Goal: Task Accomplishment & Management: Manage account settings

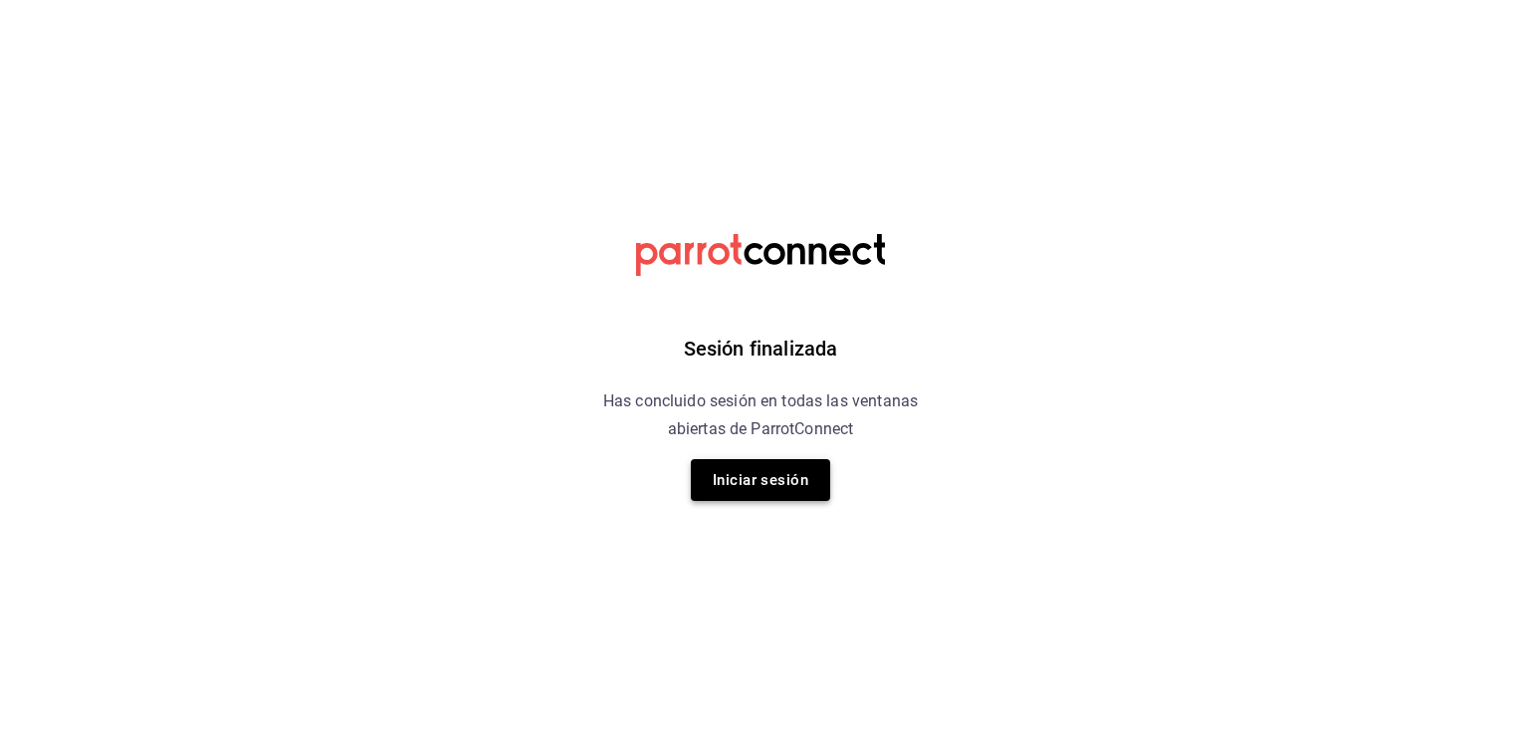
click at [778, 479] on button "Iniciar sesión" at bounding box center [760, 480] width 139 height 42
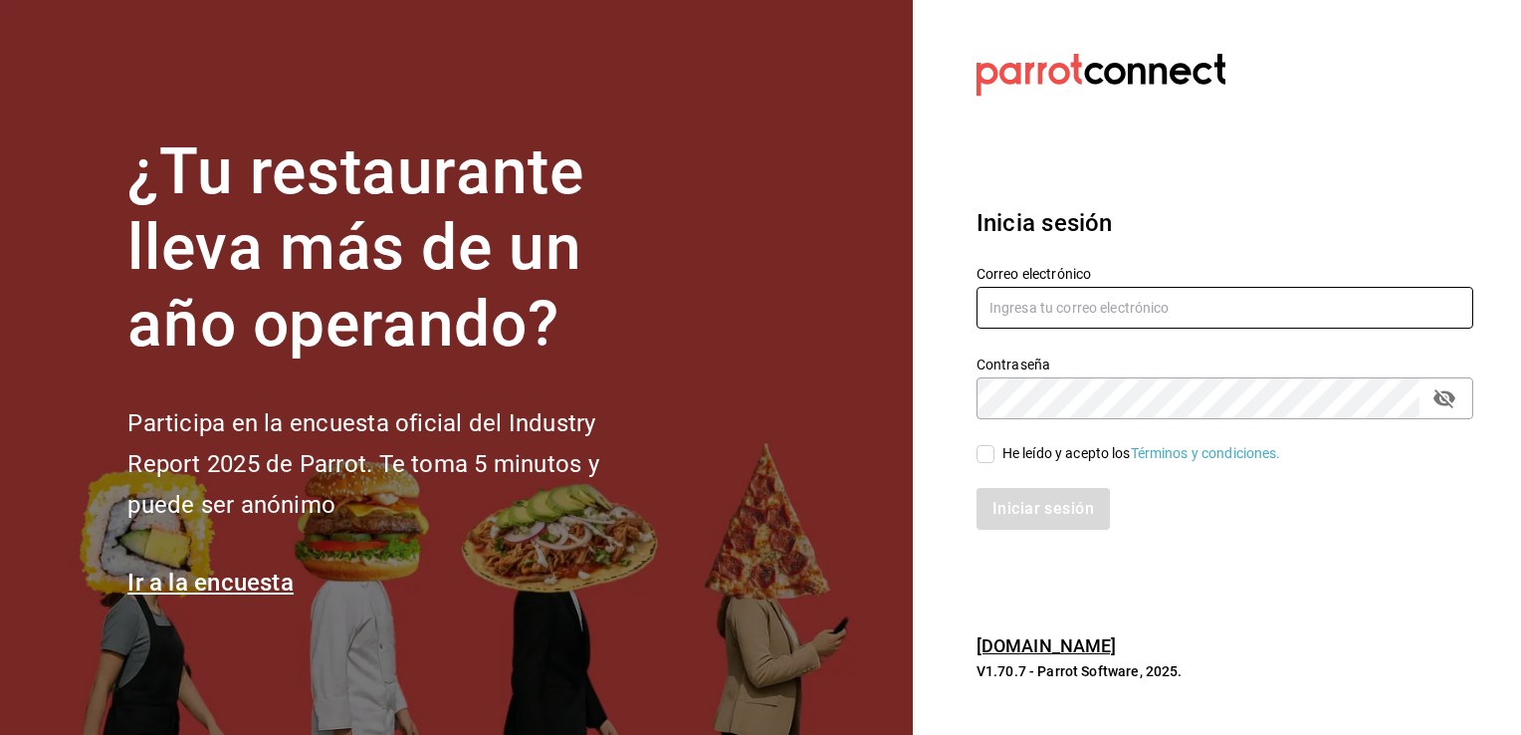
click at [1163, 312] on input "text" at bounding box center [1225, 308] width 497 height 42
click at [1123, 291] on input "text" at bounding box center [1225, 308] width 497 height 42
click at [1107, 302] on input "text" at bounding box center [1225, 308] width 497 height 42
type input "multiuser@cafeteria.com"
click at [993, 445] on input "He leído y acepto los Términos y condiciones." at bounding box center [986, 454] width 18 height 18
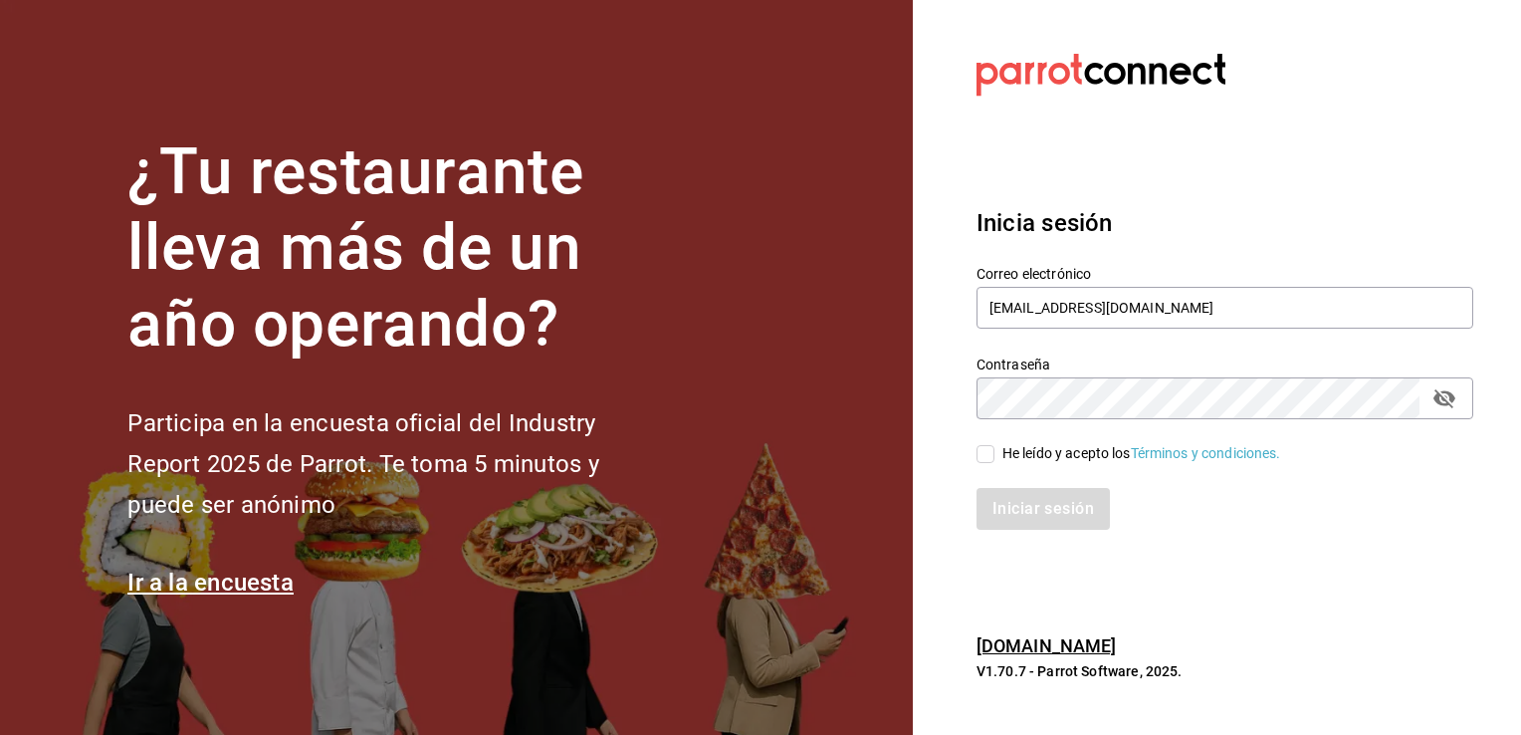
checkbox input "true"
click at [1014, 502] on button "Iniciar sesión" at bounding box center [1044, 509] width 135 height 42
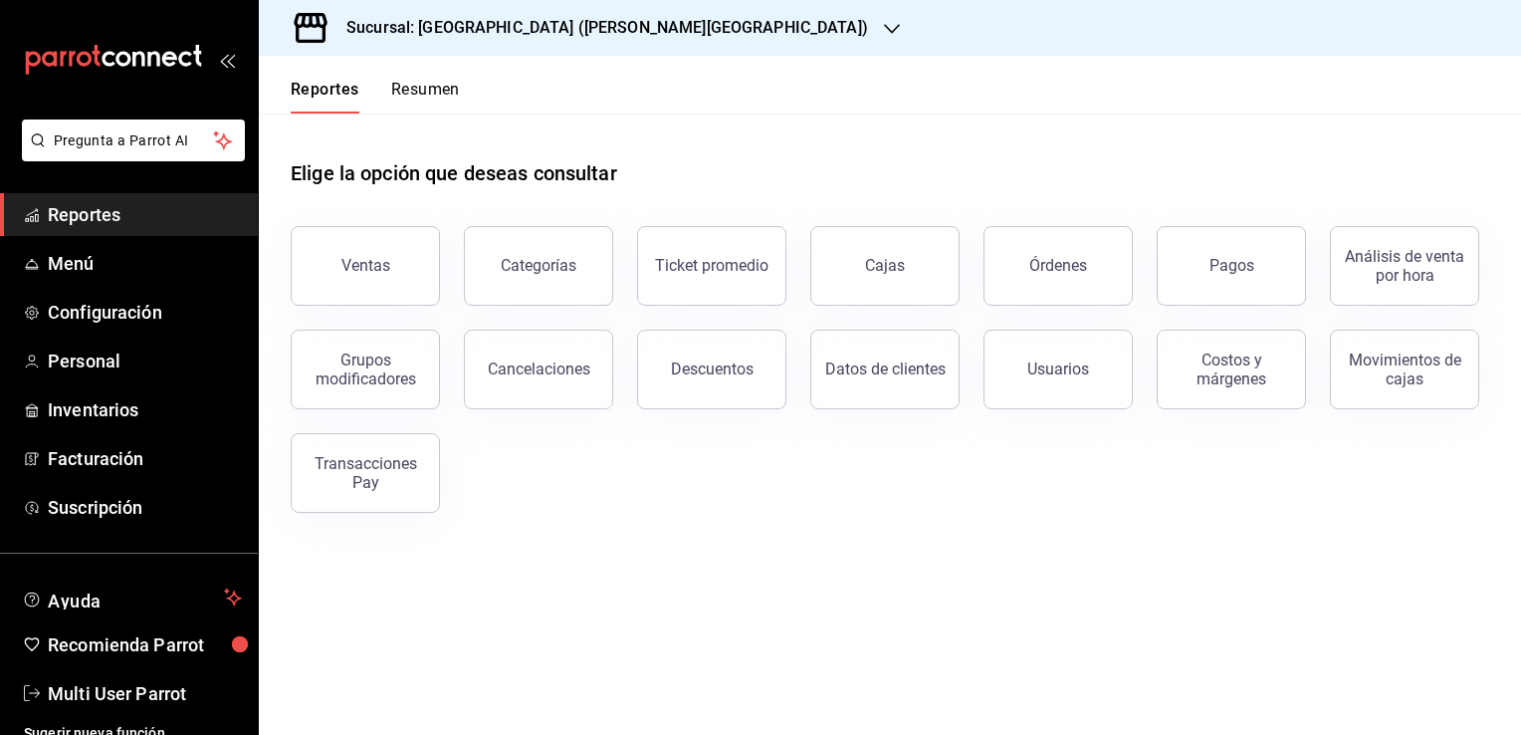
click at [651, 31] on h3 "Sucursal: [GEOGRAPHIC_DATA] ([PERSON_NAME][GEOGRAPHIC_DATA])" at bounding box center [599, 28] width 538 height 24
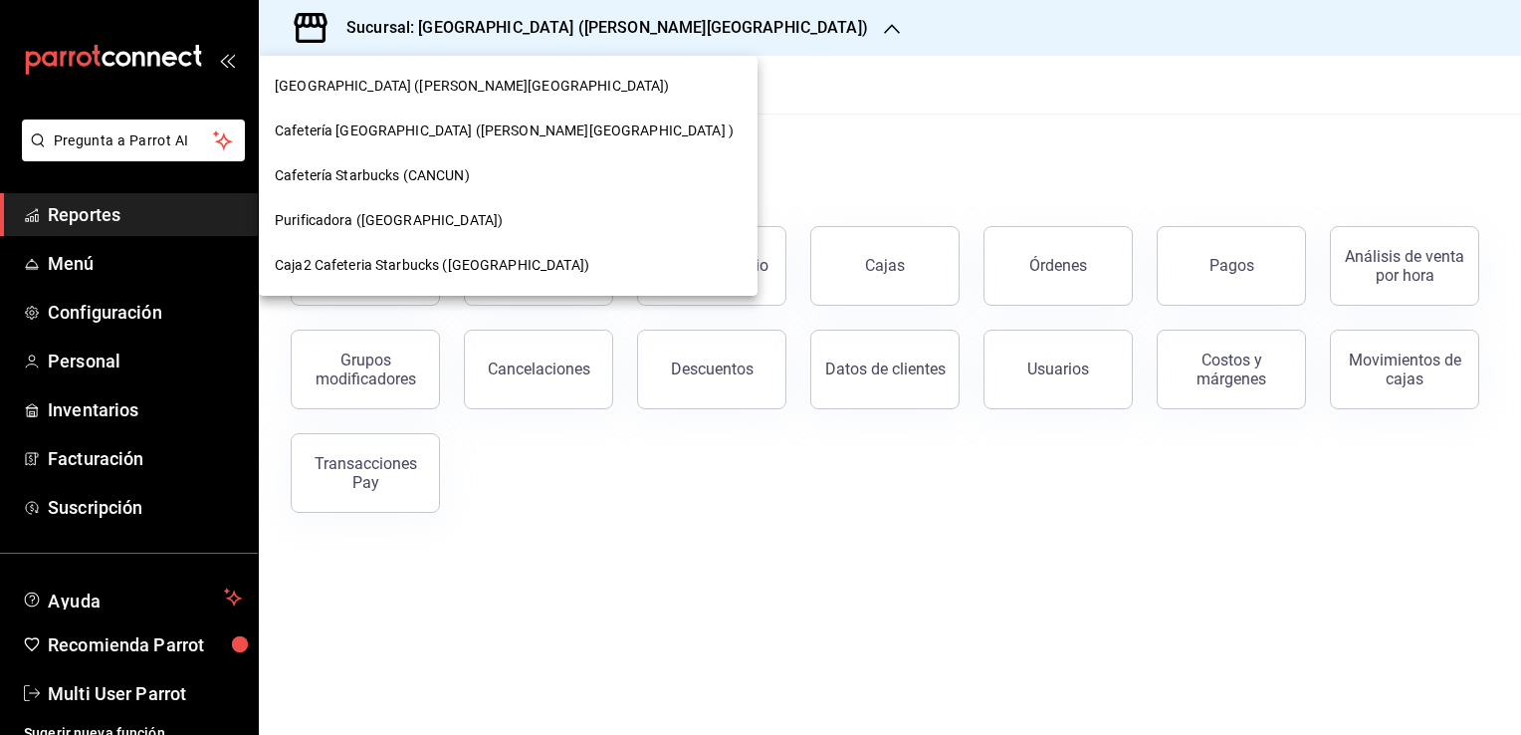
click at [741, 61] on div at bounding box center [760, 367] width 1521 height 735
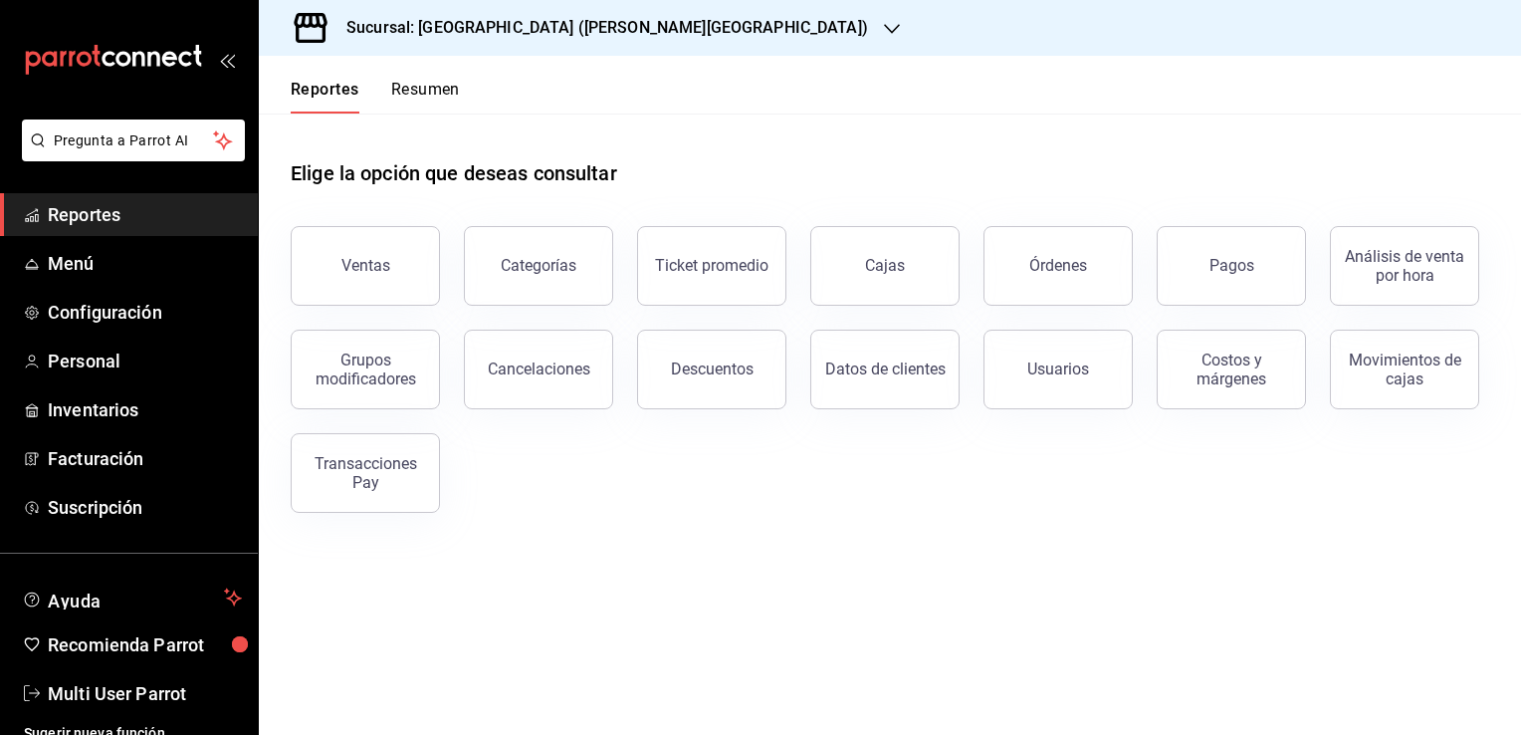
click at [523, 39] on h3 "Sucursal: [GEOGRAPHIC_DATA] ([PERSON_NAME][GEOGRAPHIC_DATA])" at bounding box center [599, 28] width 538 height 24
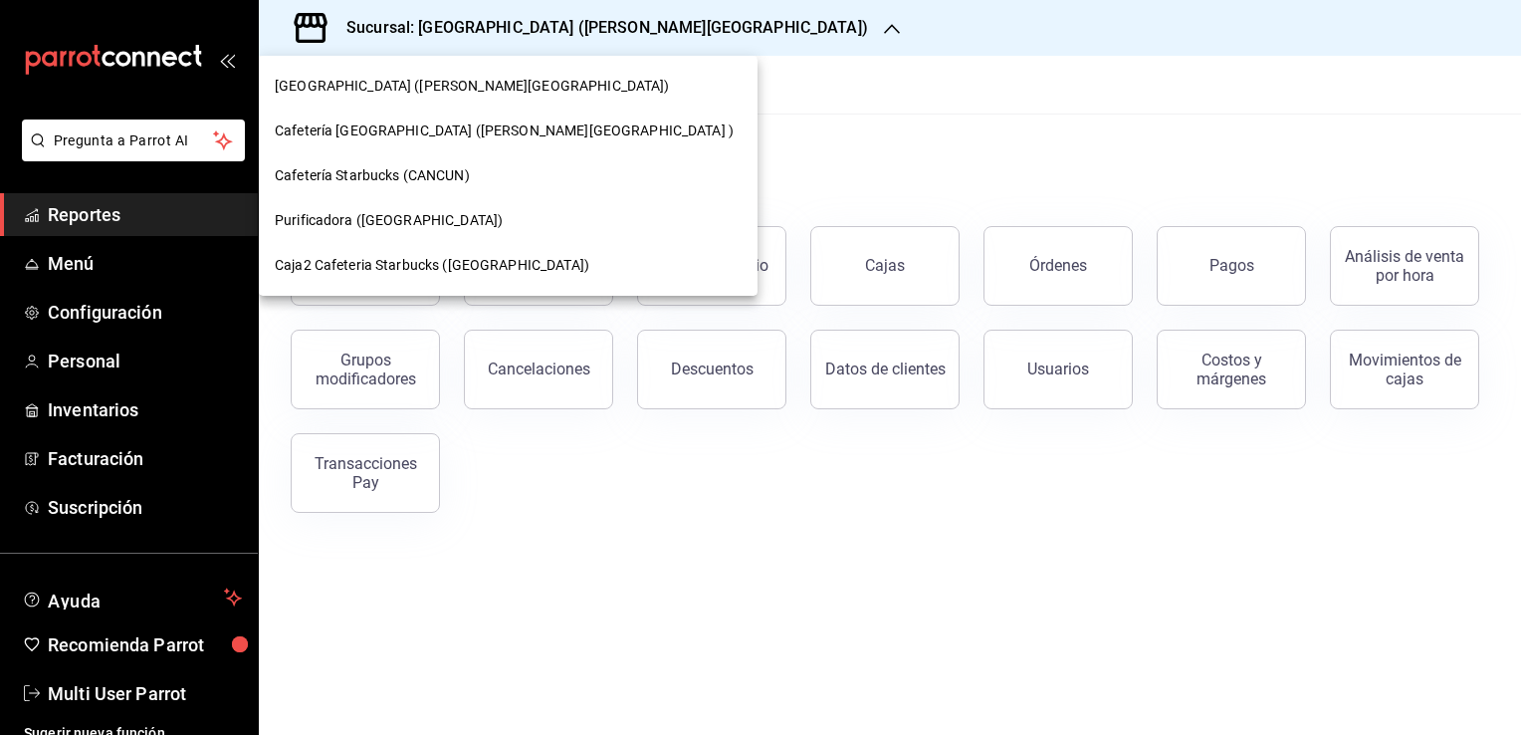
click at [450, 133] on span "Cafetería [GEOGRAPHIC_DATA] ([PERSON_NAME][GEOGRAPHIC_DATA] )" at bounding box center [504, 130] width 459 height 21
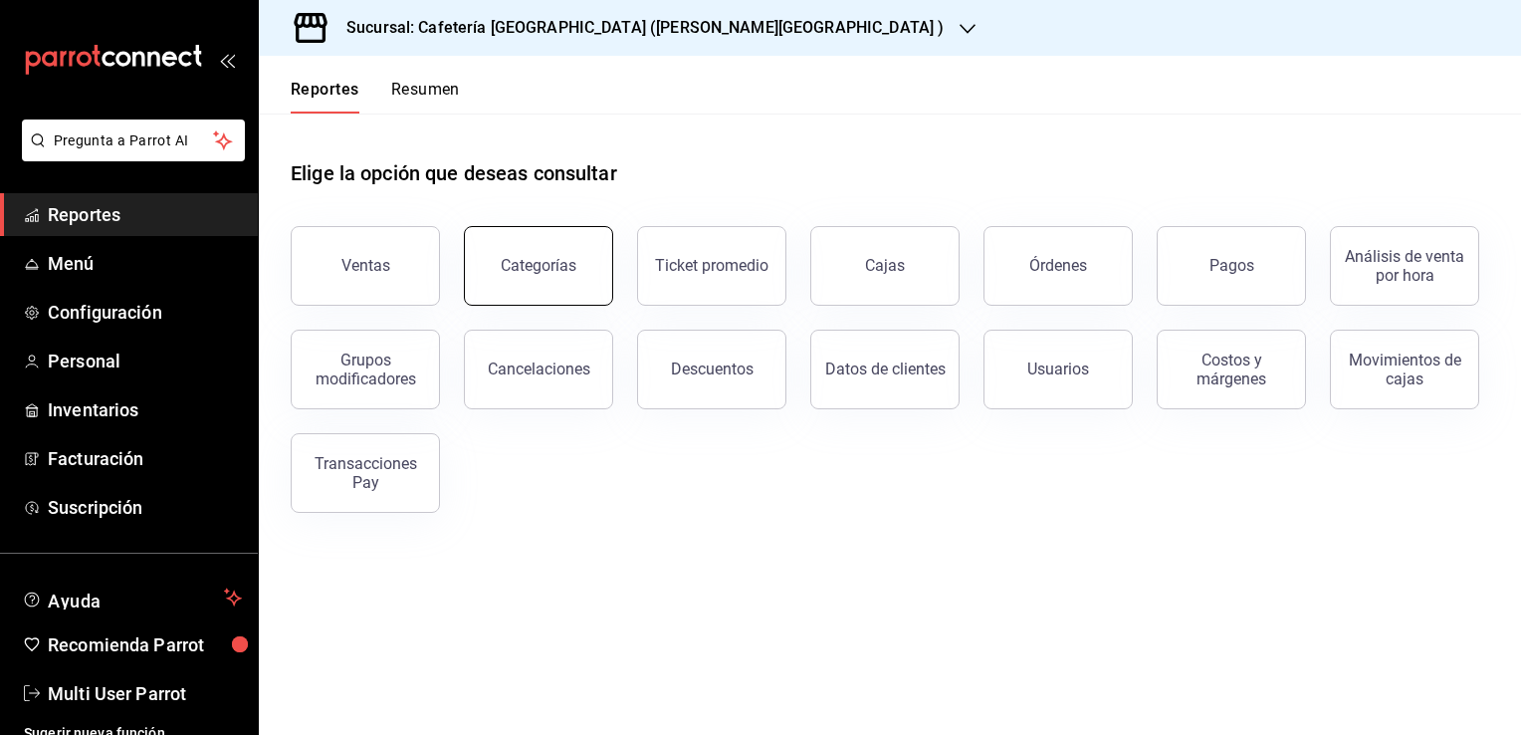
click at [548, 260] on div "Categorías" at bounding box center [539, 265] width 76 height 19
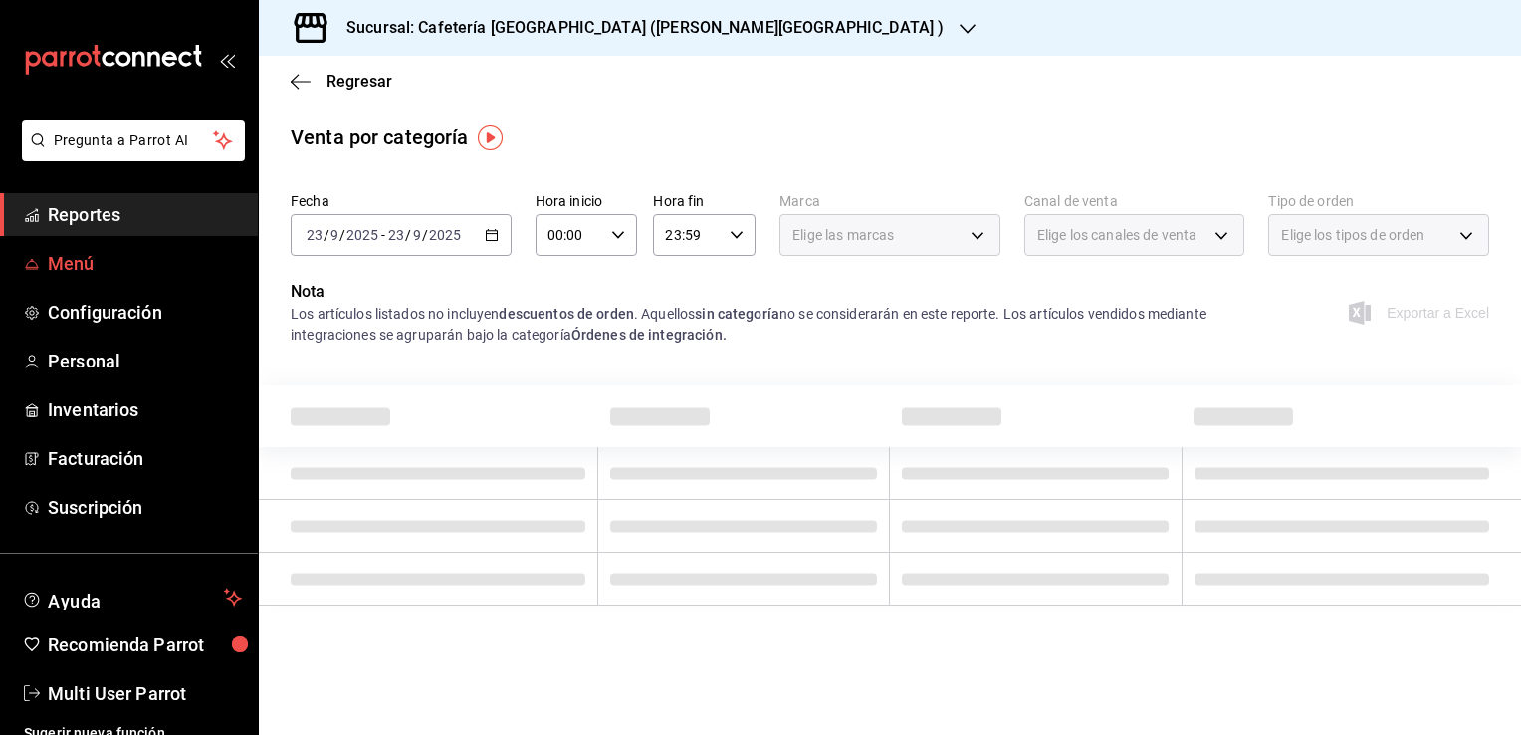
click at [193, 277] on link "Menú" at bounding box center [129, 263] width 258 height 43
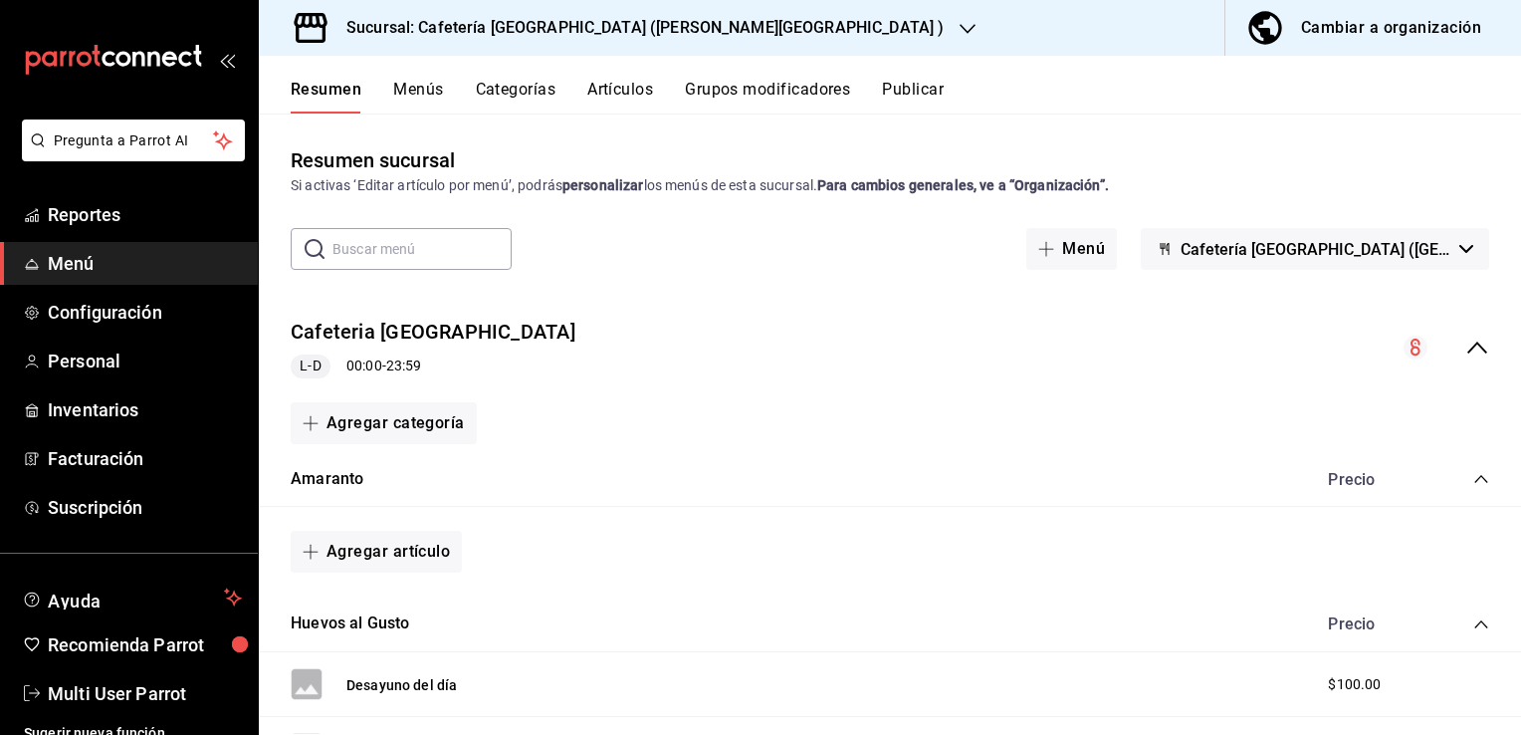
scroll to position [24, 0]
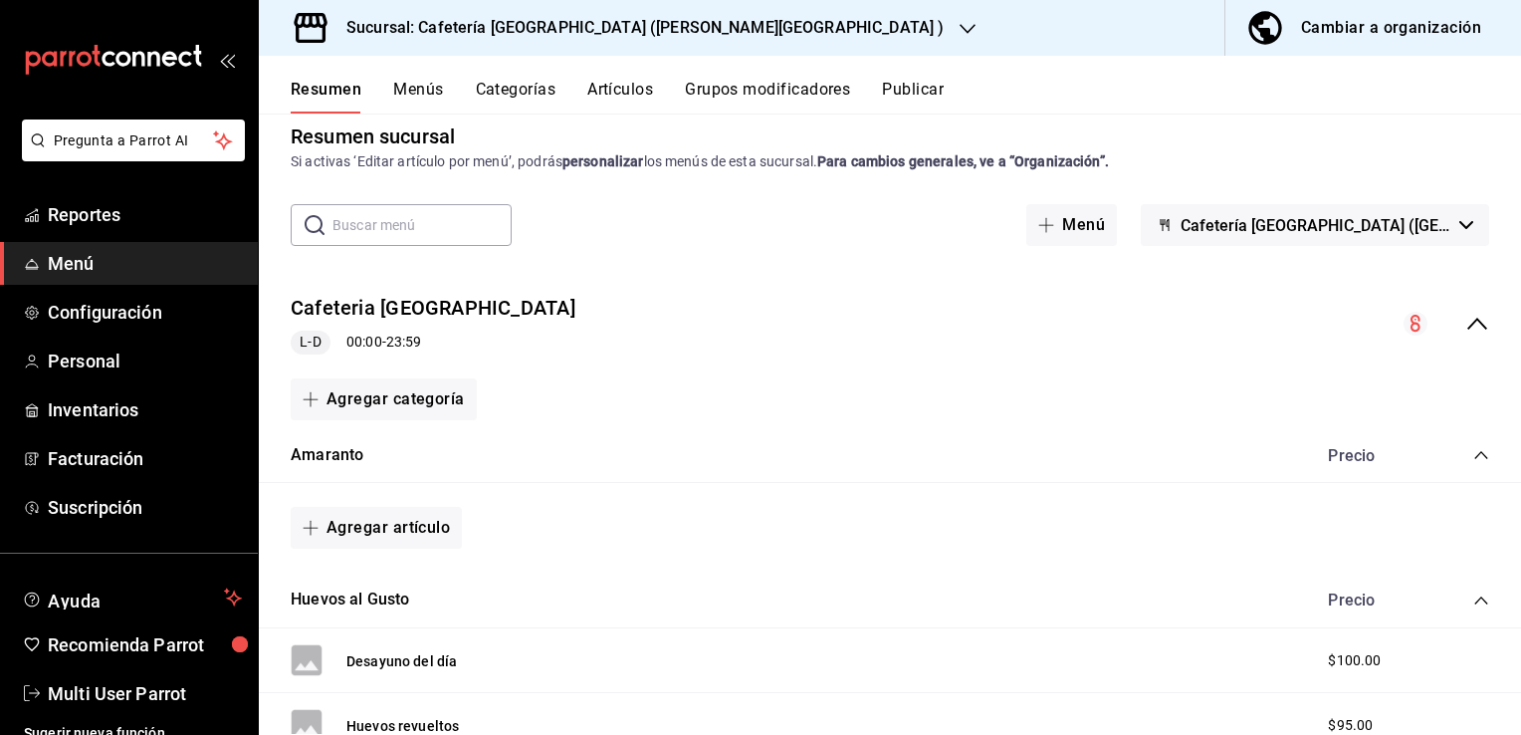
click at [403, 74] on div "Resumen Menús Categorías Artículos Grupos modificadores Publicar" at bounding box center [890, 85] width 1262 height 58
click at [418, 90] on button "Menús" at bounding box center [418, 97] width 50 height 34
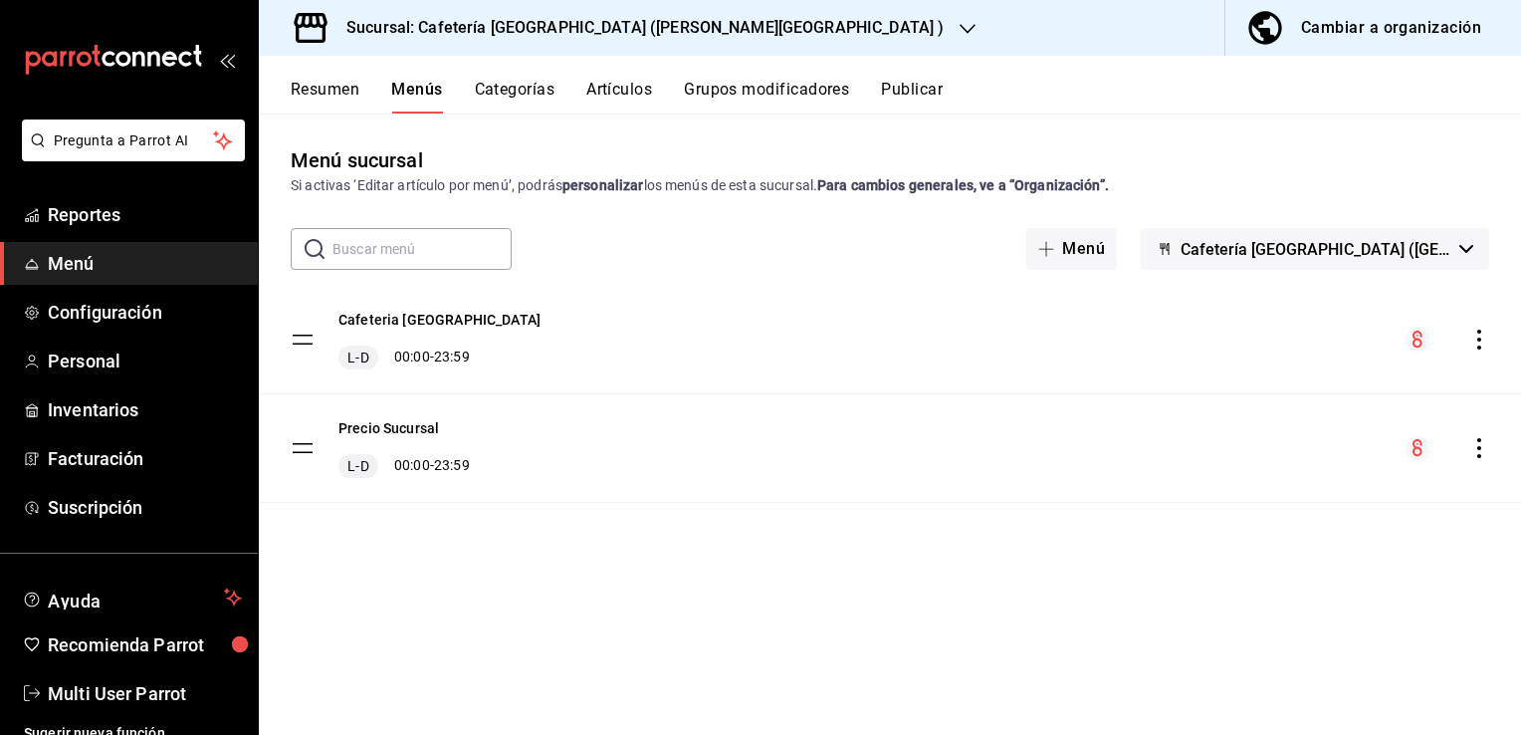
click at [524, 342] on div "Cafeteria casa grande L-D 00:00 - 23:59" at bounding box center [890, 340] width 1262 height 108
click at [292, 334] on tbody "Cafeteria casa grande L-D 00:00 - 23:59 Precio Sucursal L-D 00:00 - 23:59" at bounding box center [890, 394] width 1262 height 217
click at [304, 339] on tbody "Cafeteria casa grande L-D 00:00 - 23:59 Precio Sucursal L-D 00:00 - 23:59" at bounding box center [890, 394] width 1262 height 217
click at [422, 314] on div "Cafeteria casa grande L-D 00:00 - 23:59" at bounding box center [890, 340] width 1262 height 108
click at [422, 314] on button "Cafeteria [GEOGRAPHIC_DATA]" at bounding box center [439, 320] width 202 height 20
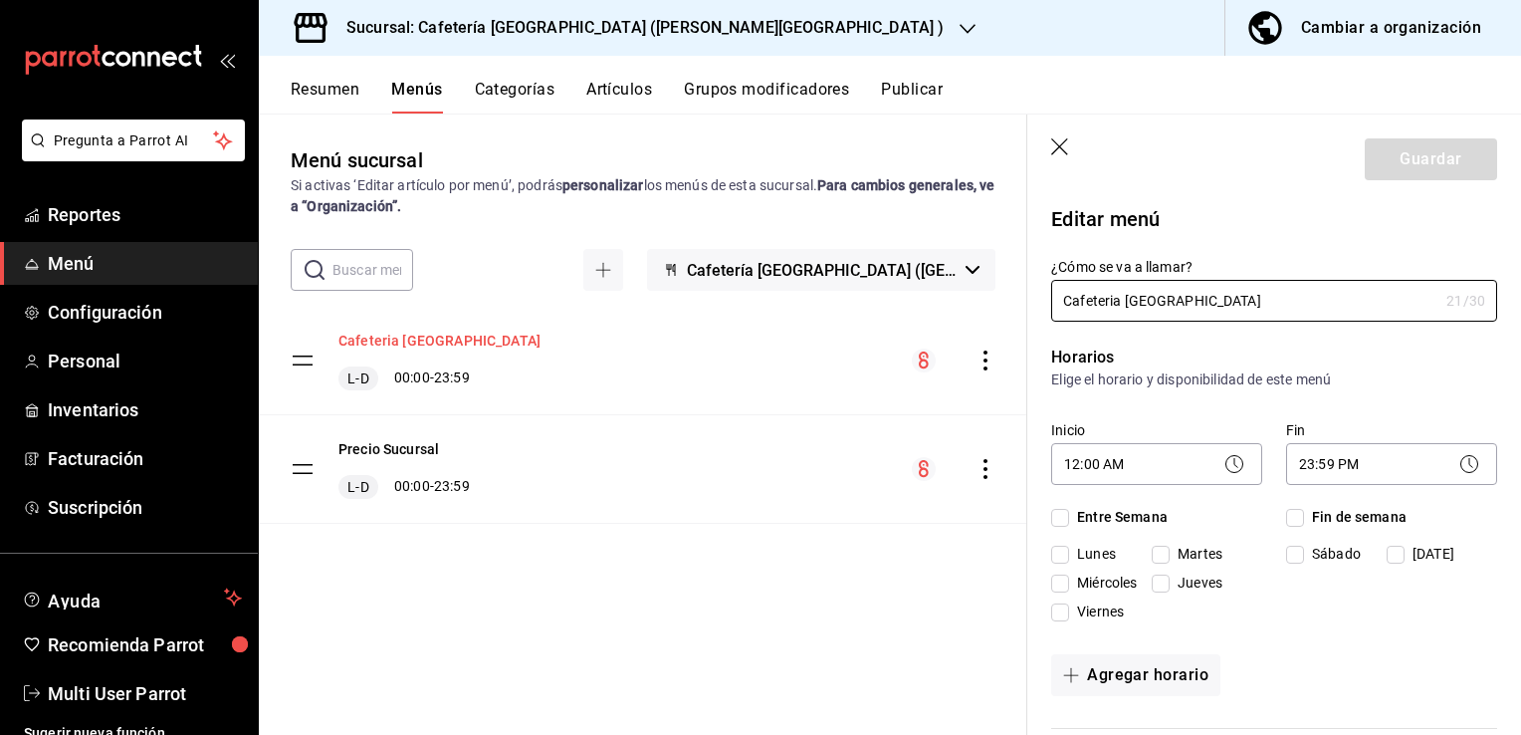
checkbox input "true"
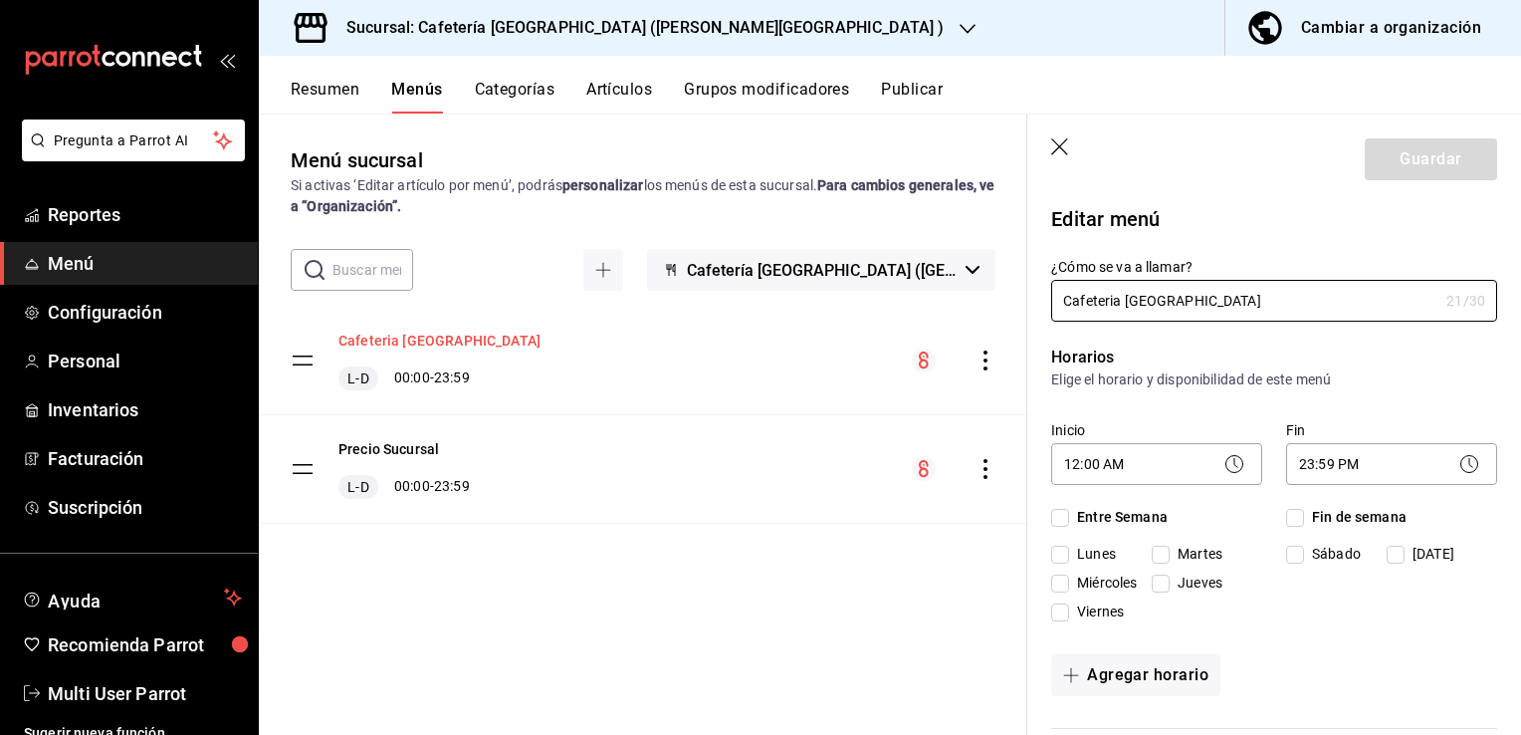
checkbox input "true"
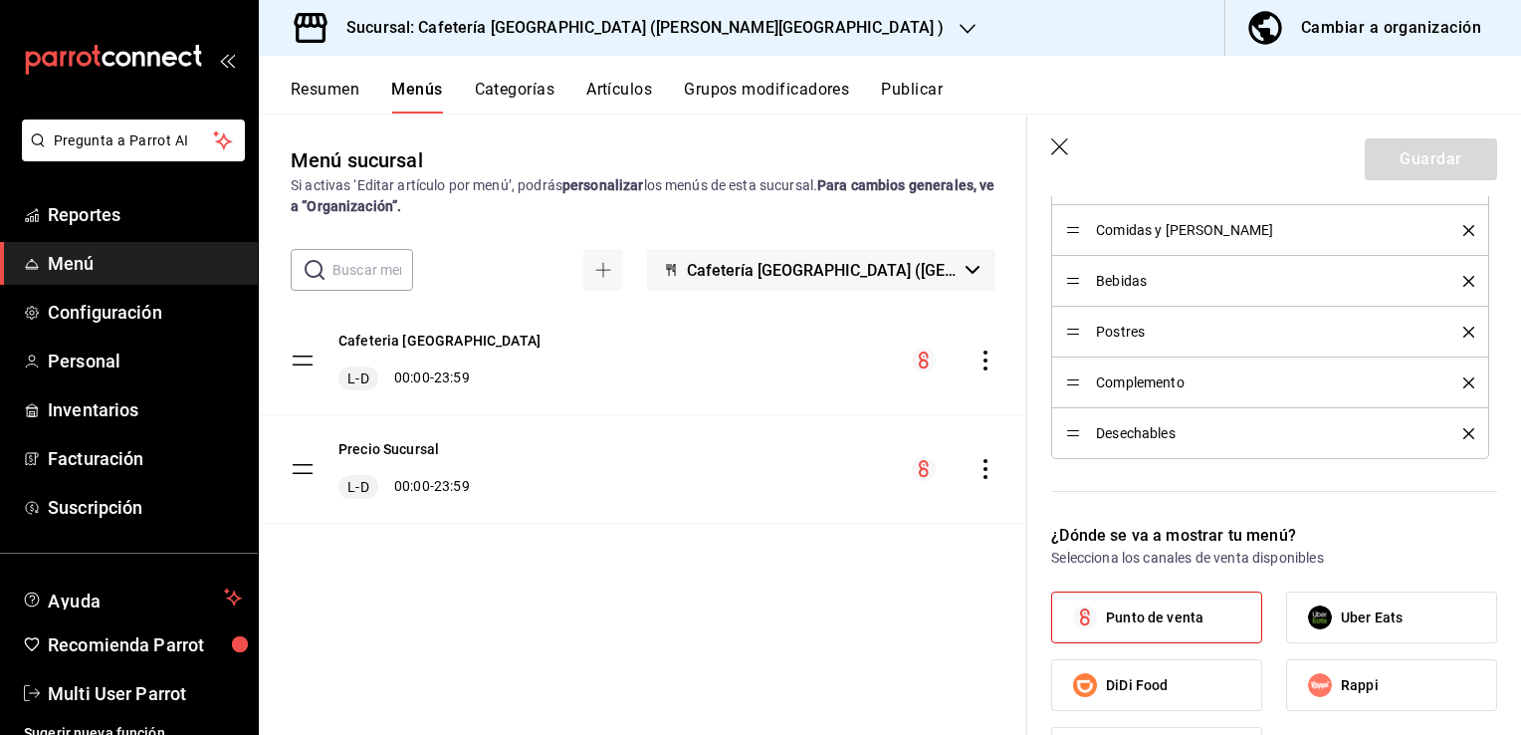
scroll to position [860, 0]
click at [626, 101] on button "Artículos" at bounding box center [619, 97] width 66 height 34
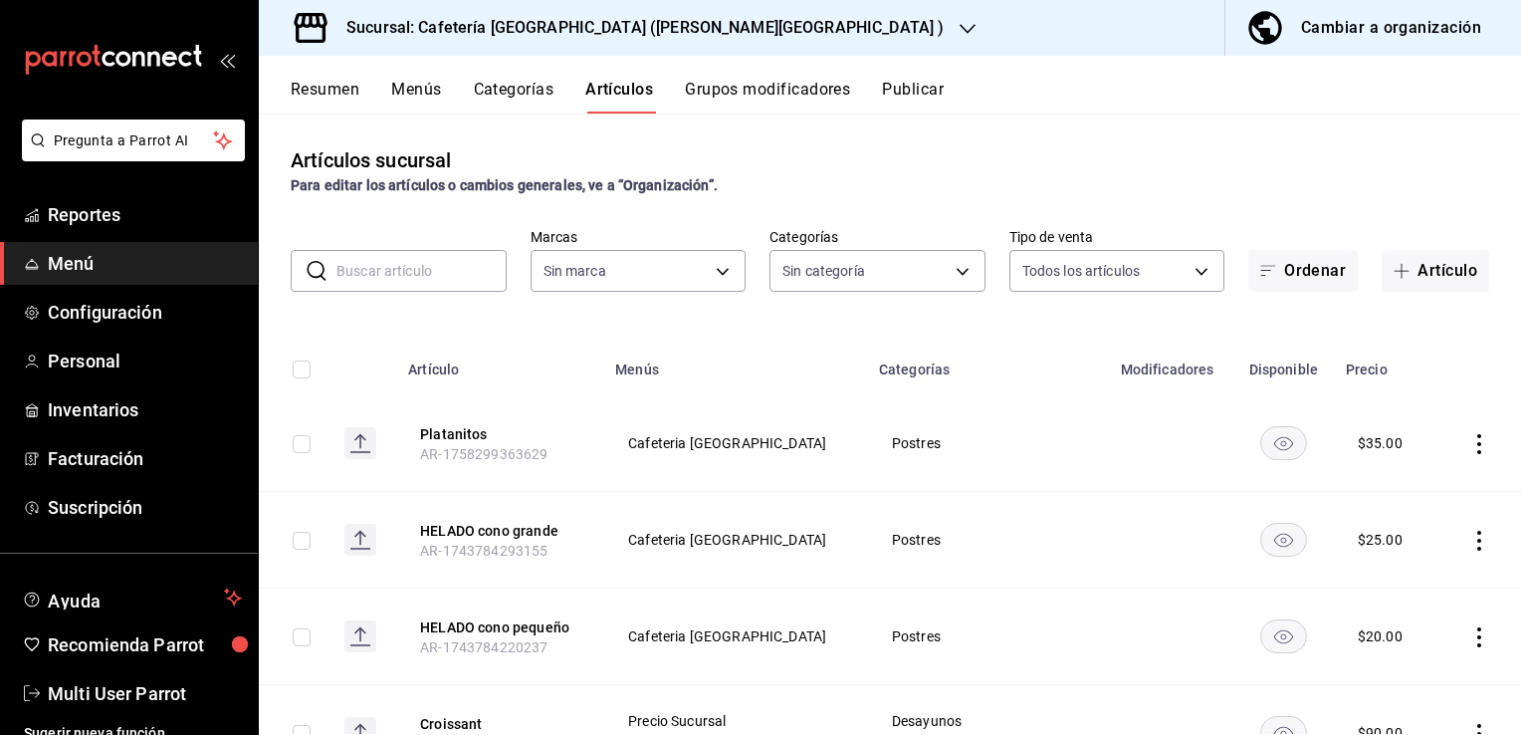
type input "fe7931b8-1c71-4178-92c5-70269f6bb8dd"
type input "cda35d30-bccd-423a-8909-fb65da0e96fe,0bdd2c6e-4a47-4482-8969-2d6603117f88,83f34…"
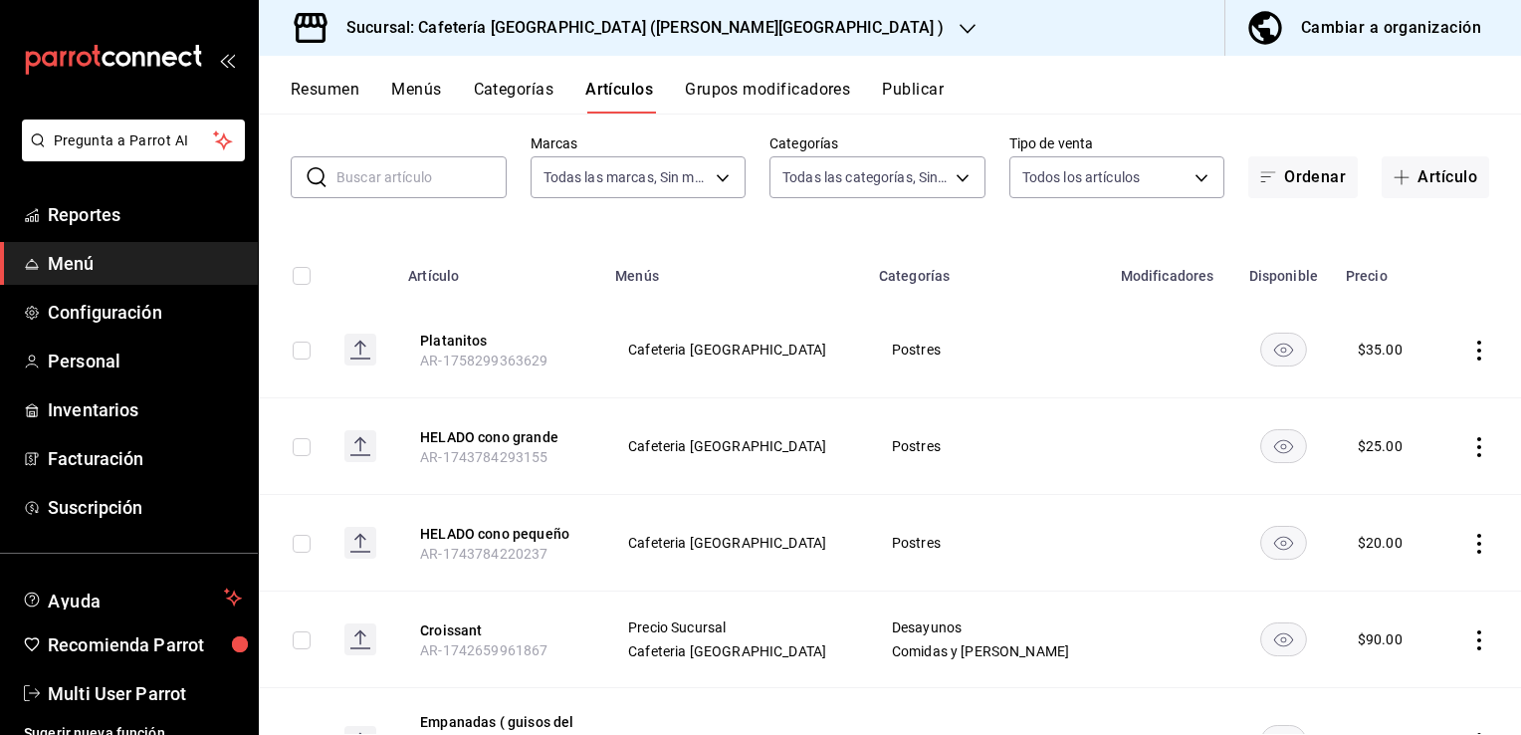
scroll to position [96, 0]
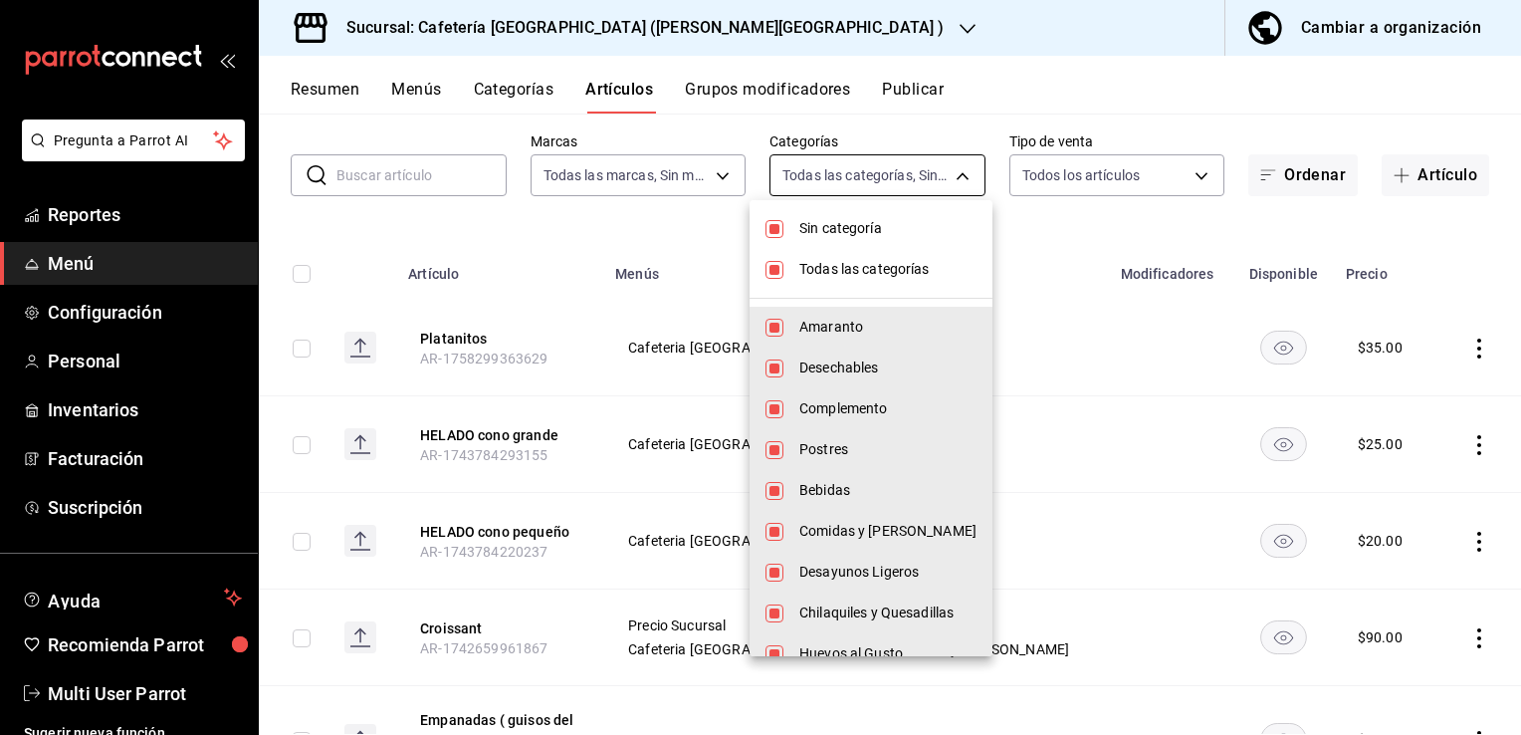
click at [888, 177] on body "Pregunta a Parrot AI Reportes Menú Configuración Personal Inventarios Facturaci…" at bounding box center [760, 367] width 1521 height 735
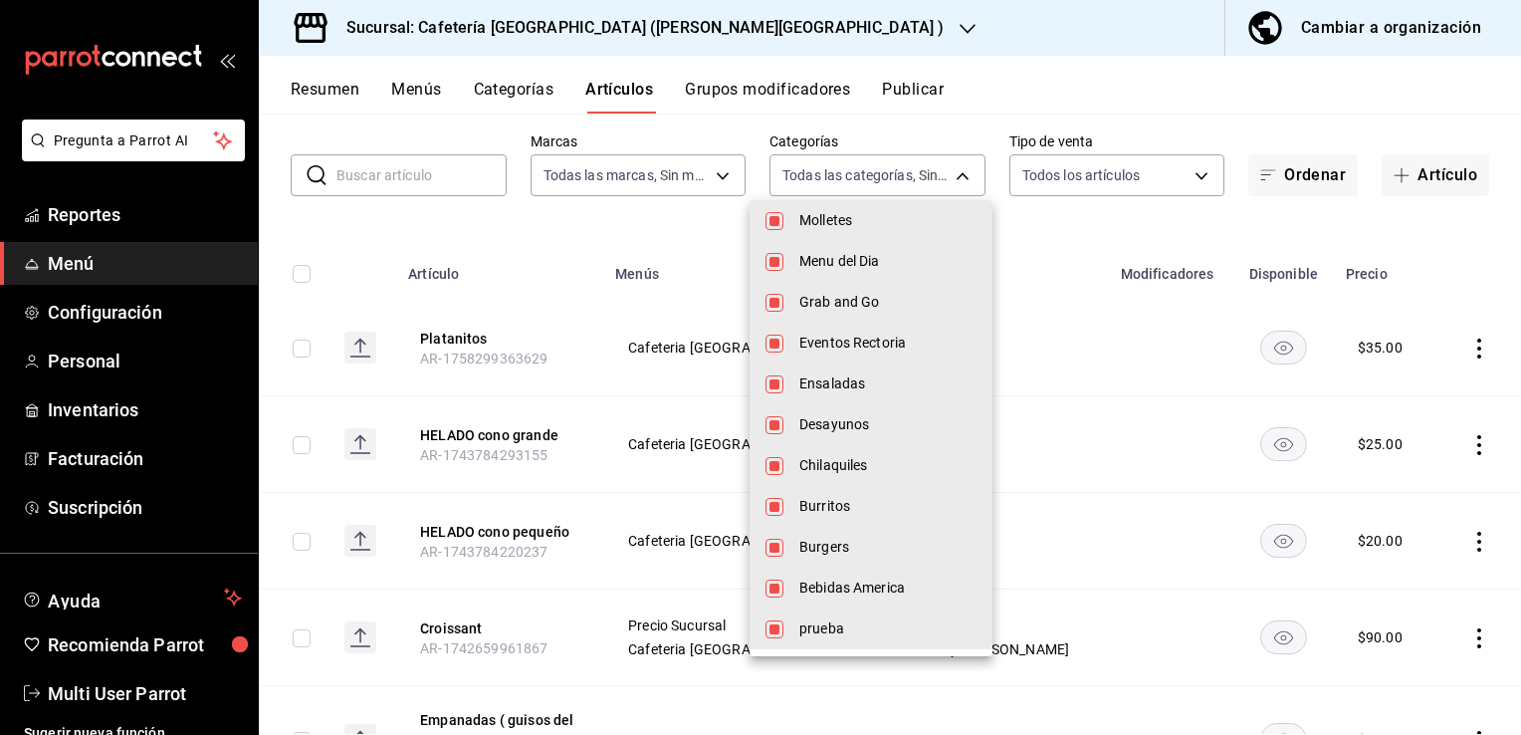
scroll to position [0, 0]
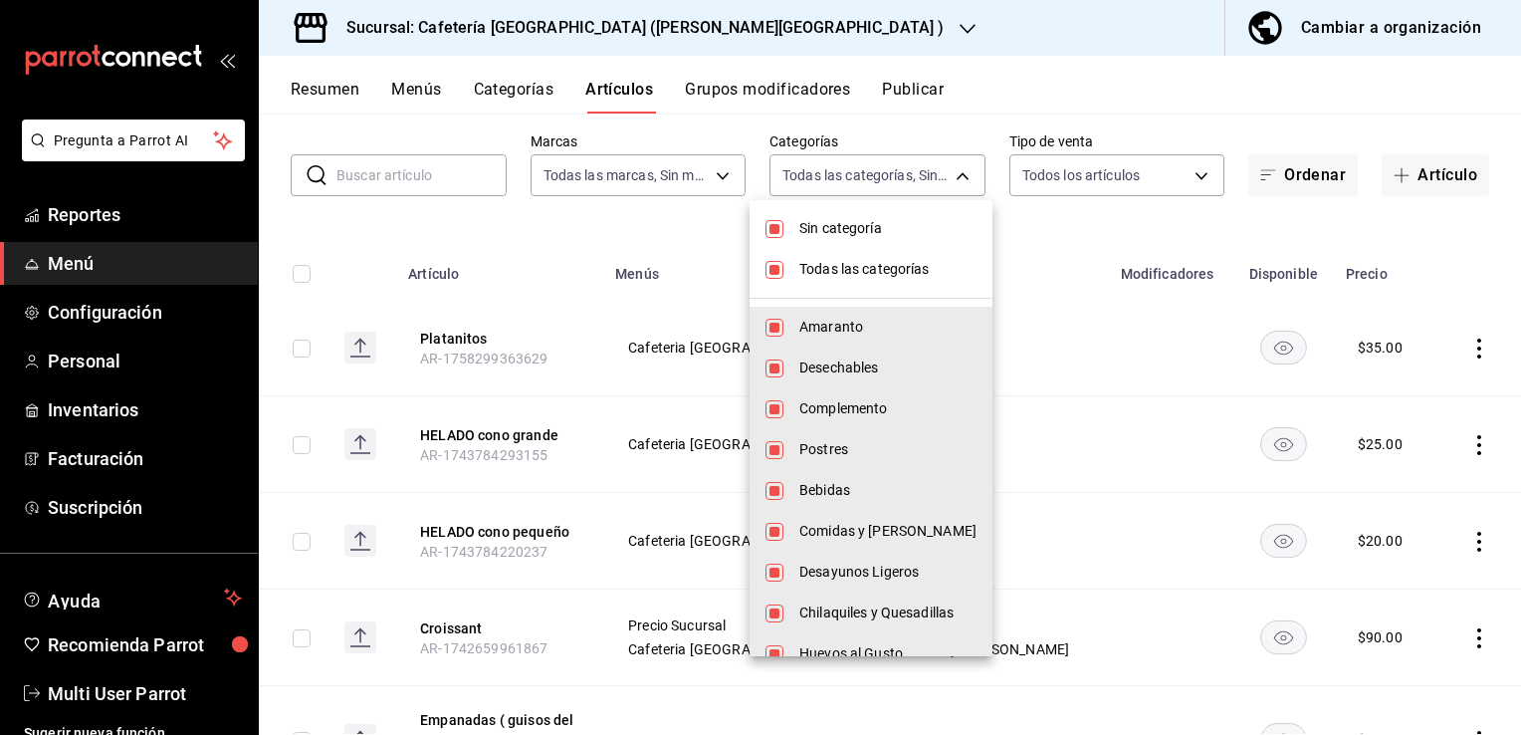
click at [1135, 158] on div at bounding box center [760, 367] width 1521 height 735
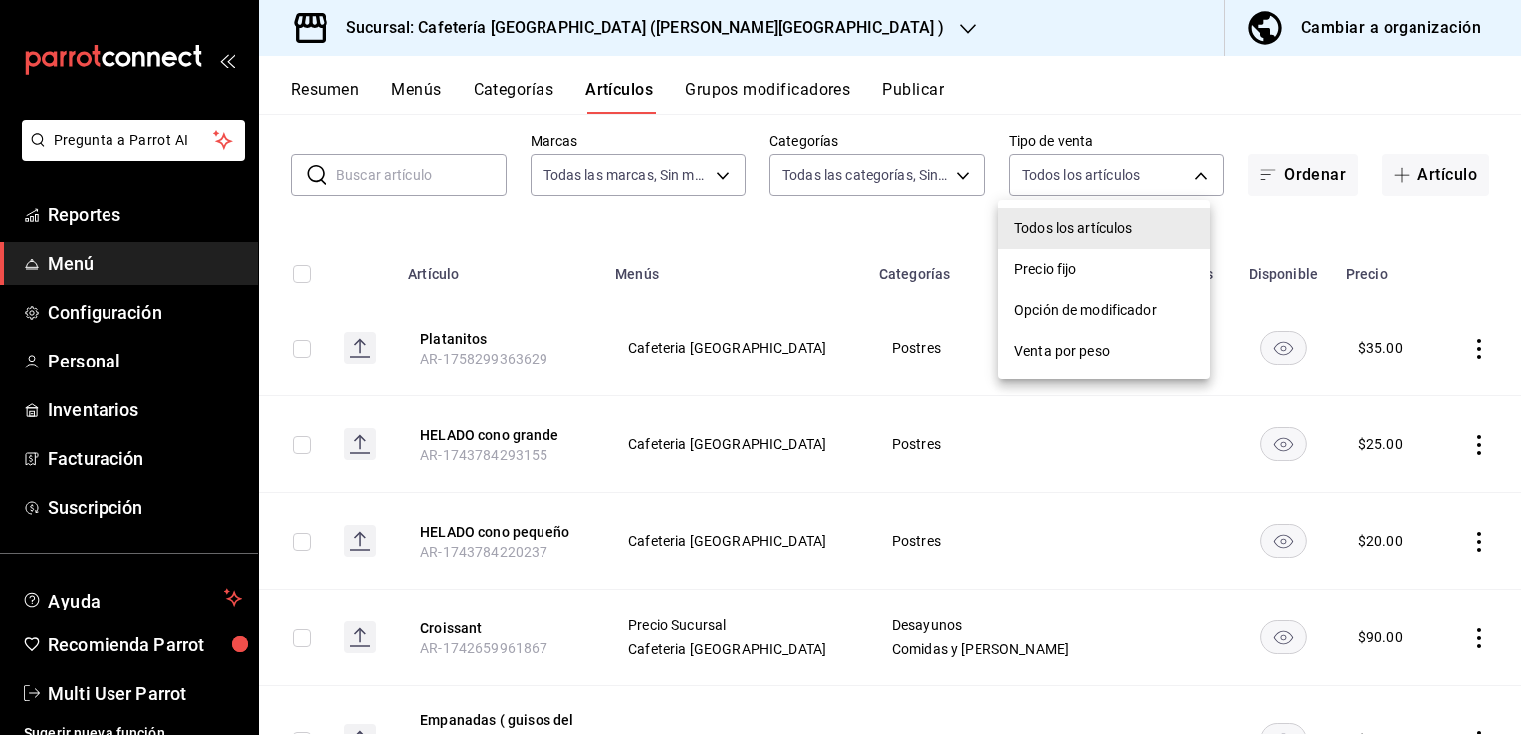
click at [1148, 172] on body "Pregunta a Parrot AI Reportes Menú Configuración Personal Inventarios Facturaci…" at bounding box center [760, 367] width 1521 height 735
click at [1148, 172] on div at bounding box center [760, 367] width 1521 height 735
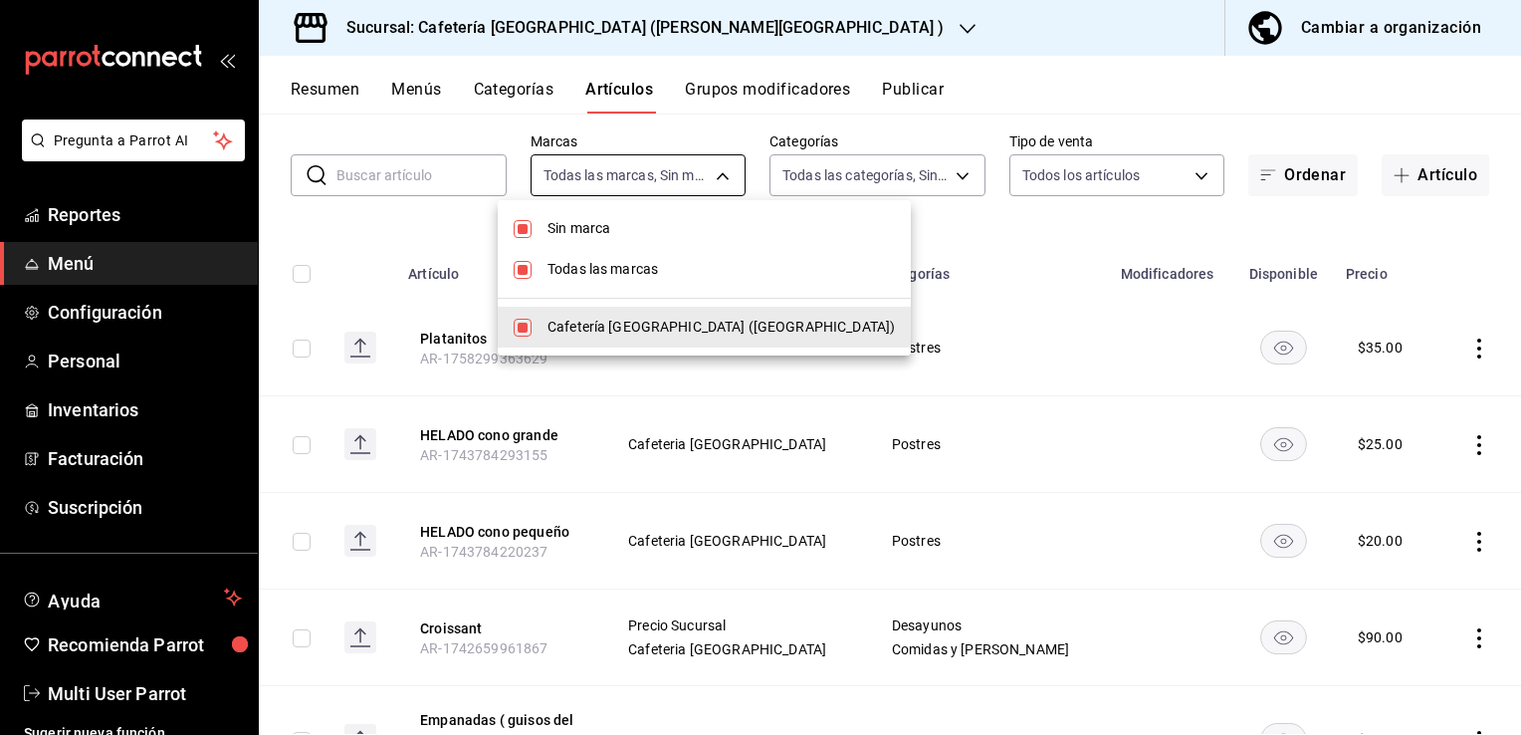
click at [685, 188] on body "Pregunta a Parrot AI Reportes Menú Configuración Personal Inventarios Facturaci…" at bounding box center [760, 367] width 1521 height 735
click at [685, 188] on div at bounding box center [760, 367] width 1521 height 735
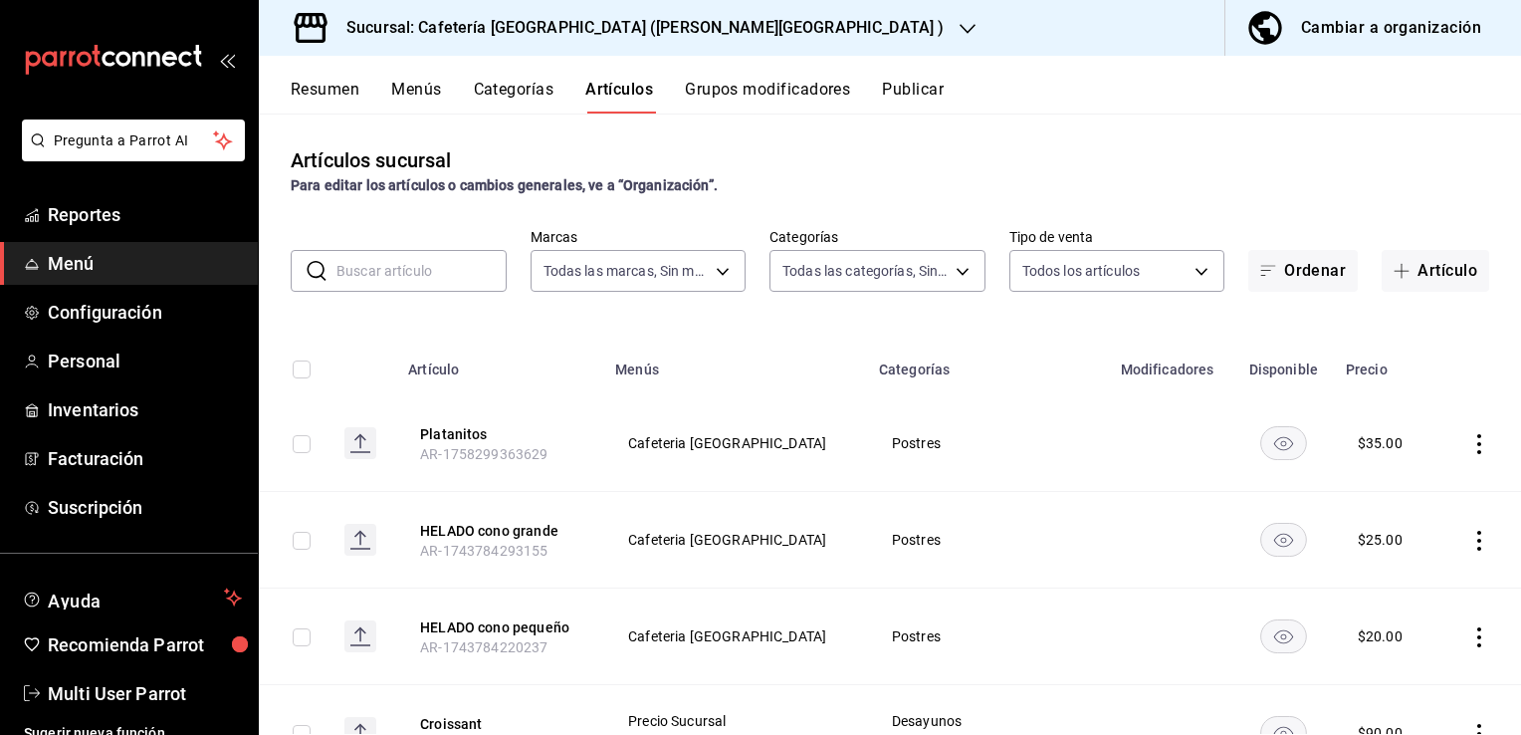
click at [449, 269] on input "text" at bounding box center [421, 271] width 170 height 40
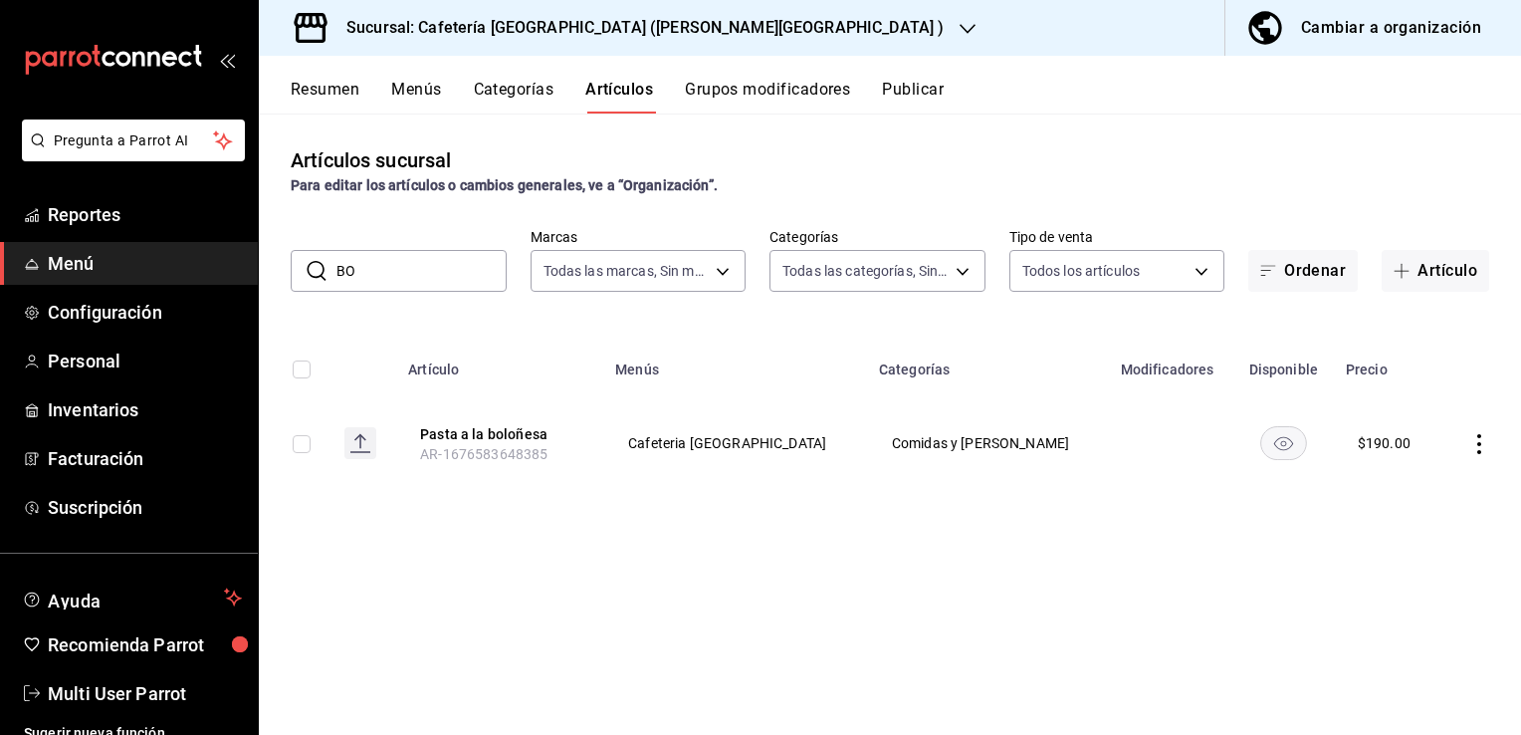
type input "B"
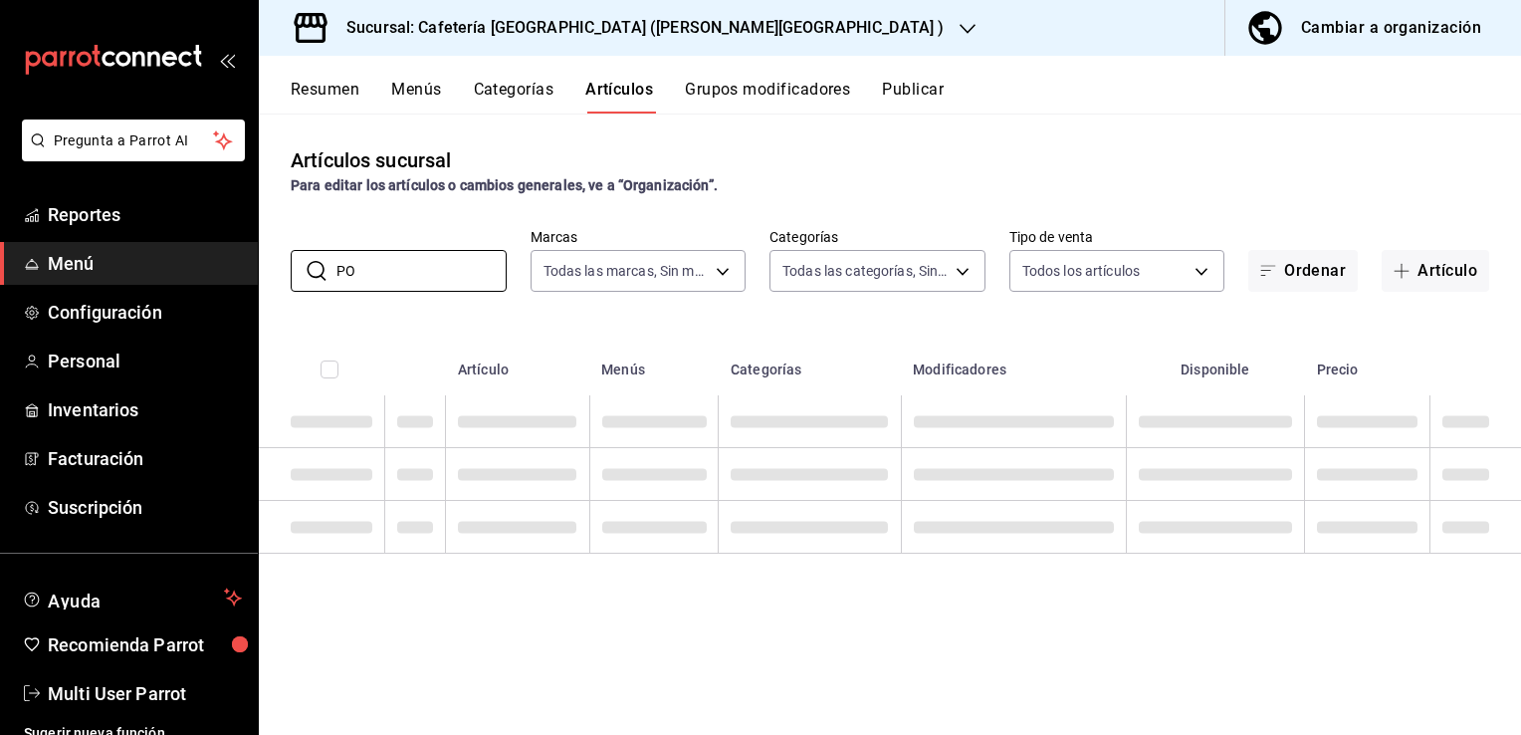
type input "P"
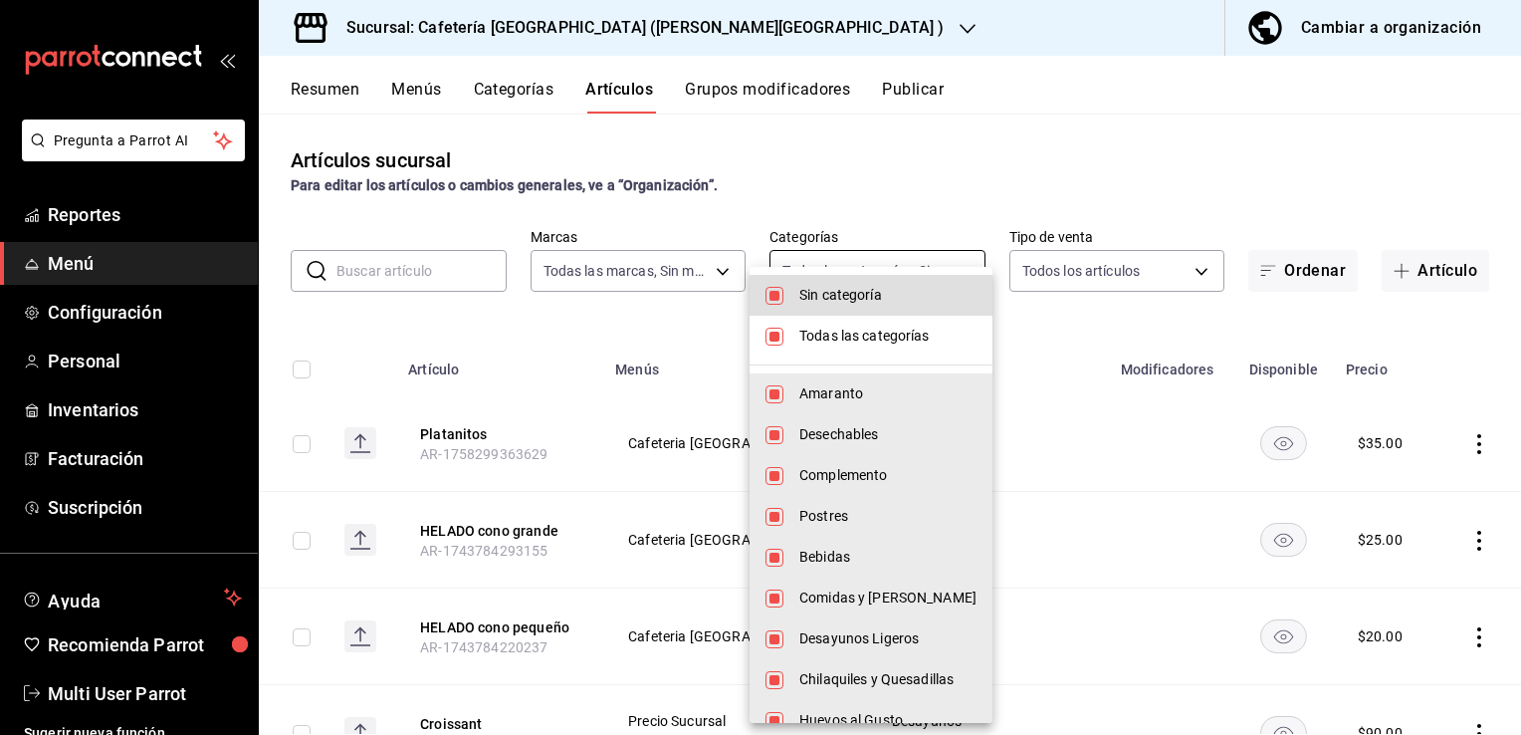
click at [930, 262] on body "Pregunta a Parrot AI Reportes Menú Configuración Personal Inventarios Facturaci…" at bounding box center [760, 367] width 1521 height 735
click at [784, 300] on li "Sin categoría" at bounding box center [871, 295] width 243 height 41
checkbox input "false"
click at [766, 336] on input "checkbox" at bounding box center [774, 336] width 18 height 18
checkbox input "false"
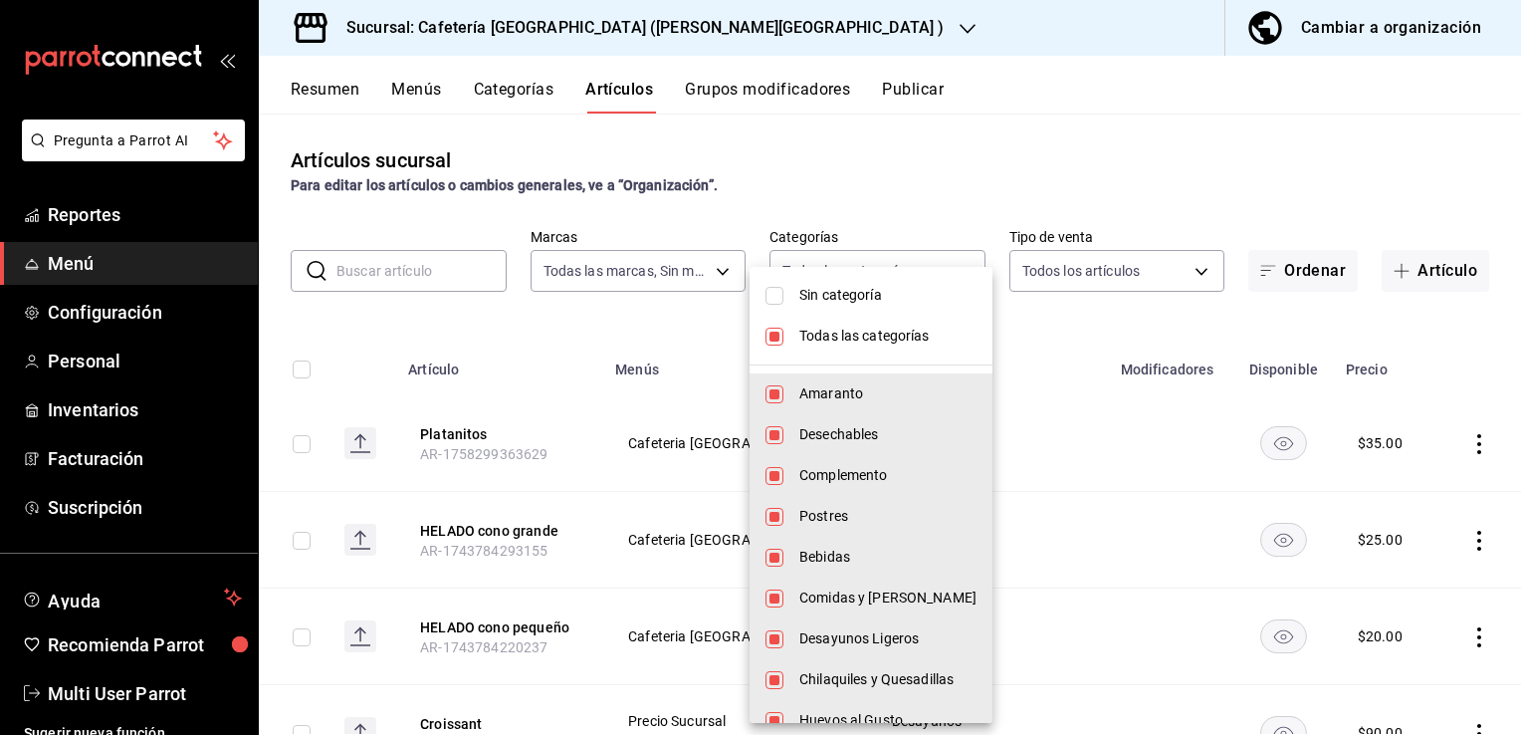
checkbox input "false"
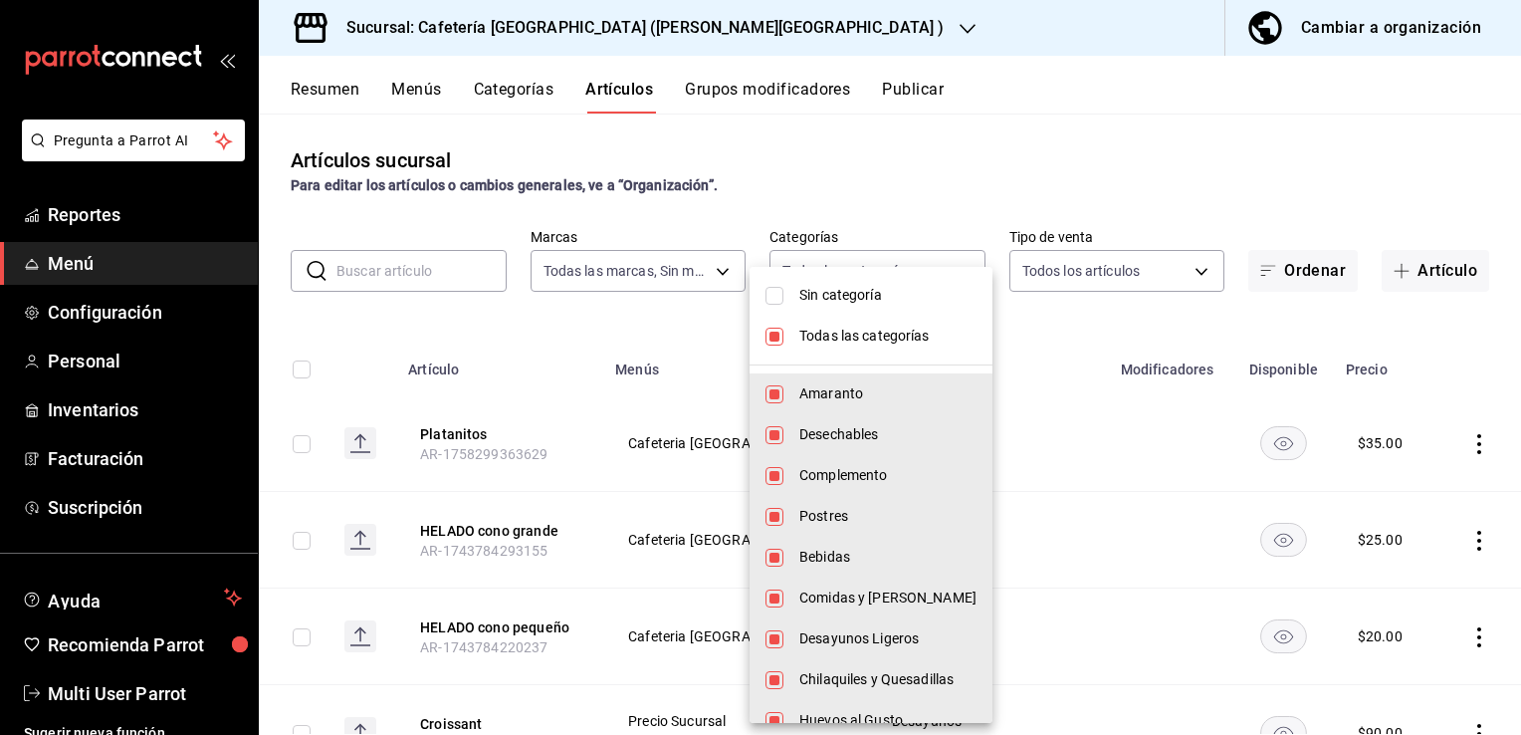
checkbox input "false"
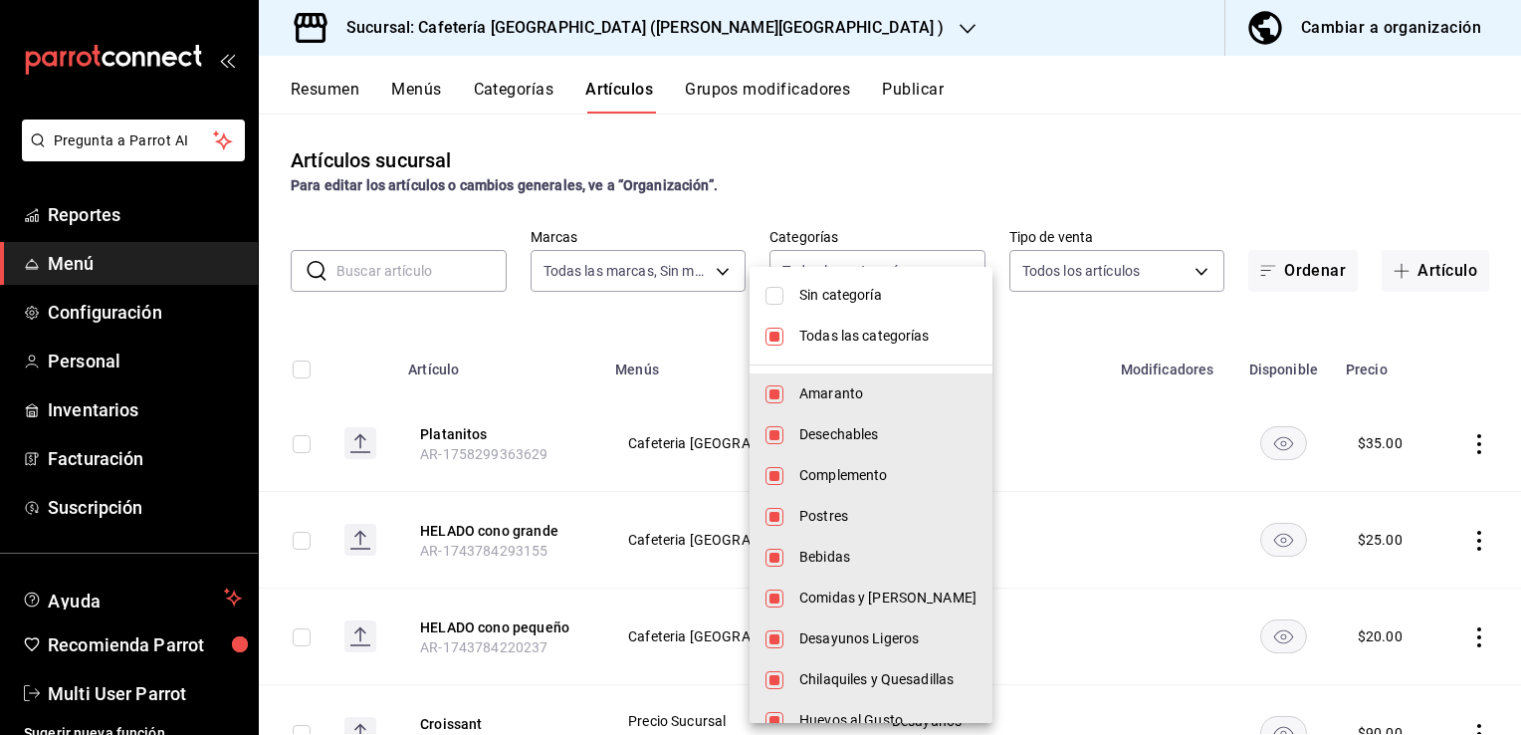
checkbox input "false"
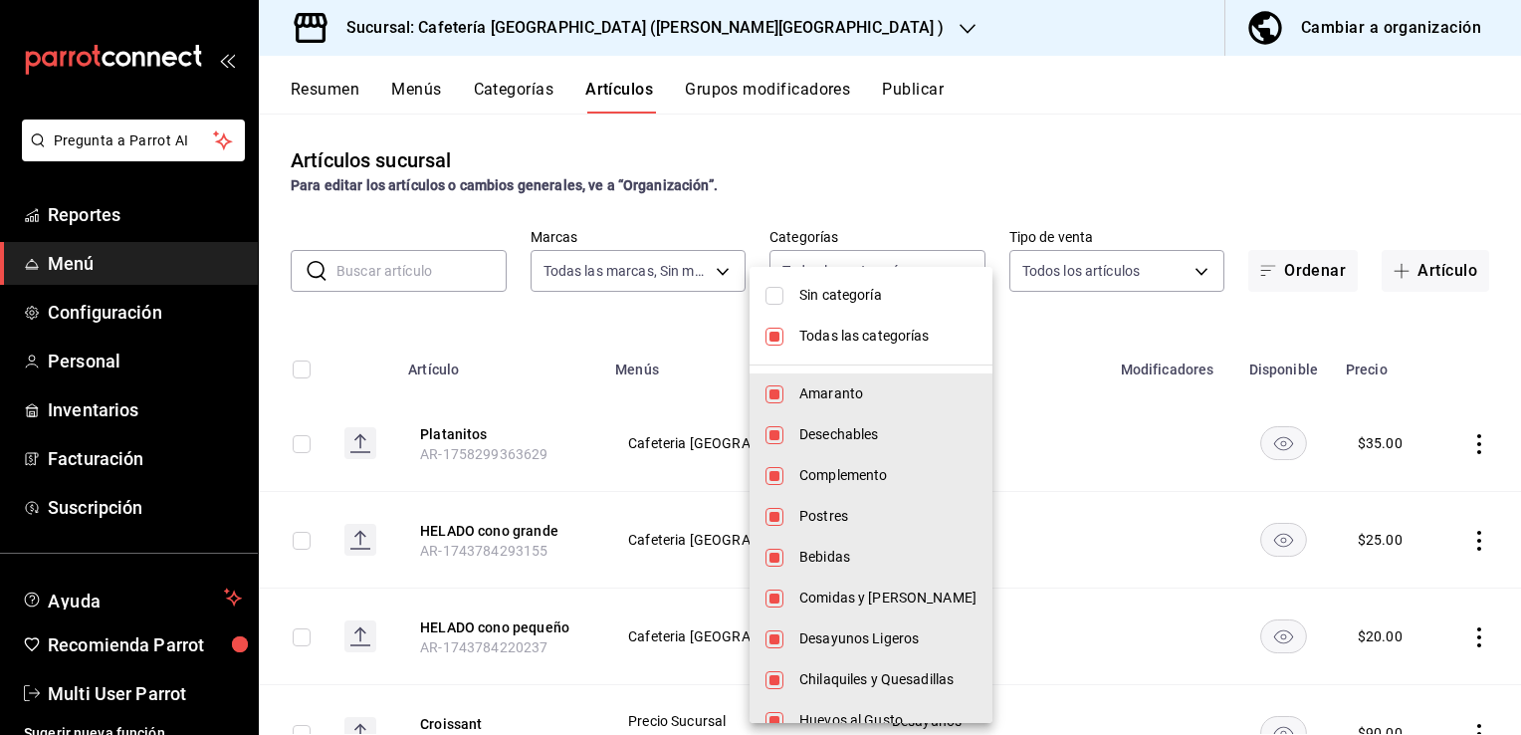
checkbox input "false"
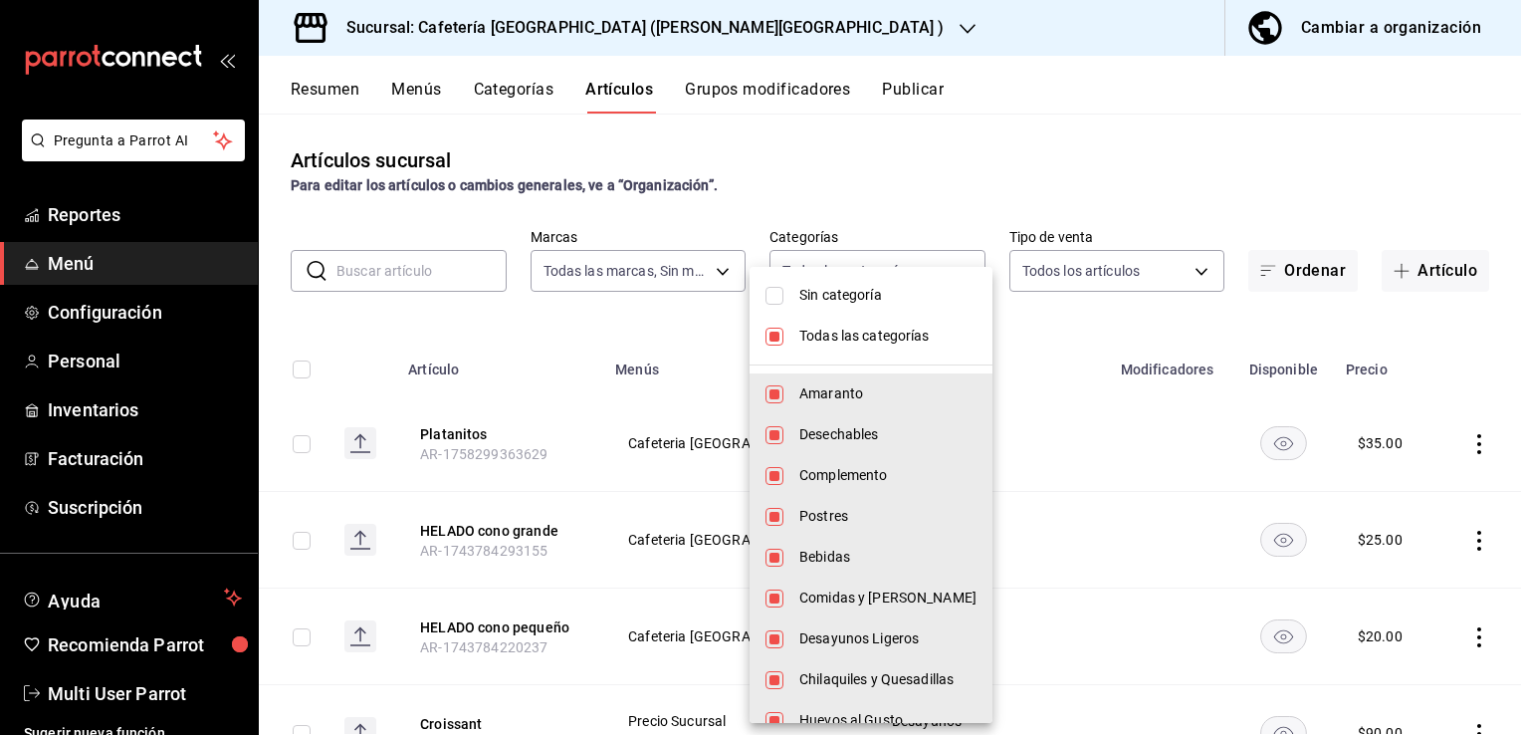
checkbox input "false"
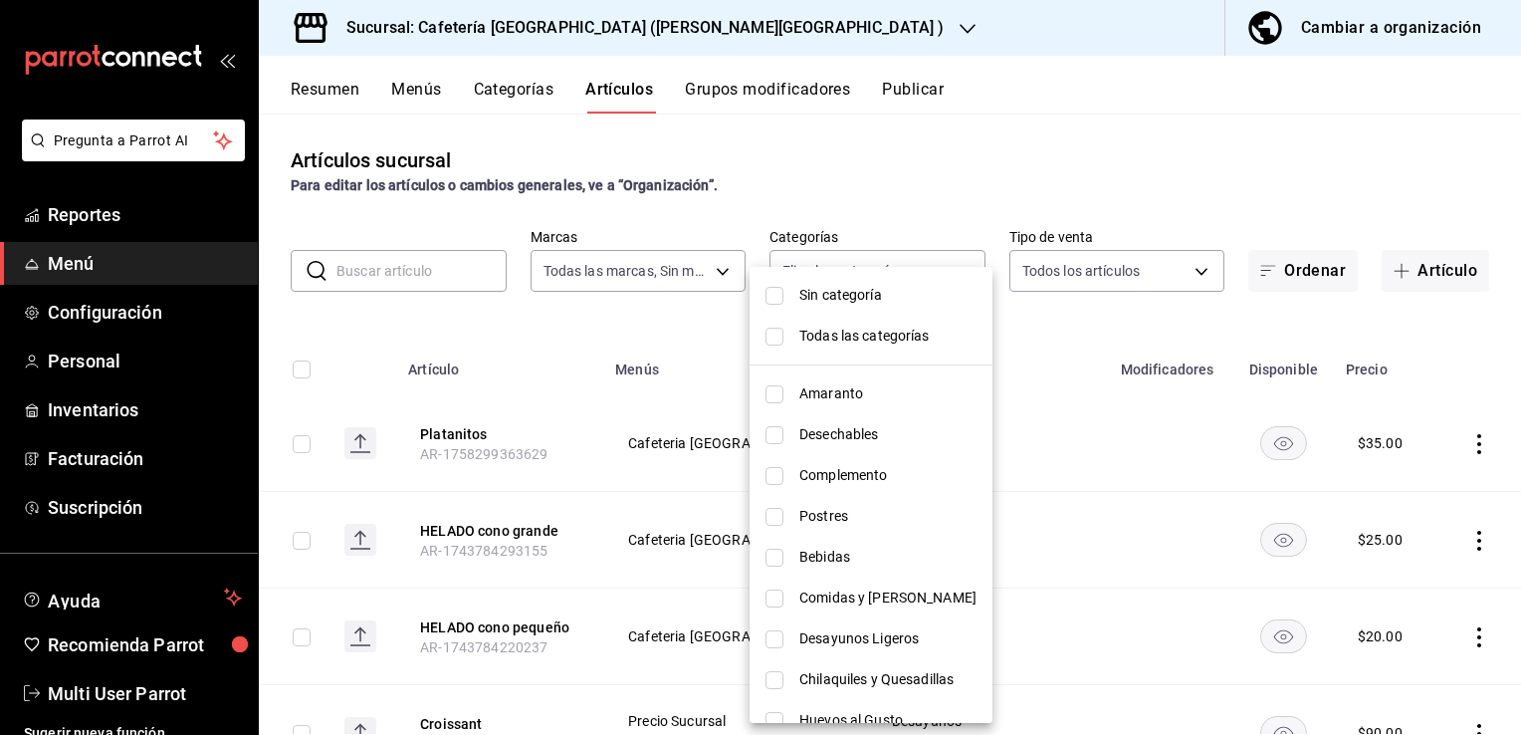
click at [778, 510] on input "checkbox" at bounding box center [774, 517] width 18 height 18
checkbox input "true"
type input "ca75c775-b4c3-4e13-ade0-25a97d6f2fd9"
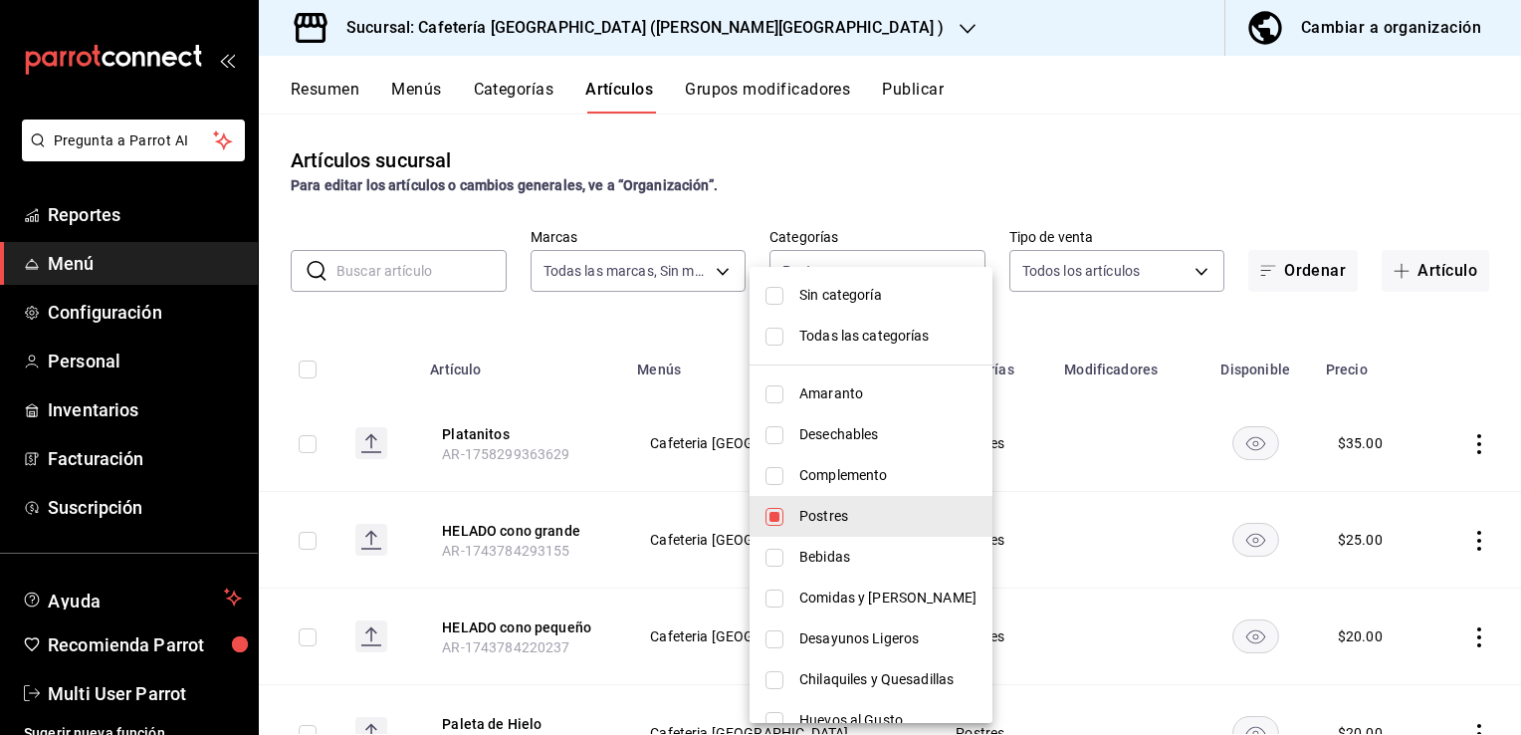
click at [997, 94] on div at bounding box center [760, 367] width 1521 height 735
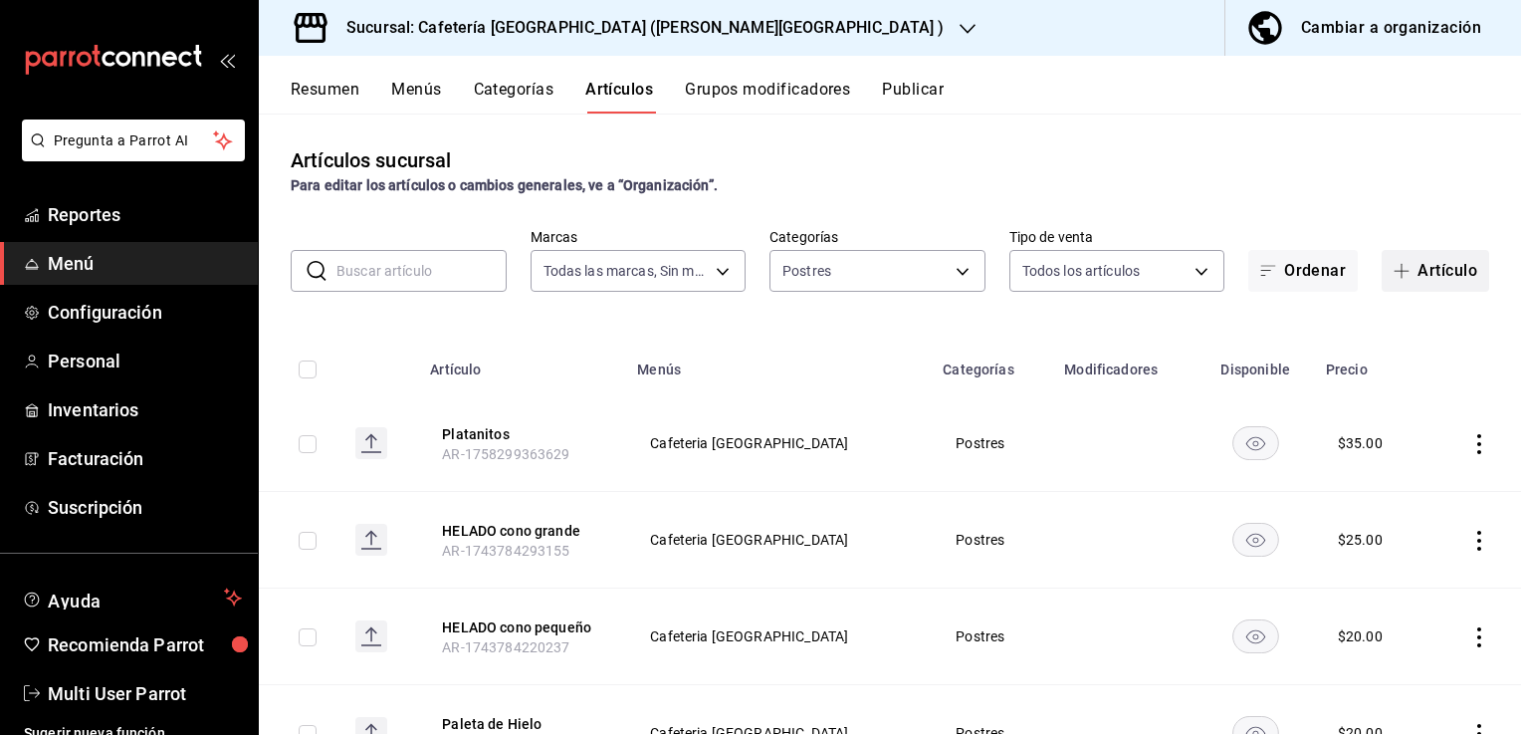
click at [1433, 272] on button "Artículo" at bounding box center [1436, 271] width 108 height 42
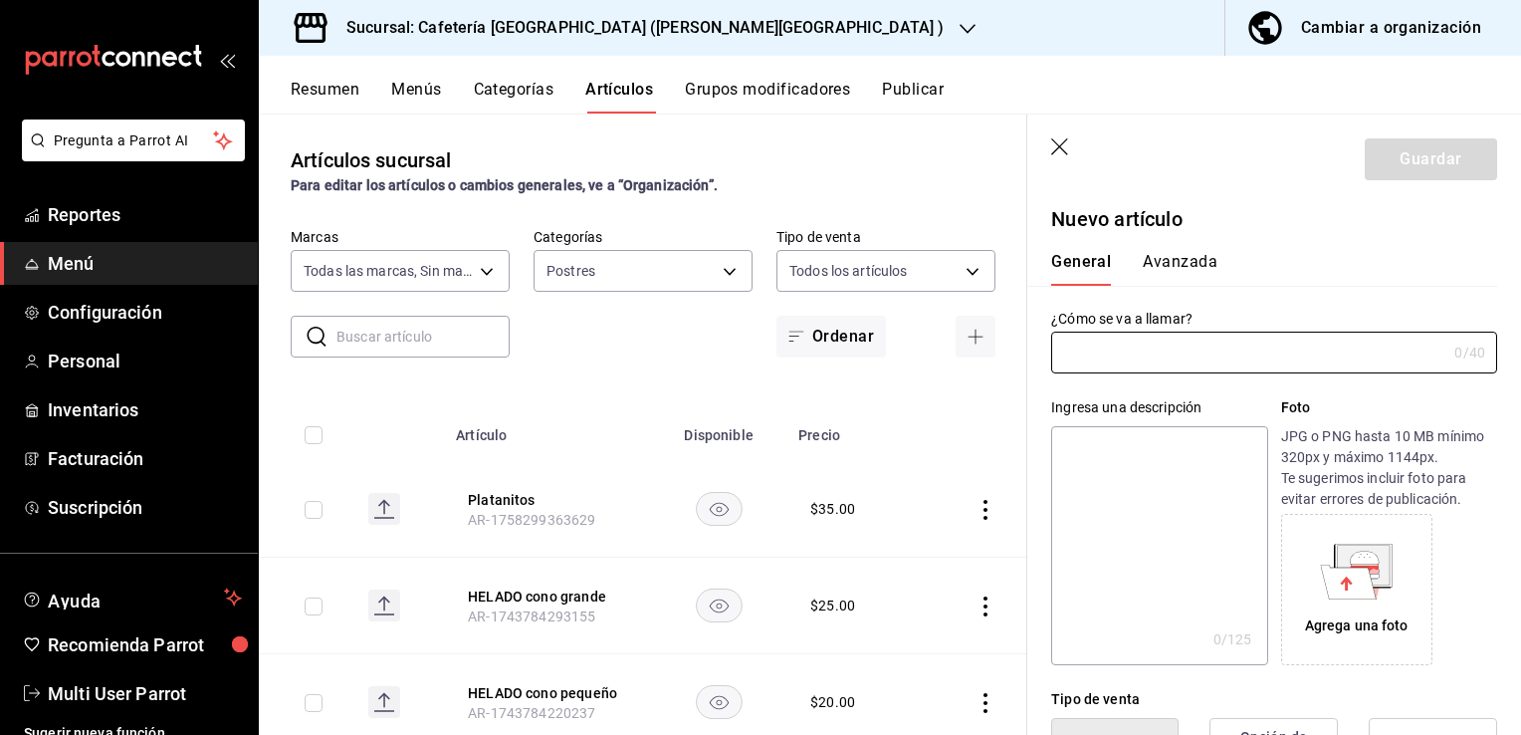
type input "AR-1758642475910"
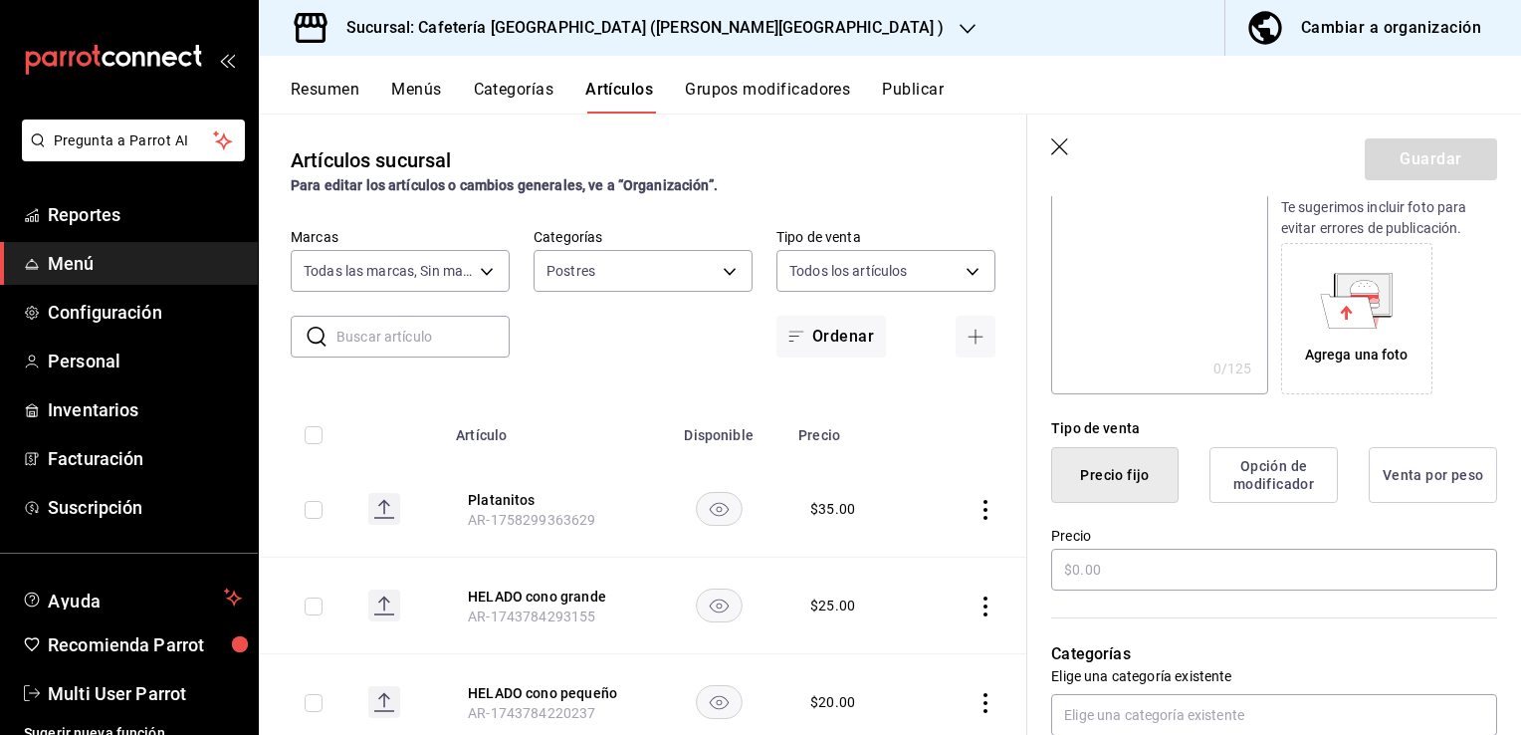
scroll to position [315, 0]
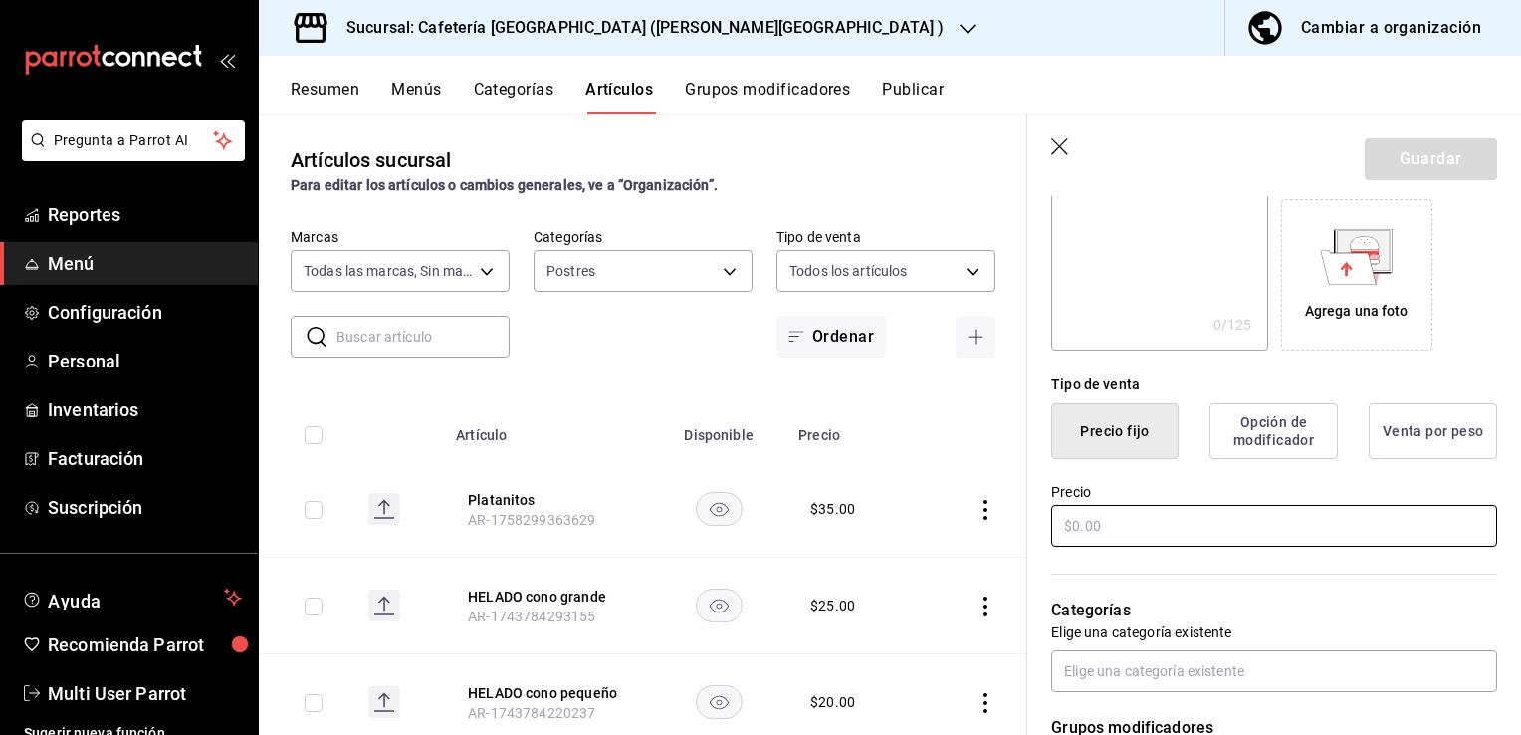
type input "Bolis"
click at [1098, 507] on input "text" at bounding box center [1274, 526] width 446 height 42
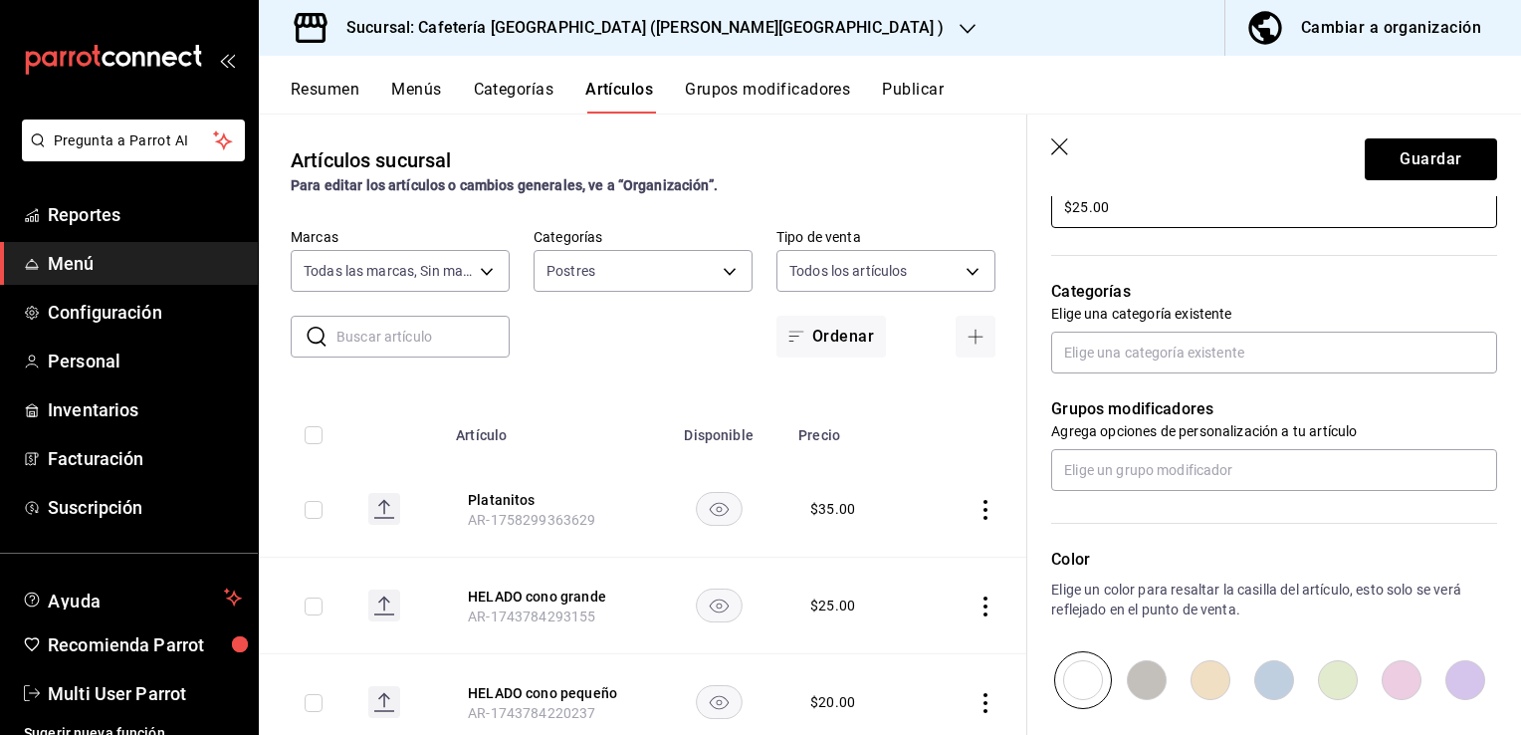
scroll to position [635, 0]
type input "$25.00"
click at [1134, 360] on input "text" at bounding box center [1274, 350] width 446 height 42
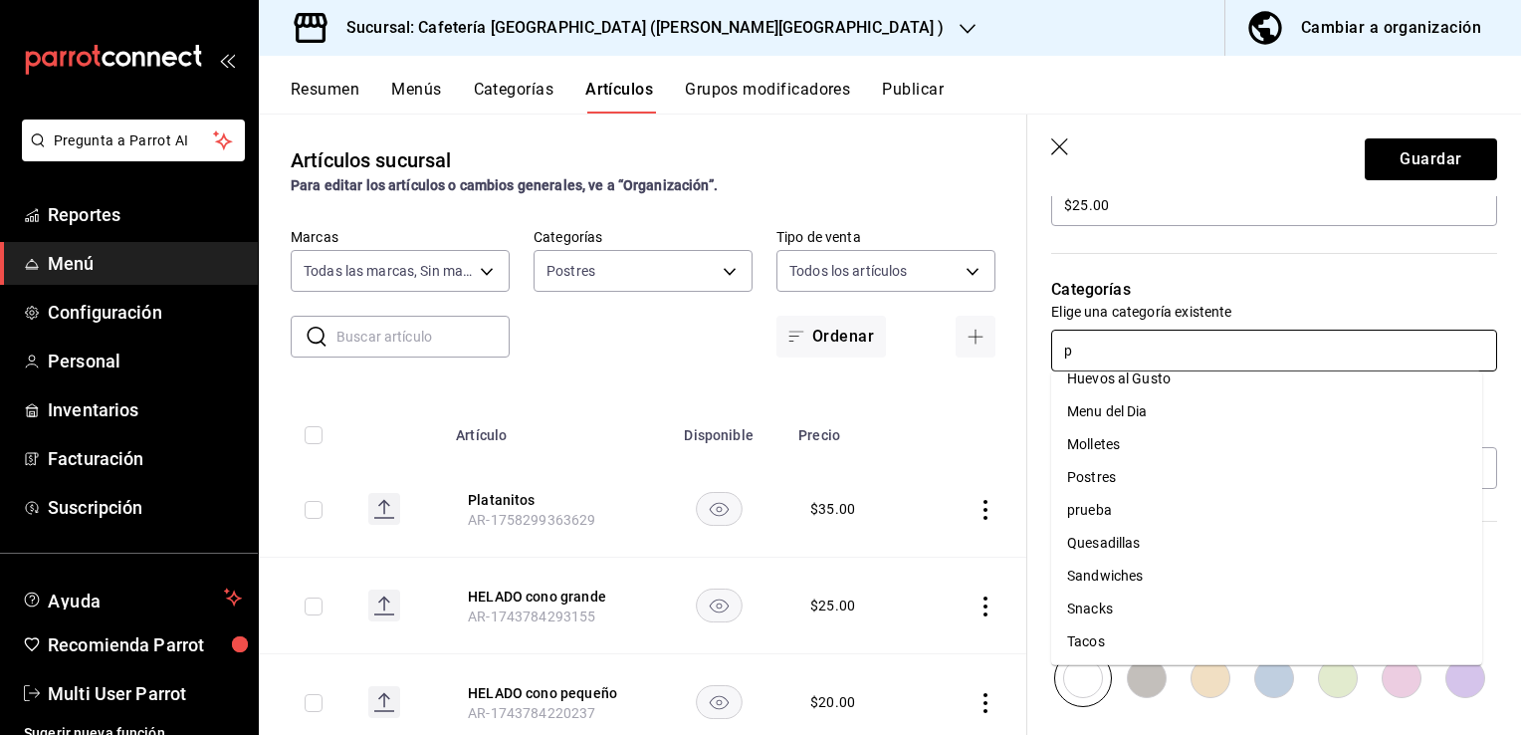
scroll to position [0, 0]
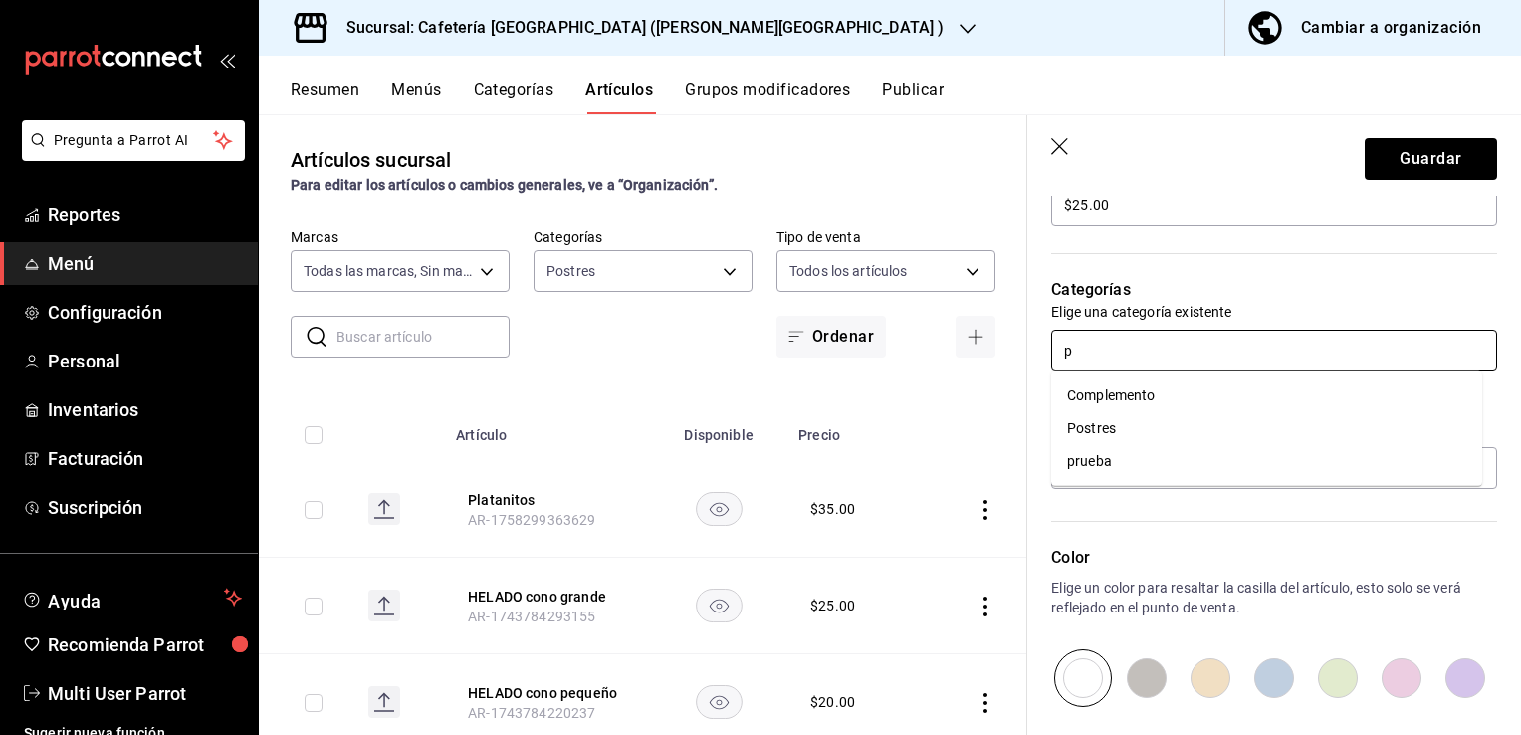
type input "po"
click at [1128, 388] on li "Postres" at bounding box center [1266, 395] width 431 height 33
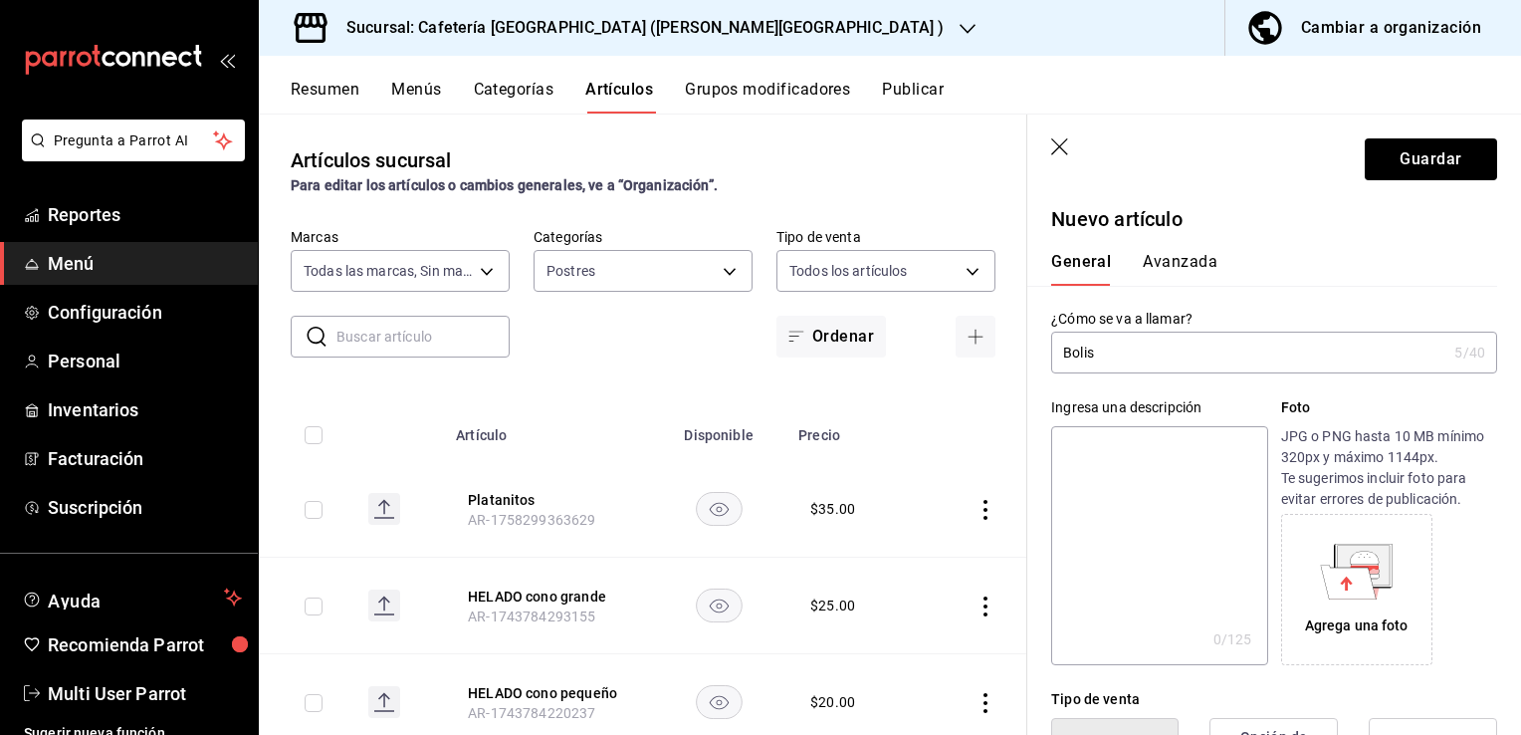
click at [1165, 257] on button "Avanzada" at bounding box center [1180, 269] width 75 height 34
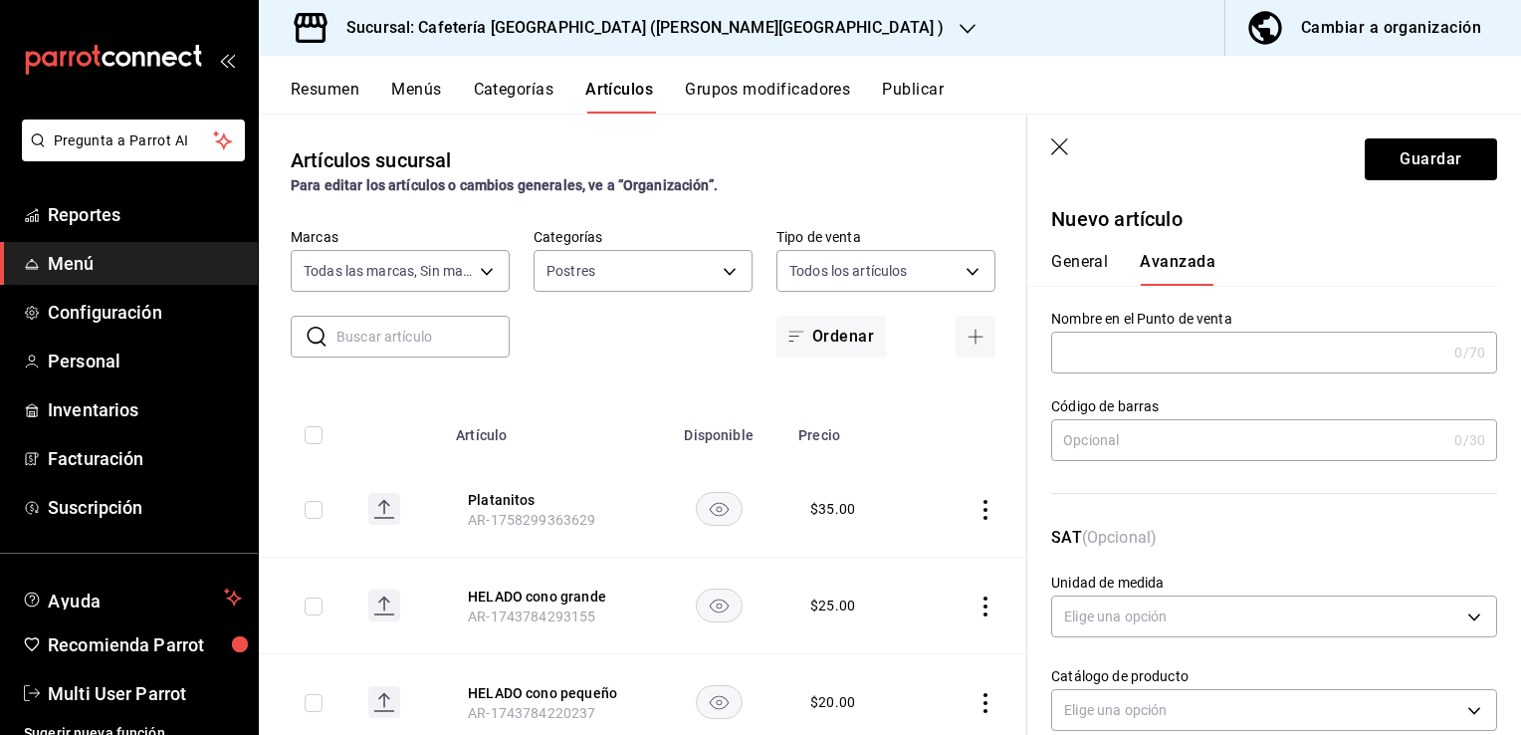
click at [1071, 262] on button "General" at bounding box center [1079, 269] width 57 height 34
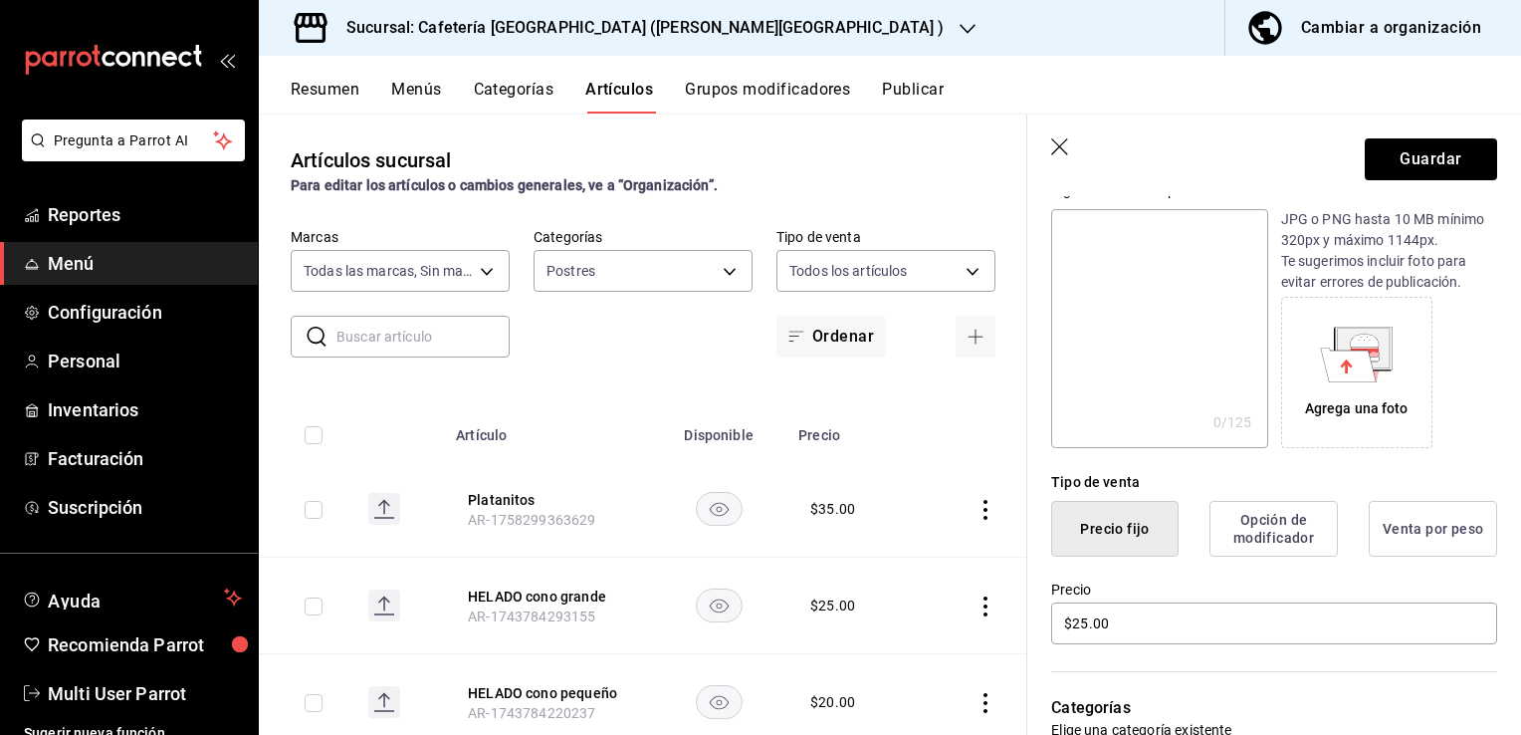
scroll to position [218, 0]
click at [1163, 627] on input "$25.00" at bounding box center [1274, 622] width 446 height 42
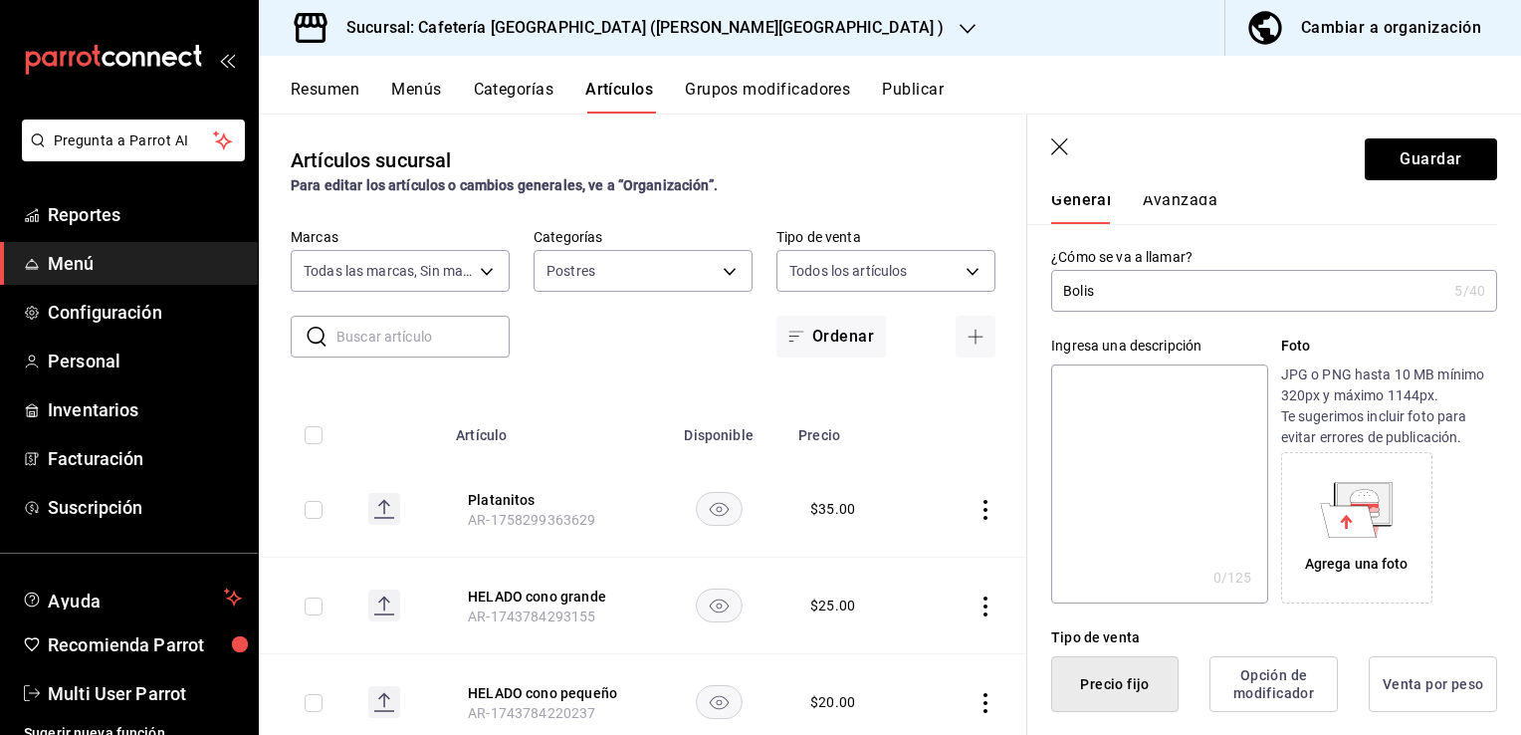
scroll to position [50, 0]
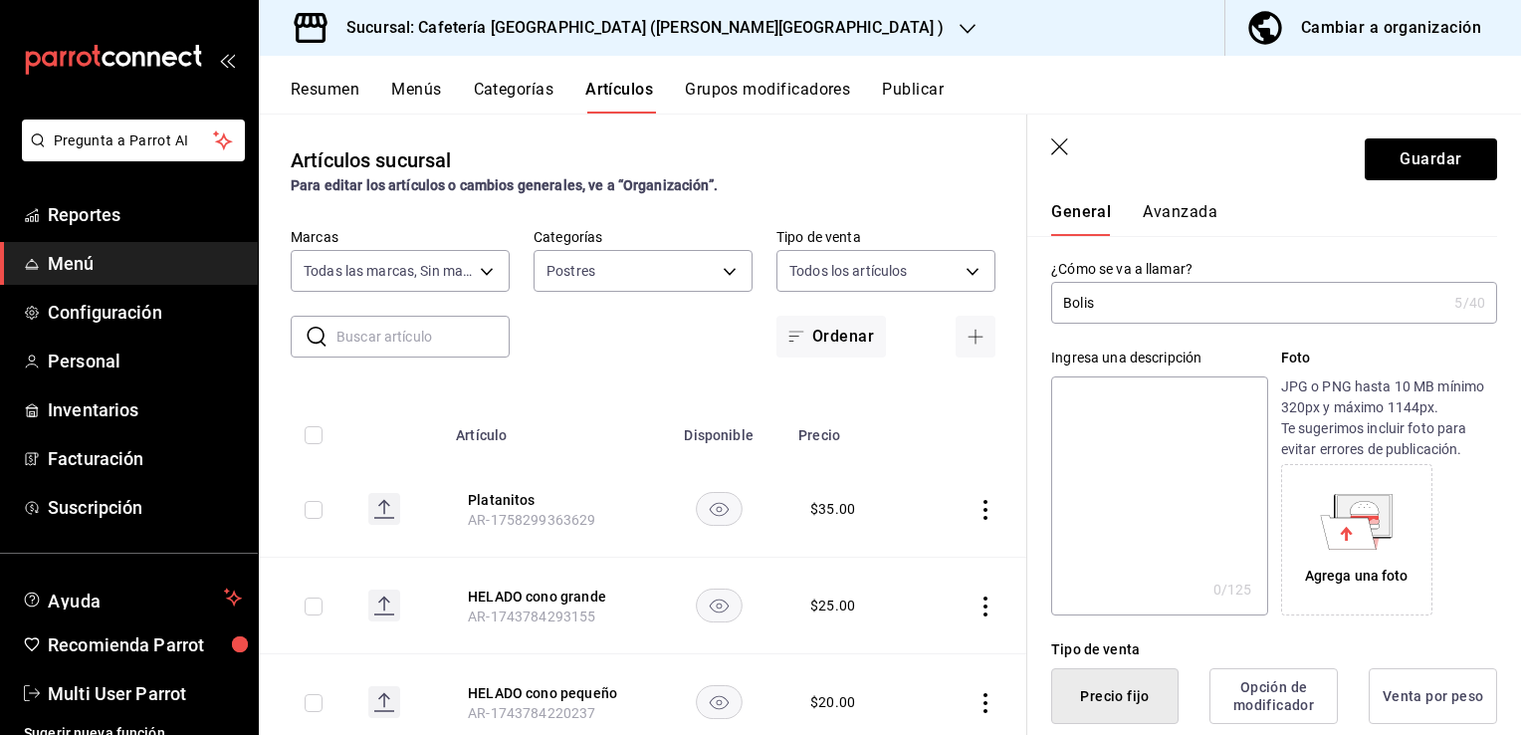
type input "$20.00"
click at [1173, 499] on textarea at bounding box center [1159, 495] width 216 height 239
click at [1402, 177] on button "Guardar" at bounding box center [1431, 159] width 132 height 42
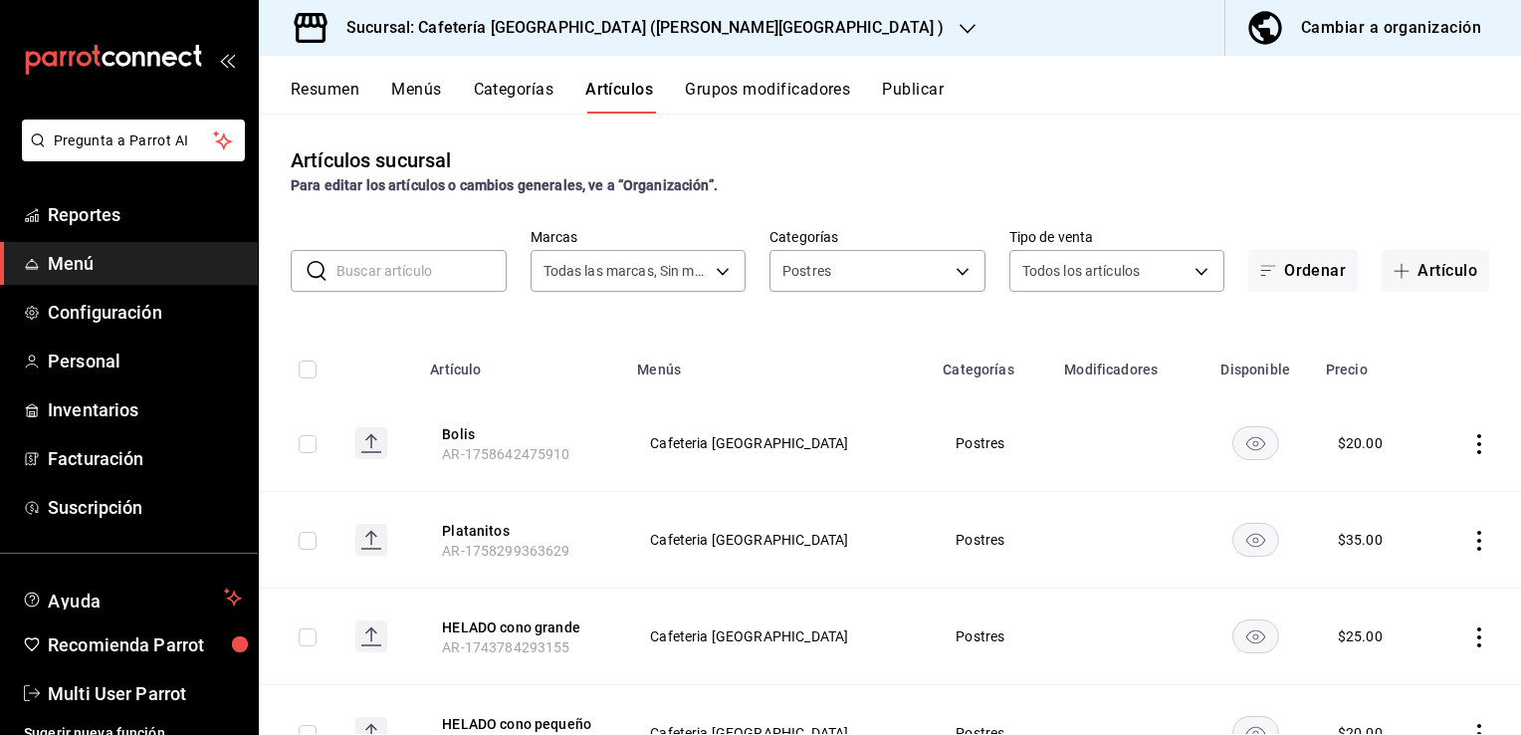
click at [493, 446] on span "AR-1758642475910" at bounding box center [505, 454] width 127 height 16
click at [478, 528] on button "Platanitos" at bounding box center [521, 531] width 159 height 20
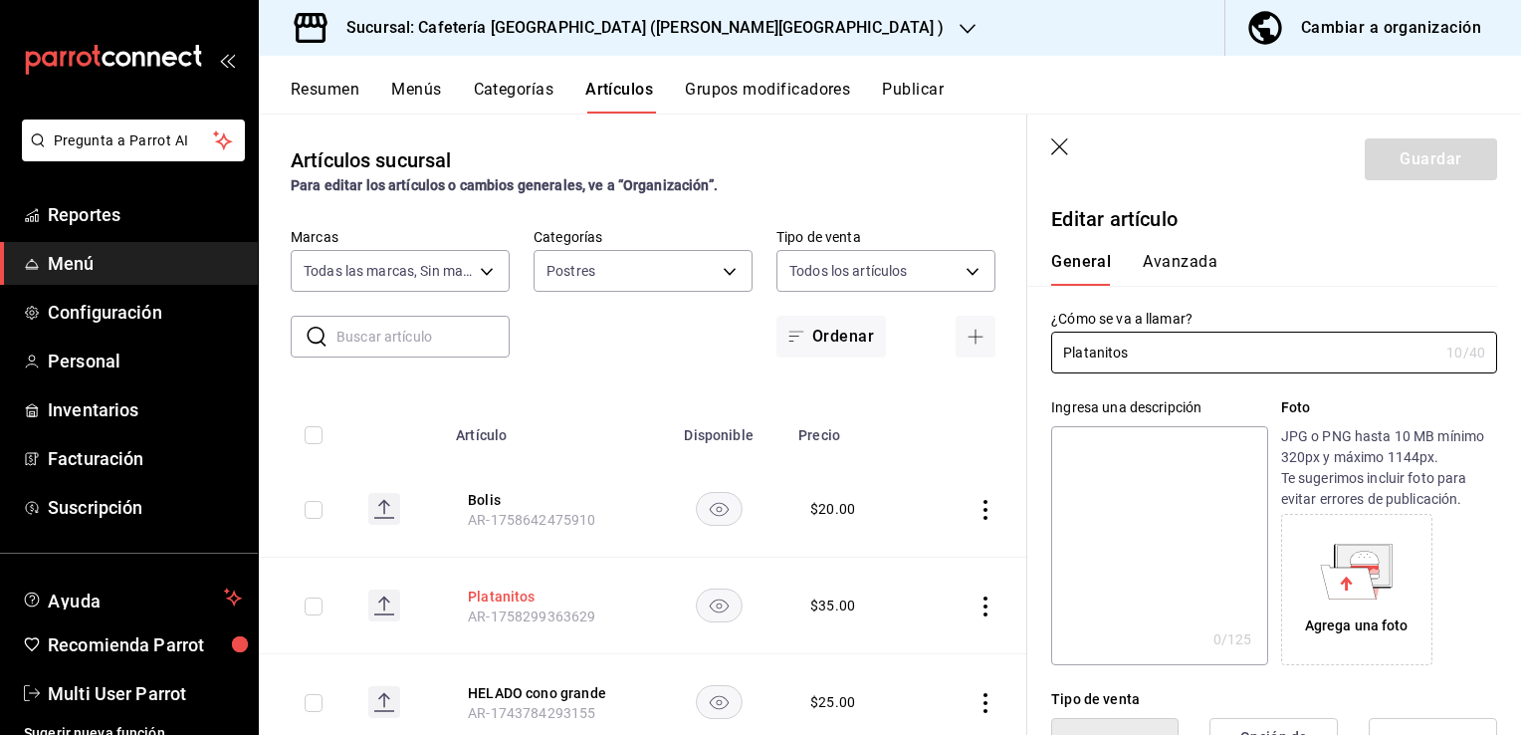
type input "$35.00"
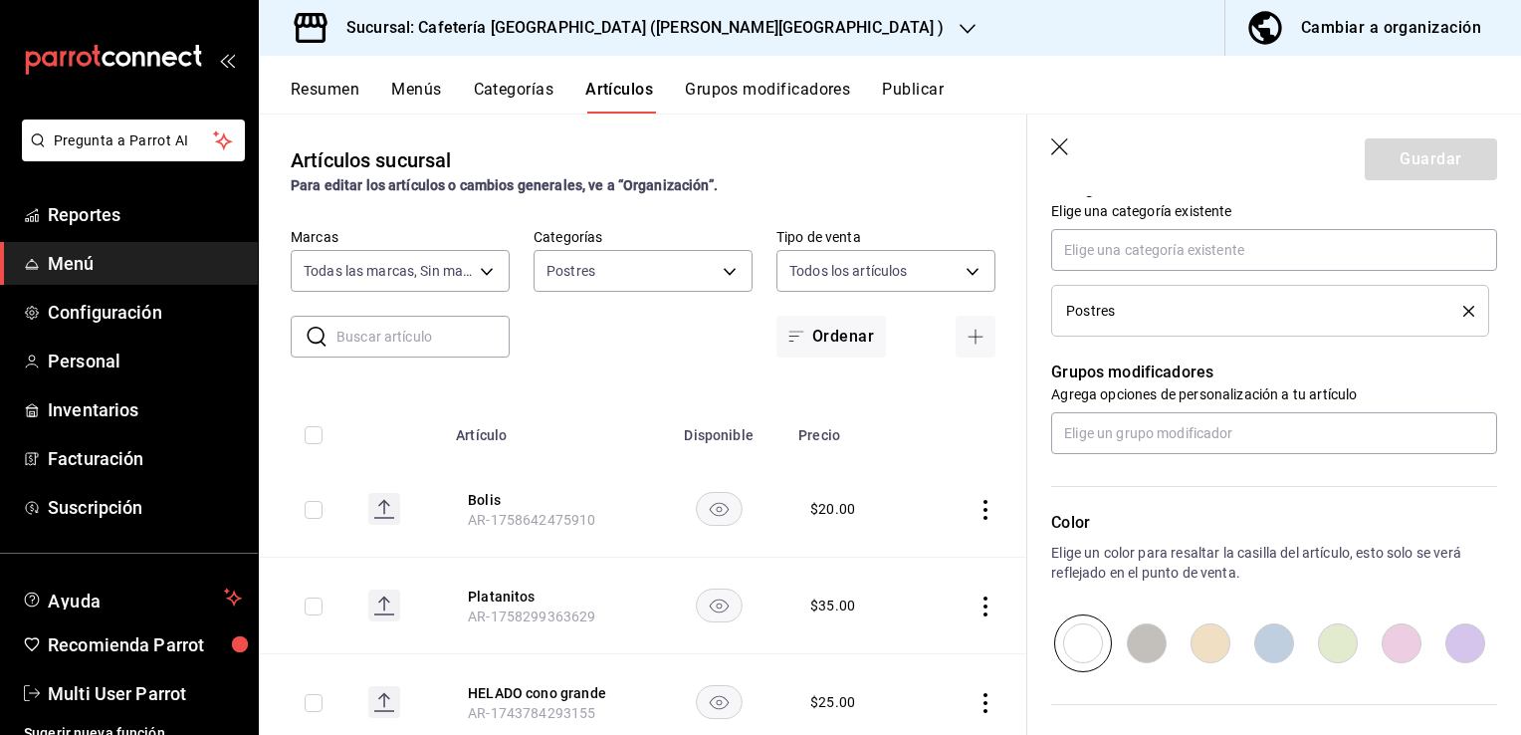
scroll to position [921, 0]
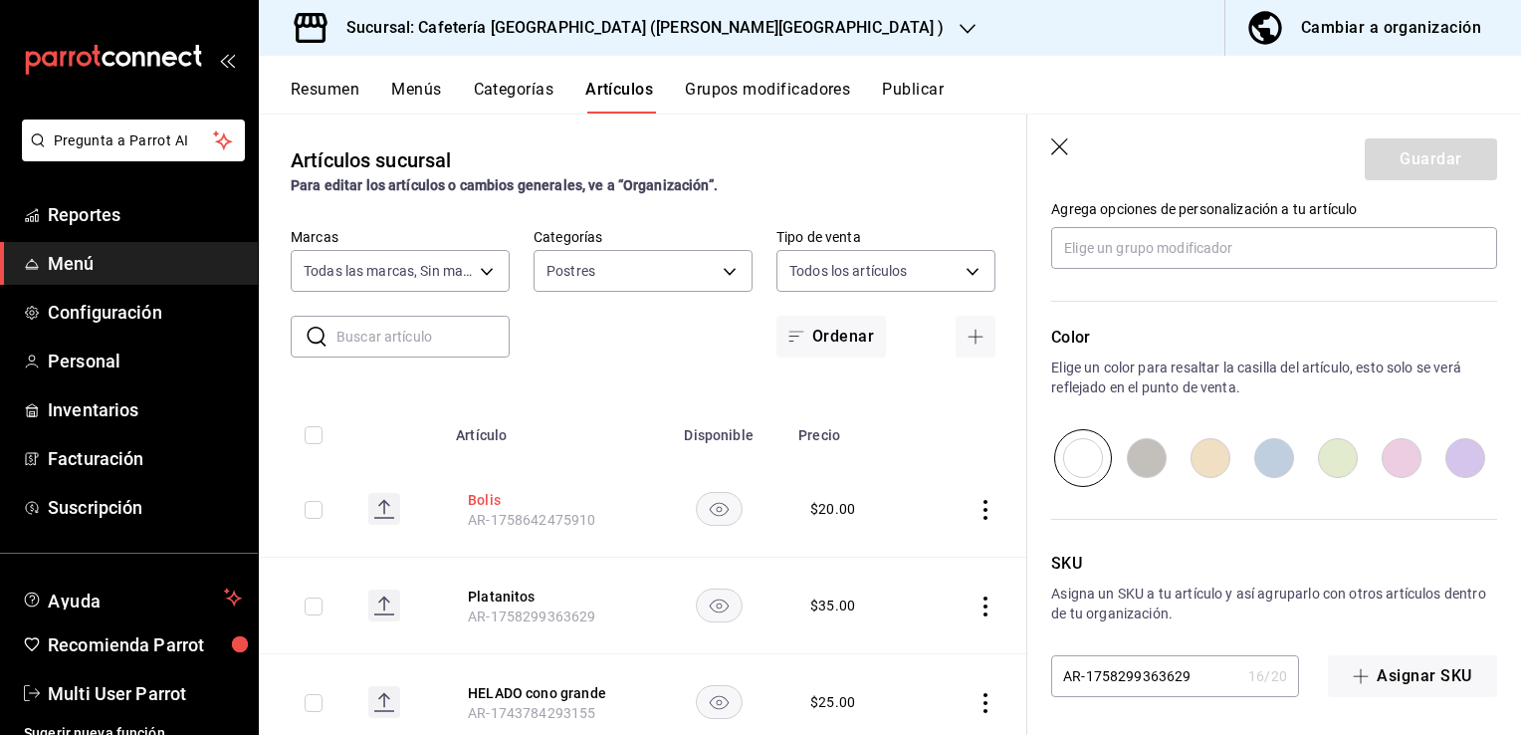
click at [470, 500] on button "Bolis" at bounding box center [547, 500] width 159 height 20
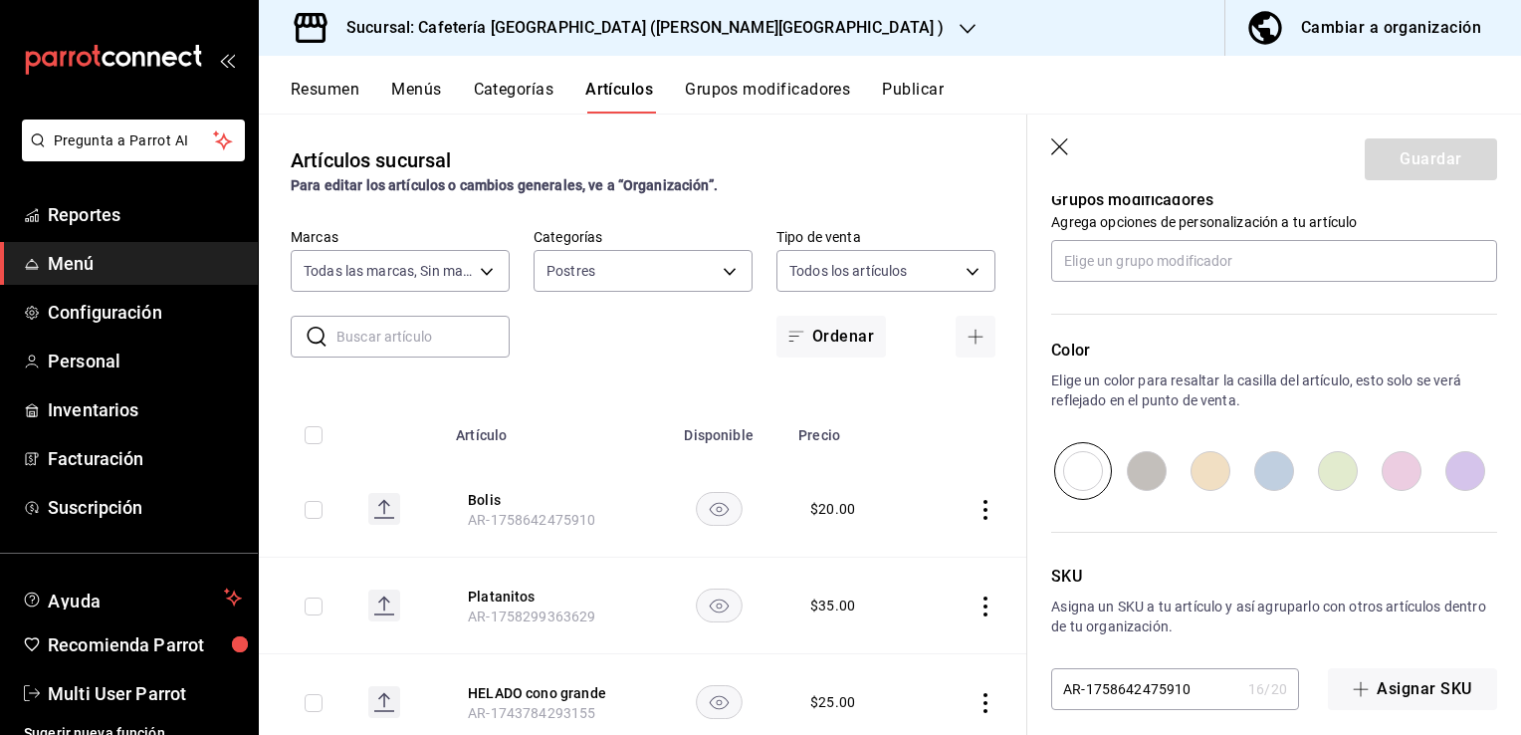
scroll to position [921, 0]
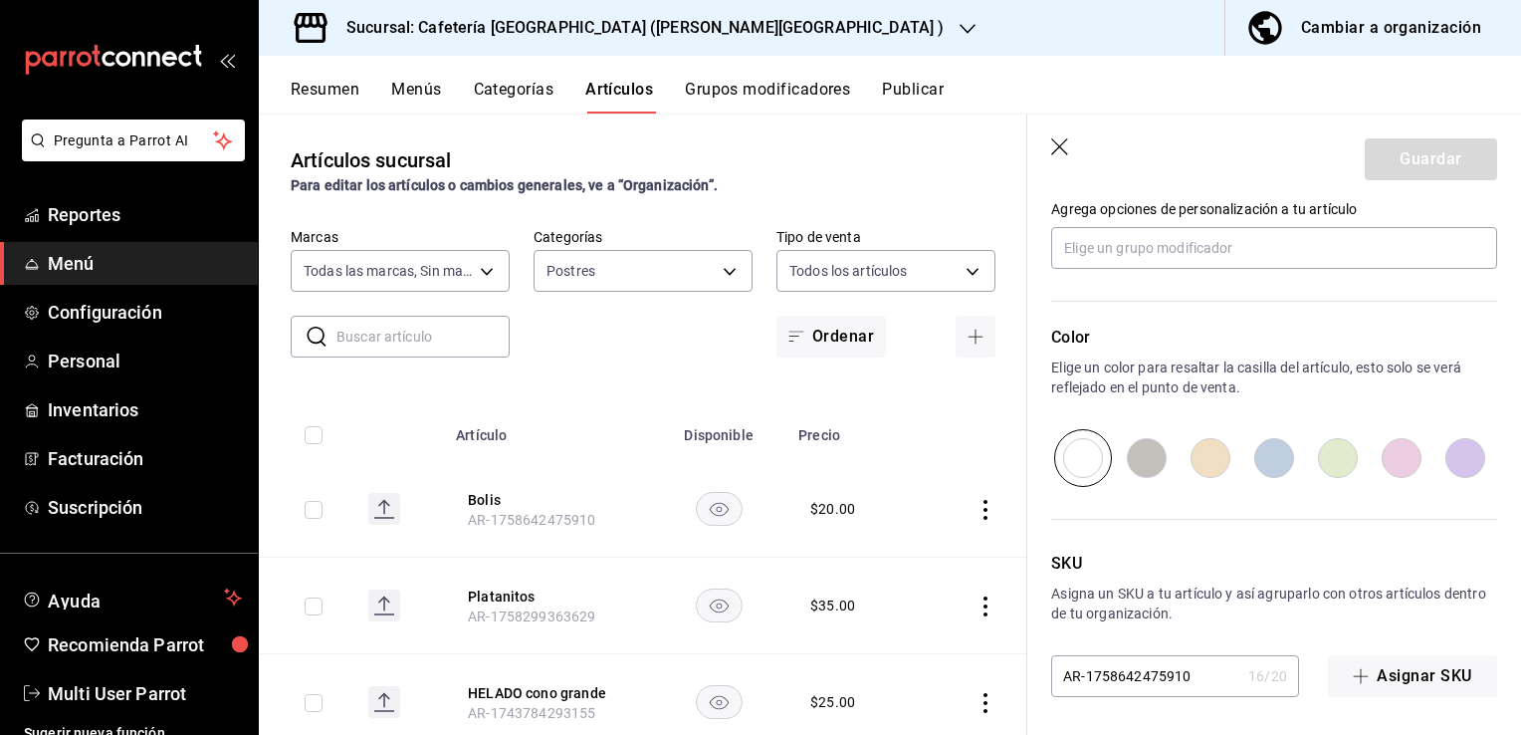
click at [523, 149] on div "Artículos sucursal Para editar los artículos o cambios generales, ve a “Organiz…" at bounding box center [643, 170] width 768 height 51
click at [960, 21] on icon "button" at bounding box center [968, 29] width 16 height 16
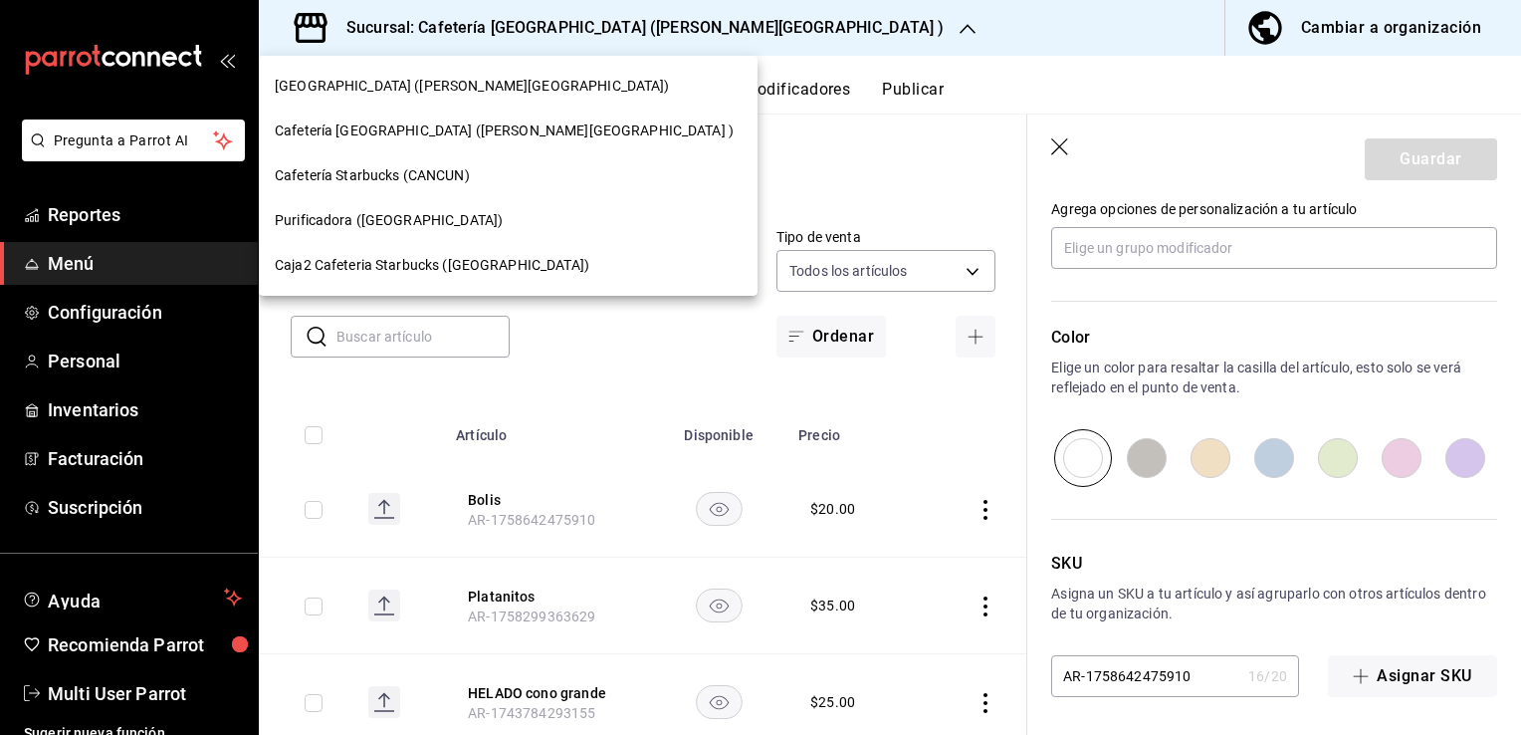
click at [452, 94] on span "[GEOGRAPHIC_DATA] ([PERSON_NAME][GEOGRAPHIC_DATA])" at bounding box center [472, 86] width 395 height 21
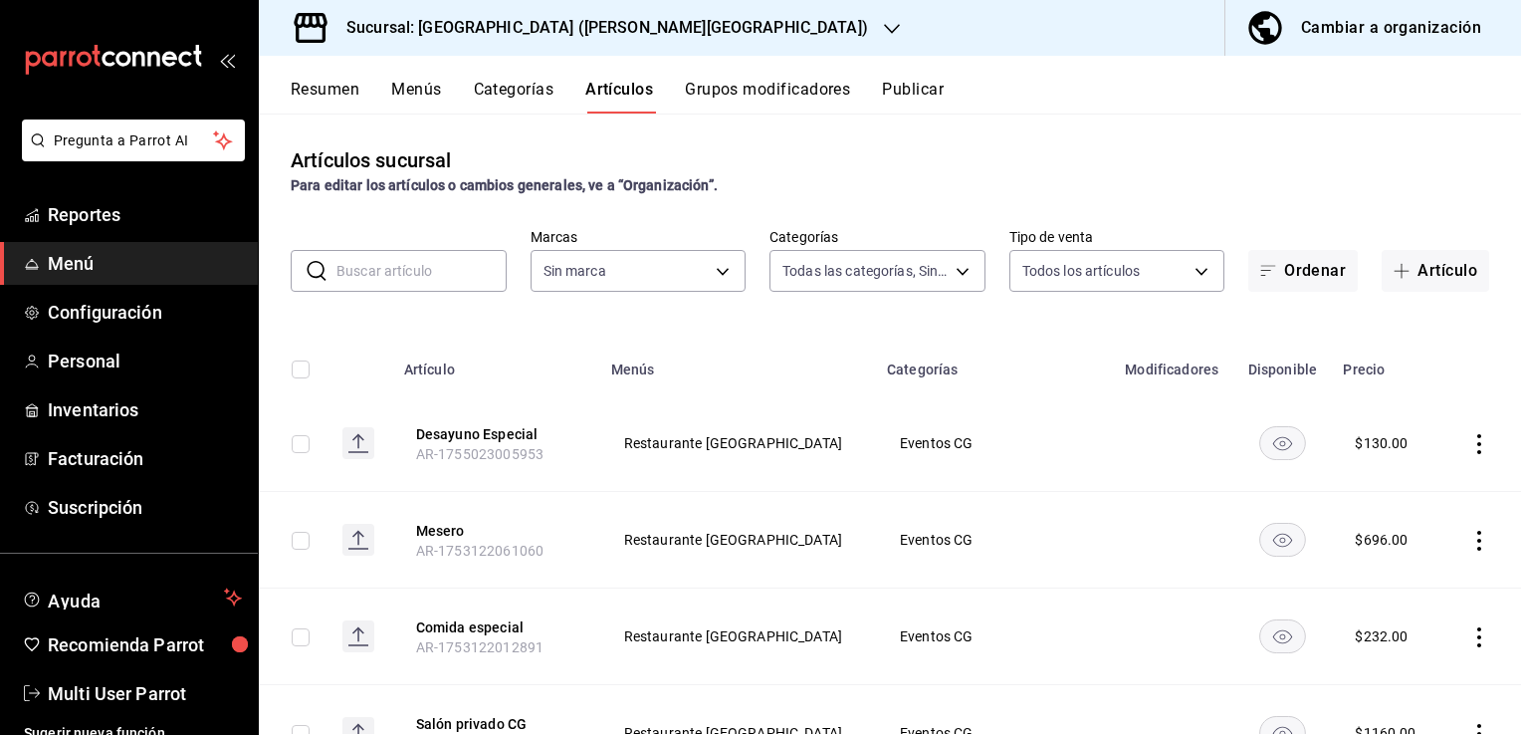
type input "d57e9eb9-8146-45ca-903d-1d7869aebf76,1b467f8b-4791-4194-9c48-d7023e95d0e0,ed53d…"
type input "f365649a-a6d2-423e-ad1c-7d61f5b4cd77"
click at [1417, 254] on button "Artículo" at bounding box center [1436, 271] width 108 height 42
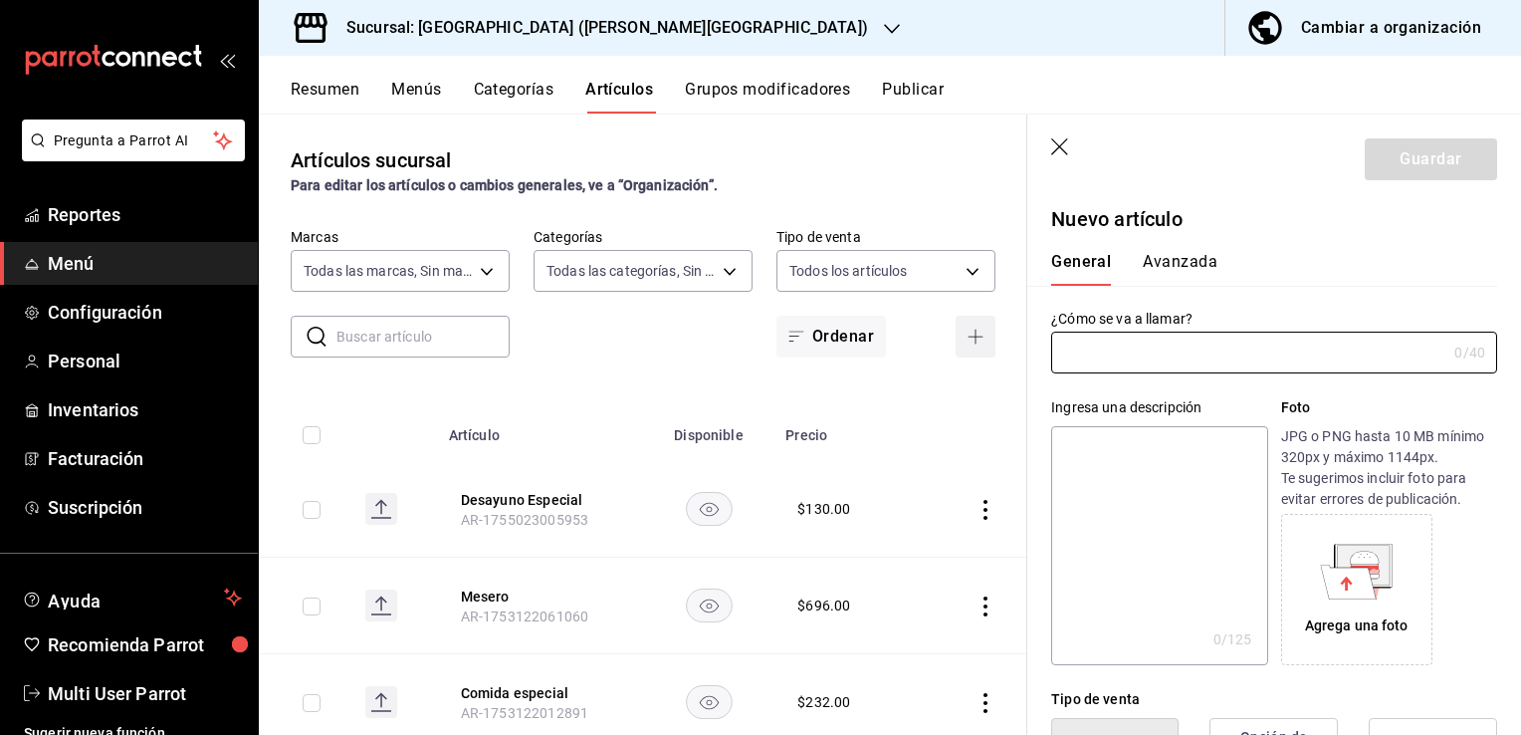
type input "AR-1758642618689"
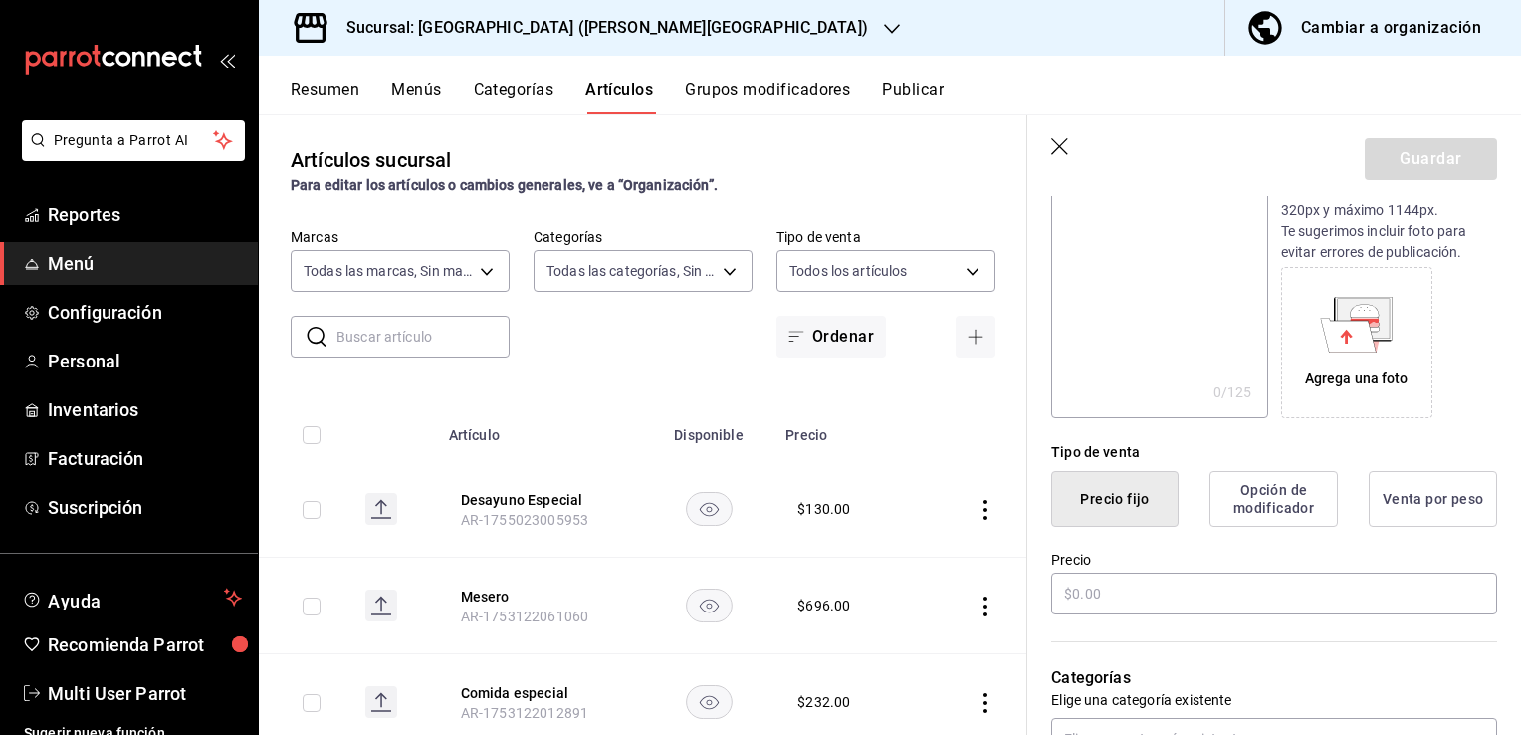
scroll to position [255, 0]
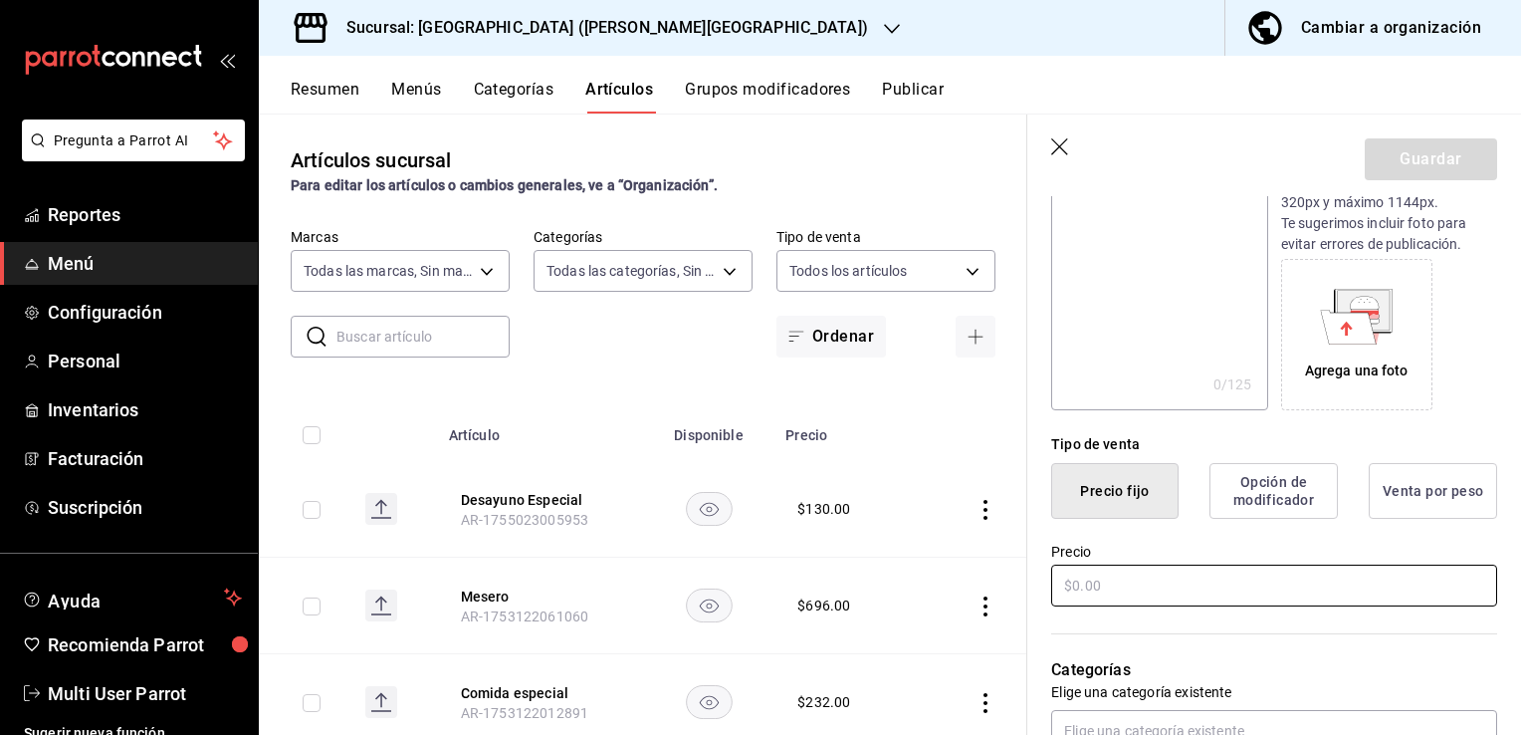
type input "Bolis"
click at [1139, 567] on input "text" at bounding box center [1274, 585] width 446 height 42
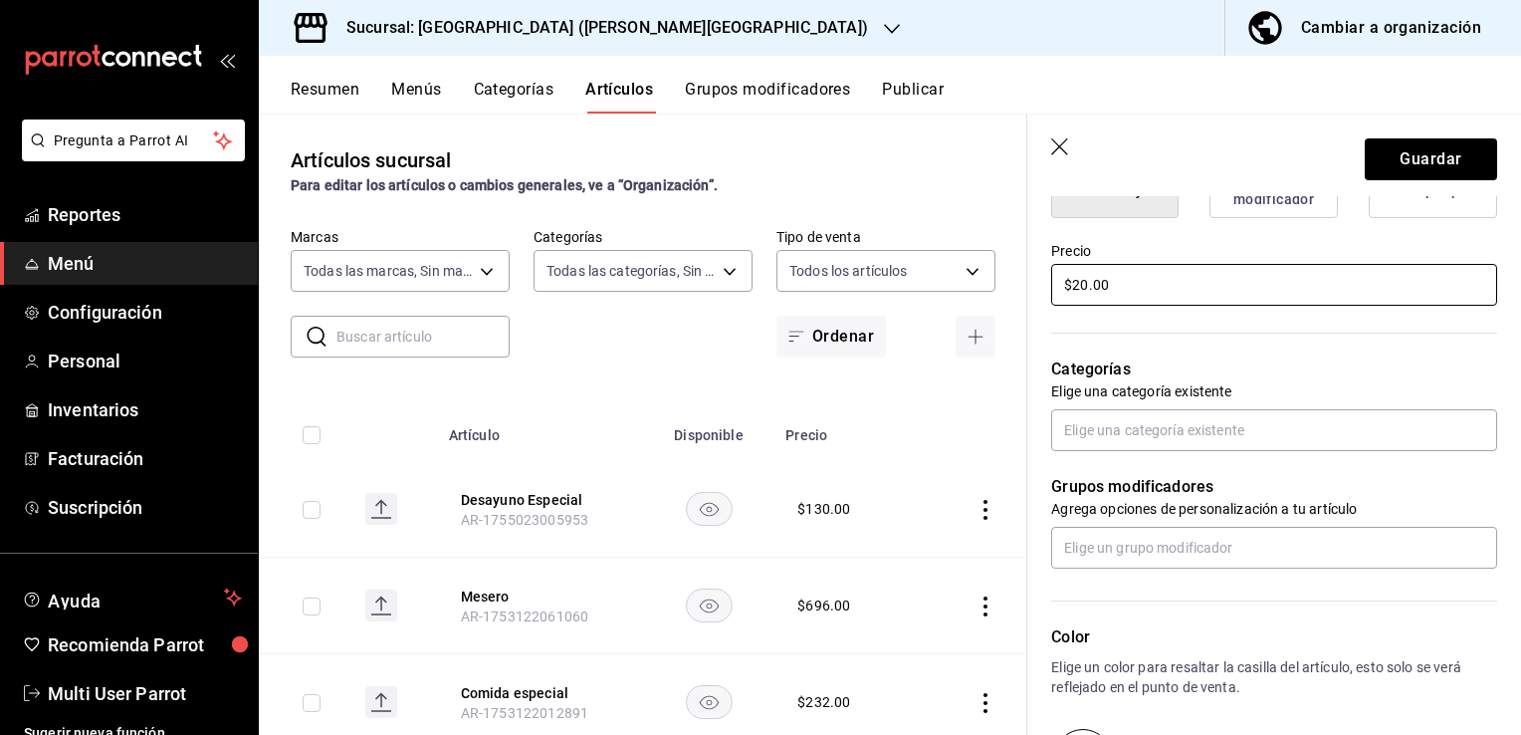
scroll to position [580, 0]
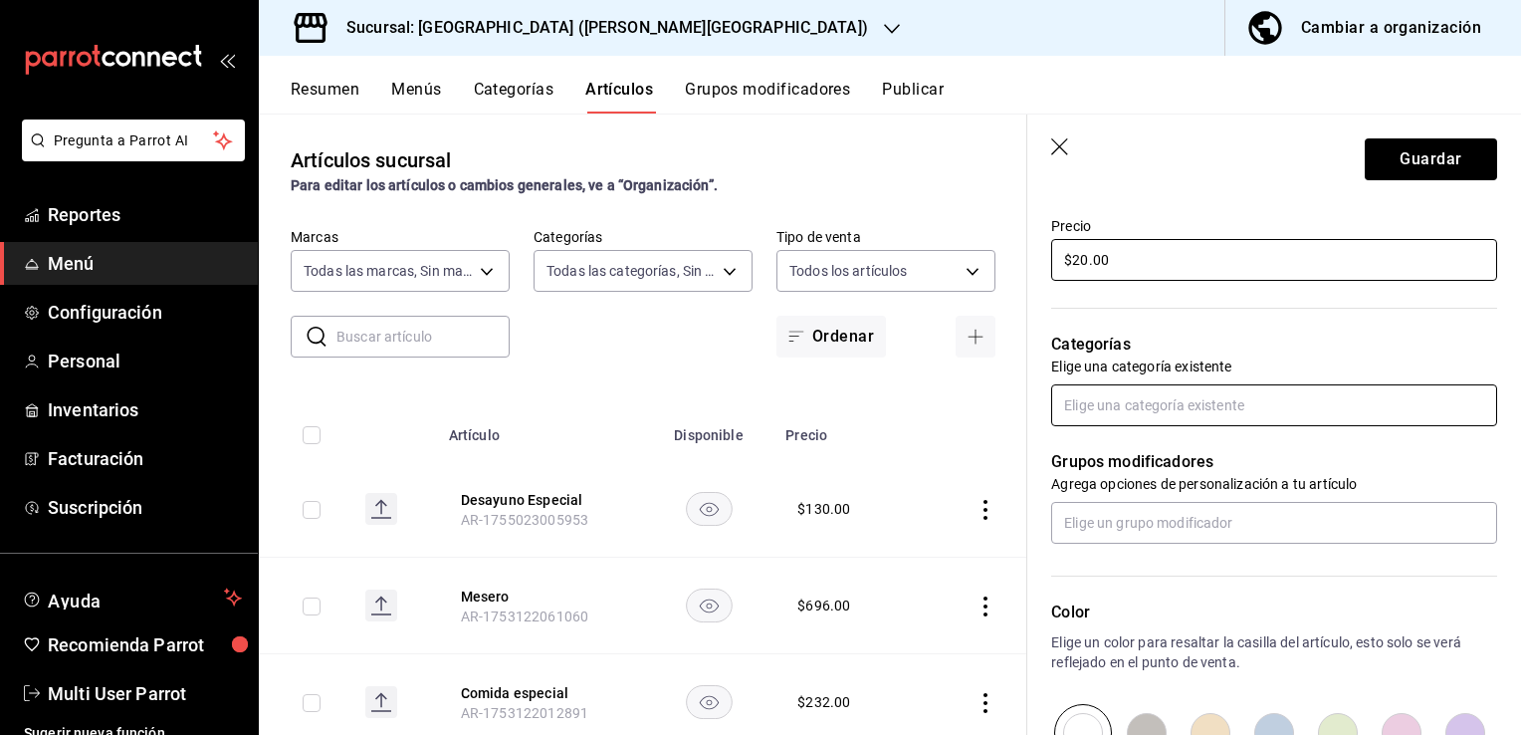
type input "$20.00"
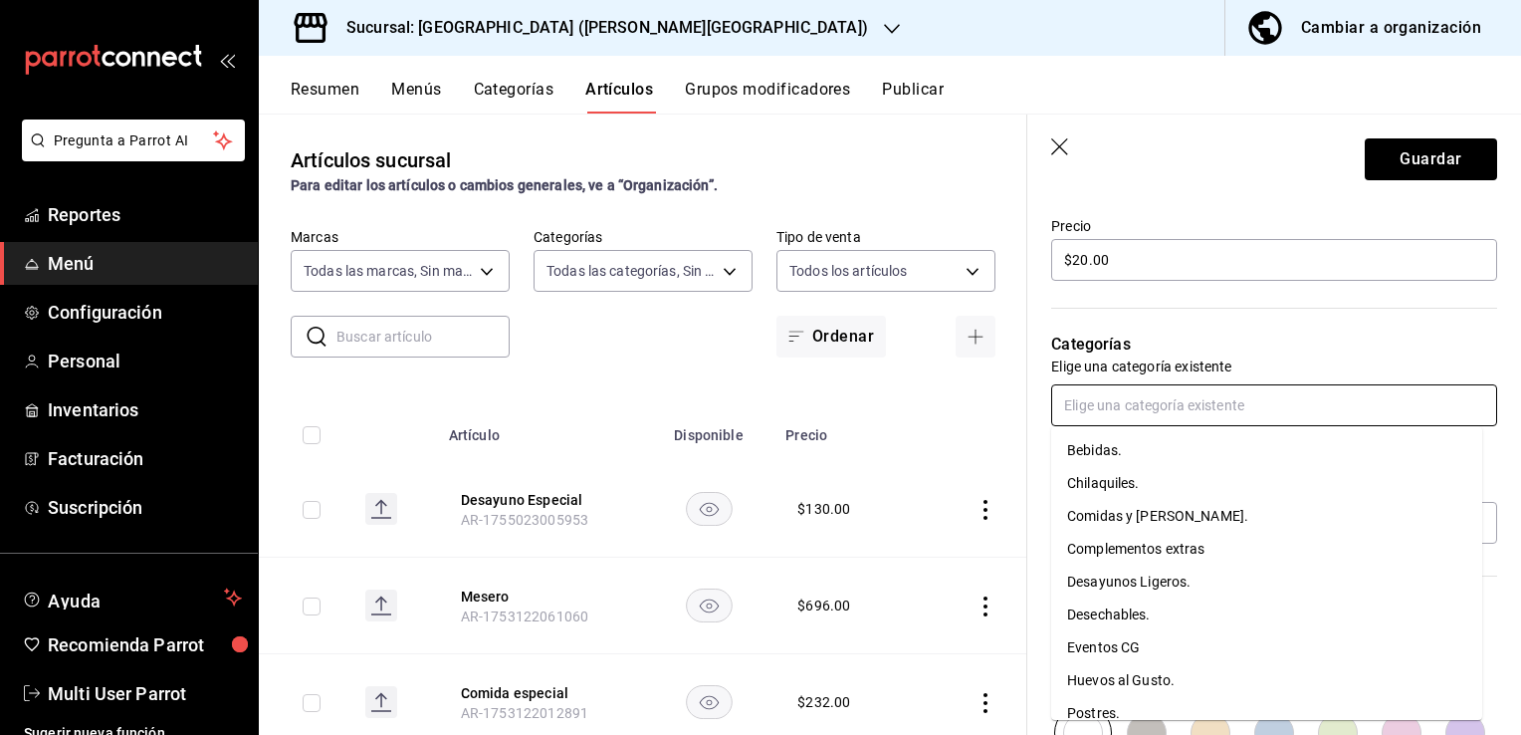
click at [1112, 411] on input "text" at bounding box center [1274, 405] width 446 height 42
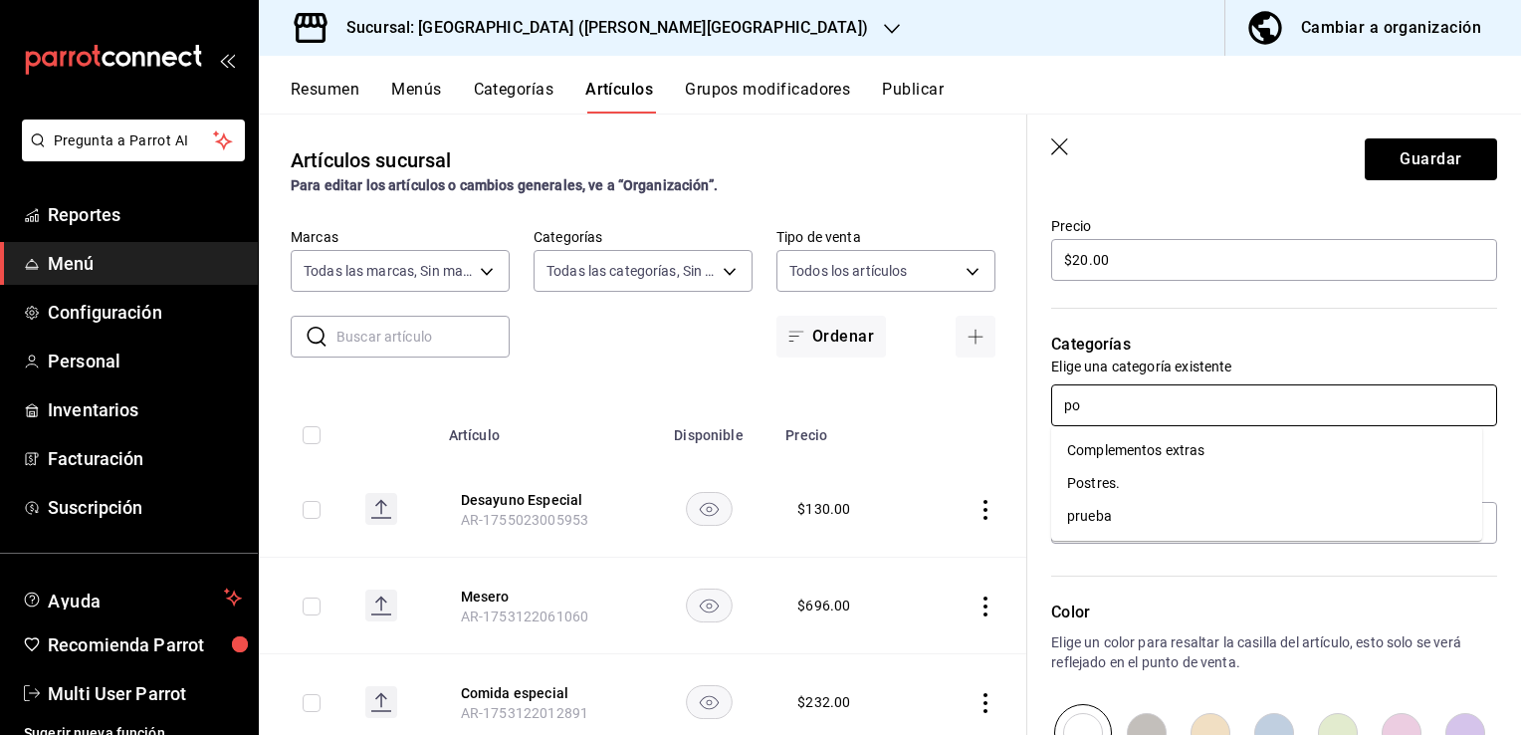
type input "pos"
click at [1097, 444] on li "Postres." at bounding box center [1266, 450] width 431 height 33
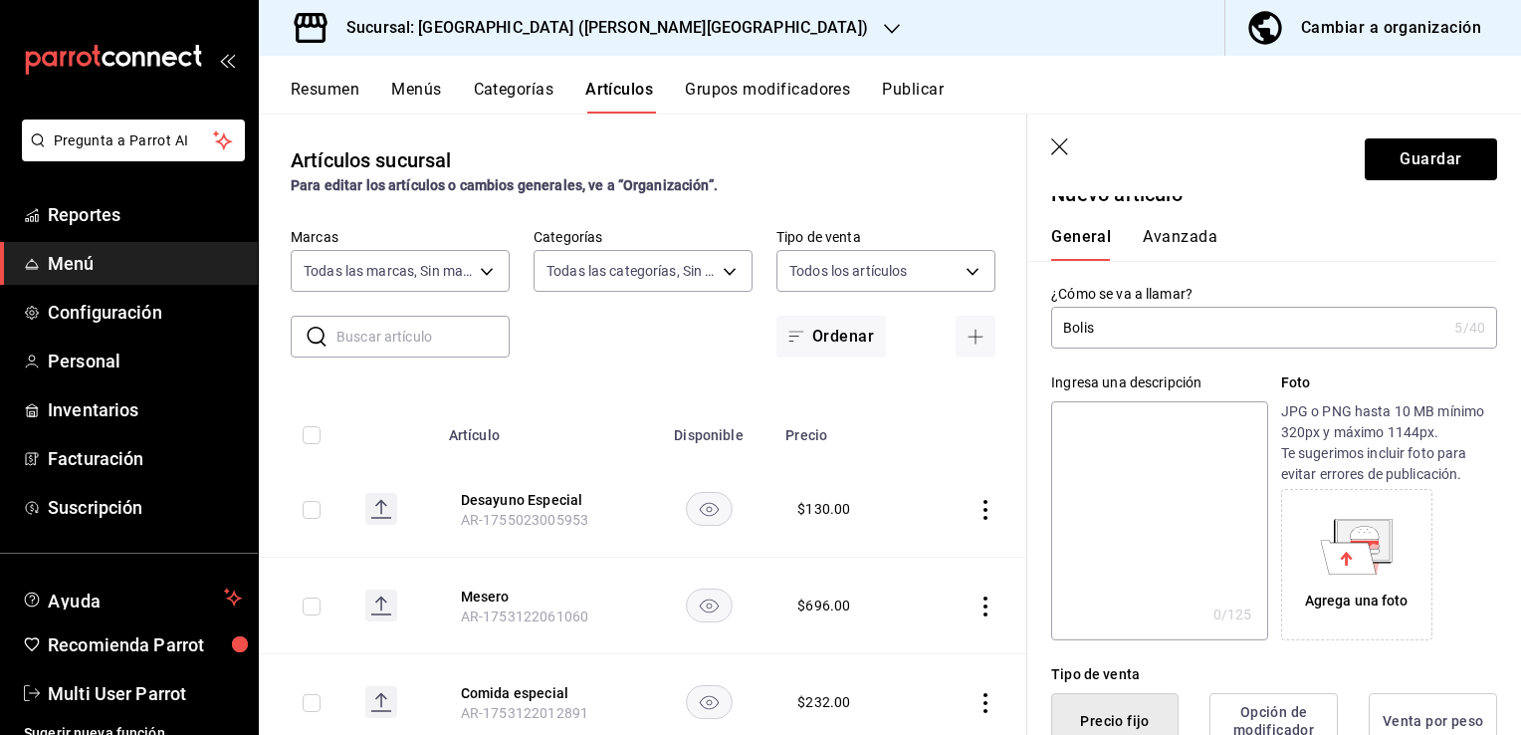
scroll to position [0, 0]
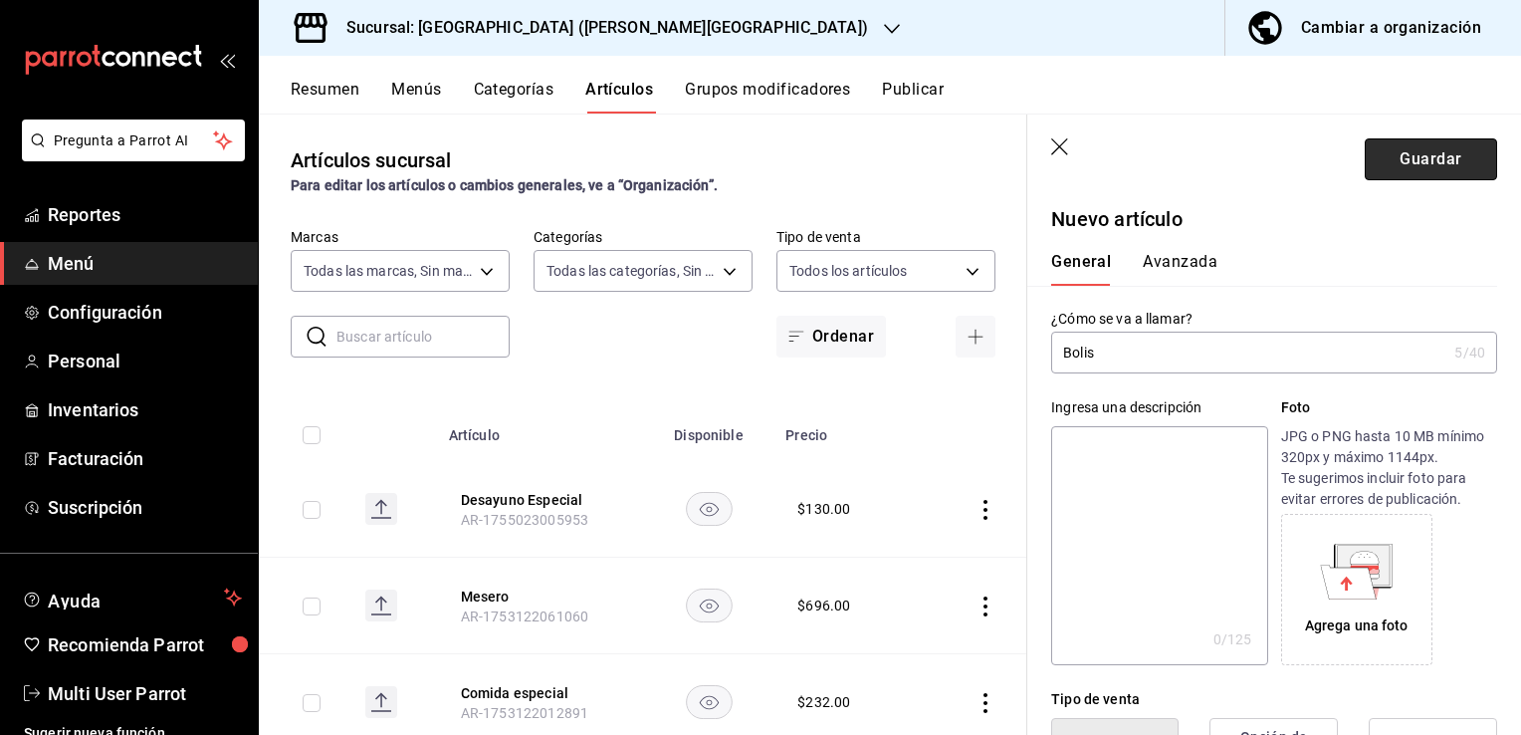
click at [1419, 147] on button "Guardar" at bounding box center [1431, 159] width 132 height 42
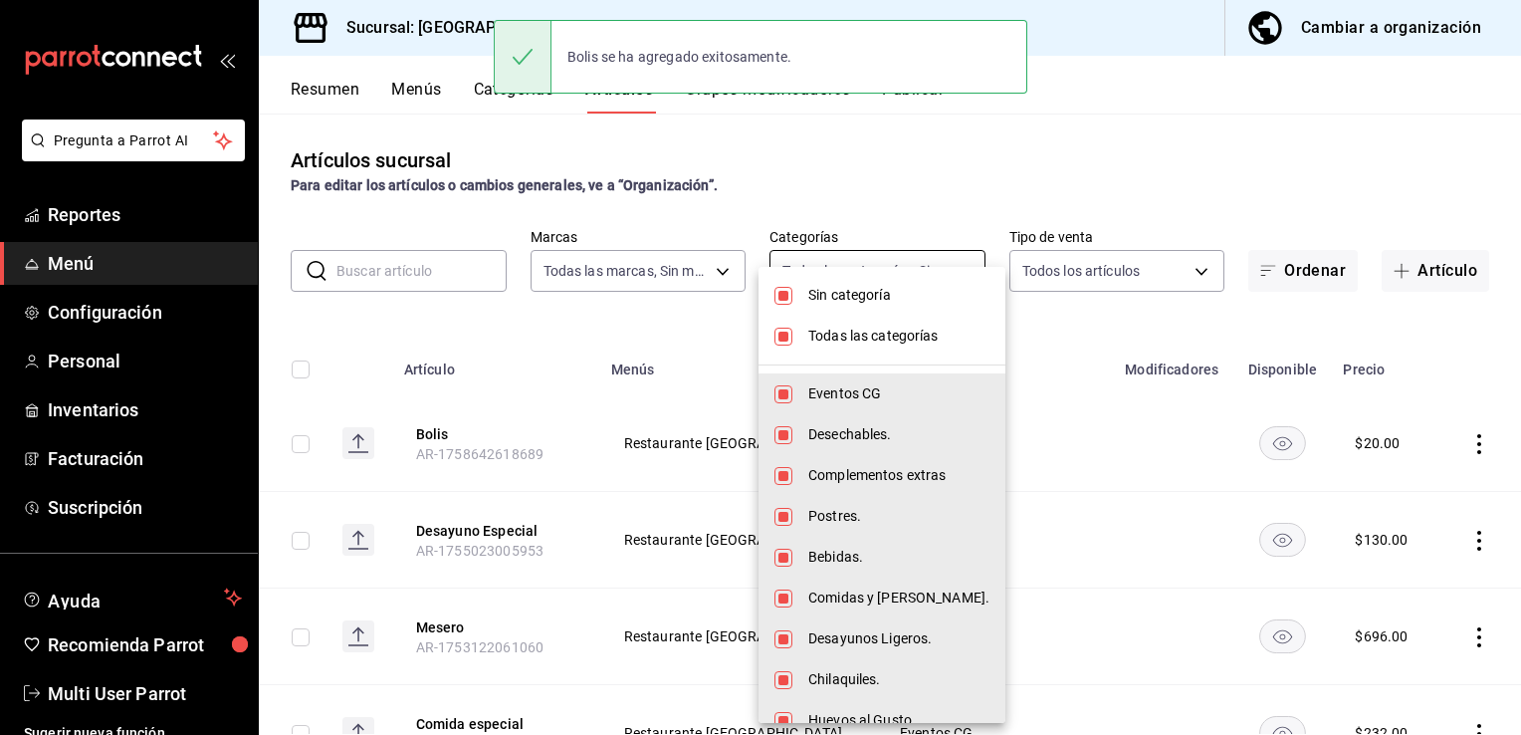
click at [934, 267] on body "Pregunta a Parrot AI Reportes Menú Configuración Personal Inventarios Facturaci…" at bounding box center [760, 367] width 1521 height 735
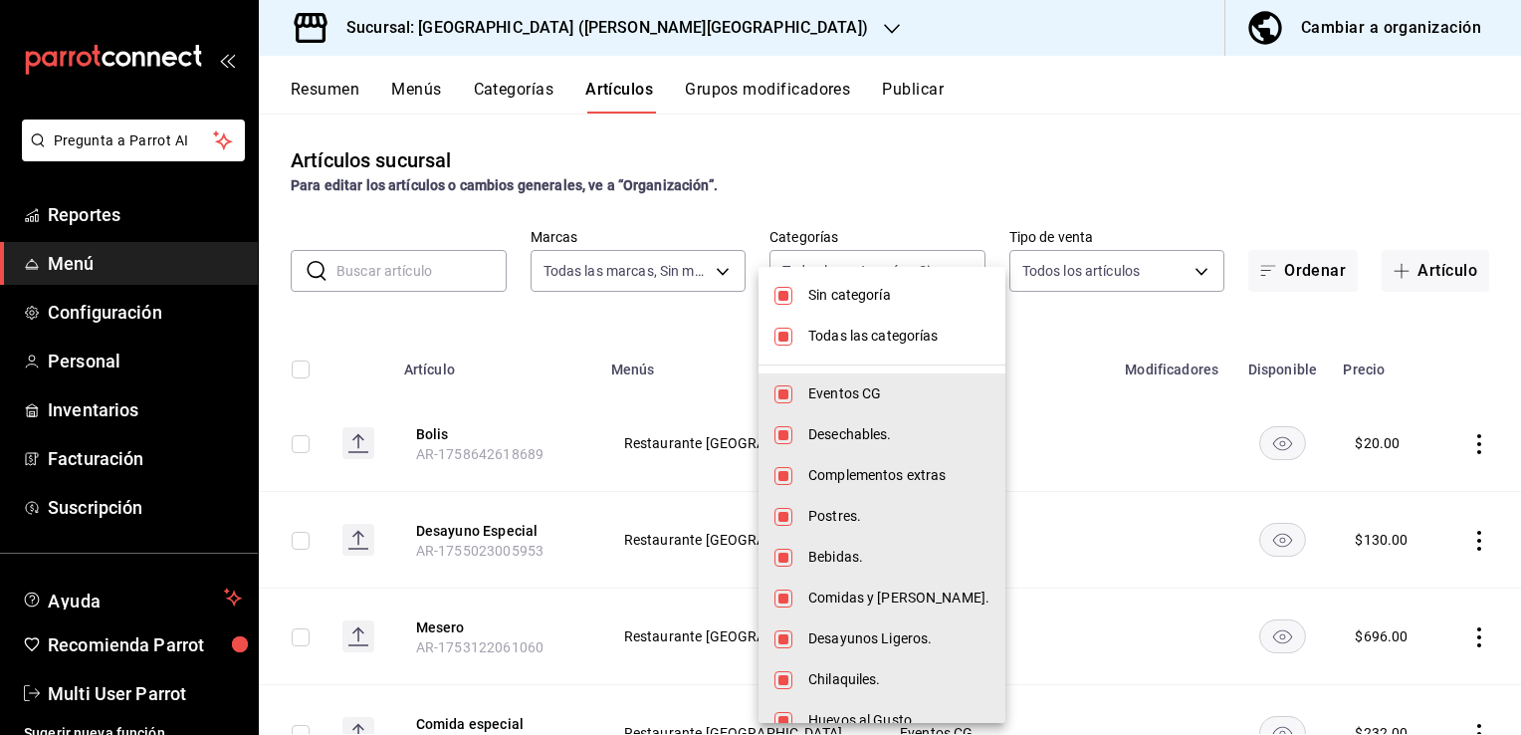
click at [818, 506] on span "Postres." at bounding box center [898, 516] width 181 height 21
type input "d57e9eb9-8146-45ca-903d-1d7869aebf76,1b467f8b-4791-4194-9c48-d7023e95d0e0,ed53d…"
checkbox input "false"
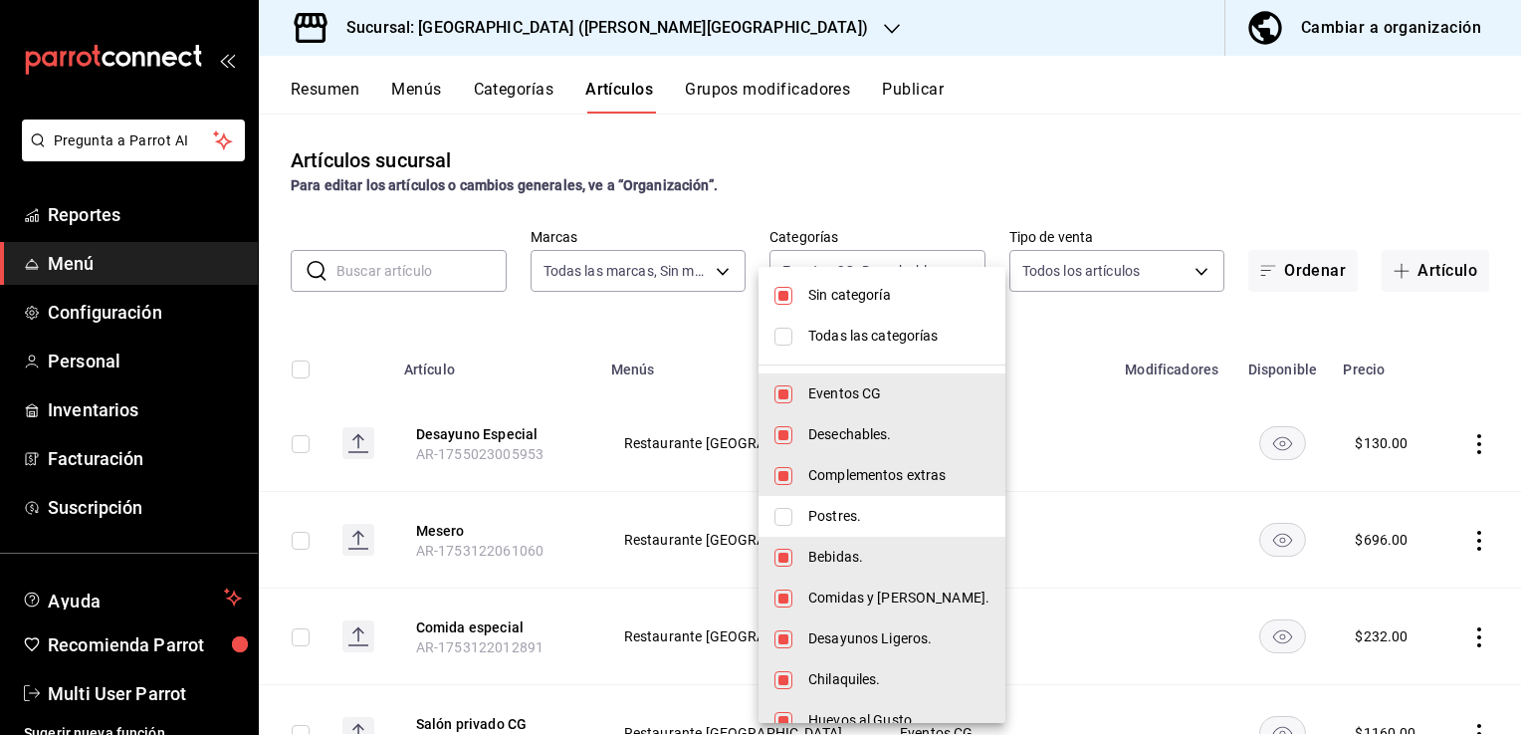
click at [816, 336] on span "Todas las categorías" at bounding box center [898, 336] width 181 height 21
type input "d57e9eb9-8146-45ca-903d-1d7869aebf76,1b467f8b-4791-4194-9c48-d7023e95d0e0,ed53d…"
checkbox input "true"
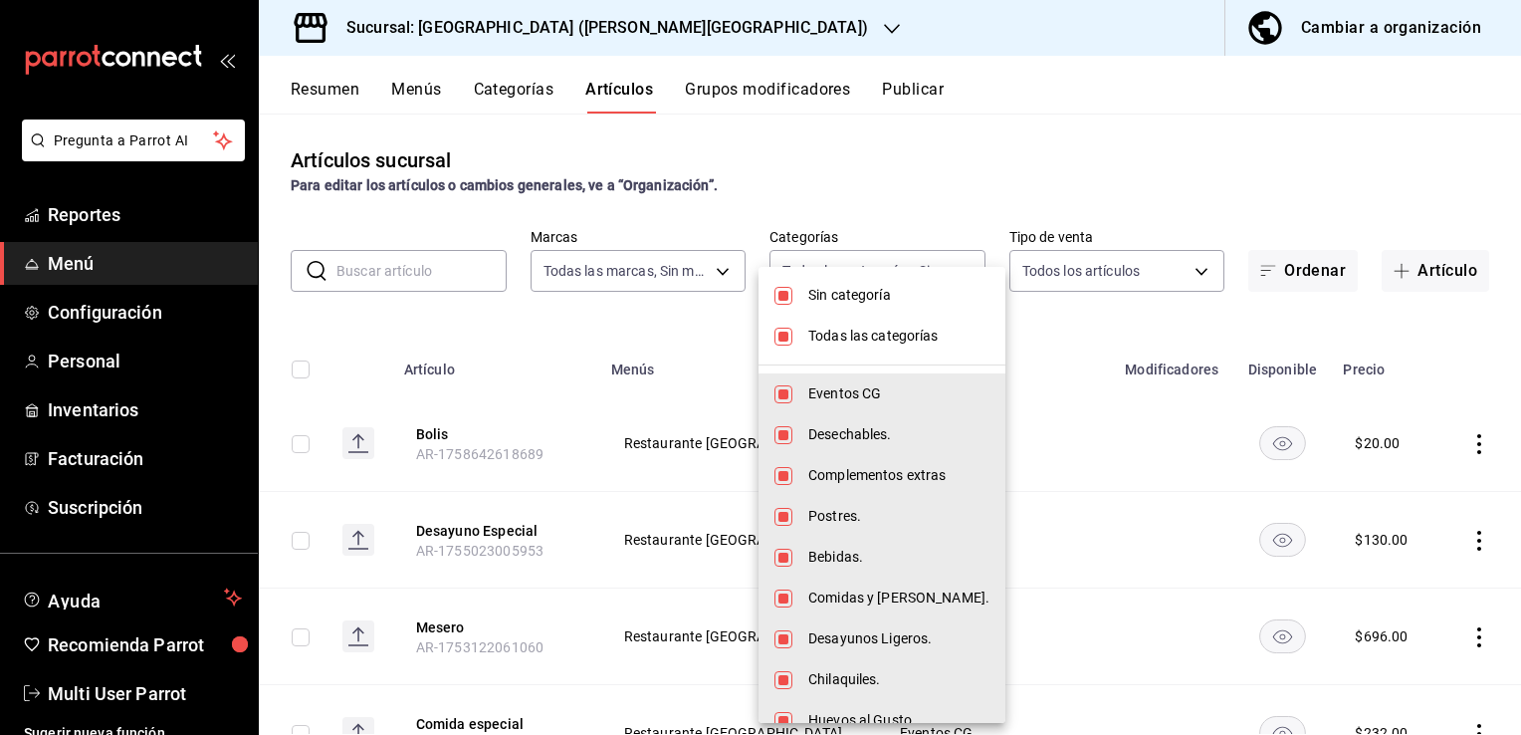
click at [816, 336] on span "Todas las categorías" at bounding box center [898, 336] width 181 height 21
checkbox input "false"
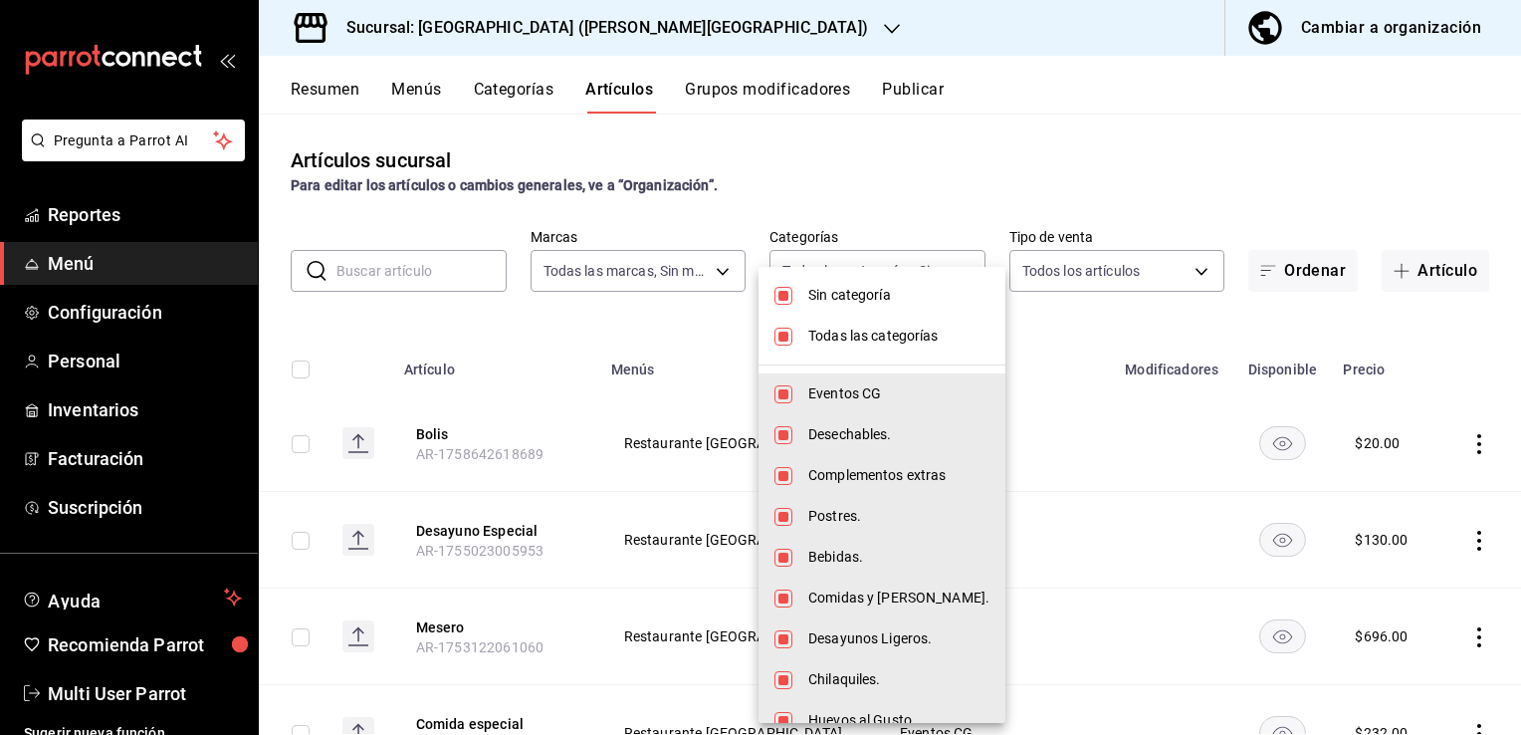
checkbox input "false"
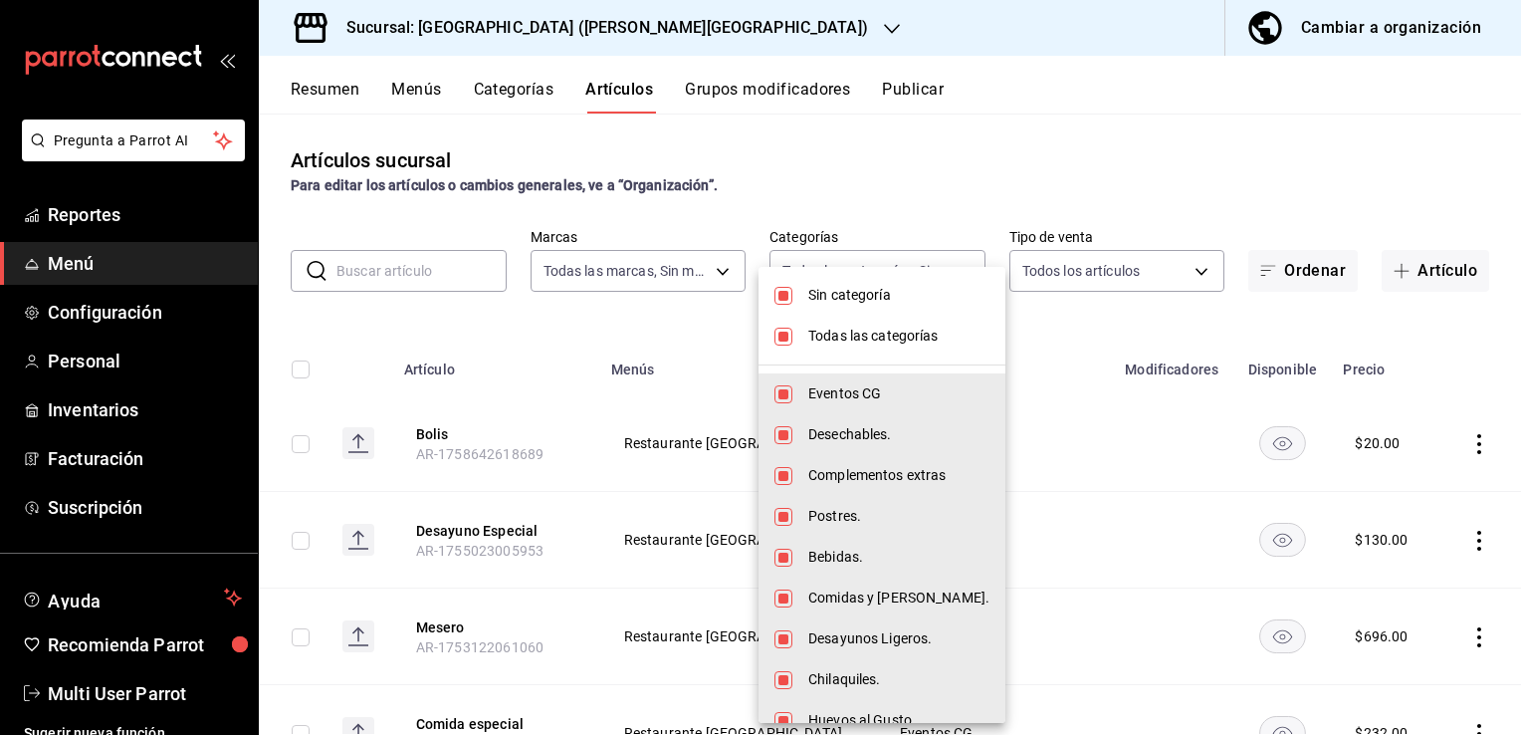
checkbox input "false"
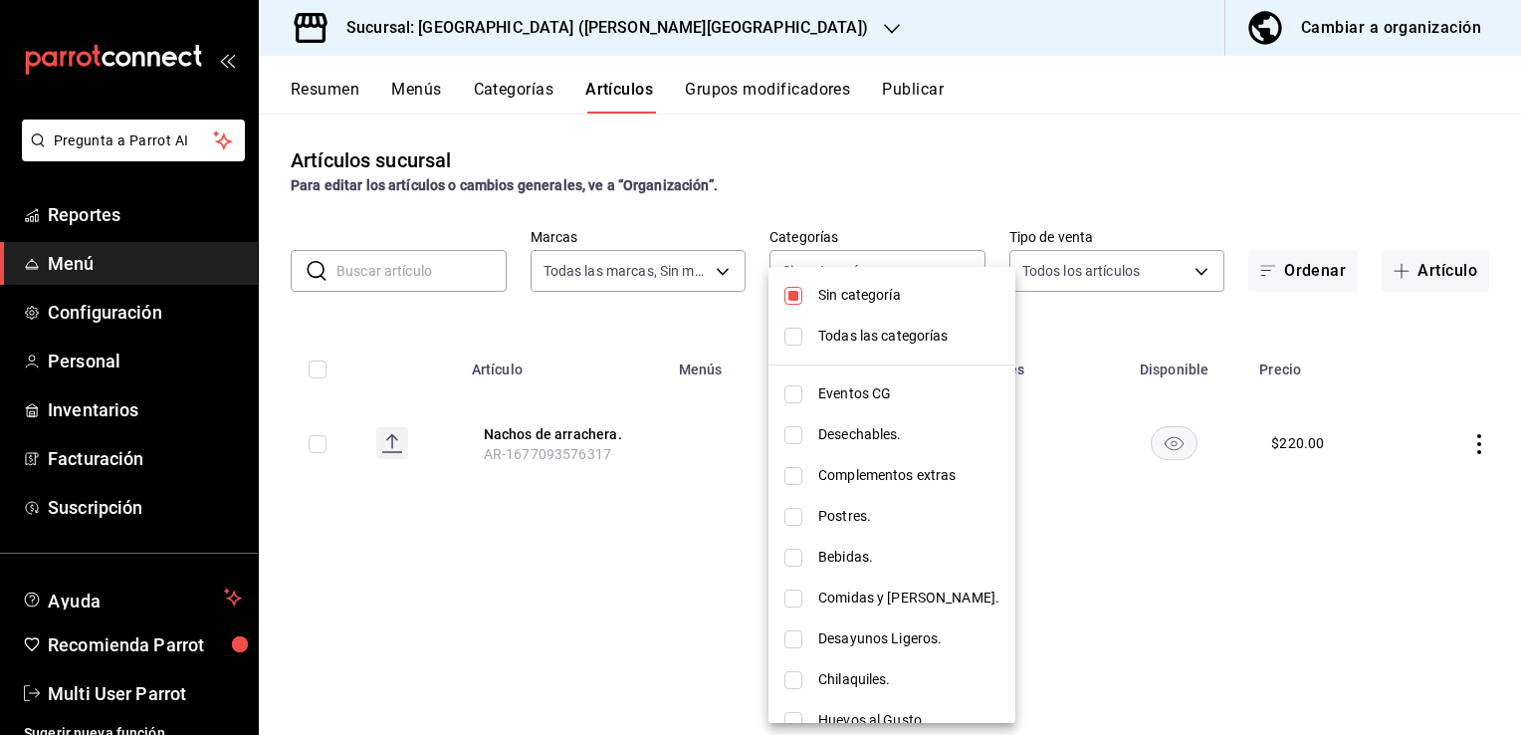
click at [811, 505] on li "Postres." at bounding box center [891, 516] width 247 height 41
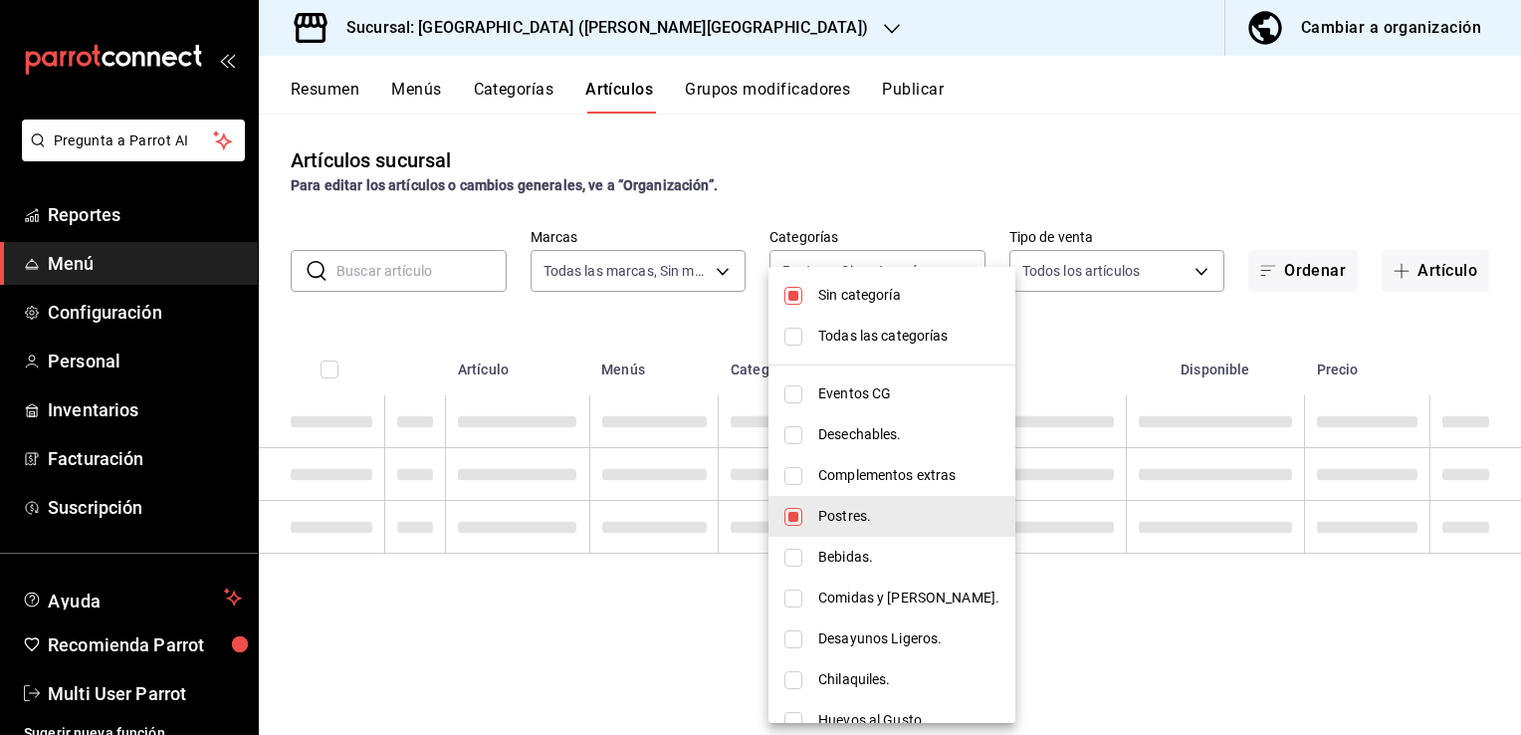
type input "67390db8-6840-457c-b15d-02ca1b30b04d"
checkbox input "true"
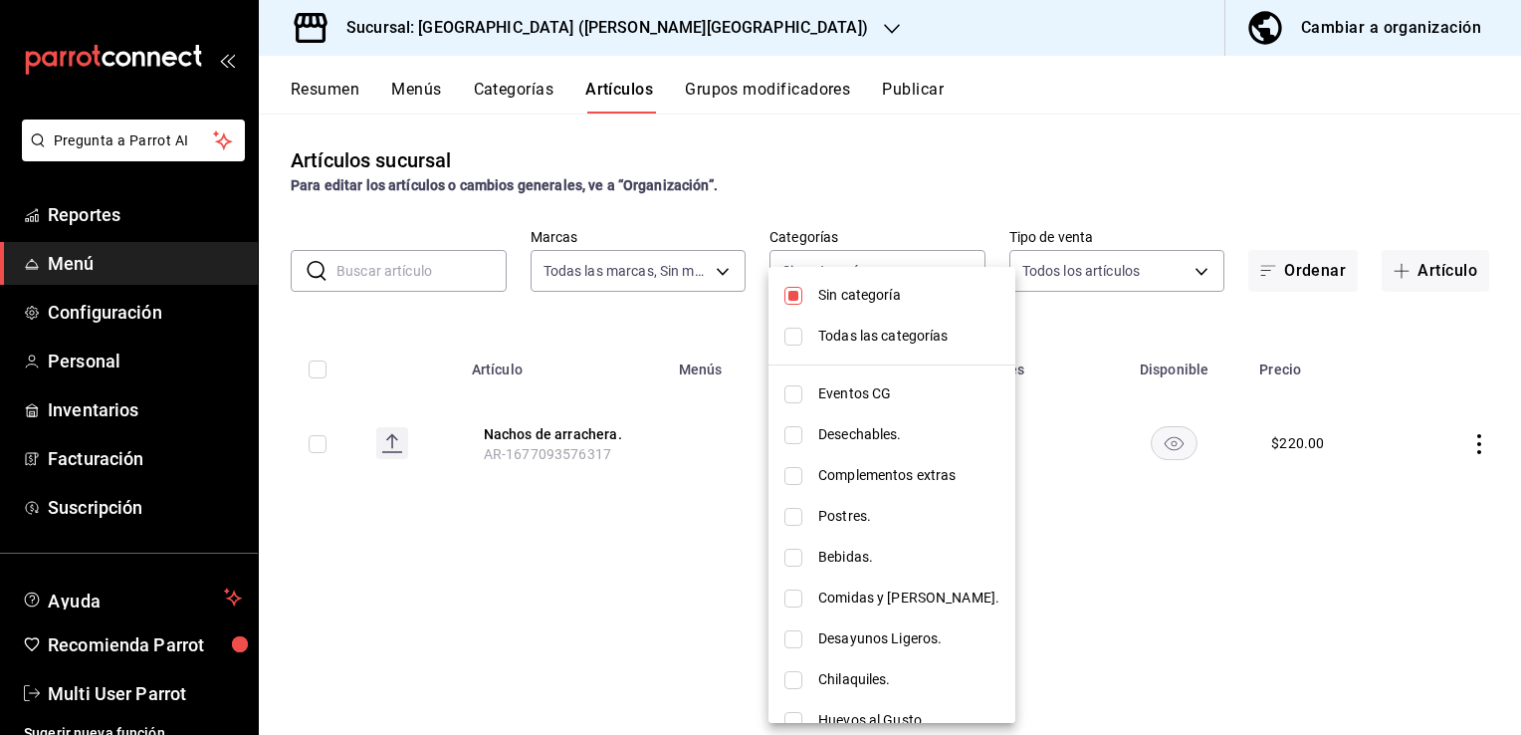
click at [798, 511] on input "checkbox" at bounding box center [793, 517] width 18 height 18
checkbox input "true"
type input "67390db8-6840-457c-b15d-02ca1b30b04d"
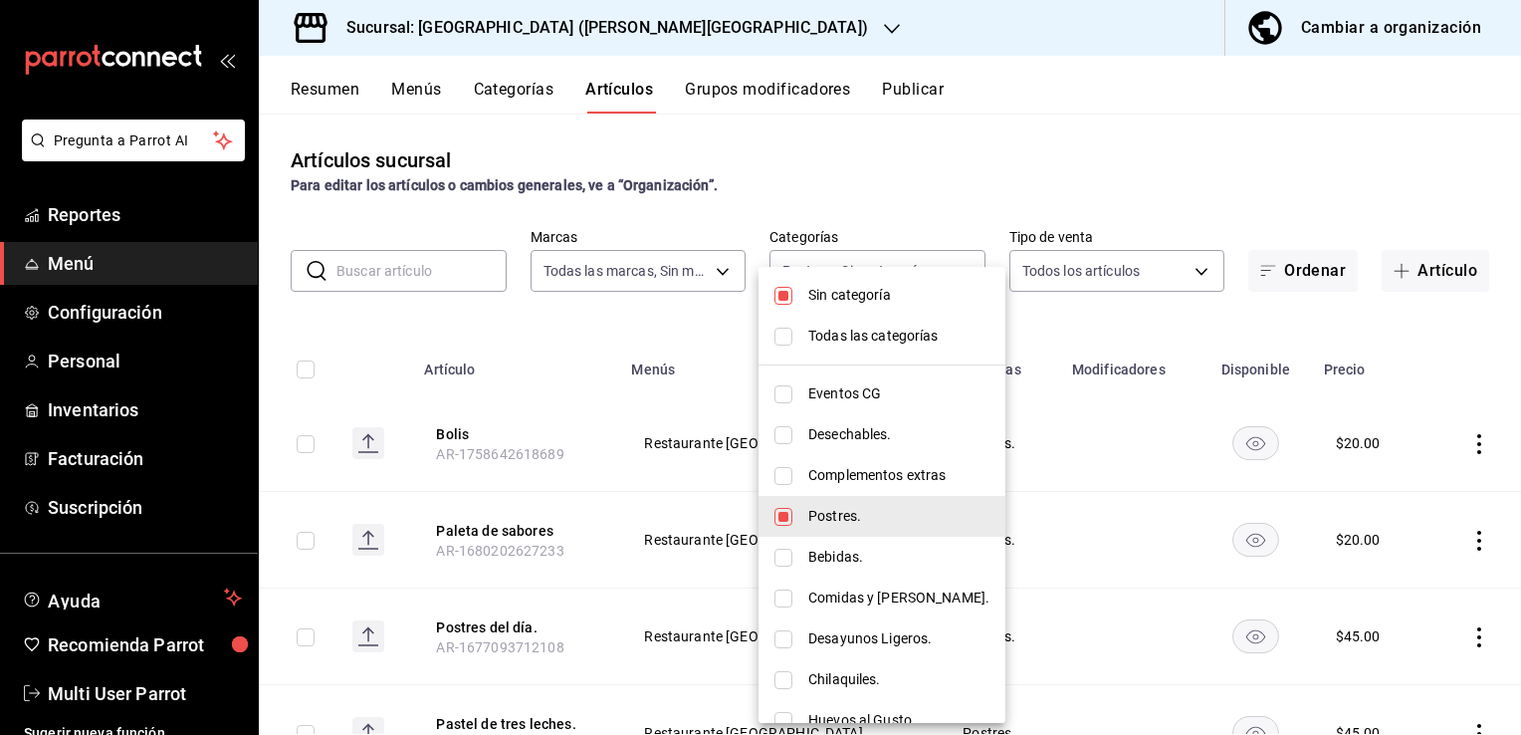
click at [620, 332] on div at bounding box center [760, 367] width 1521 height 735
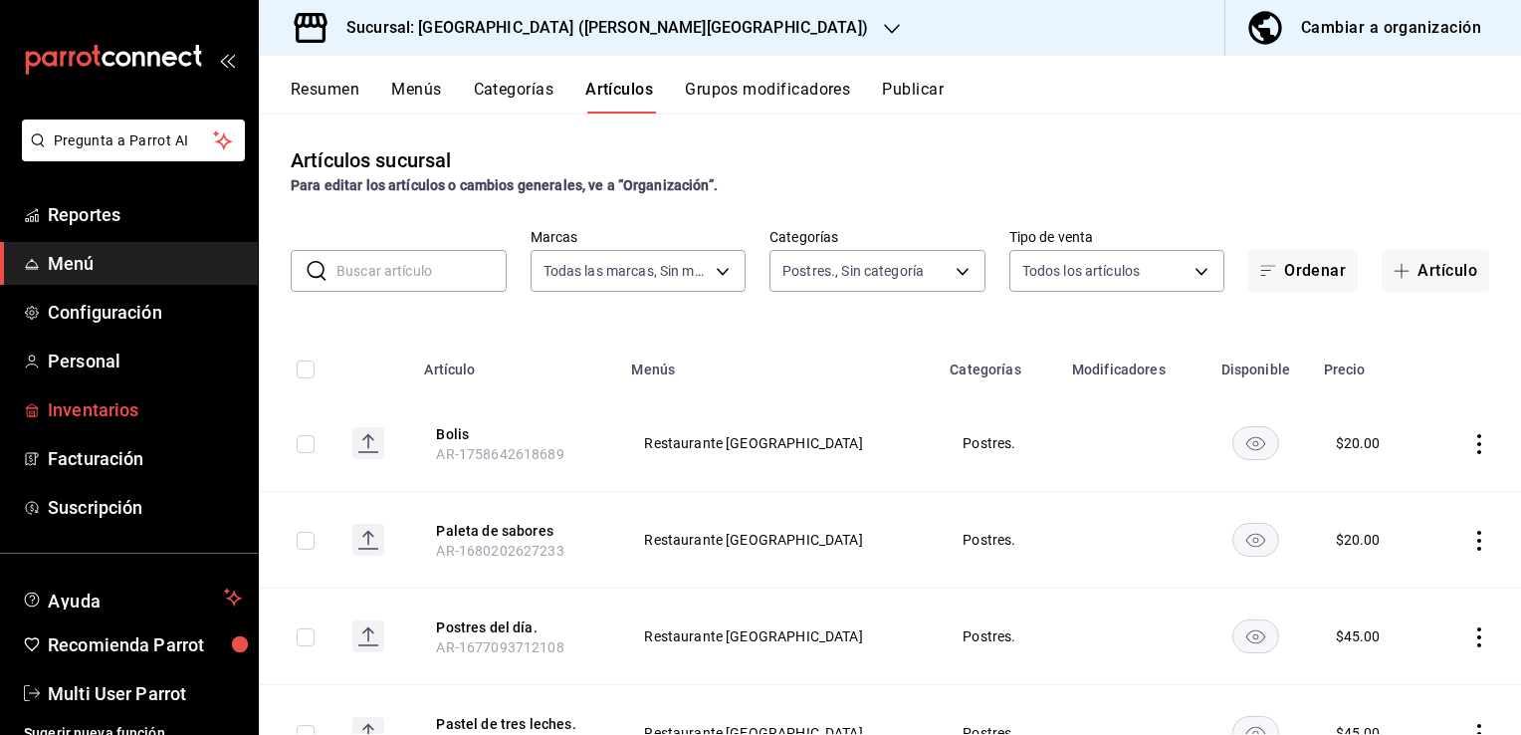
click at [163, 412] on span "Inventarios" at bounding box center [145, 409] width 194 height 27
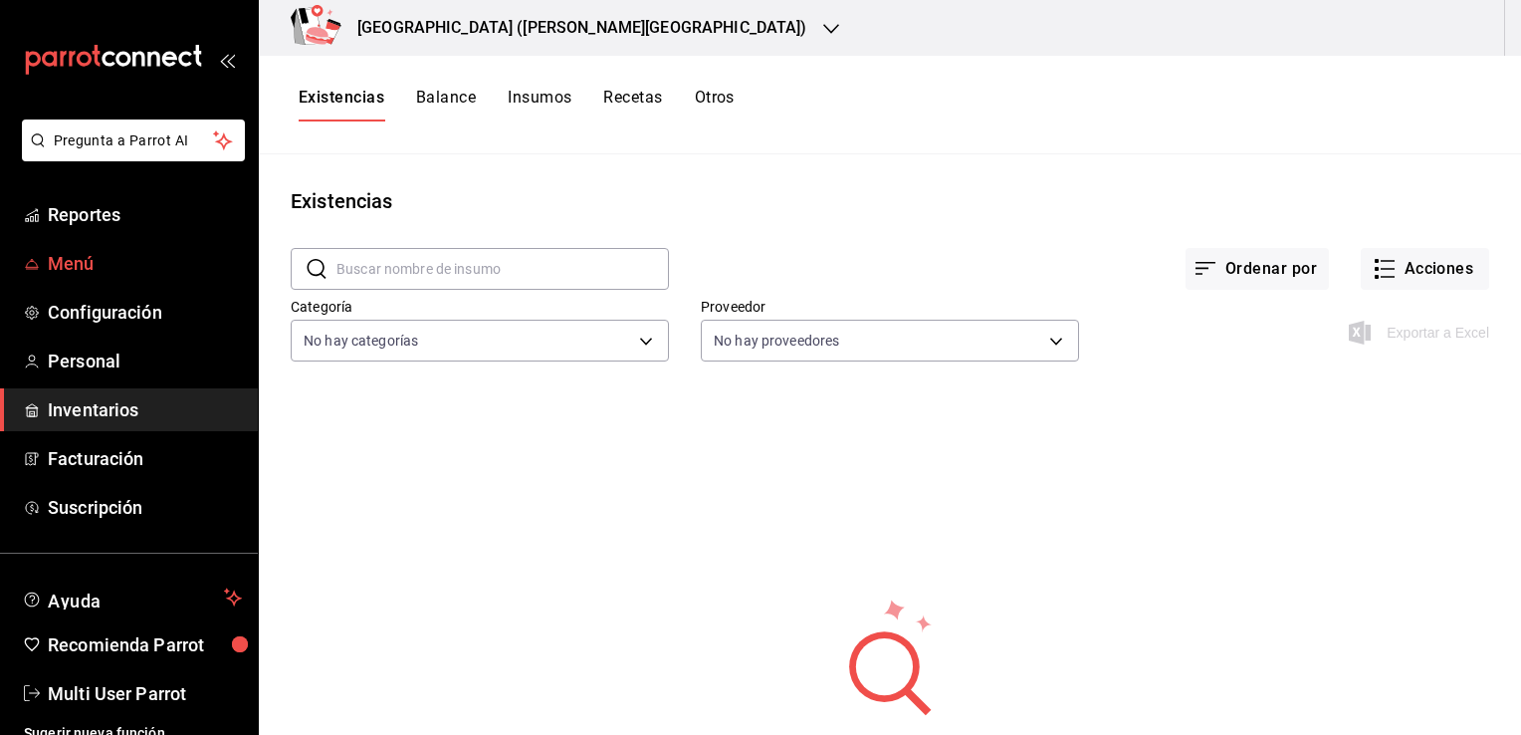
click at [162, 249] on link "Menú" at bounding box center [129, 263] width 258 height 43
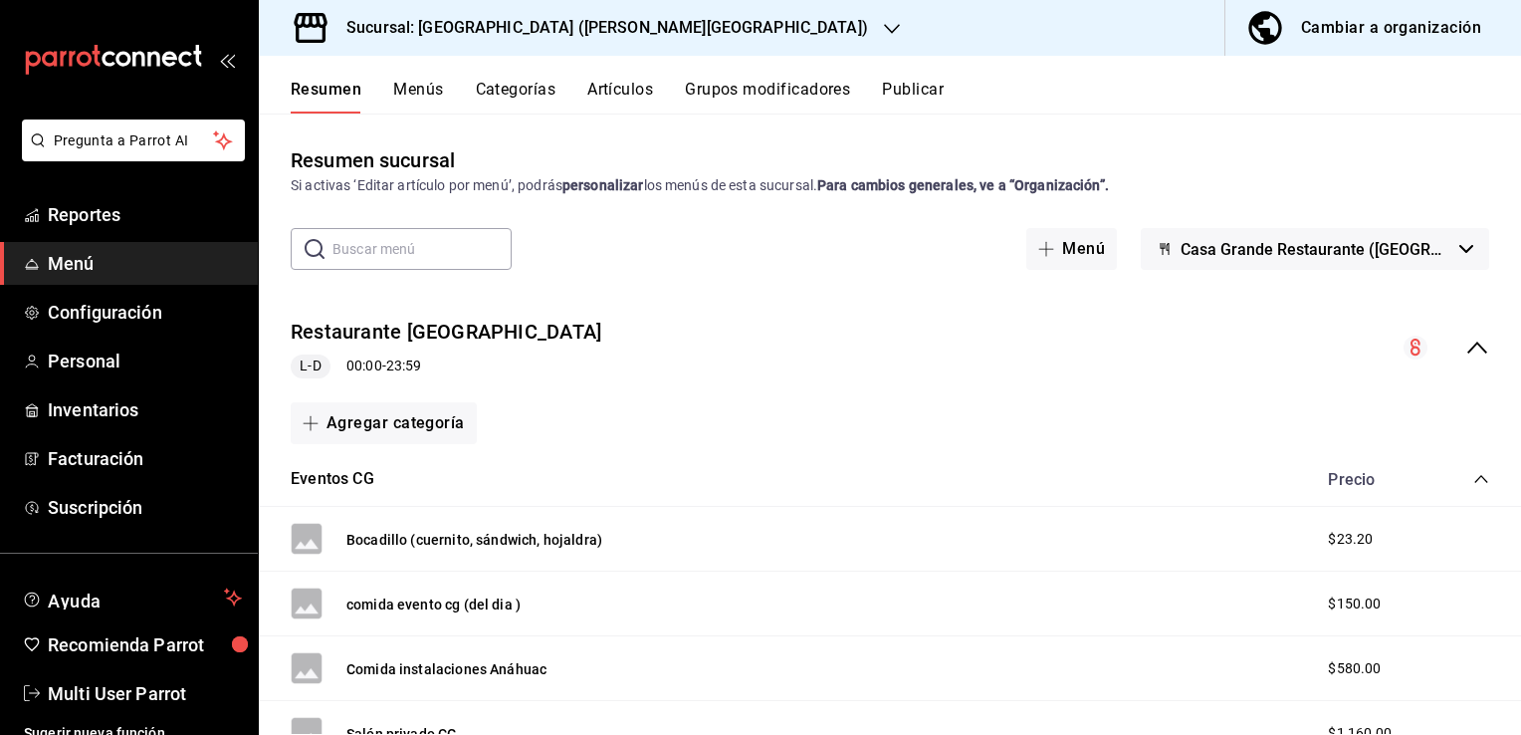
click at [616, 85] on button "Artículos" at bounding box center [620, 97] width 66 height 34
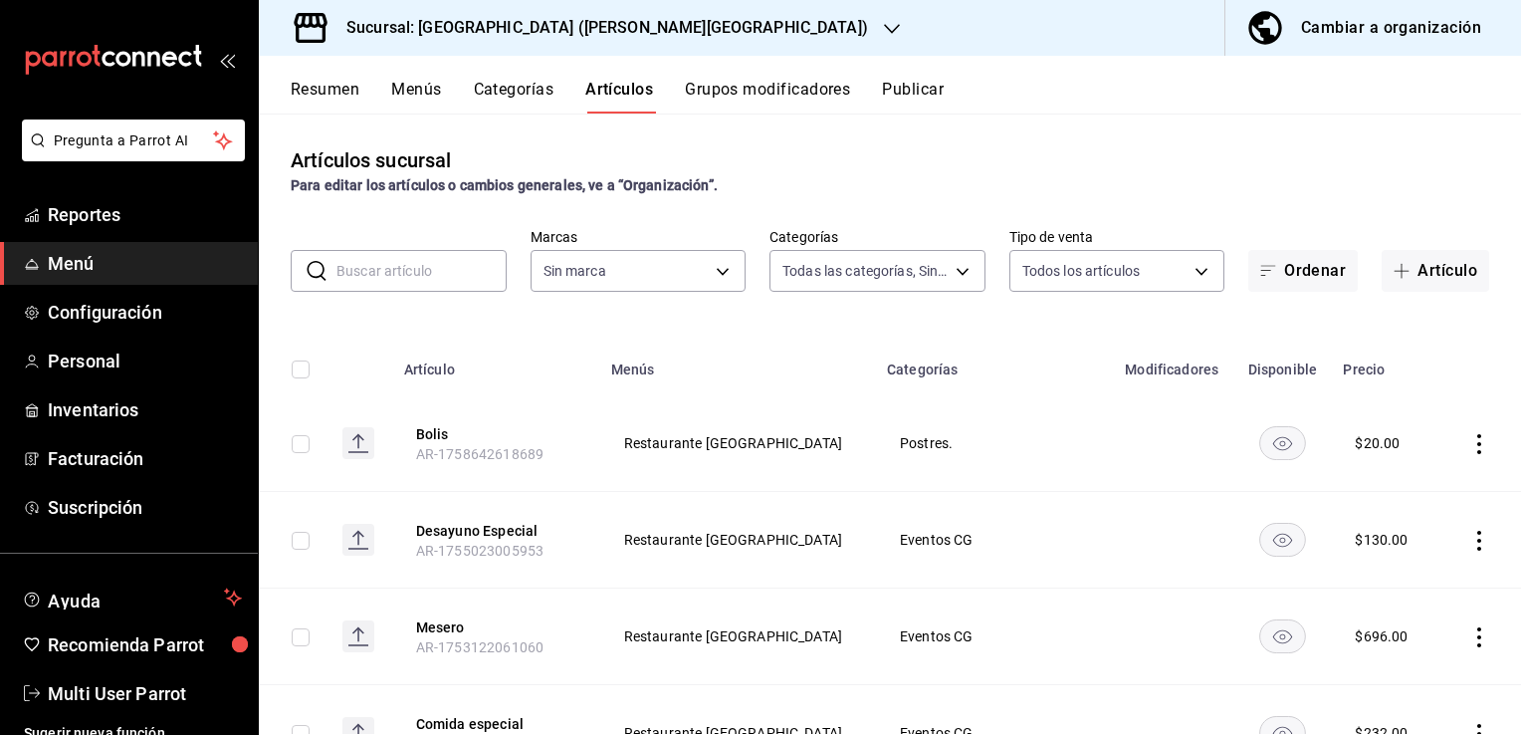
type input "d57e9eb9-8146-45ca-903d-1d7869aebf76,1b467f8b-4791-4194-9c48-d7023e95d0e0,ed53d…"
type input "f365649a-a6d2-423e-ad1c-7d61f5b4cd77"
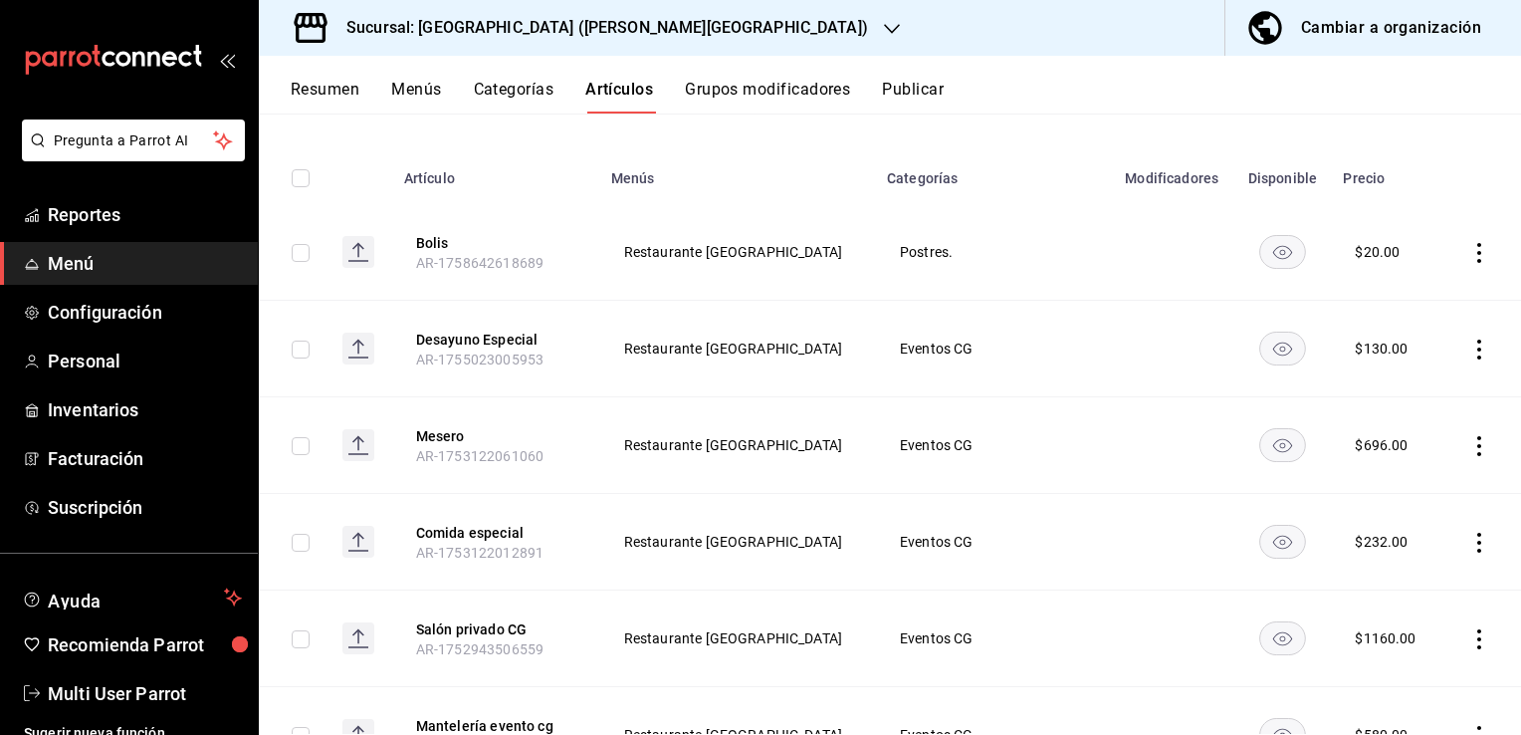
scroll to position [197, 0]
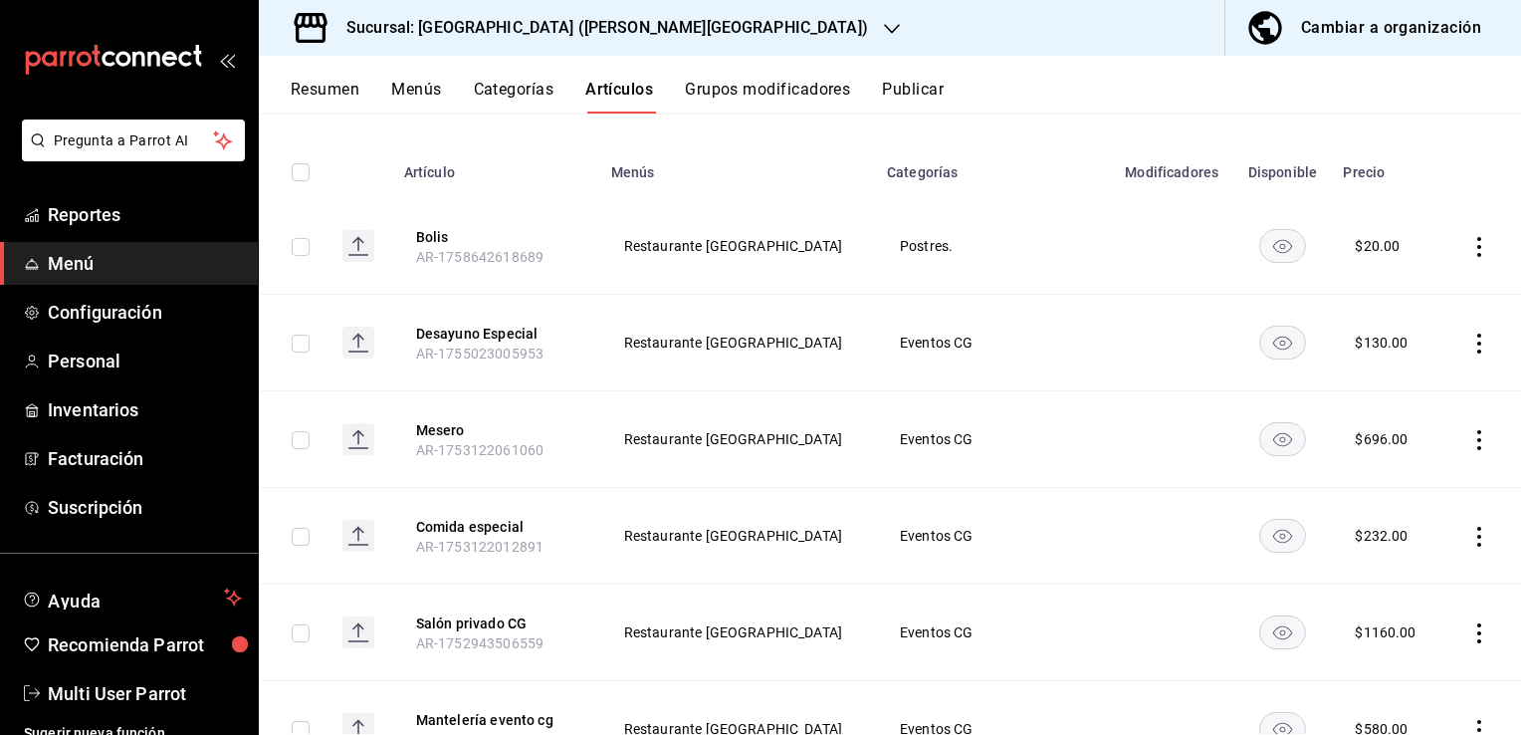
click at [599, 253] on th "Bolis AR-1758642618689" at bounding box center [495, 246] width 207 height 97
click at [536, 256] on span "AR-1758642618689" at bounding box center [479, 257] width 127 height 16
click at [143, 405] on span "Inventarios" at bounding box center [145, 409] width 194 height 27
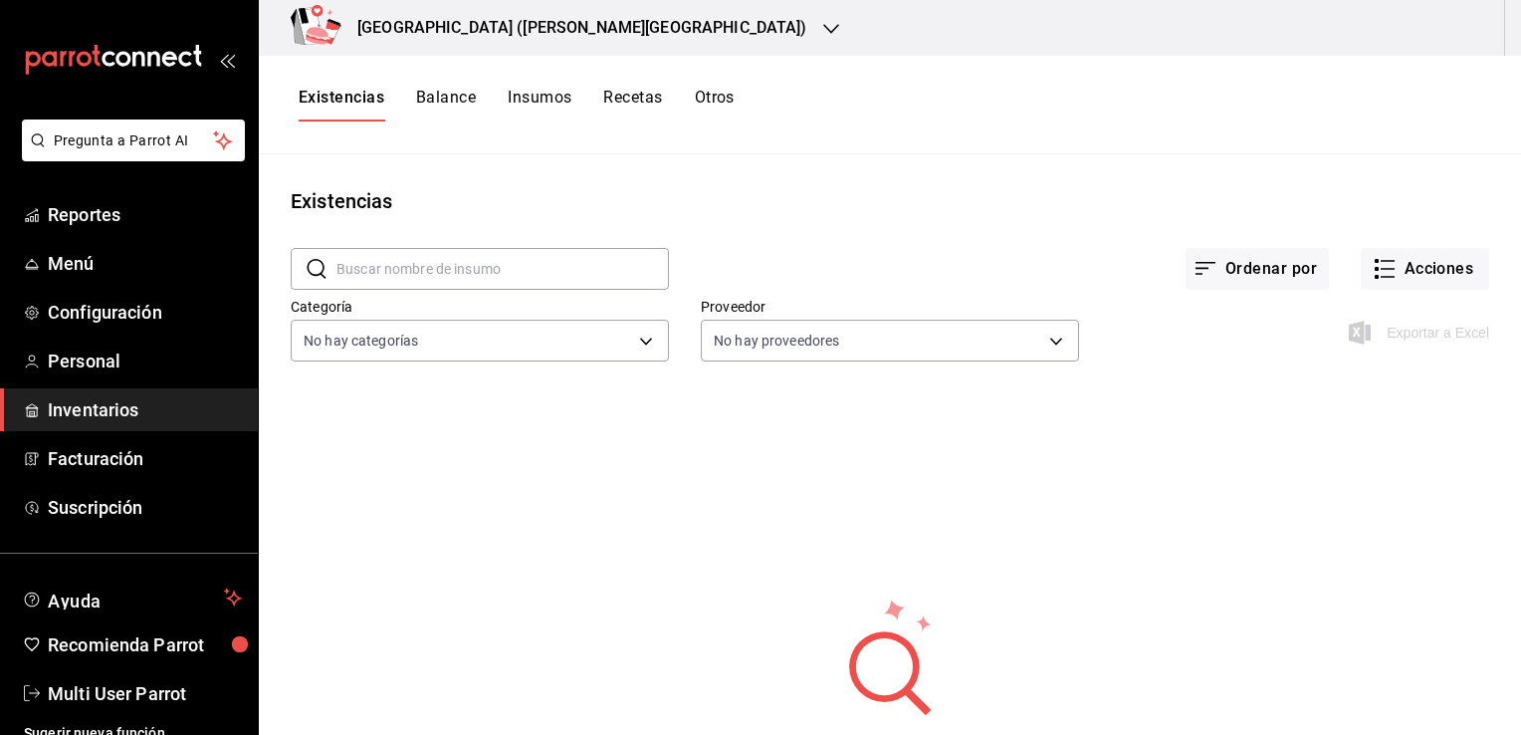
click at [869, 189] on div "Existencias" at bounding box center [890, 201] width 1262 height 30
click at [823, 22] on icon "button" at bounding box center [831, 29] width 16 height 16
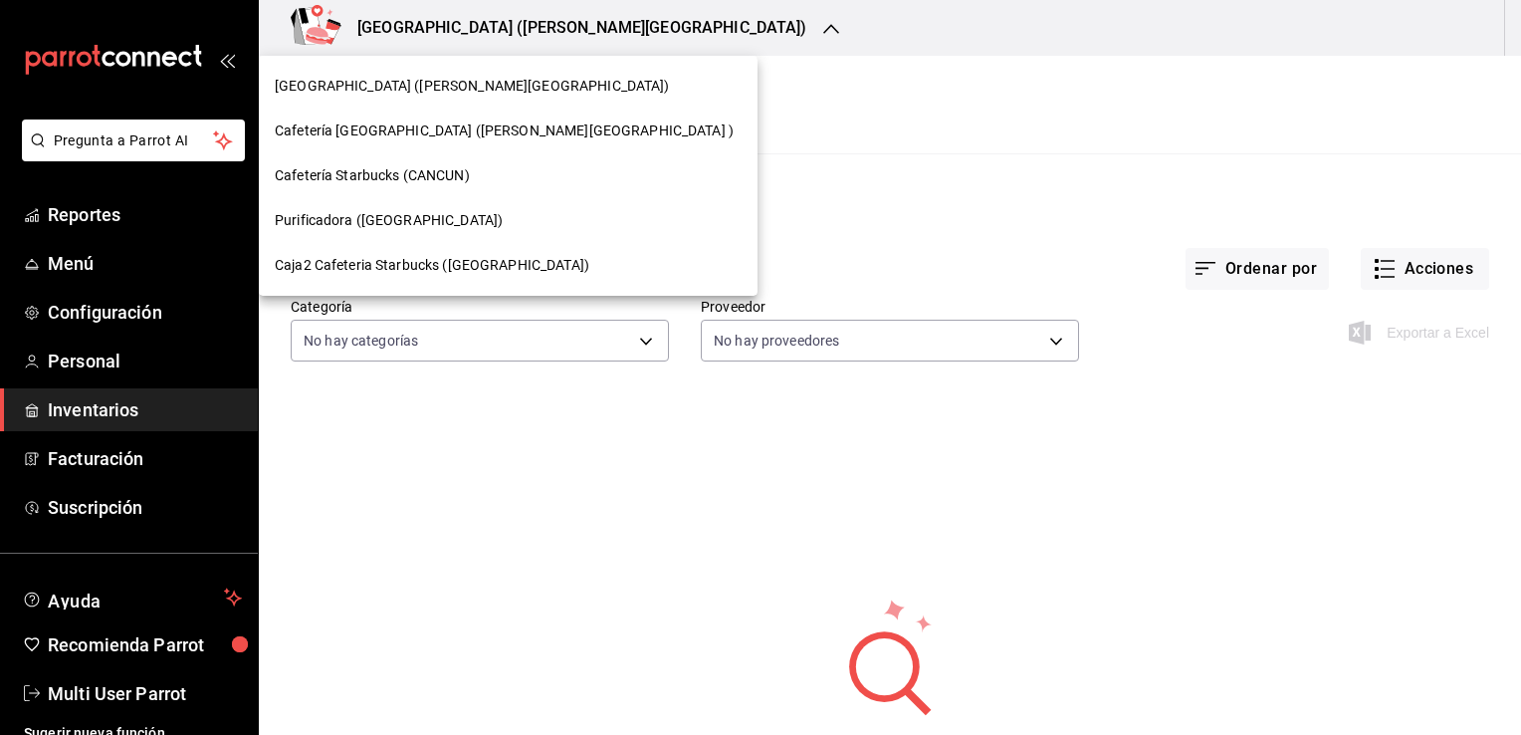
click at [767, 213] on div at bounding box center [760, 367] width 1521 height 735
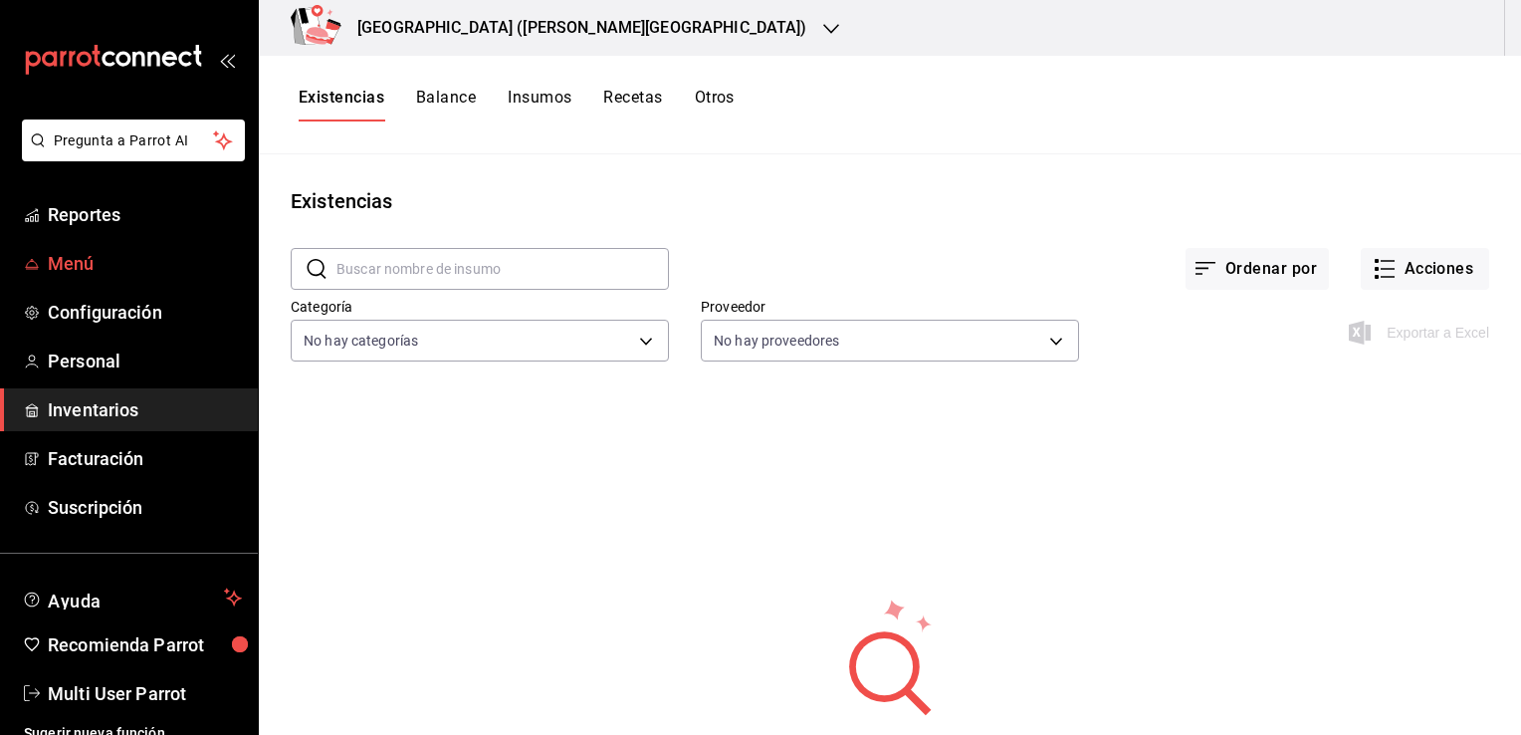
click at [117, 273] on span "Menú" at bounding box center [145, 263] width 194 height 27
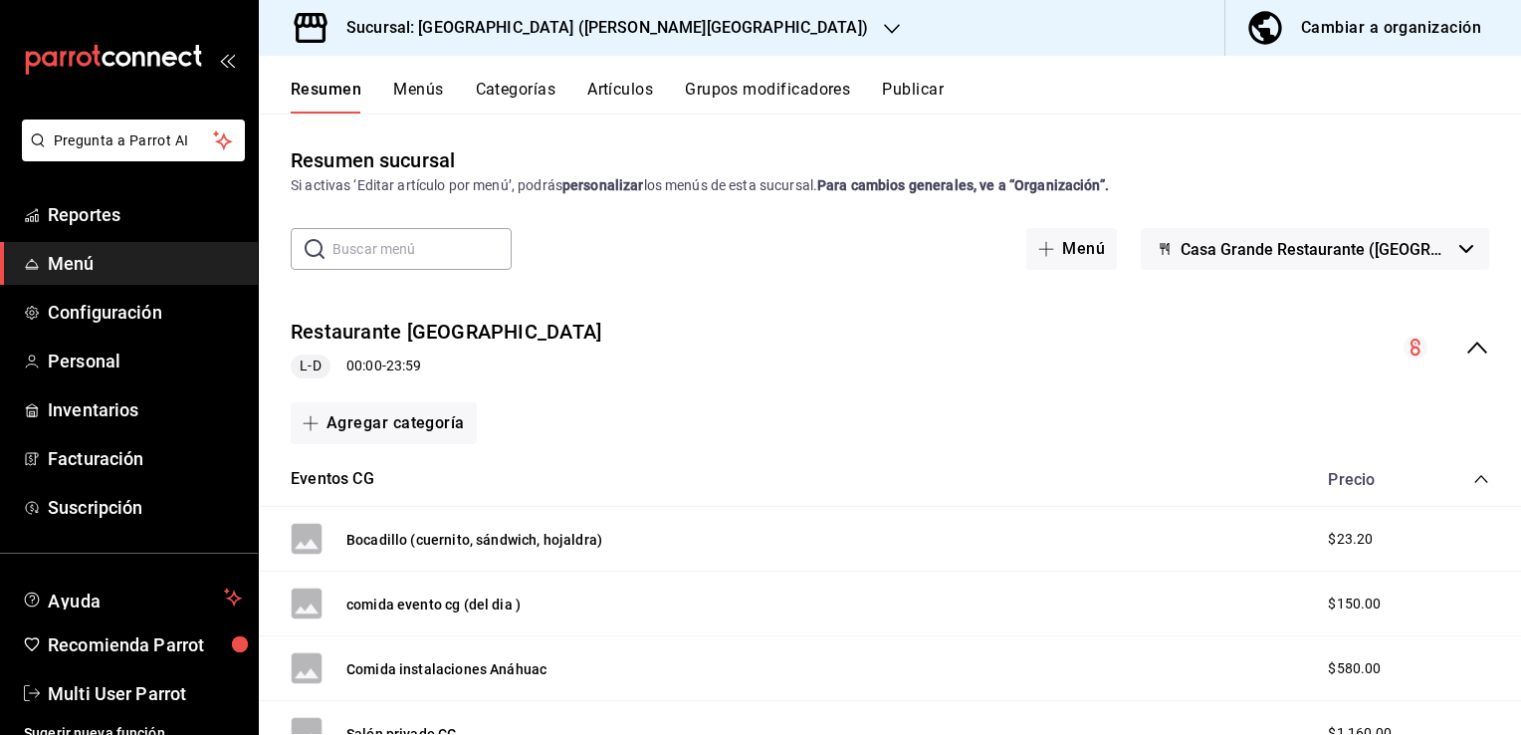
click at [641, 97] on button "Artículos" at bounding box center [620, 97] width 66 height 34
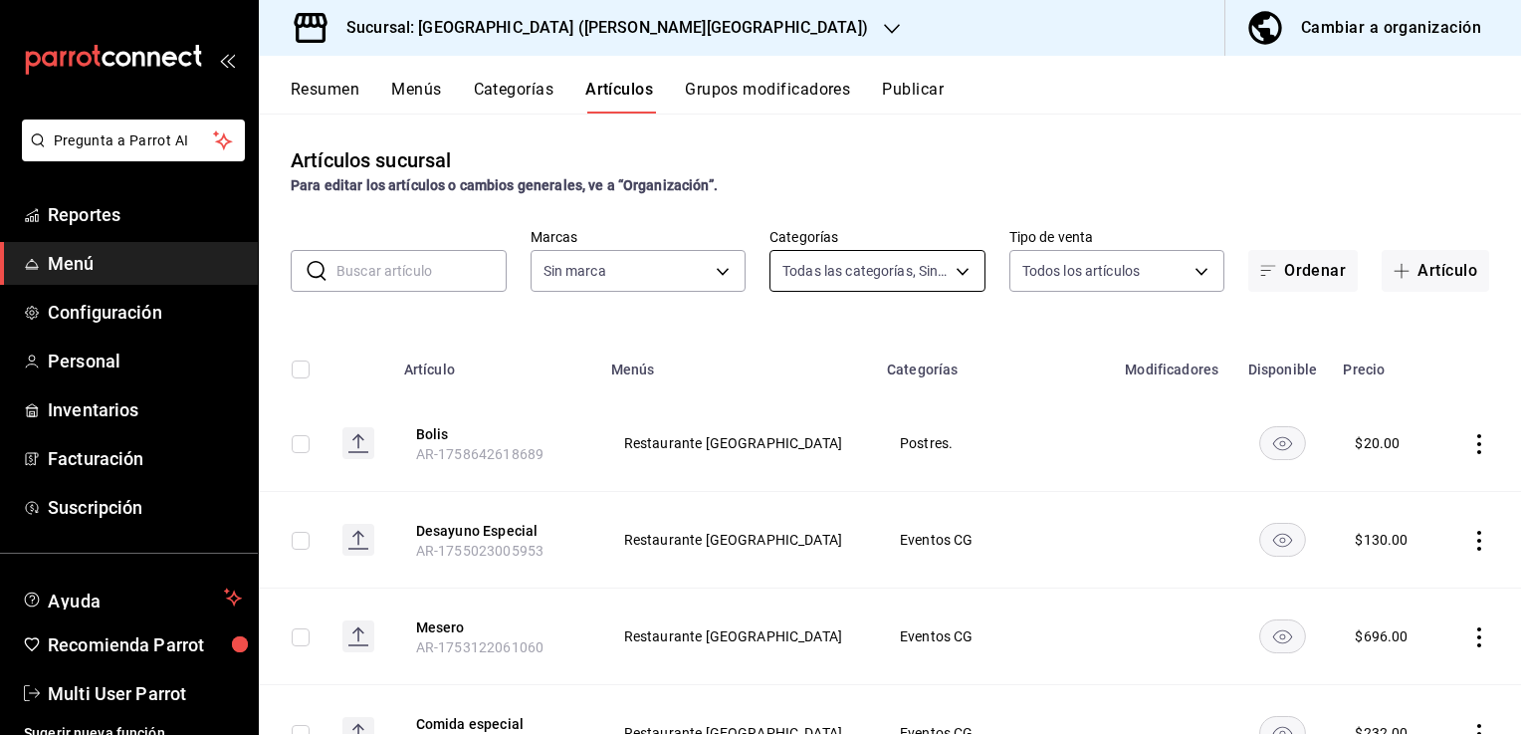
type input "d57e9eb9-8146-45ca-903d-1d7869aebf76,1b467f8b-4791-4194-9c48-d7023e95d0e0,ed53d…"
type input "f365649a-a6d2-423e-ad1c-7d61f5b4cd77"
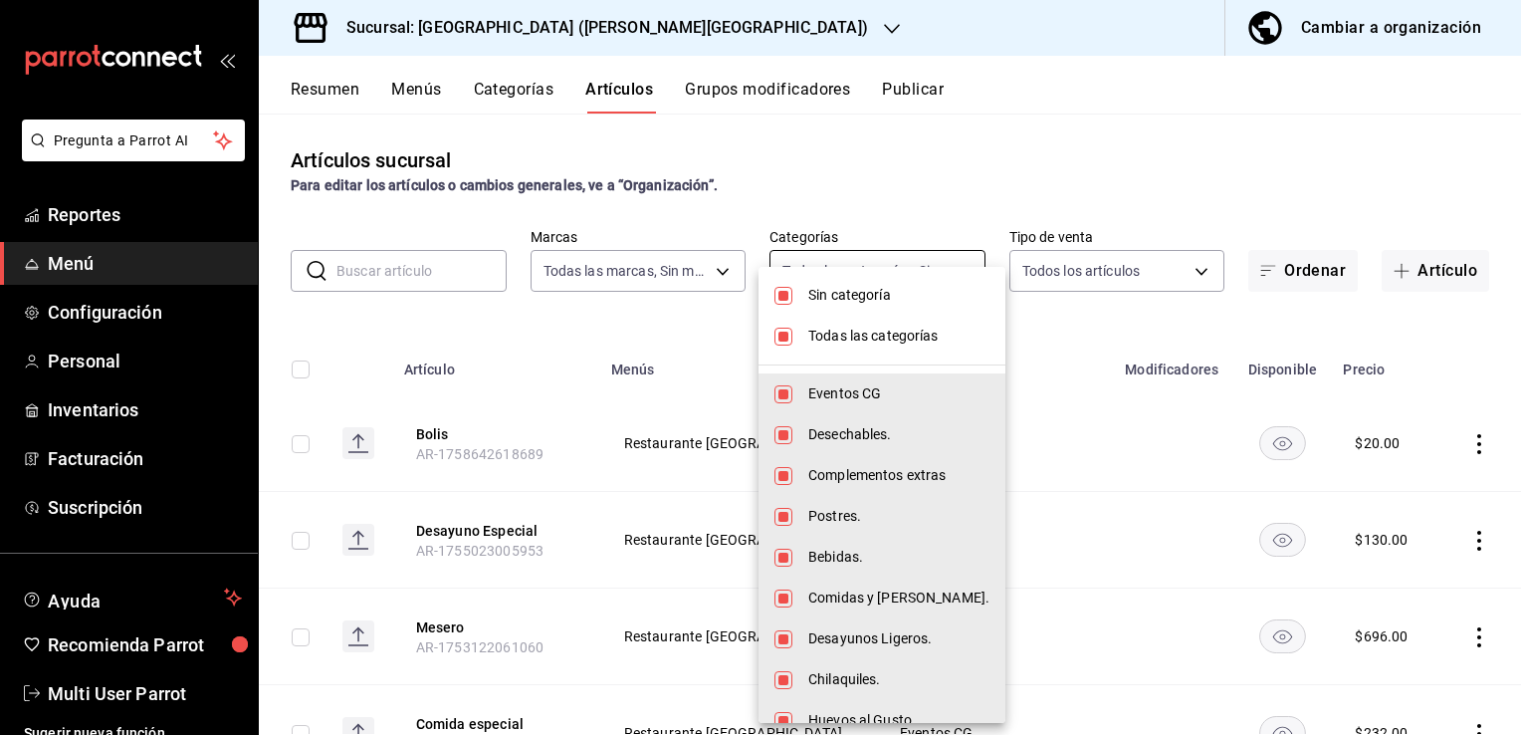
click at [875, 263] on body "Pregunta a Parrot AI Reportes Menú Configuración Personal Inventarios Facturaci…" at bounding box center [760, 367] width 1521 height 735
click at [844, 324] on li "Todas las categorías" at bounding box center [882, 336] width 247 height 41
checkbox input "false"
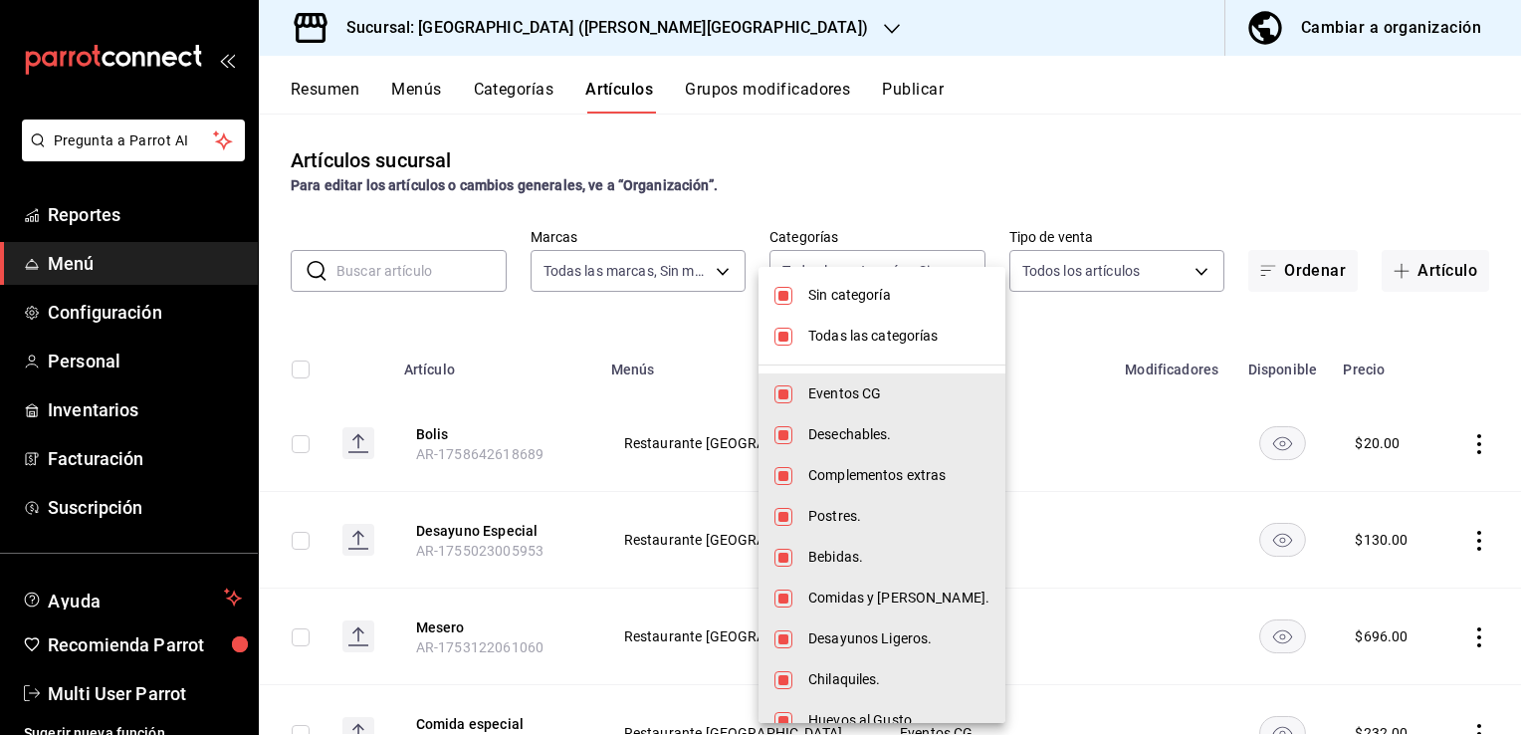
checkbox input "false"
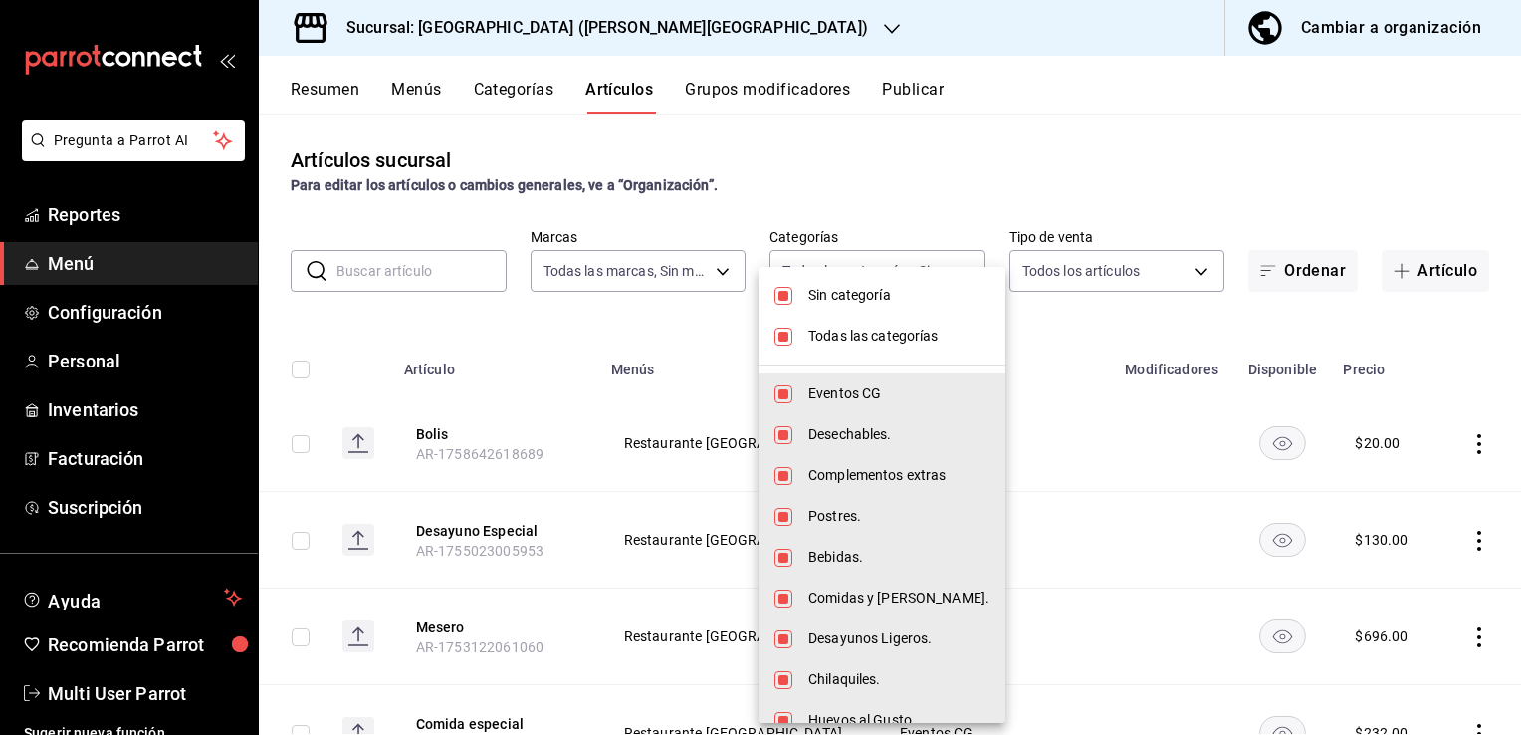
checkbox input "false"
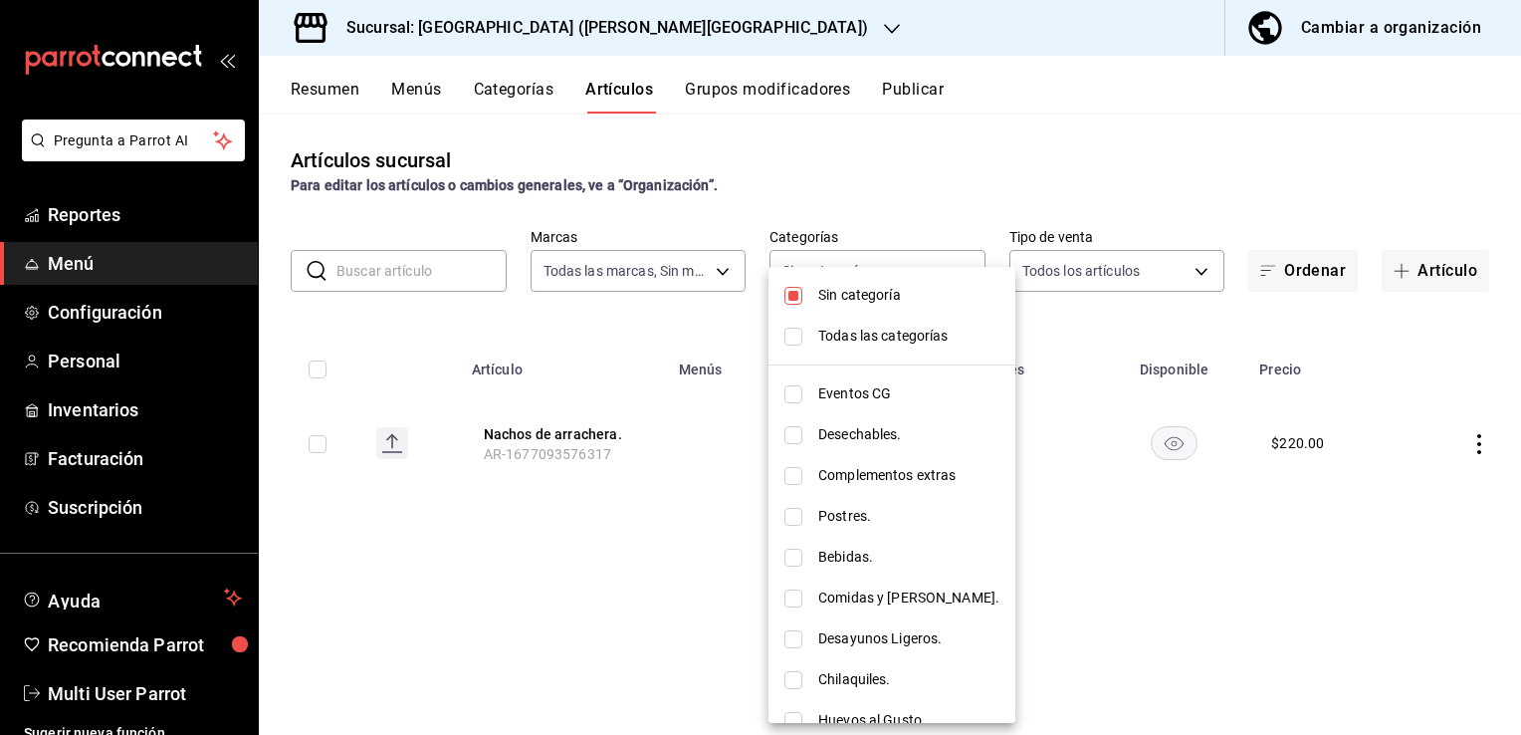
click at [837, 515] on span "Postres." at bounding box center [908, 516] width 181 height 21
type input "67390db8-6840-457c-b15d-02ca1b30b04d"
checkbox input "true"
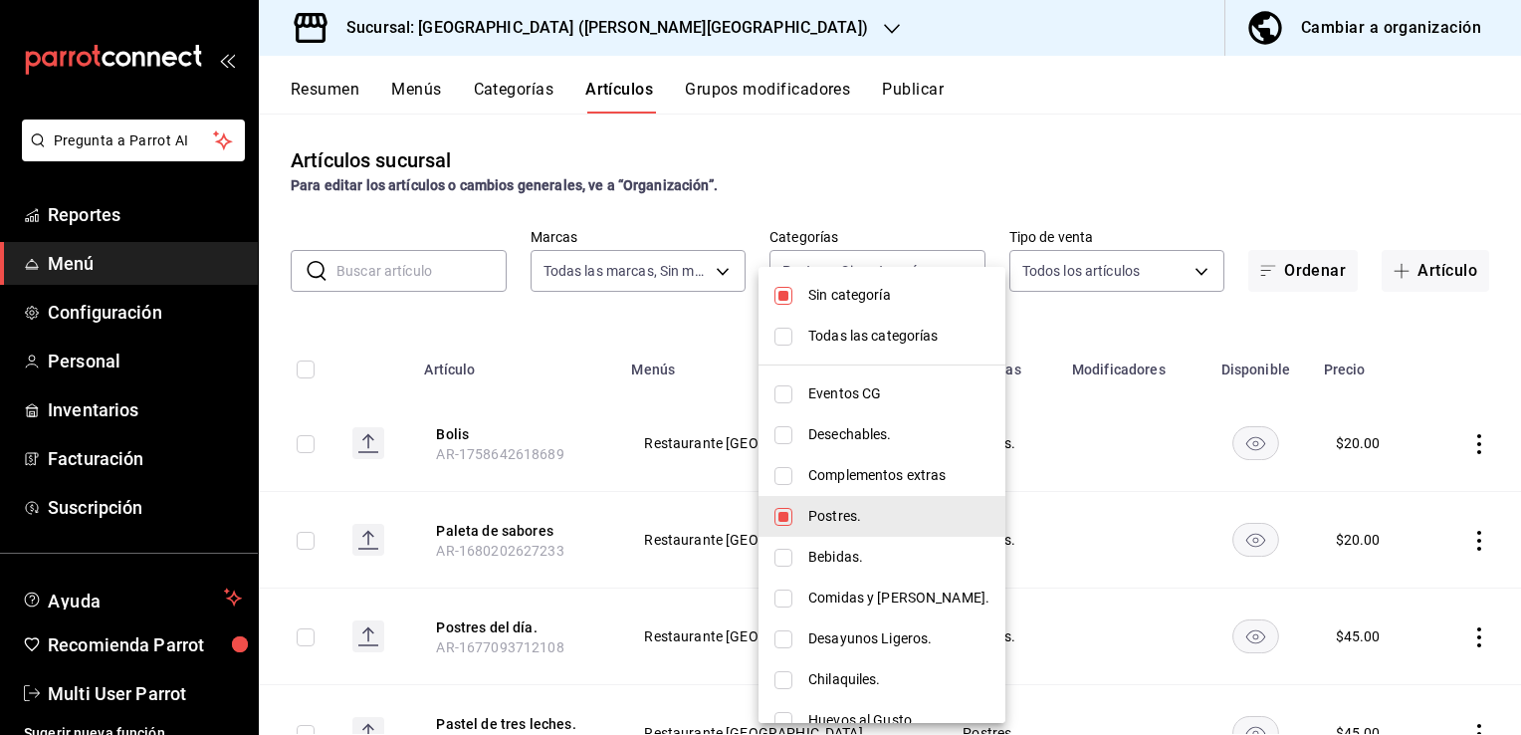
click at [513, 456] on div at bounding box center [760, 367] width 1521 height 735
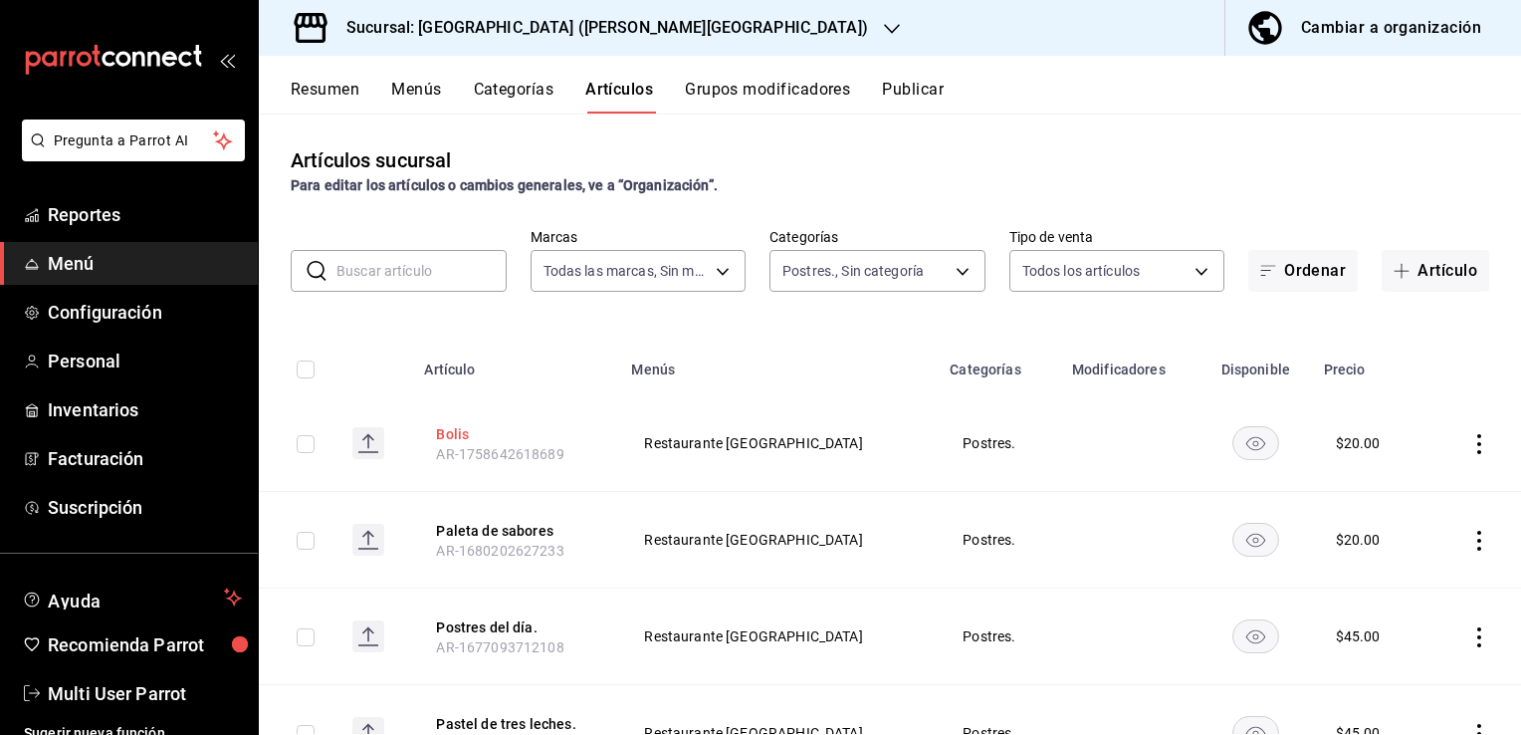
click at [451, 440] on button "Bolis" at bounding box center [515, 434] width 159 height 20
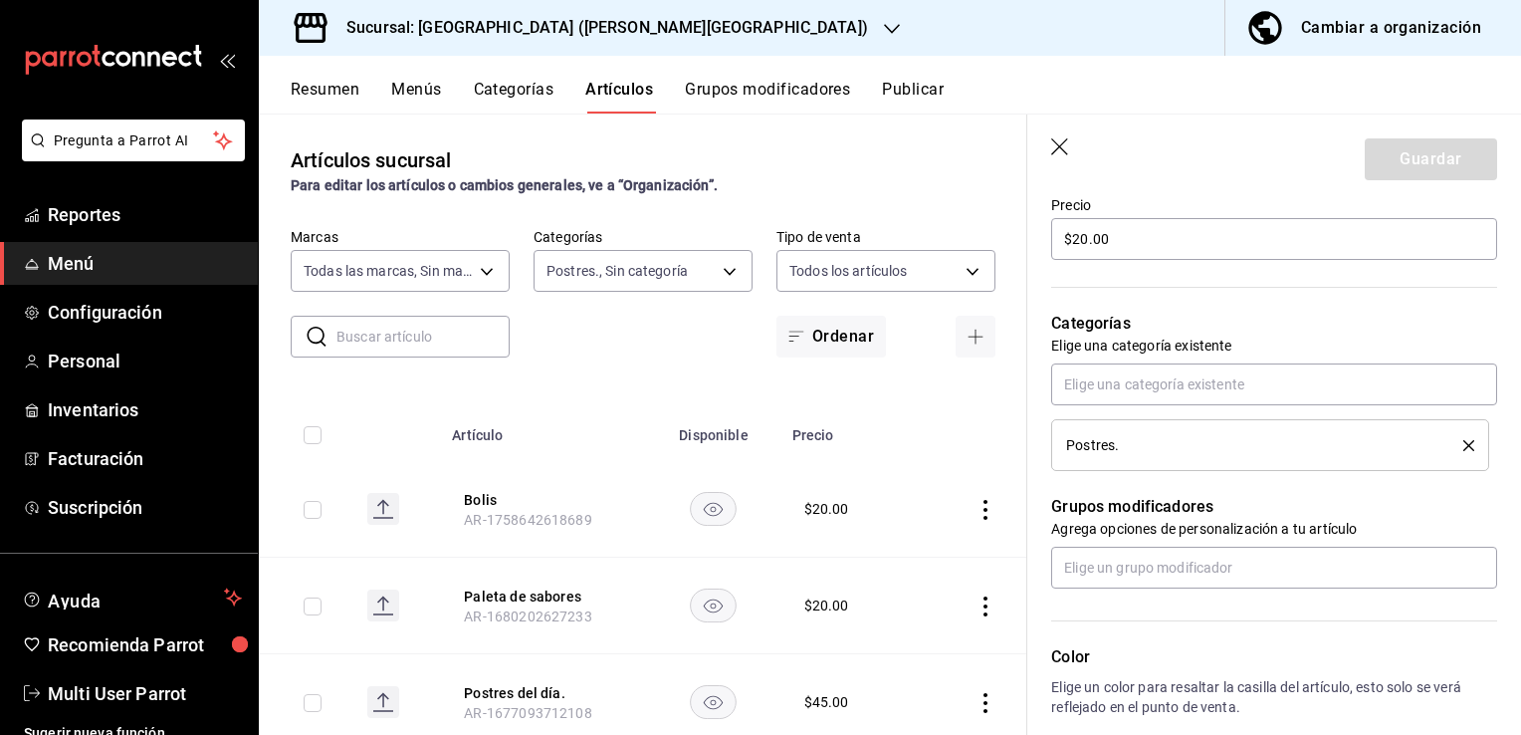
scroll to position [617, 0]
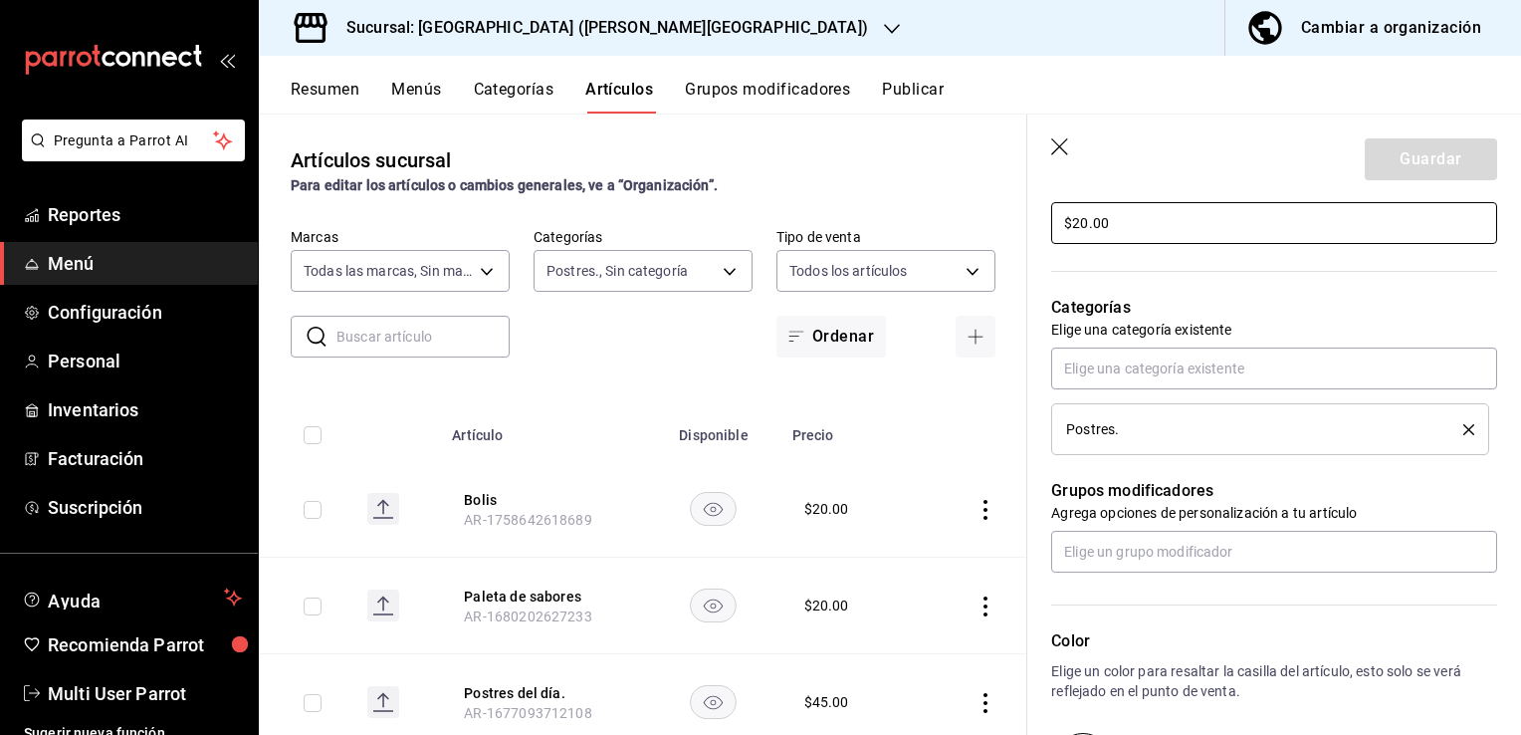
drag, startPoint x: 1120, startPoint y: 225, endPoint x: 798, endPoint y: 235, distance: 321.7
click at [798, 235] on main "Artículos sucursal Para editar los artículos o cambios generales, ve a “Organiz…" at bounding box center [890, 423] width 1262 height 621
type input "$30.00"
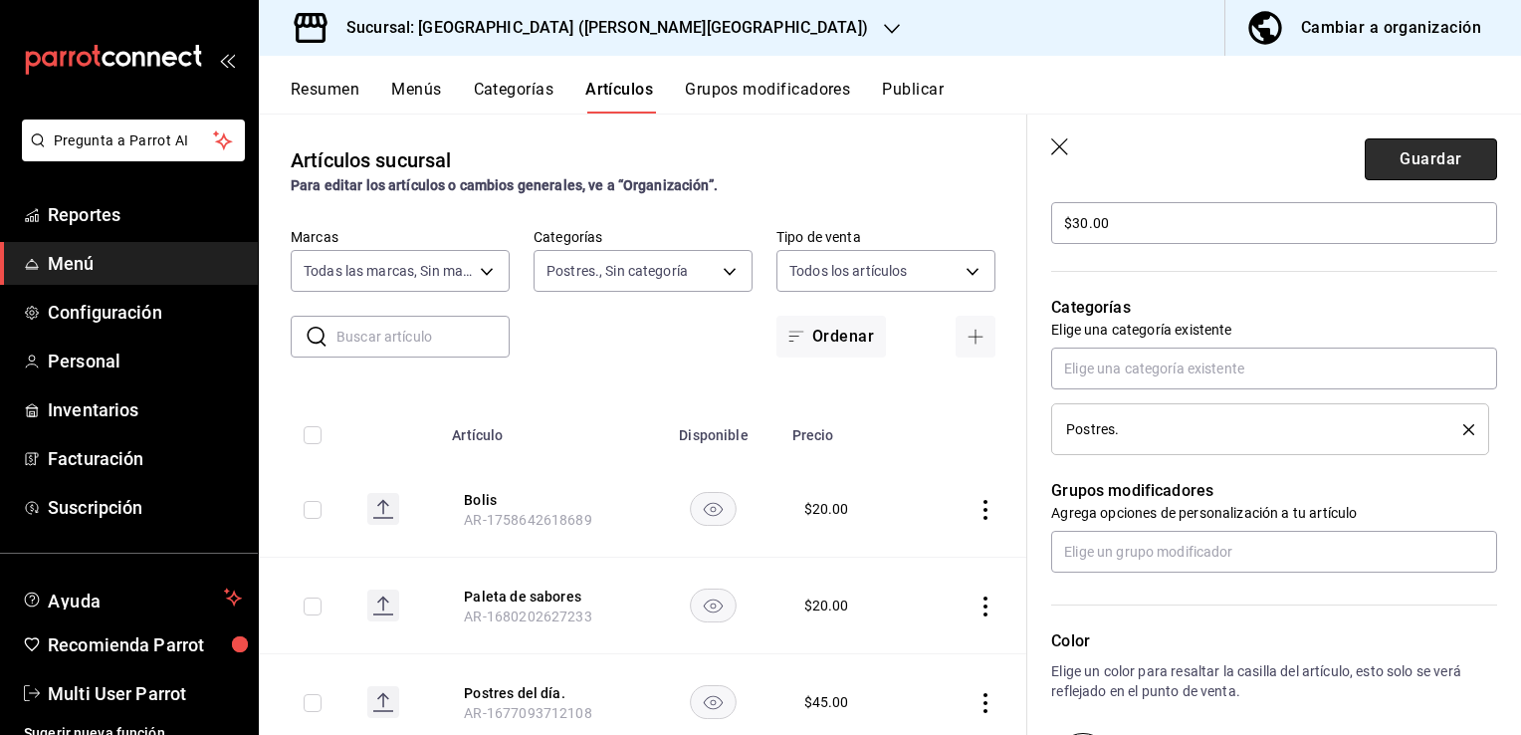
click at [1465, 149] on button "Guardar" at bounding box center [1431, 159] width 132 height 42
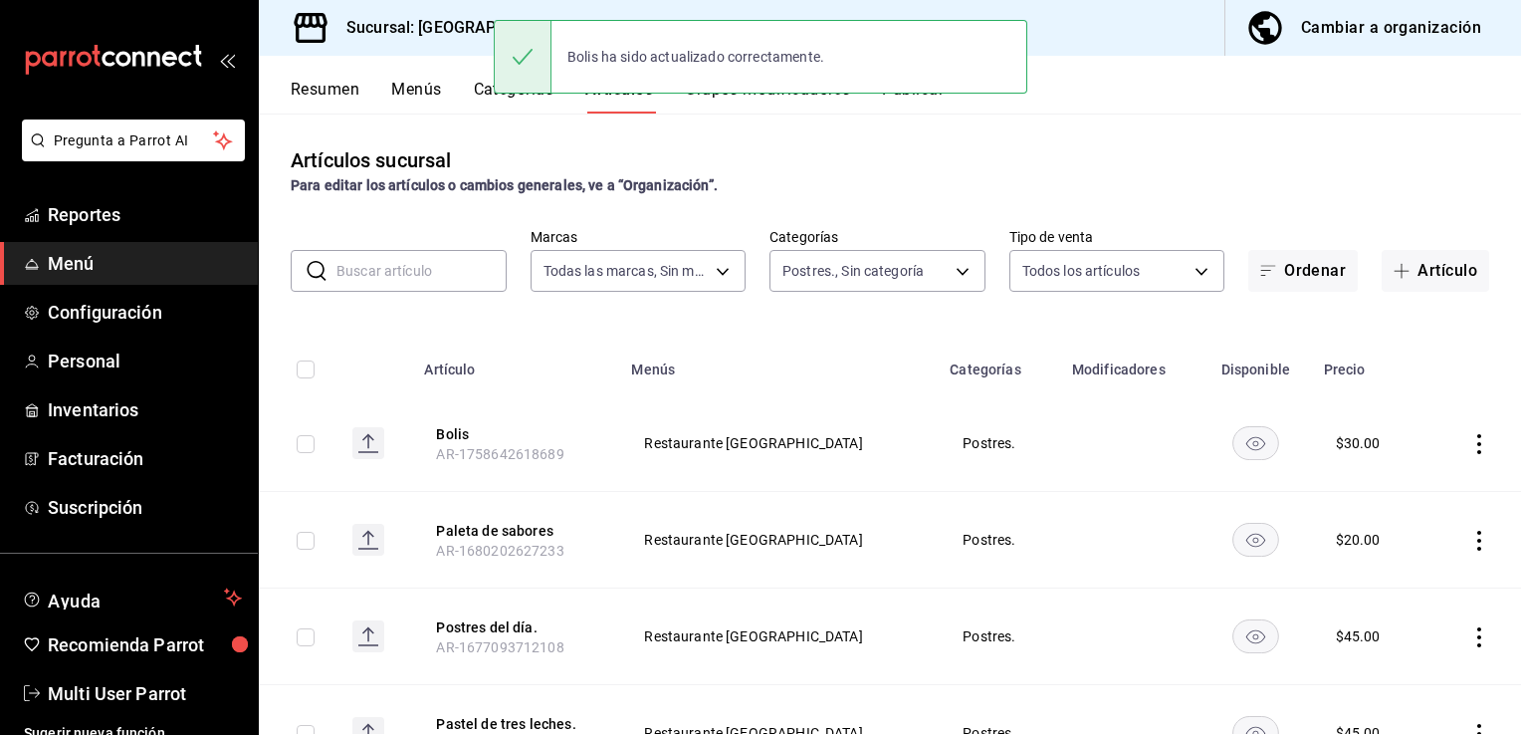
click at [467, 30] on h3 "Sucursal: [GEOGRAPHIC_DATA] ([PERSON_NAME][GEOGRAPHIC_DATA])" at bounding box center [599, 28] width 538 height 24
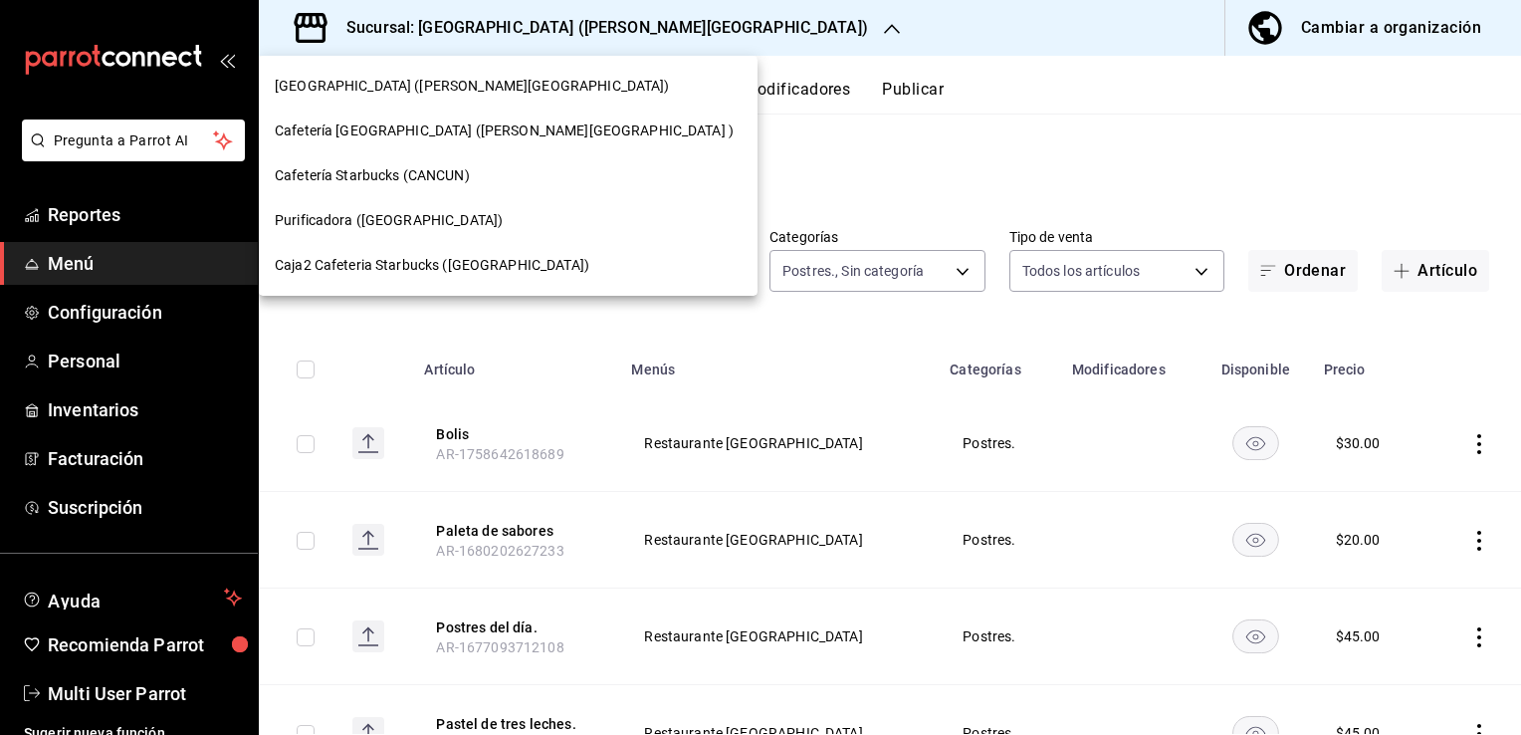
click at [363, 180] on span "Cafetería Starbucks (CANCUN)" at bounding box center [372, 175] width 195 height 21
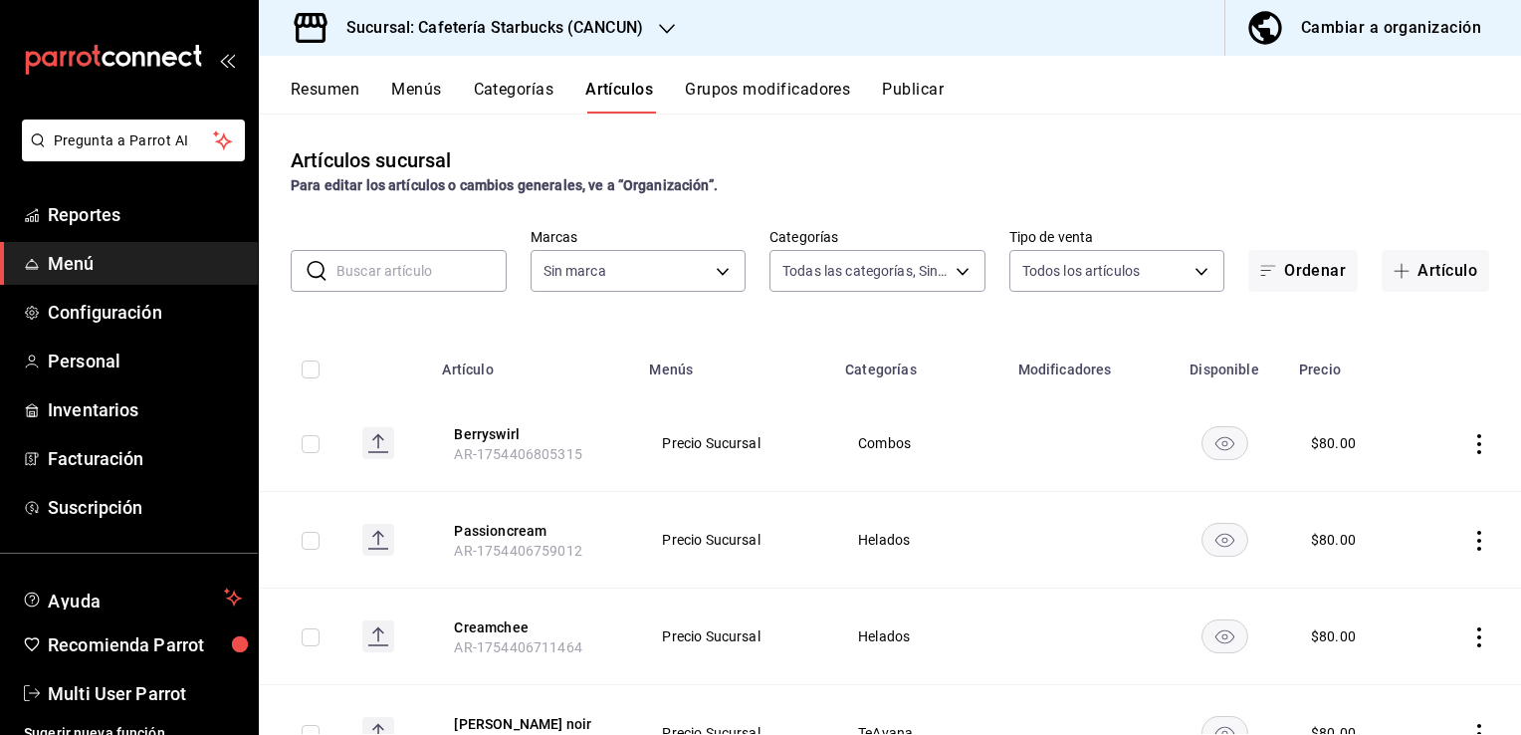
type input "a07a94aa-7c49-45f3-810b-2bd9032adcd1,908b670a-cabe-473f-9188-6356d0ae68b3,c5e0c…"
type input "a78d9646-be1d-4624-adfb-6631bf8300ff"
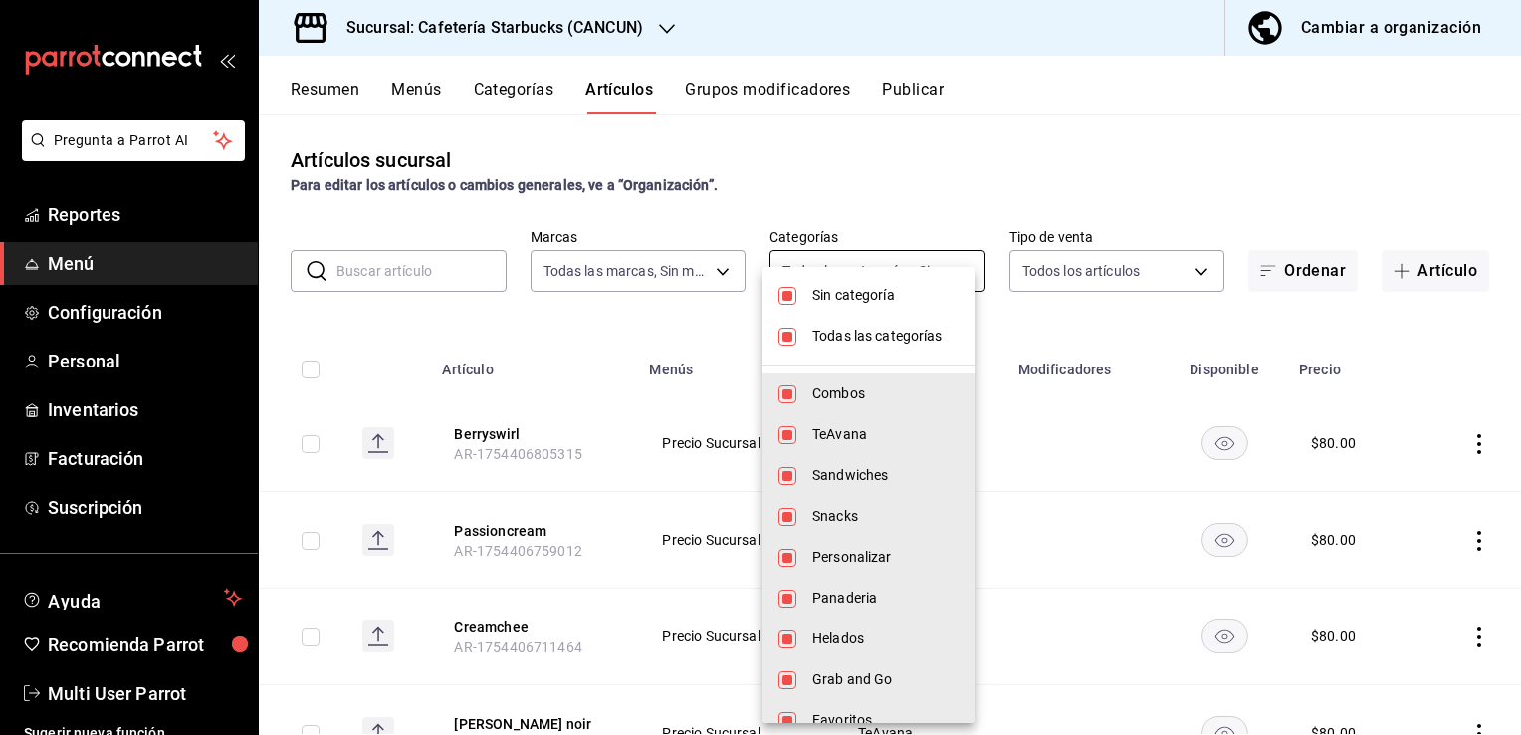
click at [848, 273] on body "Pregunta a Parrot AI Reportes Menú Configuración Personal Inventarios Facturaci…" at bounding box center [760, 367] width 1521 height 735
click at [801, 332] on li "Todas las categorías" at bounding box center [868, 336] width 212 height 41
checkbox input "false"
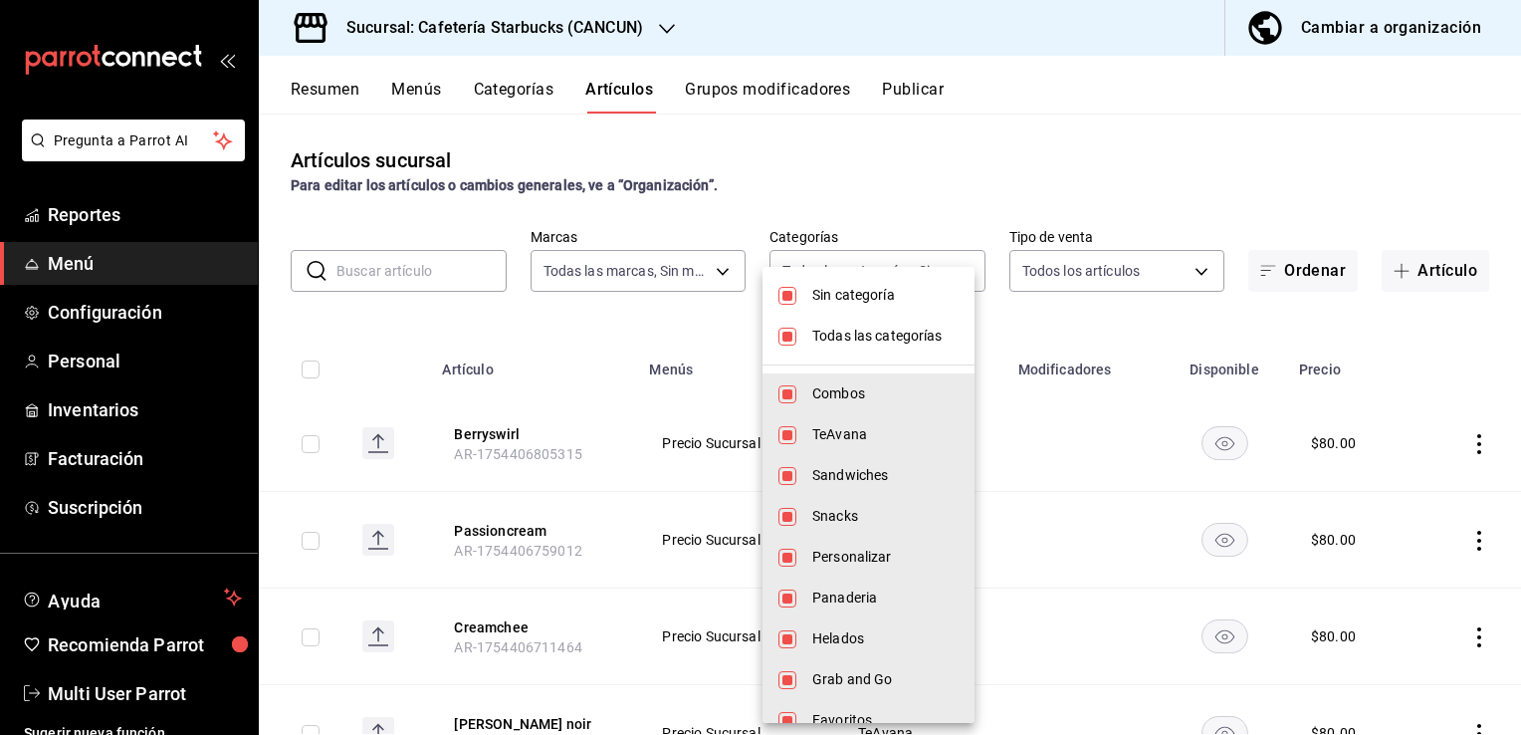
checkbox input "false"
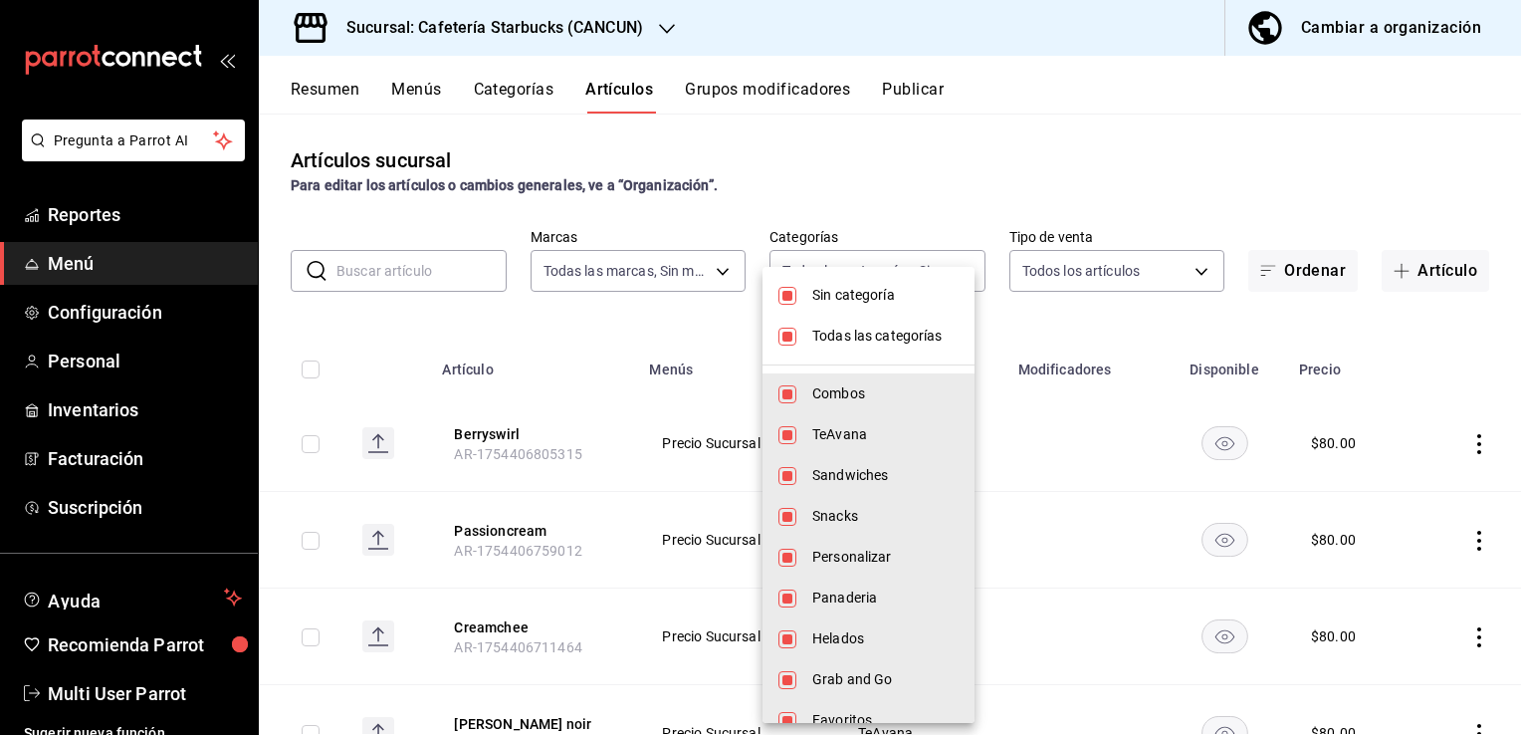
checkbox input "false"
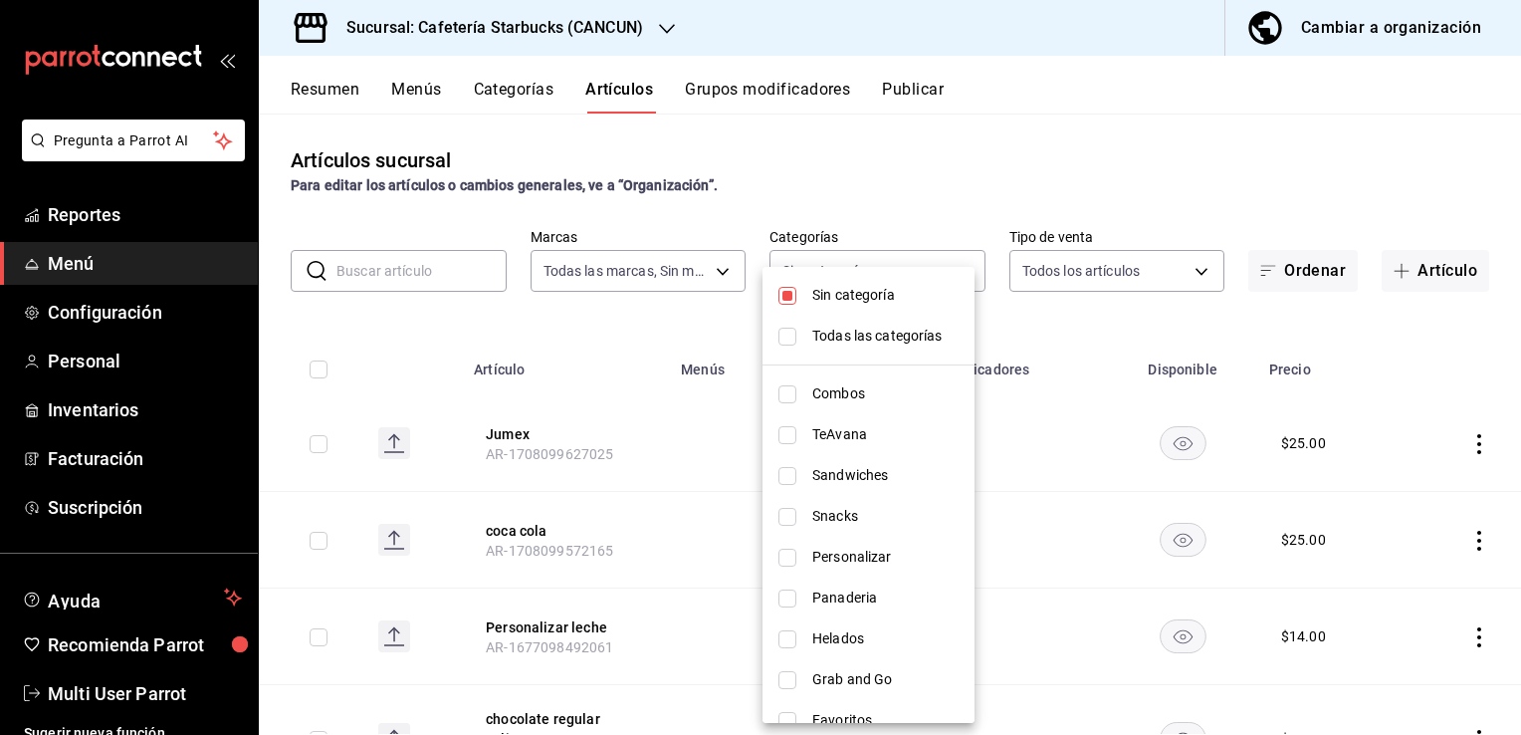
click at [874, 235] on div at bounding box center [760, 367] width 1521 height 735
click at [871, 280] on body "Pregunta a Parrot AI Reportes Menú Configuración Personal Inventarios Facturaci…" at bounding box center [760, 367] width 1521 height 735
click at [634, 5] on div at bounding box center [760, 367] width 1521 height 735
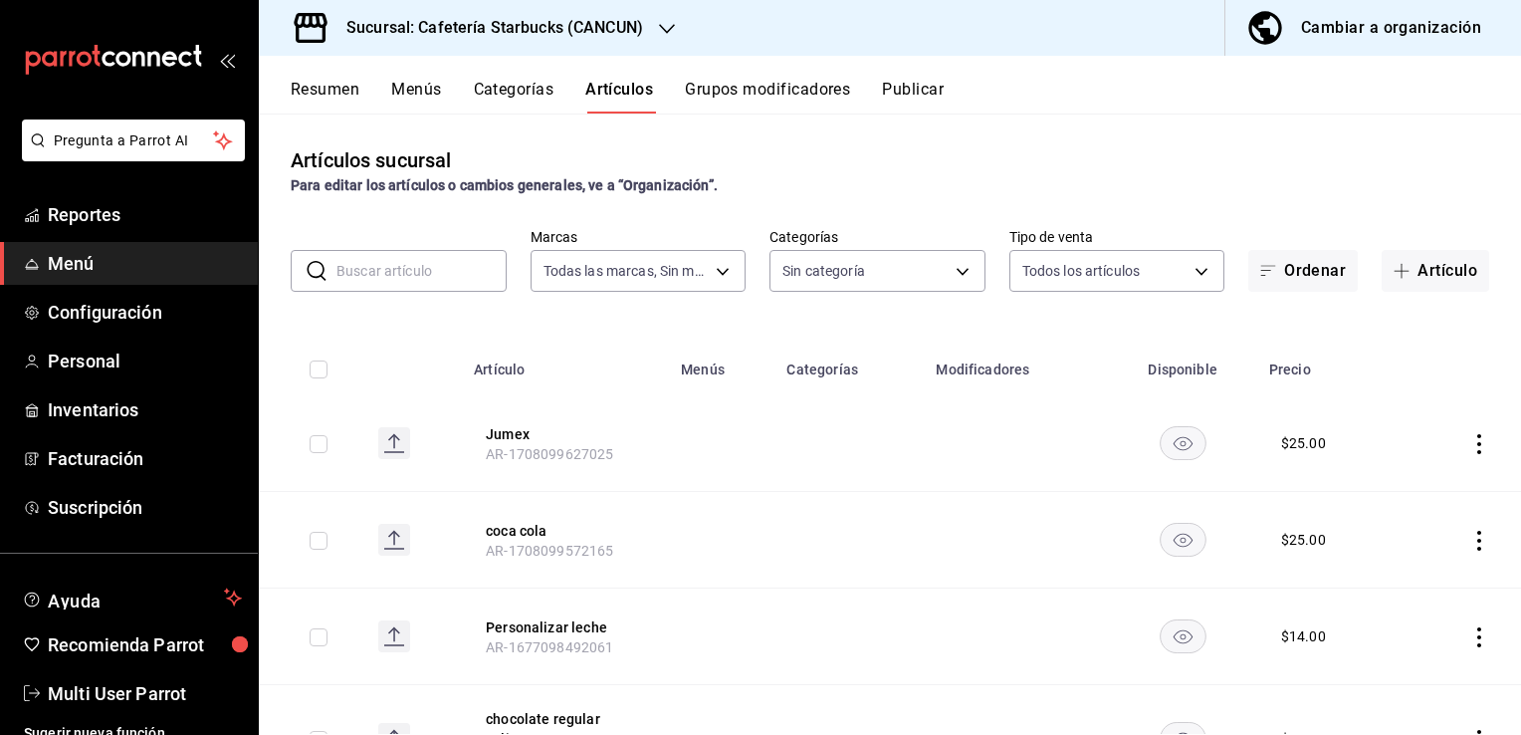
click at [642, 20] on div "Sucursal: Cafetería Starbucks (CANCUN)" at bounding box center [479, 28] width 408 height 56
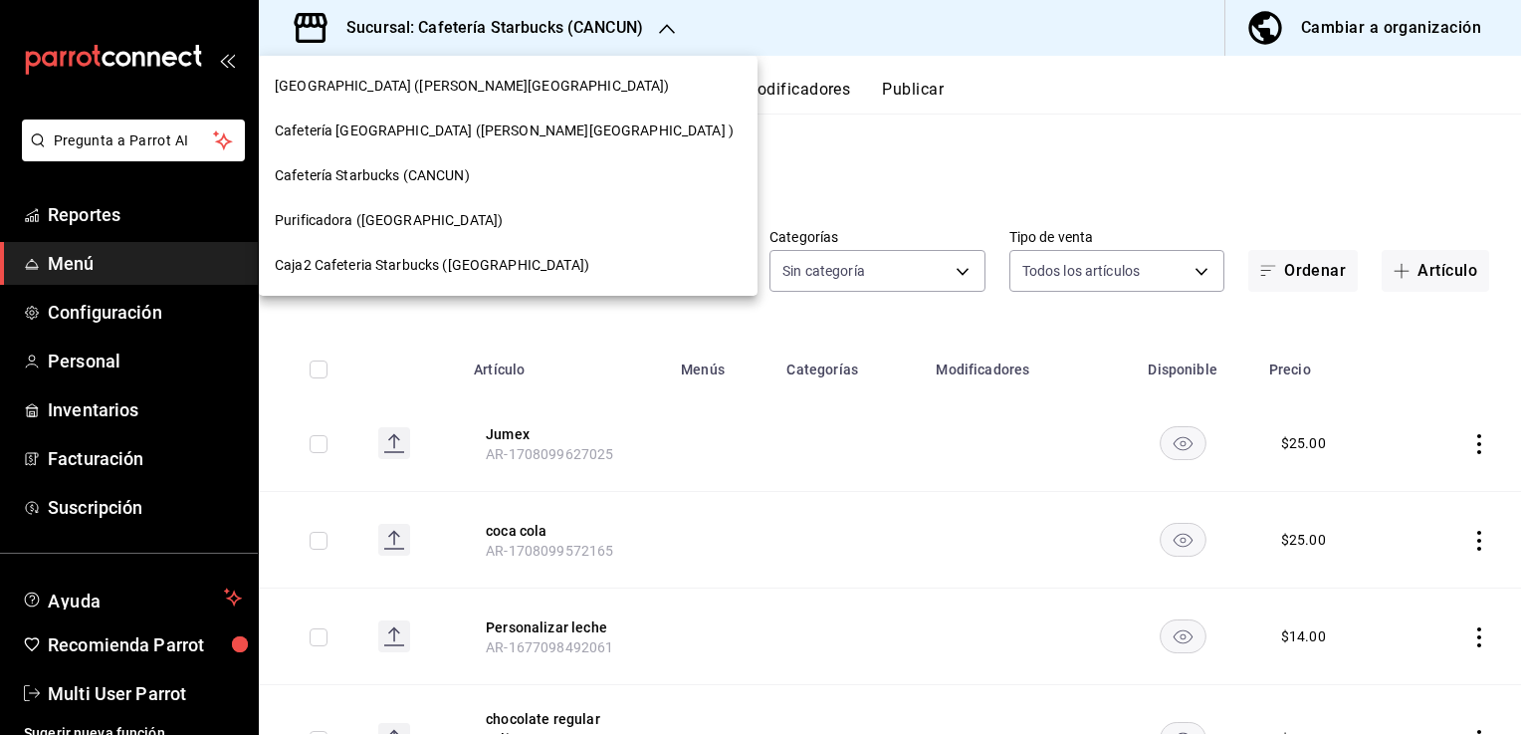
click at [402, 124] on span "Cafetería [GEOGRAPHIC_DATA] ([PERSON_NAME][GEOGRAPHIC_DATA] )" at bounding box center [504, 130] width 459 height 21
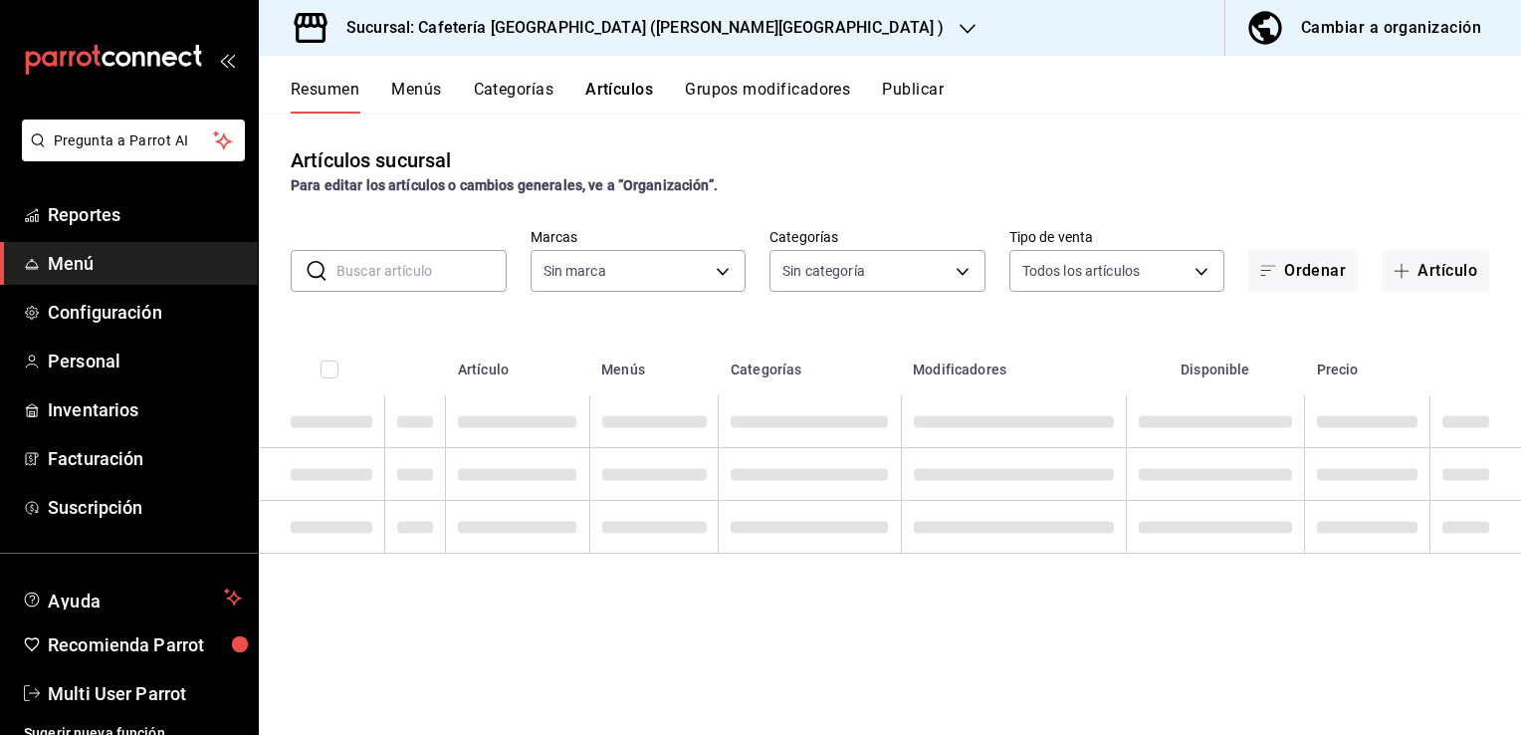
click at [896, 271] on body "Pregunta a Parrot AI Reportes Menú Configuración Personal Inventarios Facturaci…" at bounding box center [760, 367] width 1521 height 735
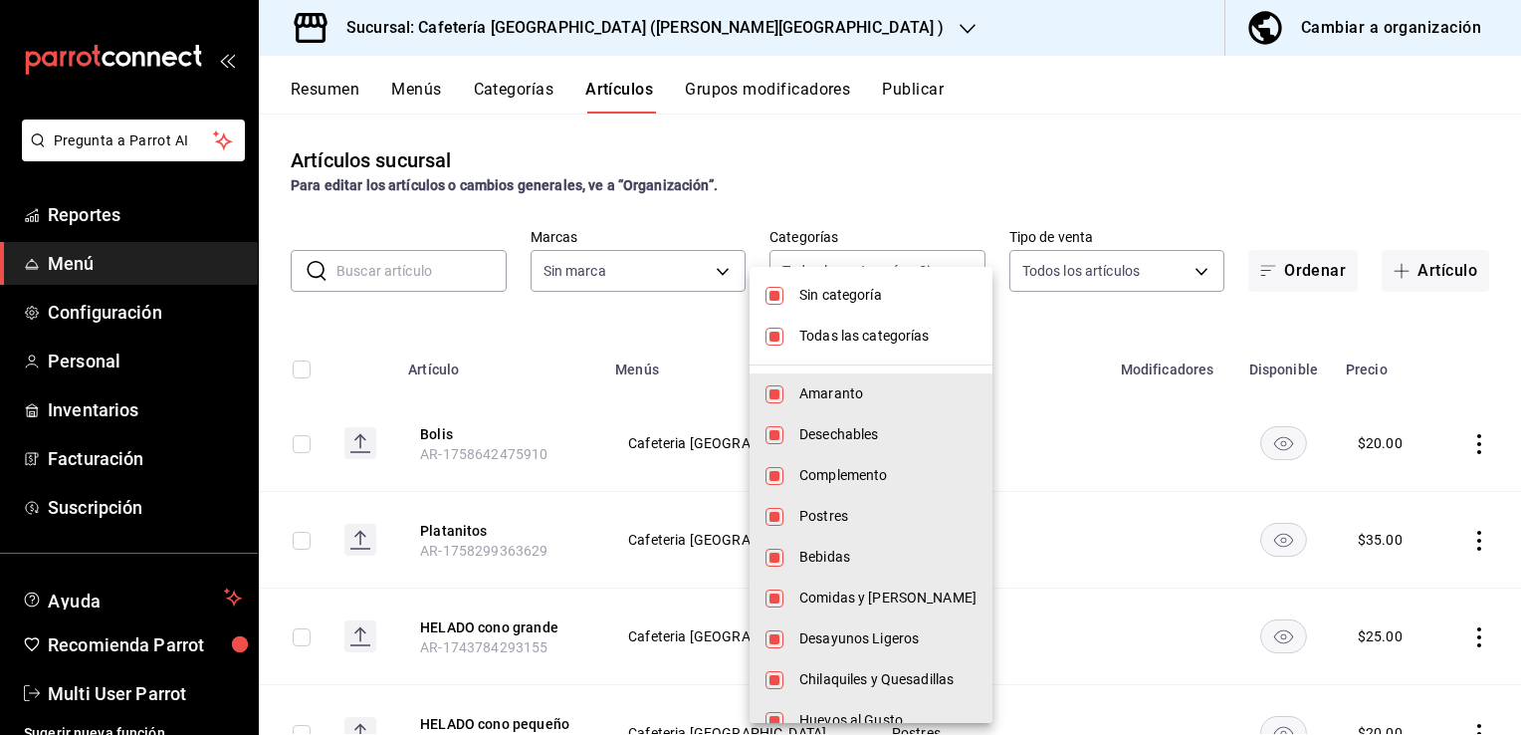
type input "cda35d30-bccd-423a-8909-fb65da0e96fe,0bdd2c6e-4a47-4482-8969-2d6603117f88,83f34…"
checkbox input "true"
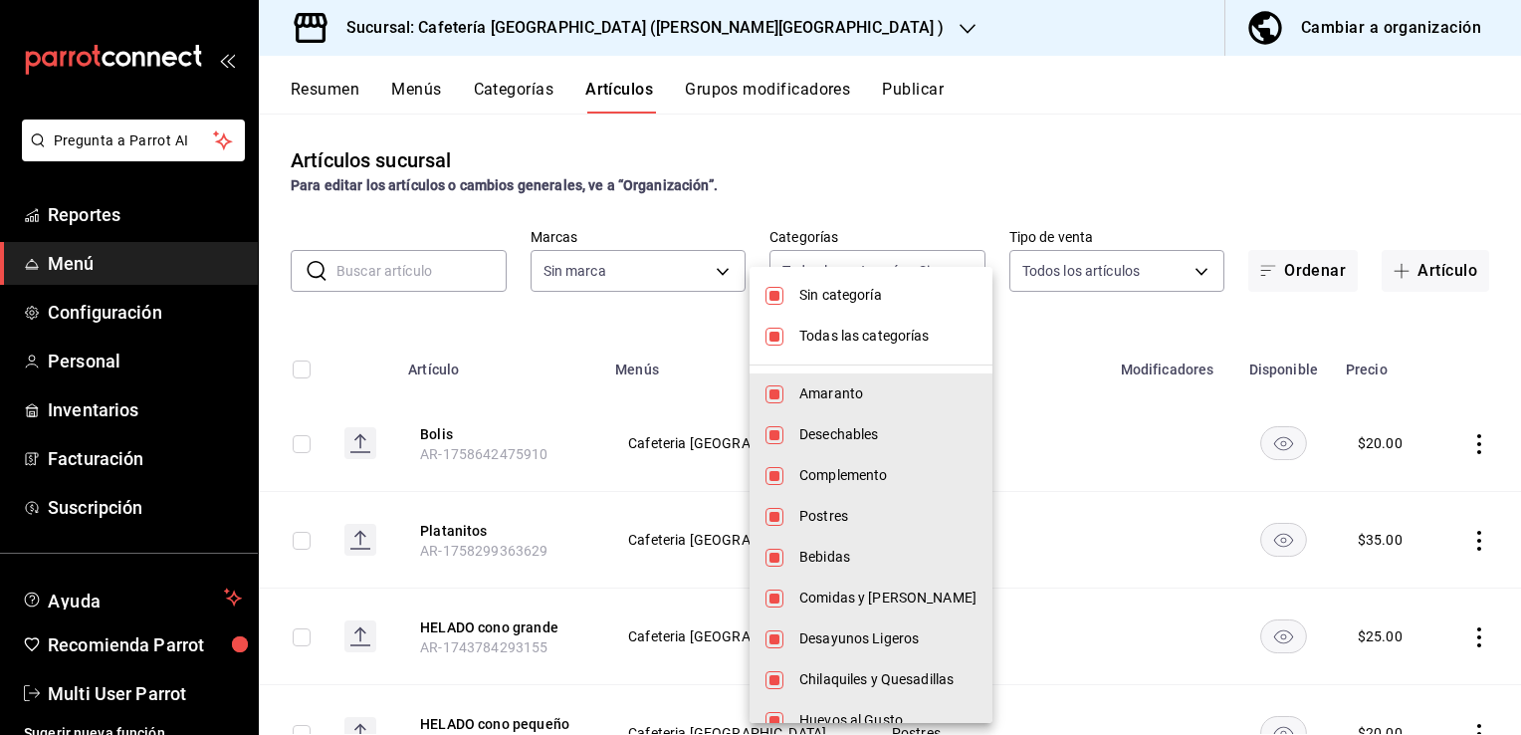
checkbox input "true"
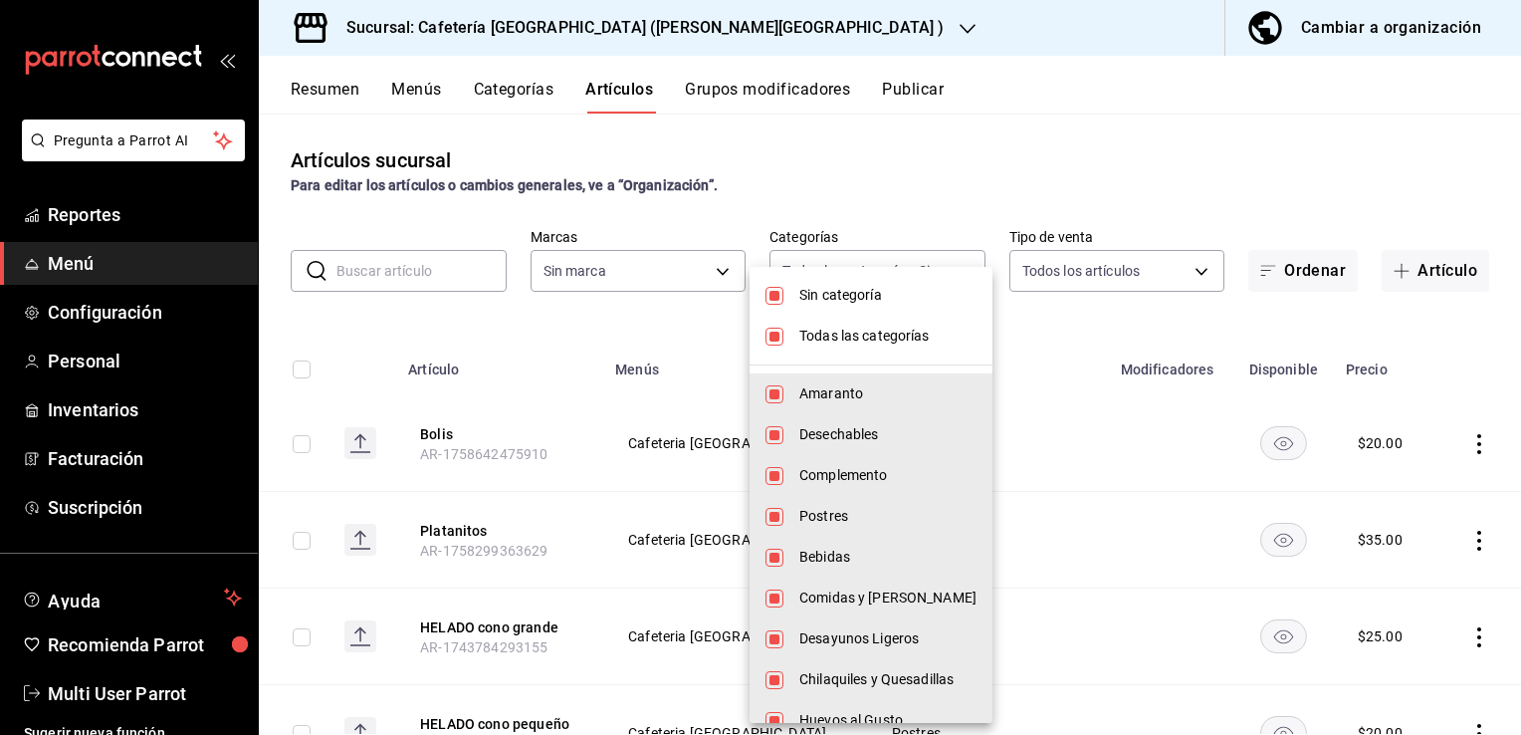
checkbox input "true"
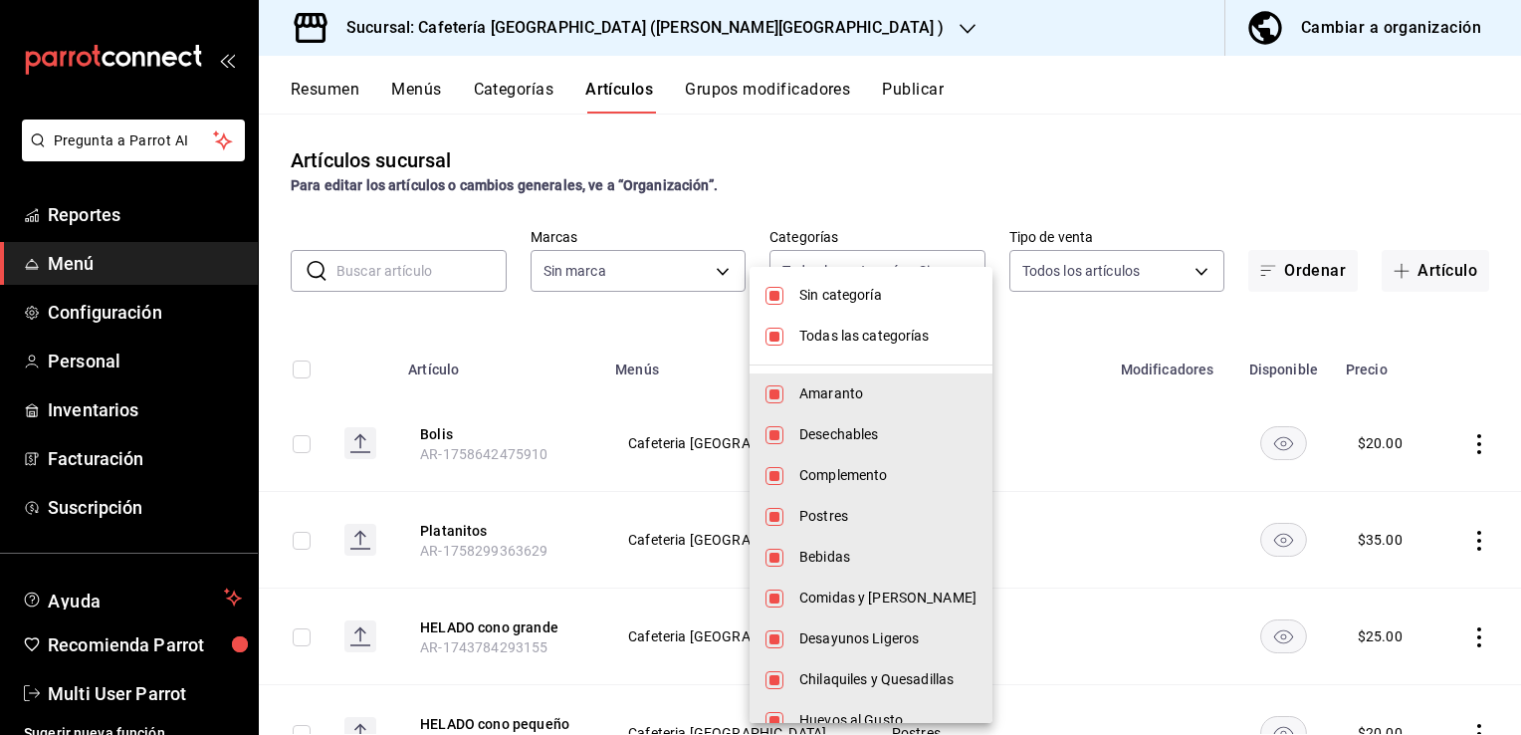
checkbox input "true"
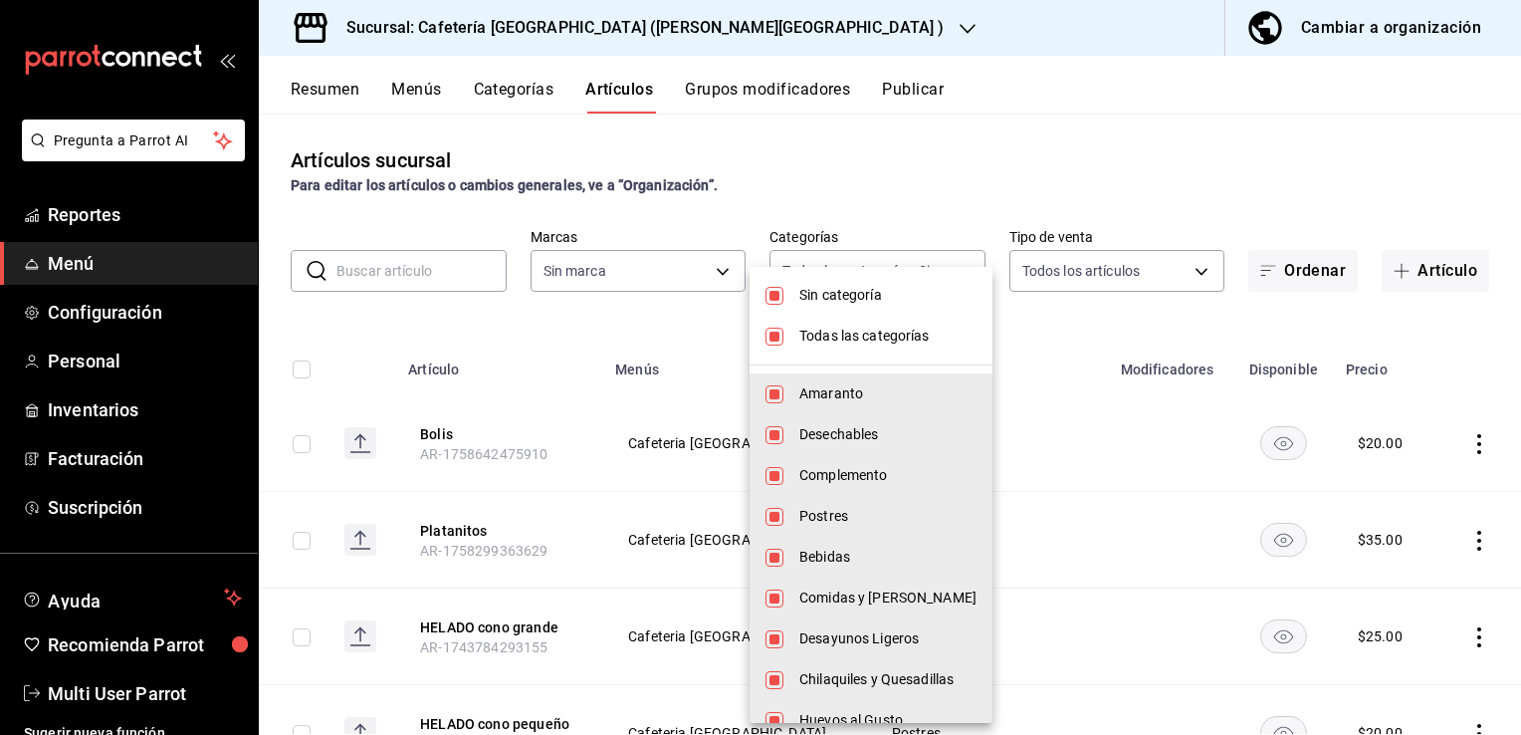
checkbox input "true"
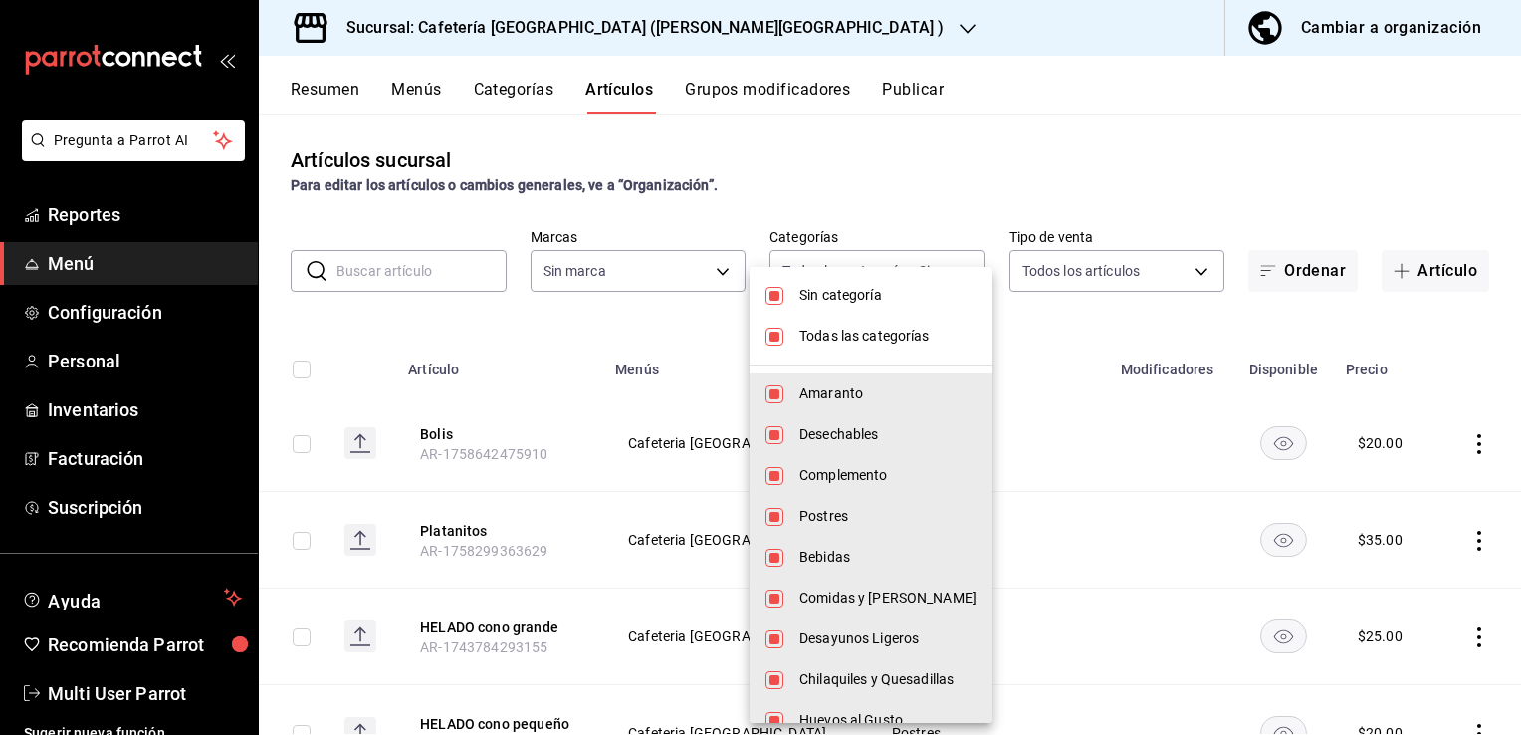
checkbox input "true"
type input "fe7931b8-1c71-4178-92c5-70269f6bb8dd"
drag, startPoint x: 810, startPoint y: 357, endPoint x: 802, endPoint y: 348, distance: 12.0
click at [802, 348] on li "Todas las categorías" at bounding box center [871, 336] width 243 height 41
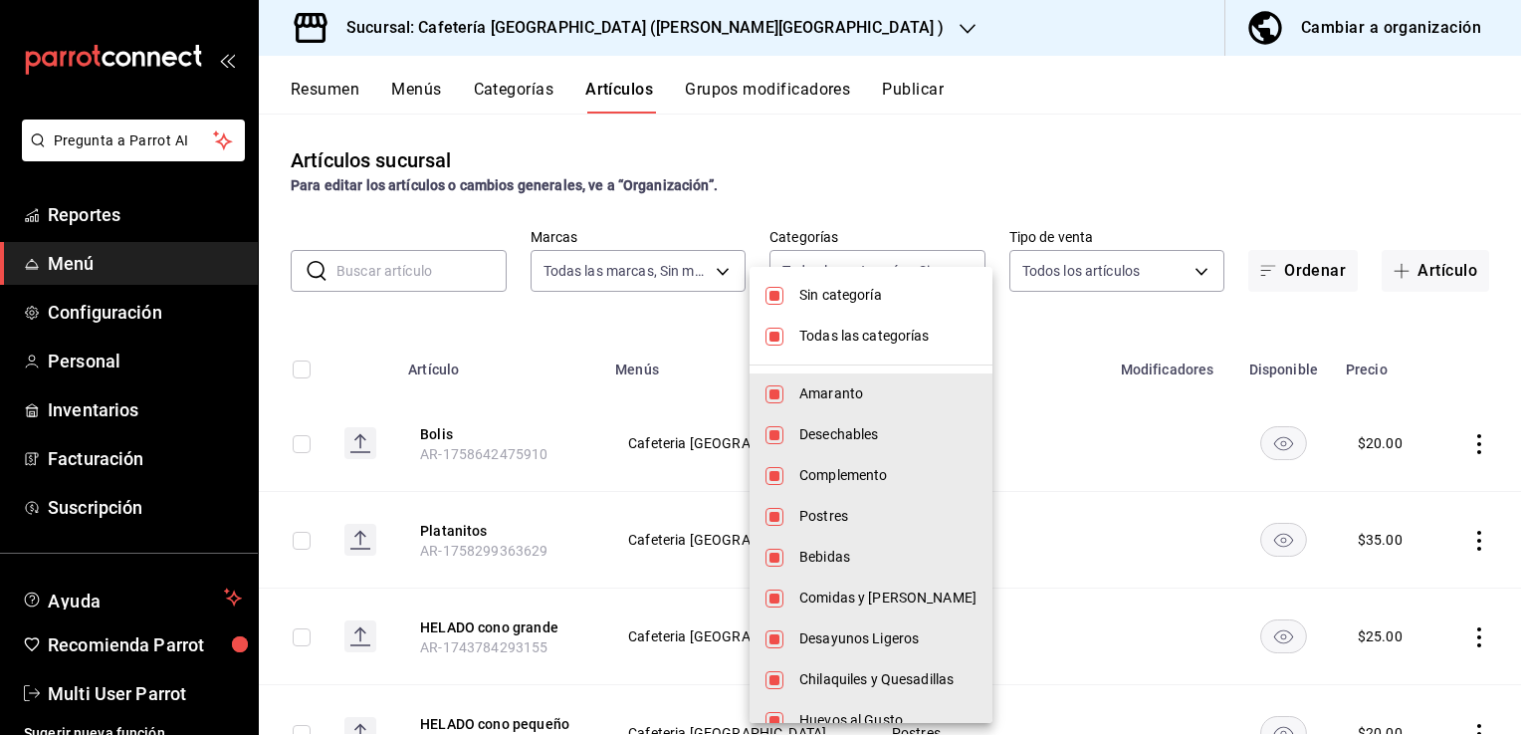
checkbox input "false"
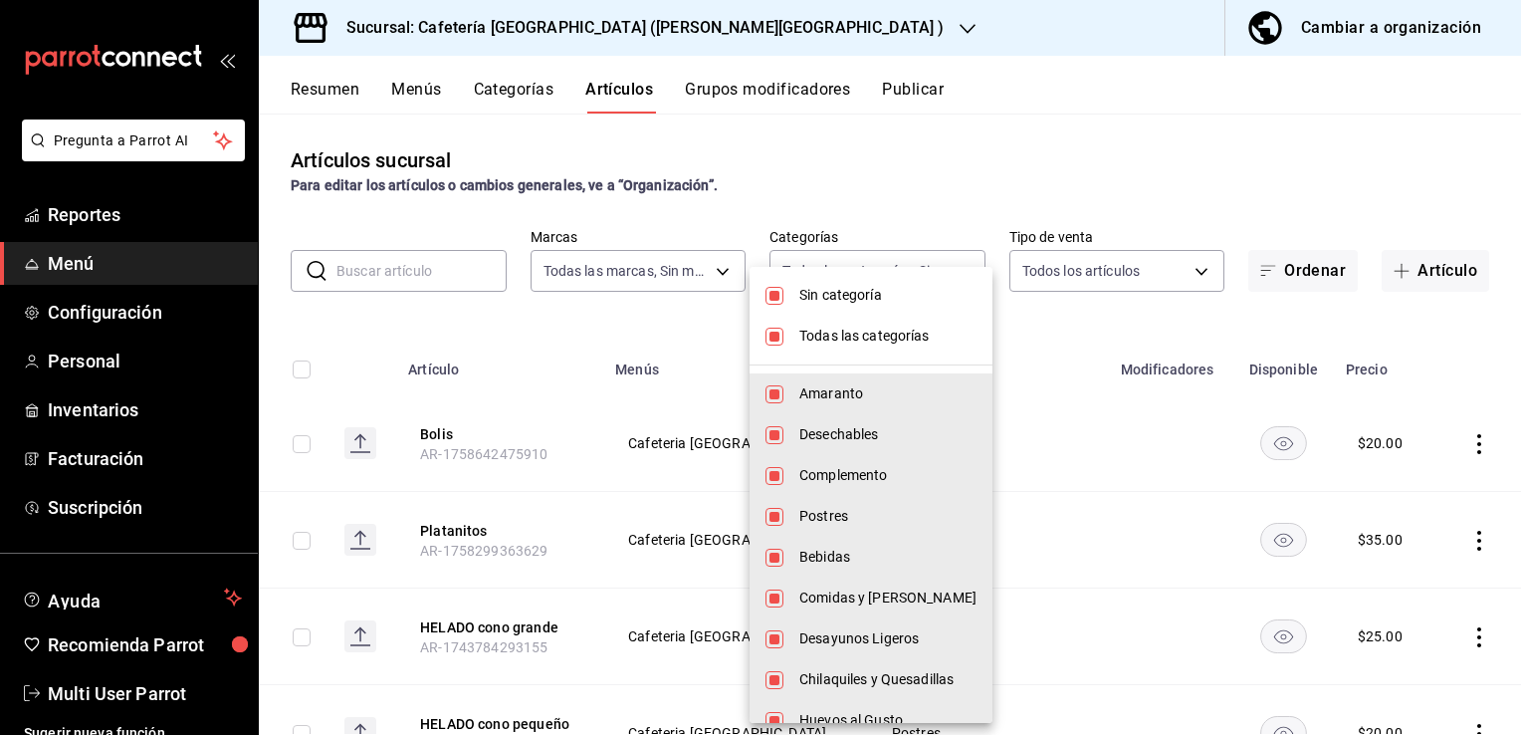
checkbox input "false"
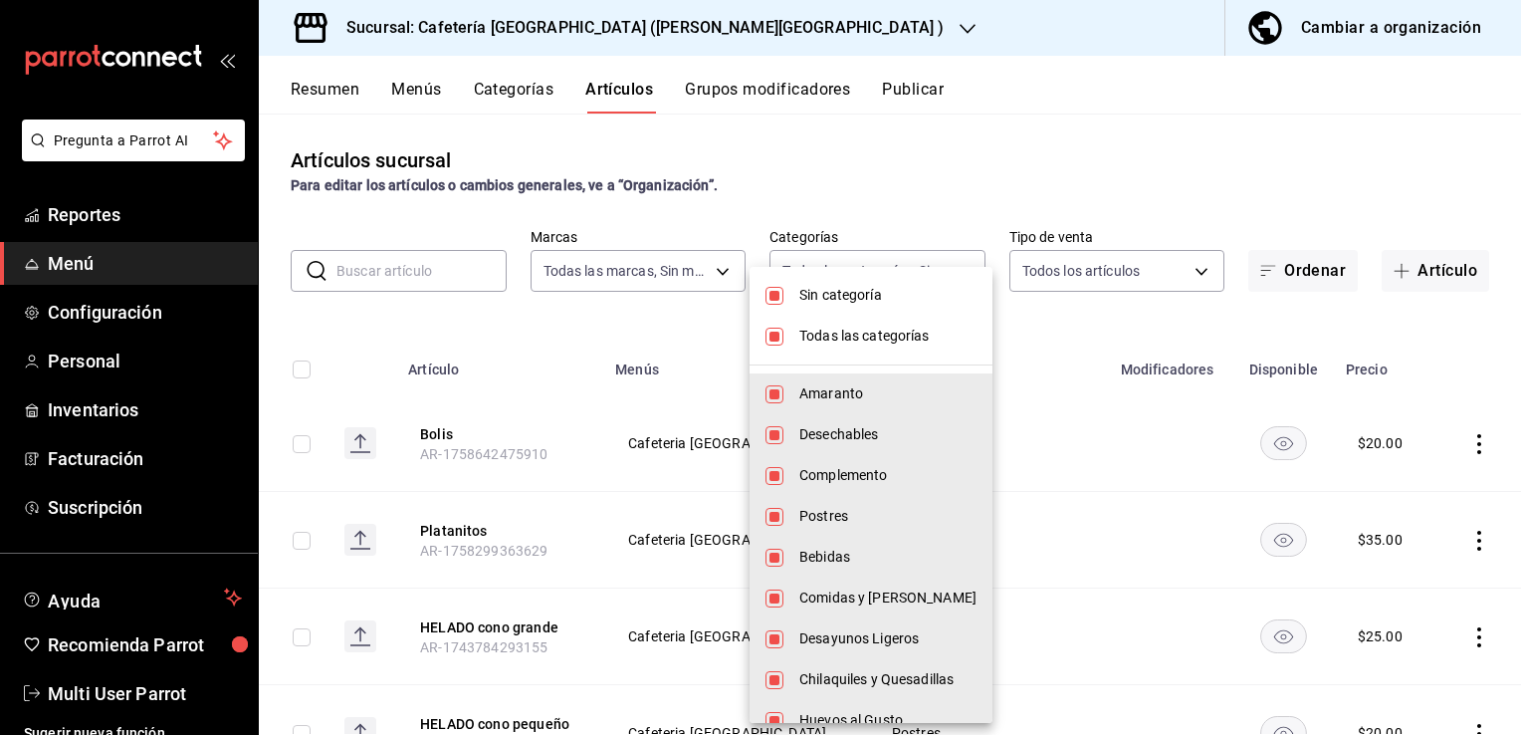
checkbox input "false"
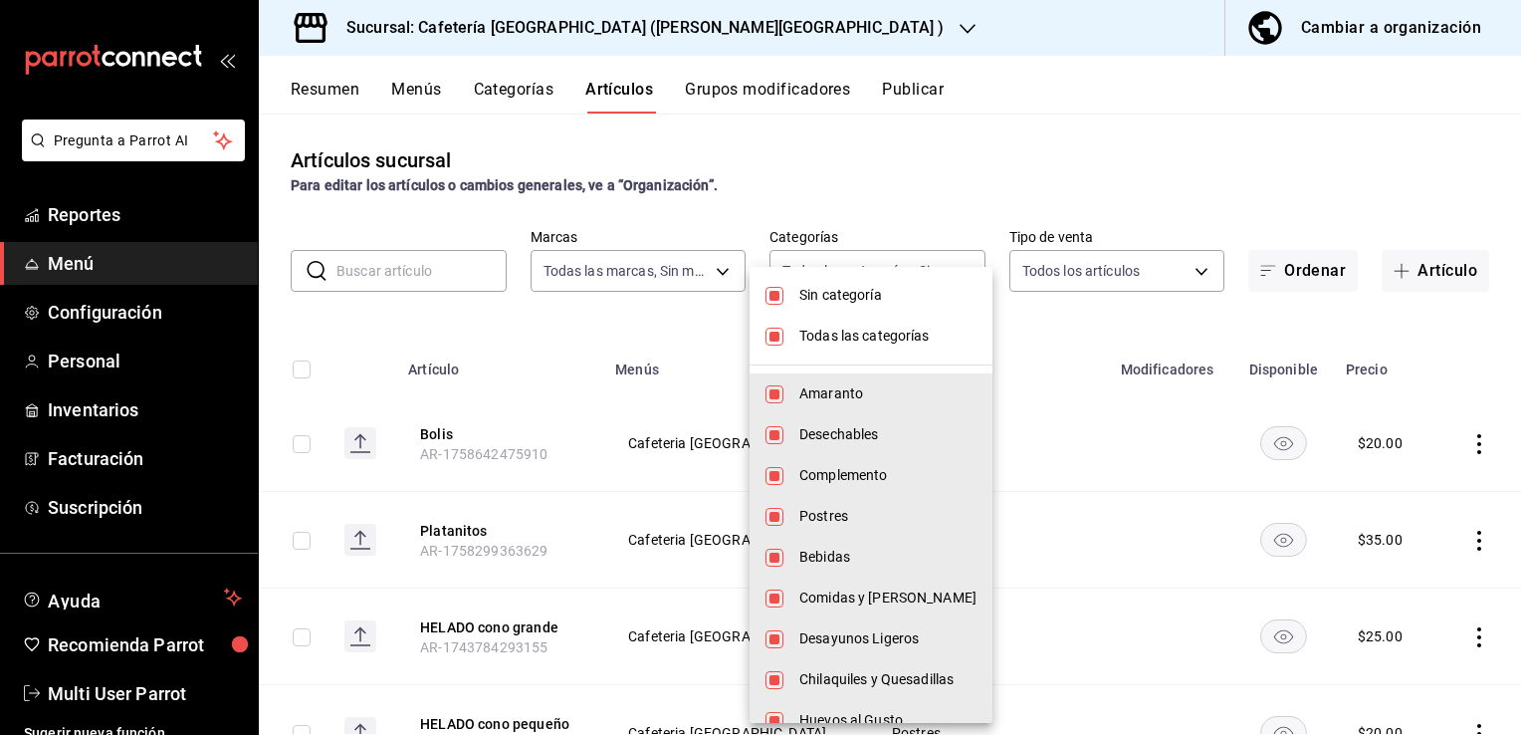
checkbox input "false"
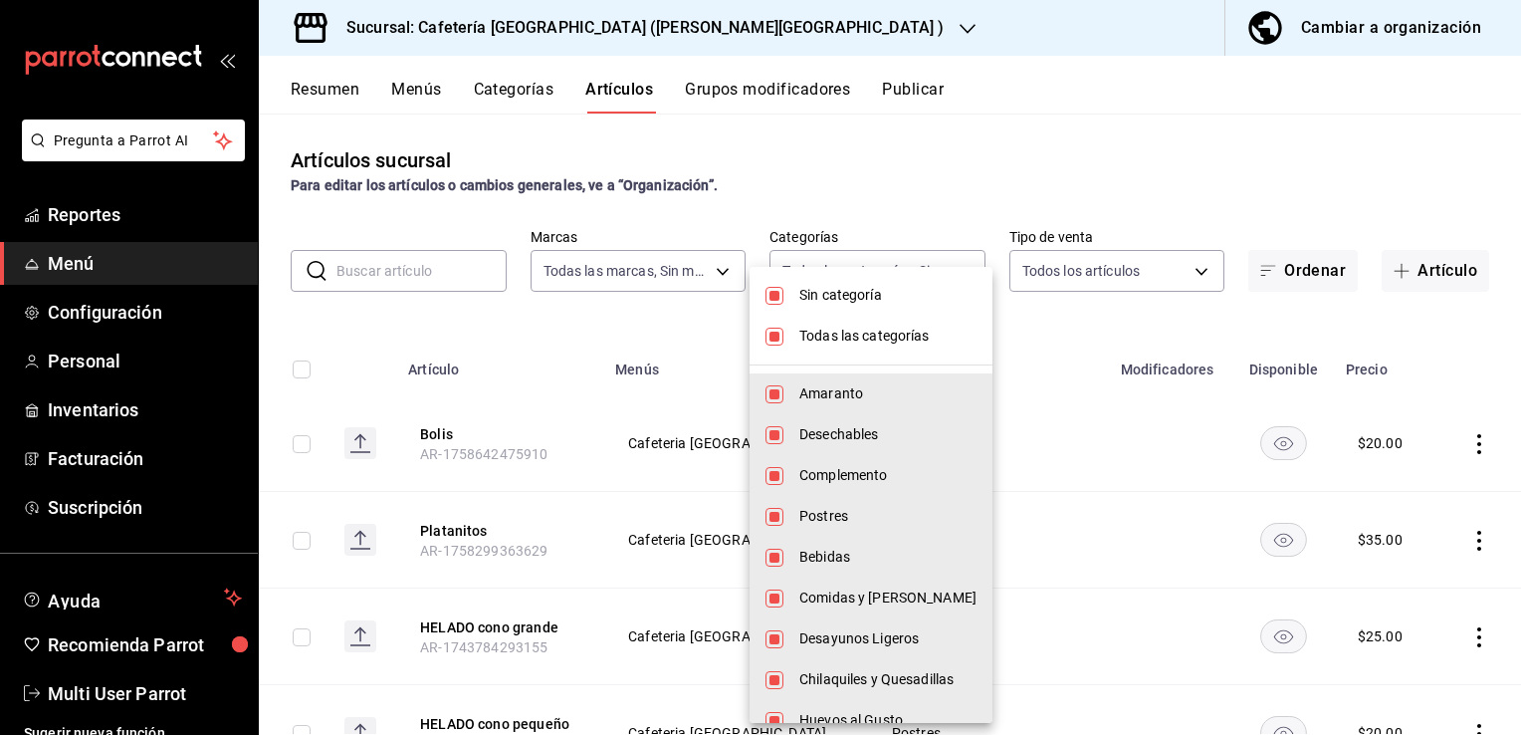
checkbox input "false"
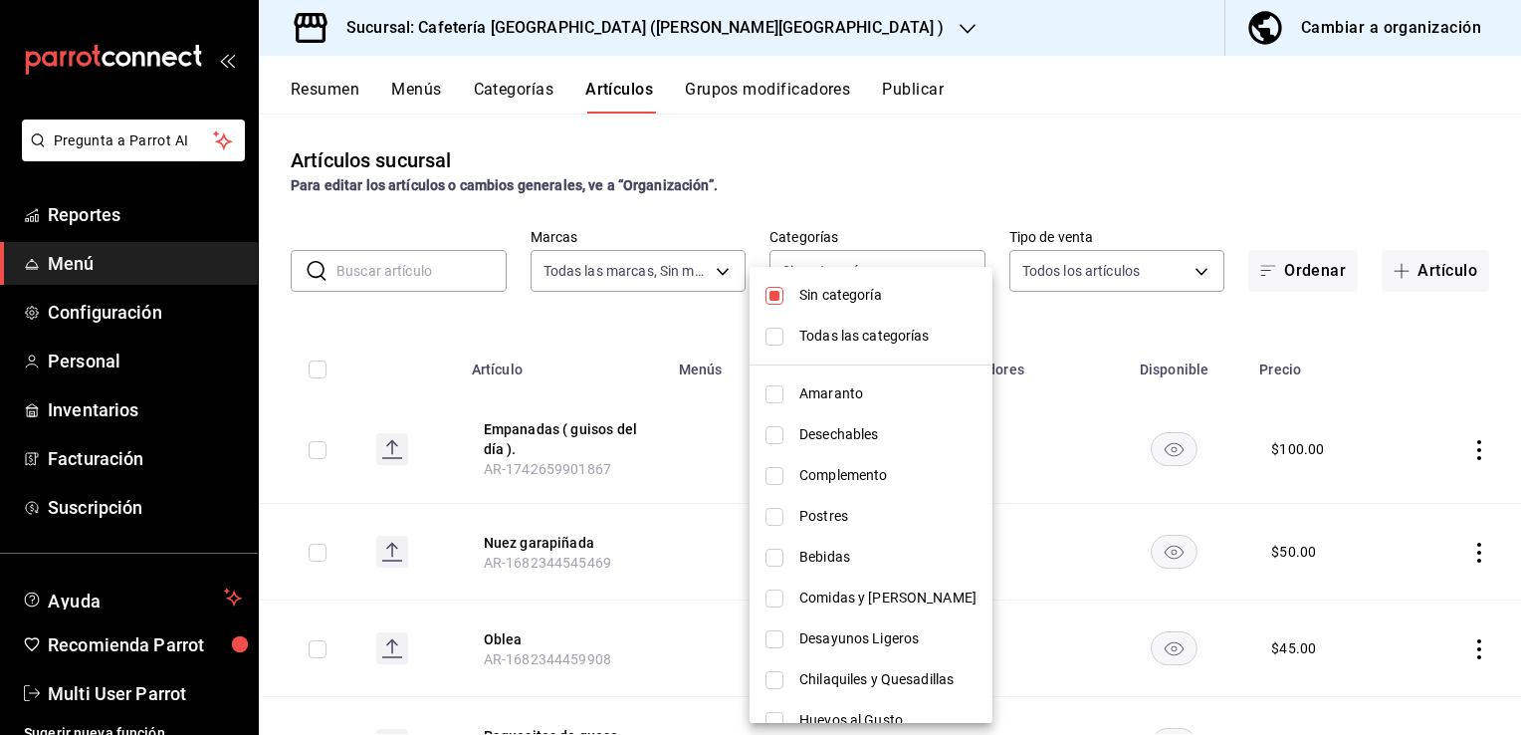
click at [790, 518] on li "Postres" at bounding box center [871, 516] width 243 height 41
type input "ca75c775-b4c3-4e13-ade0-25a97d6f2fd9"
checkbox input "true"
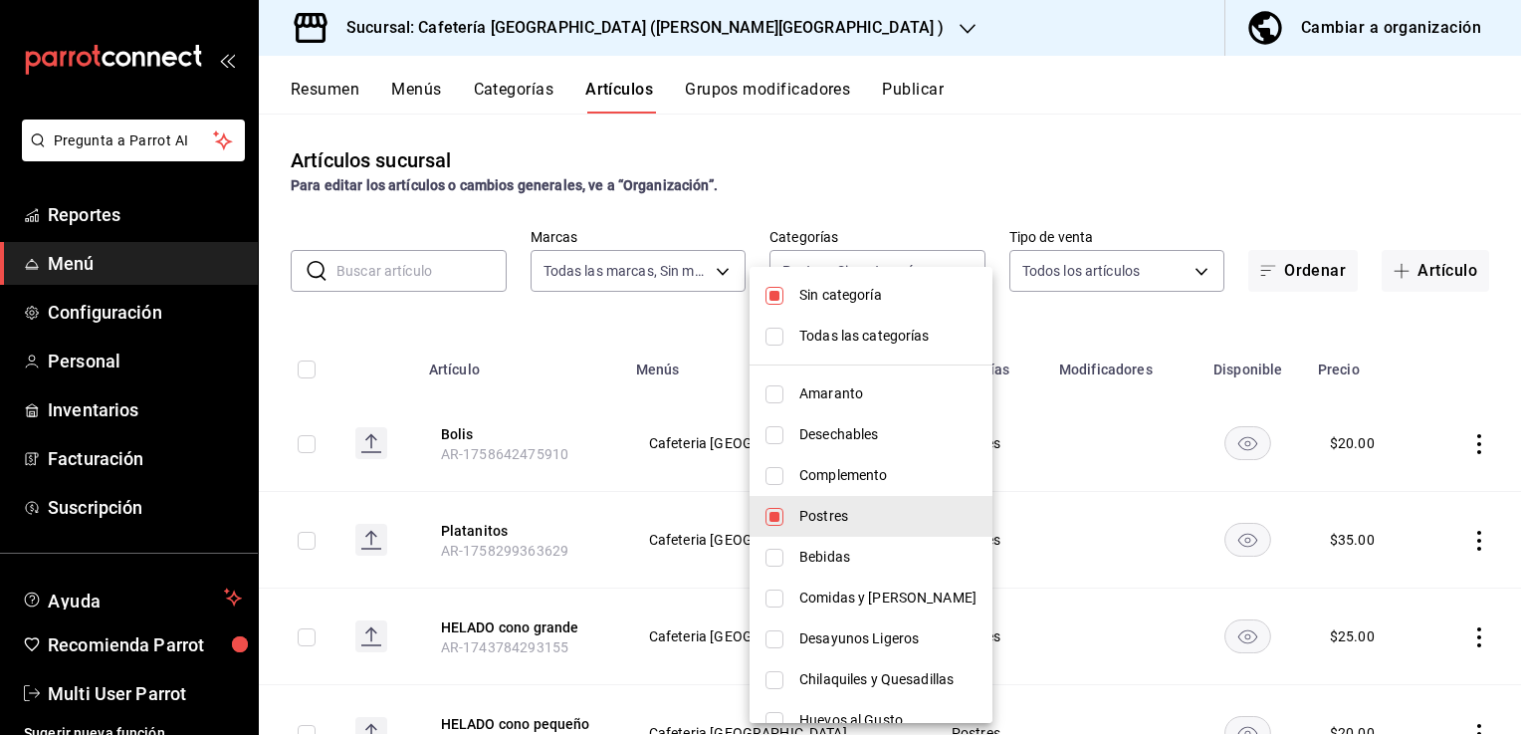
click at [462, 436] on div at bounding box center [760, 367] width 1521 height 735
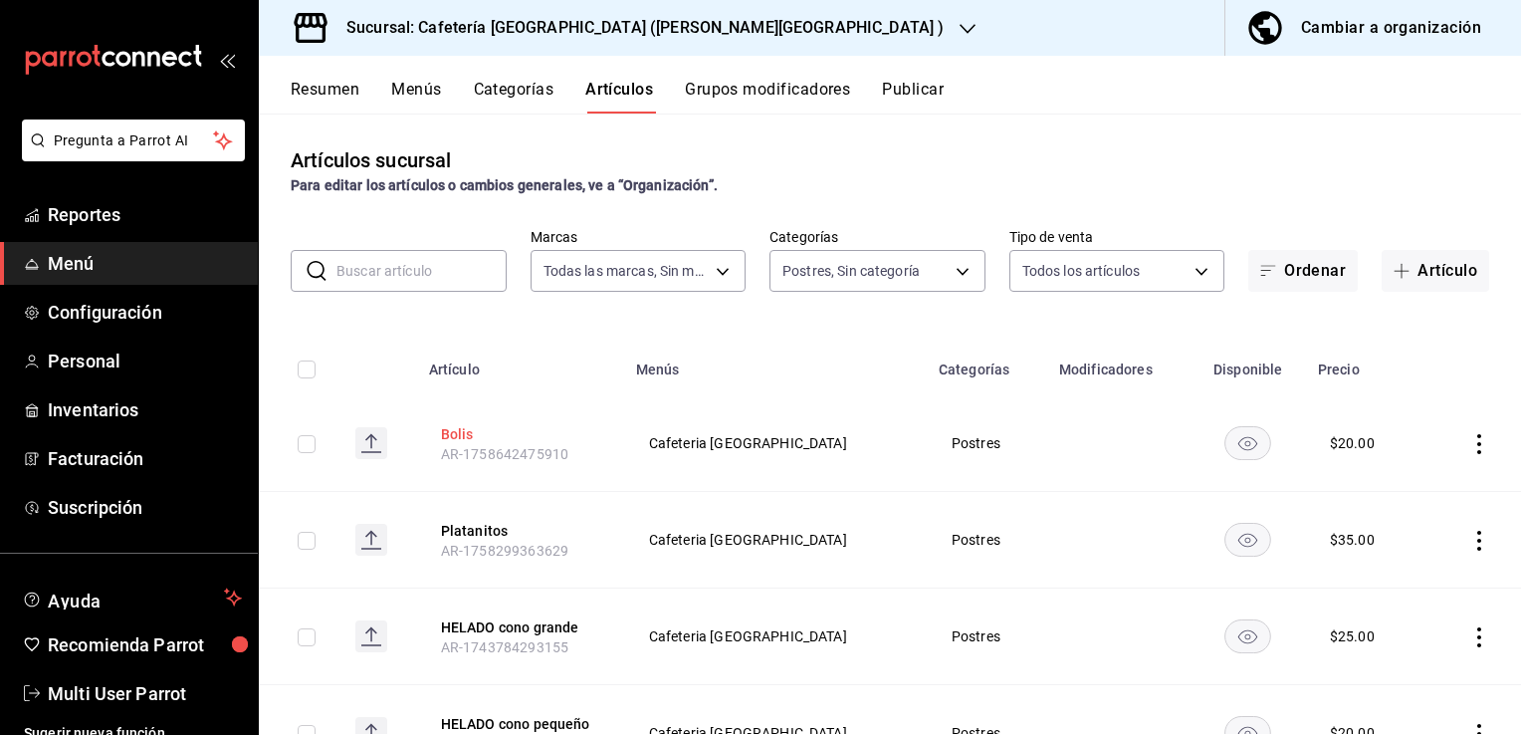
click at [473, 432] on button "Bolis" at bounding box center [520, 434] width 159 height 20
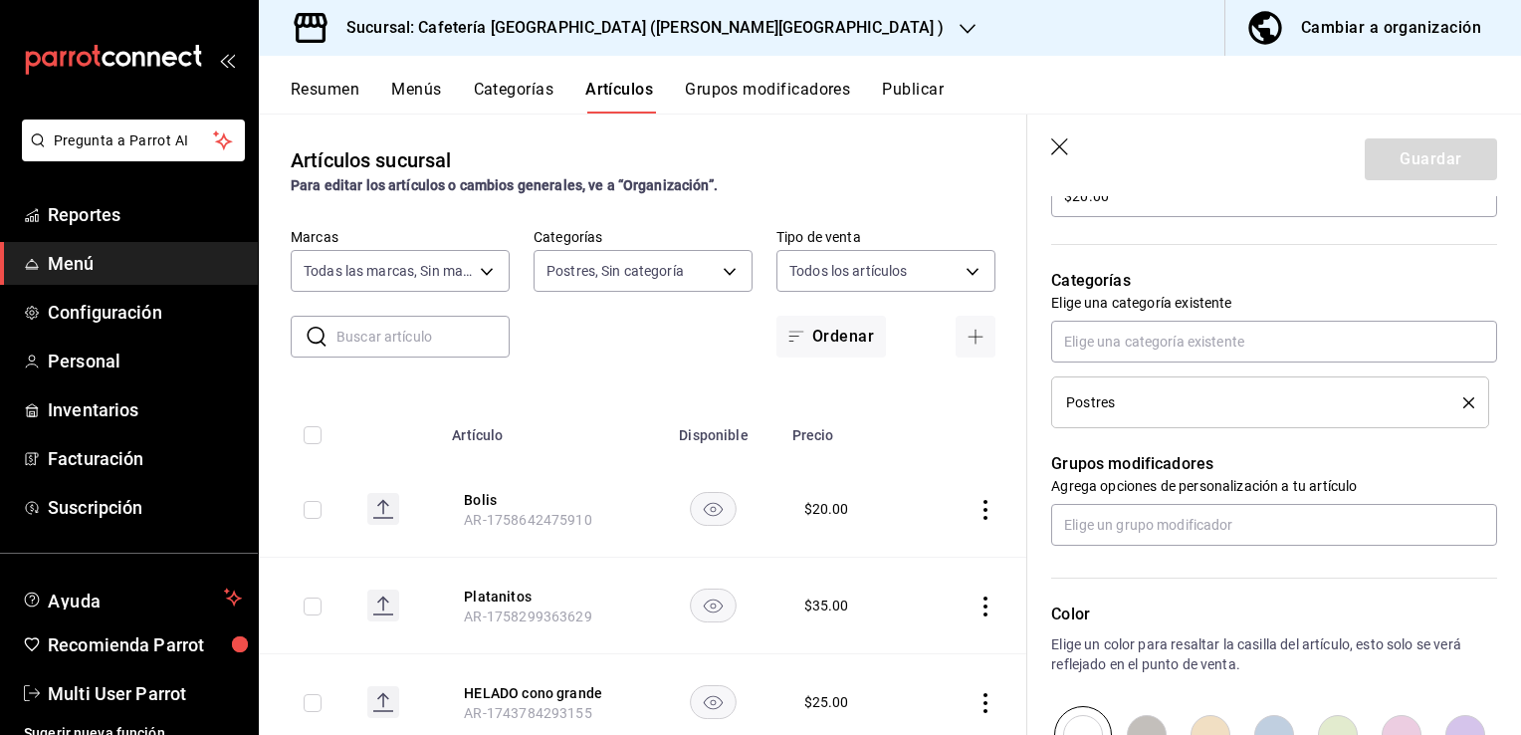
scroll to position [593, 0]
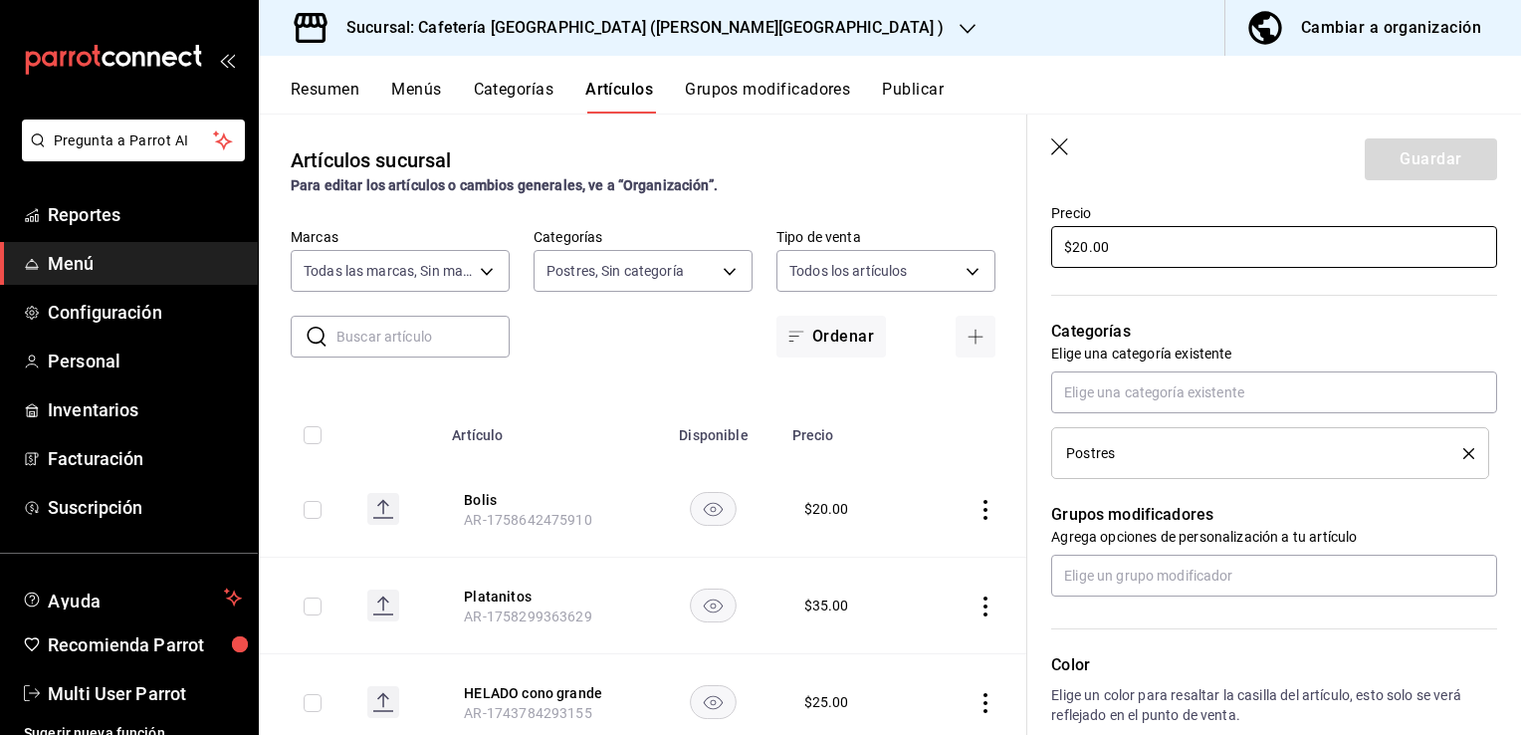
drag, startPoint x: 1114, startPoint y: 236, endPoint x: 885, endPoint y: 235, distance: 228.9
click at [885, 235] on main "Artículos sucursal Para editar los artículos o cambios generales, ve a “Organiz…" at bounding box center [890, 423] width 1262 height 621
type input "$30.00"
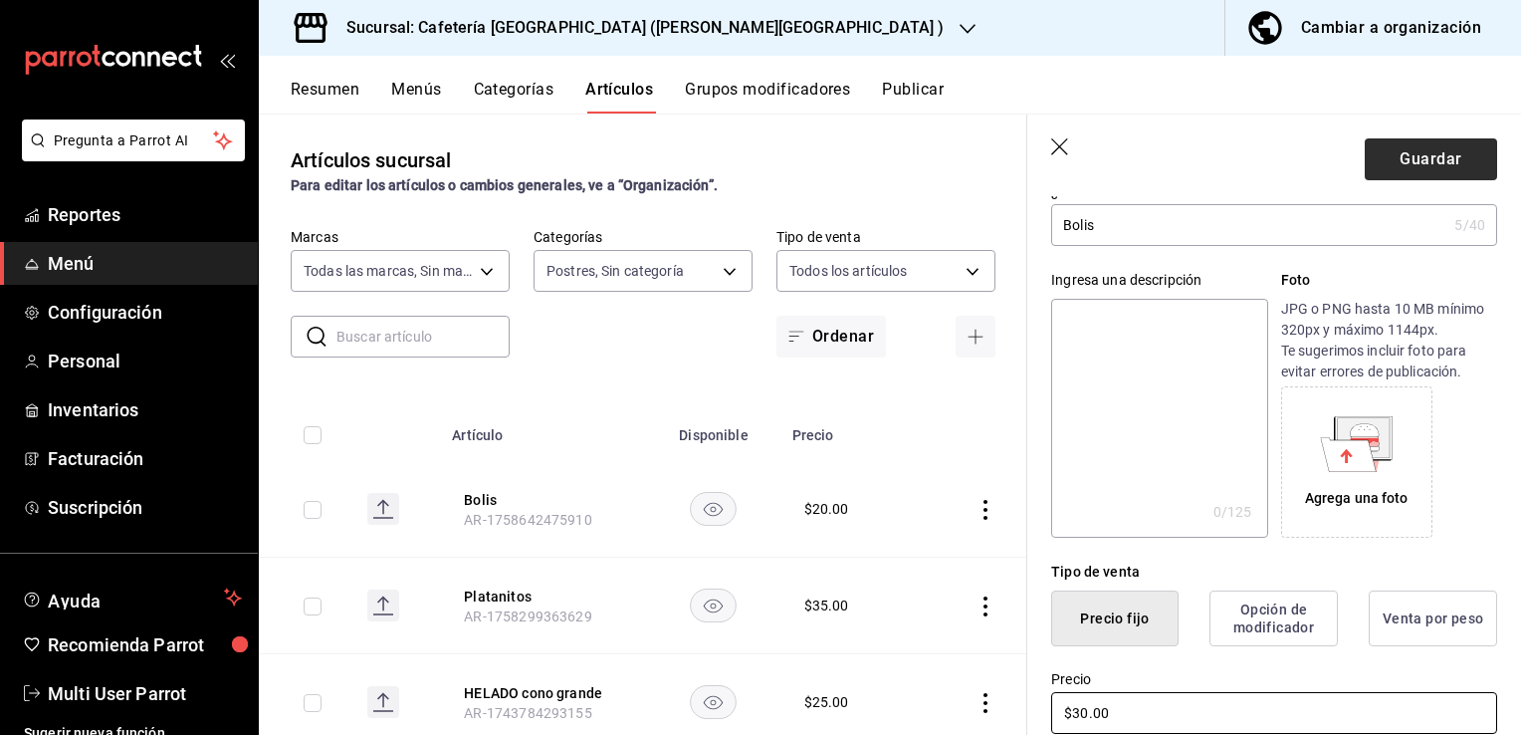
scroll to position [76, 0]
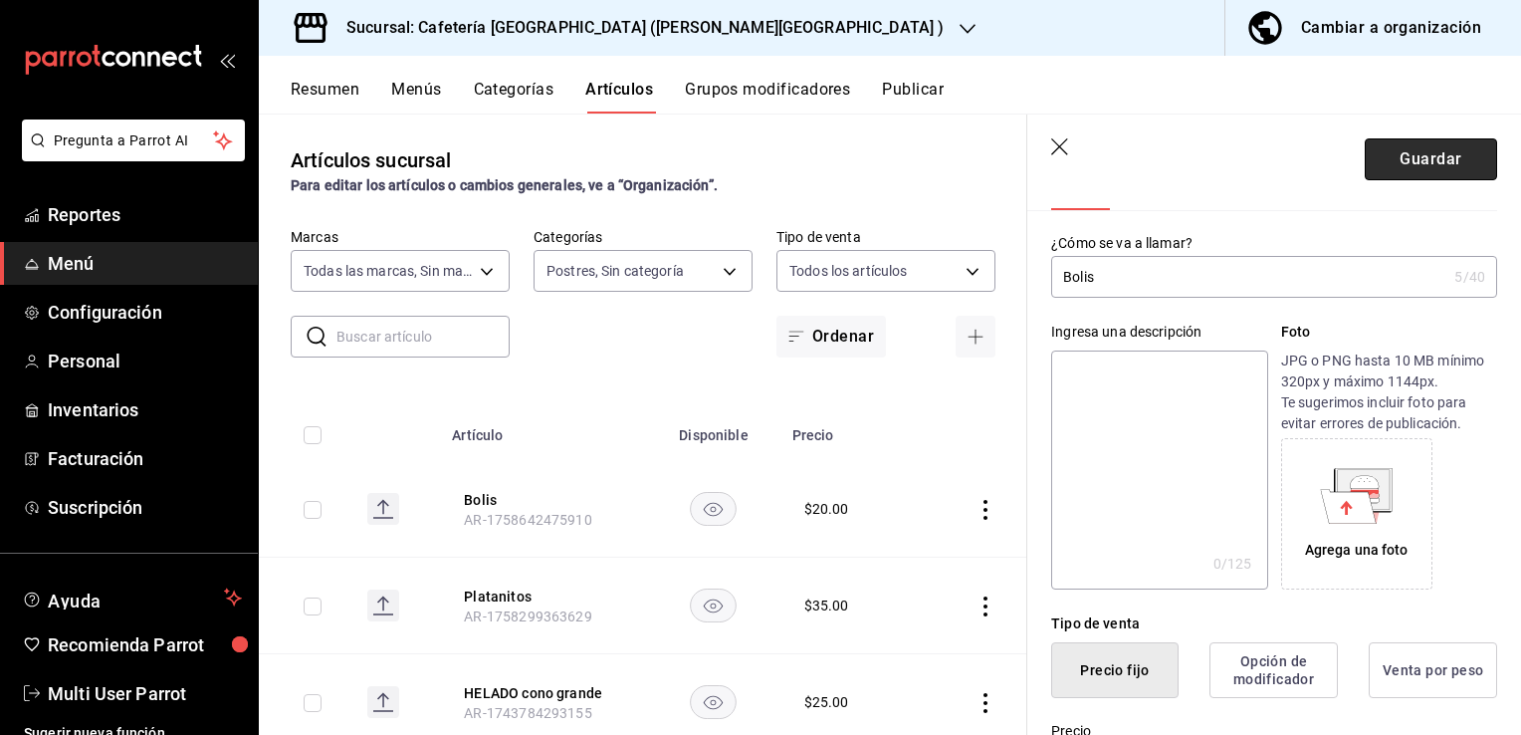
click at [1434, 160] on button "Guardar" at bounding box center [1431, 159] width 132 height 42
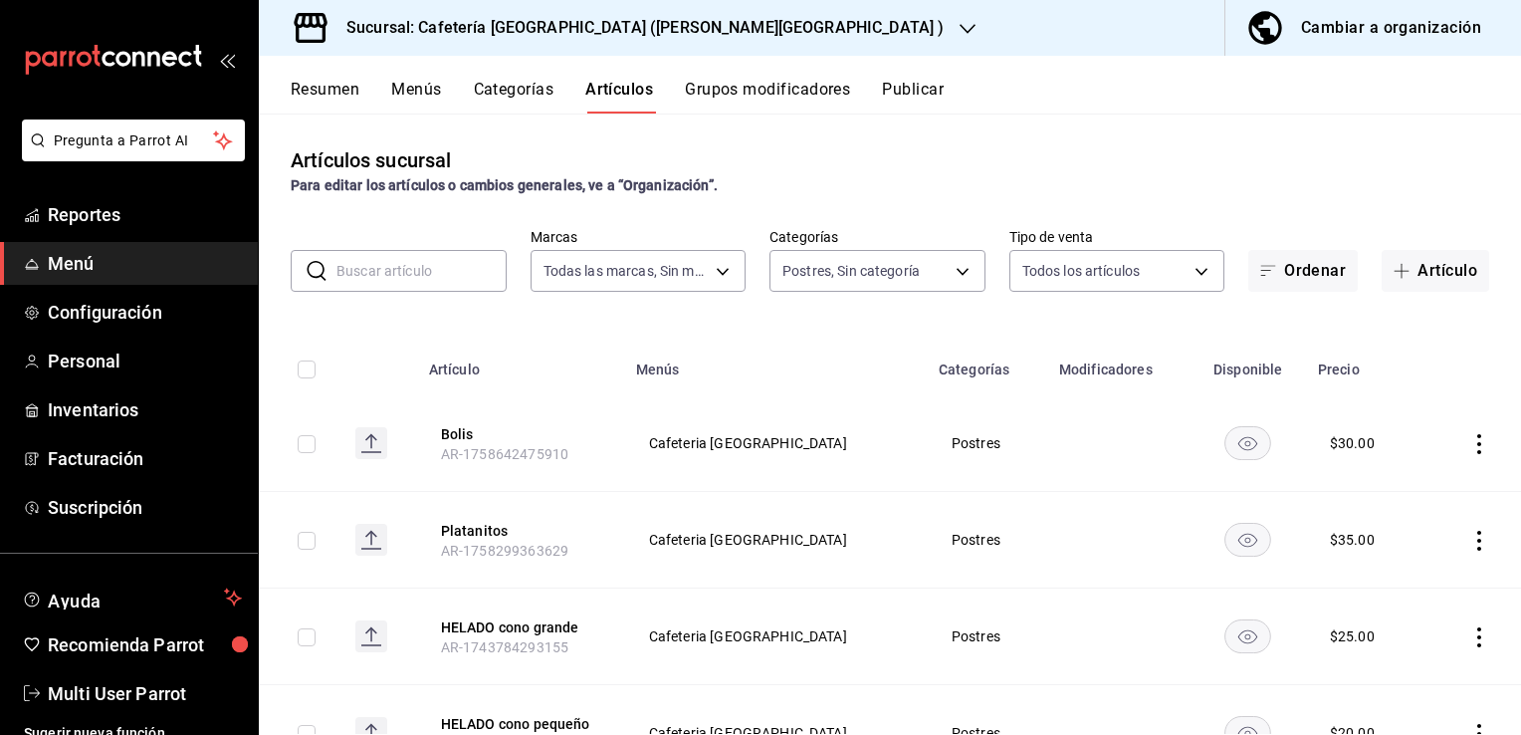
click at [721, 27] on div "Sucursal: Cafetería [GEOGRAPHIC_DATA] ([PERSON_NAME][GEOGRAPHIC_DATA] )" at bounding box center [629, 28] width 709 height 56
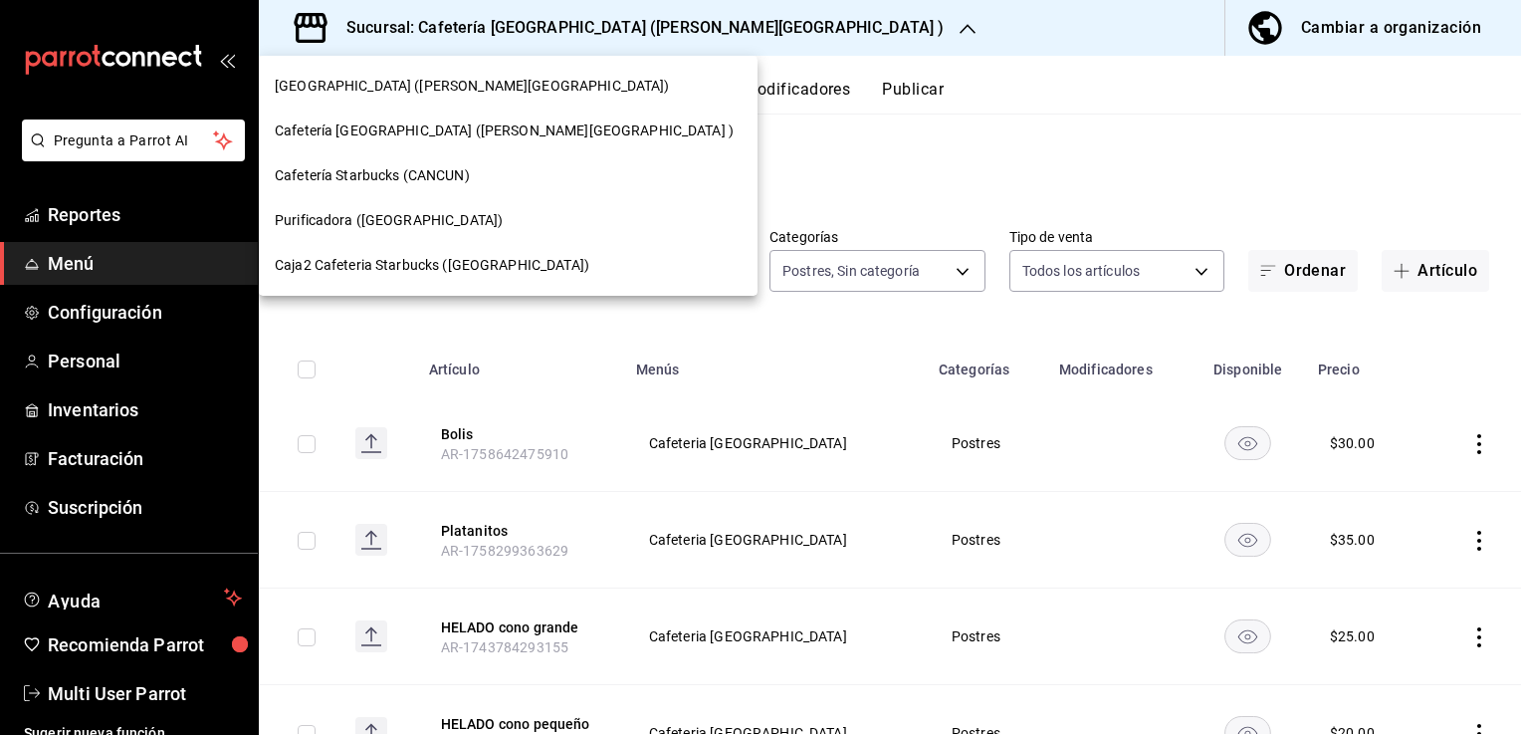
click at [425, 88] on span "[GEOGRAPHIC_DATA] ([PERSON_NAME][GEOGRAPHIC_DATA])" at bounding box center [472, 86] width 395 height 21
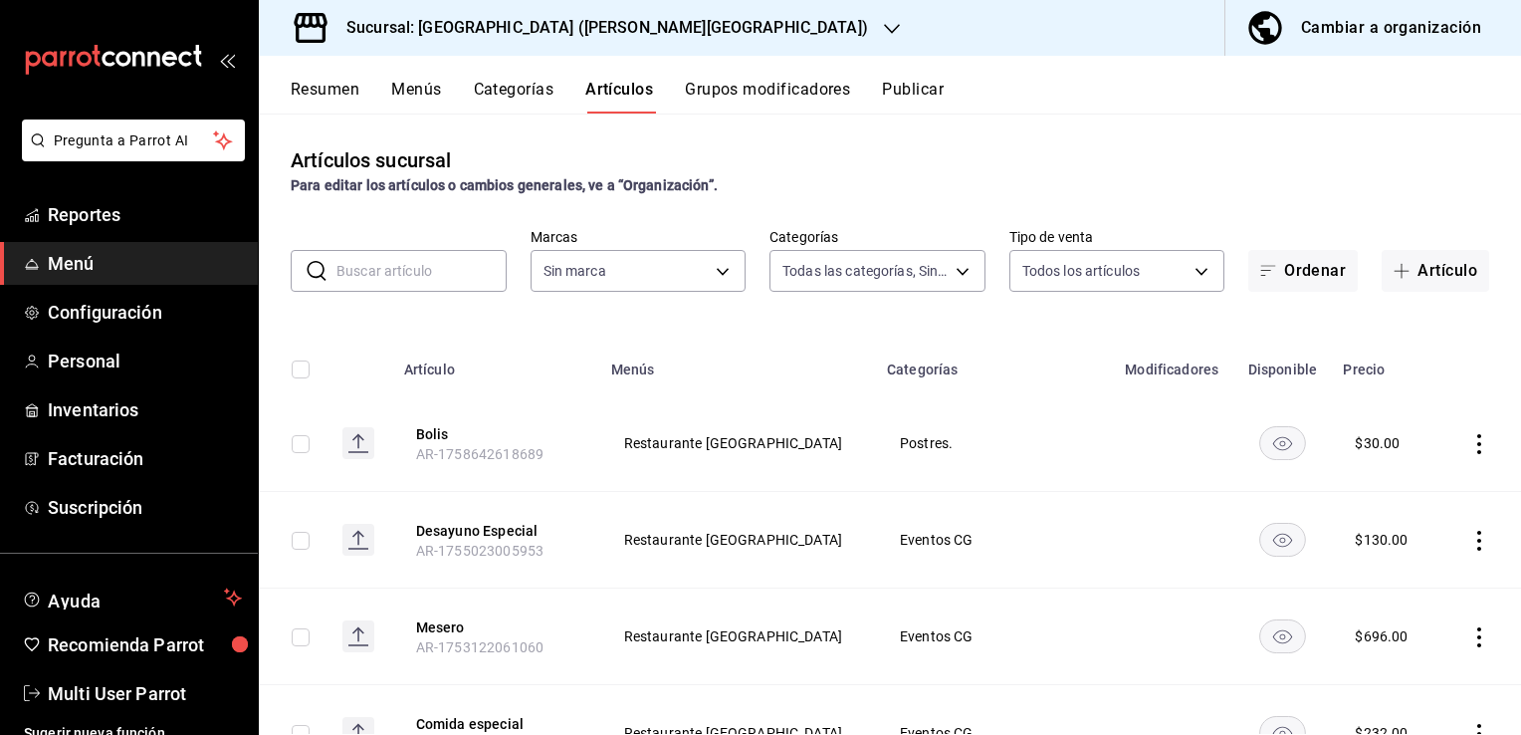
type input "d57e9eb9-8146-45ca-903d-1d7869aebf76,1b467f8b-4791-4194-9c48-d7023e95d0e0,ed53d…"
type input "f365649a-a6d2-423e-ad1c-7d61f5b4cd77"
click at [745, 38] on div "Sucursal: [GEOGRAPHIC_DATA] ([PERSON_NAME][GEOGRAPHIC_DATA])" at bounding box center [591, 28] width 633 height 56
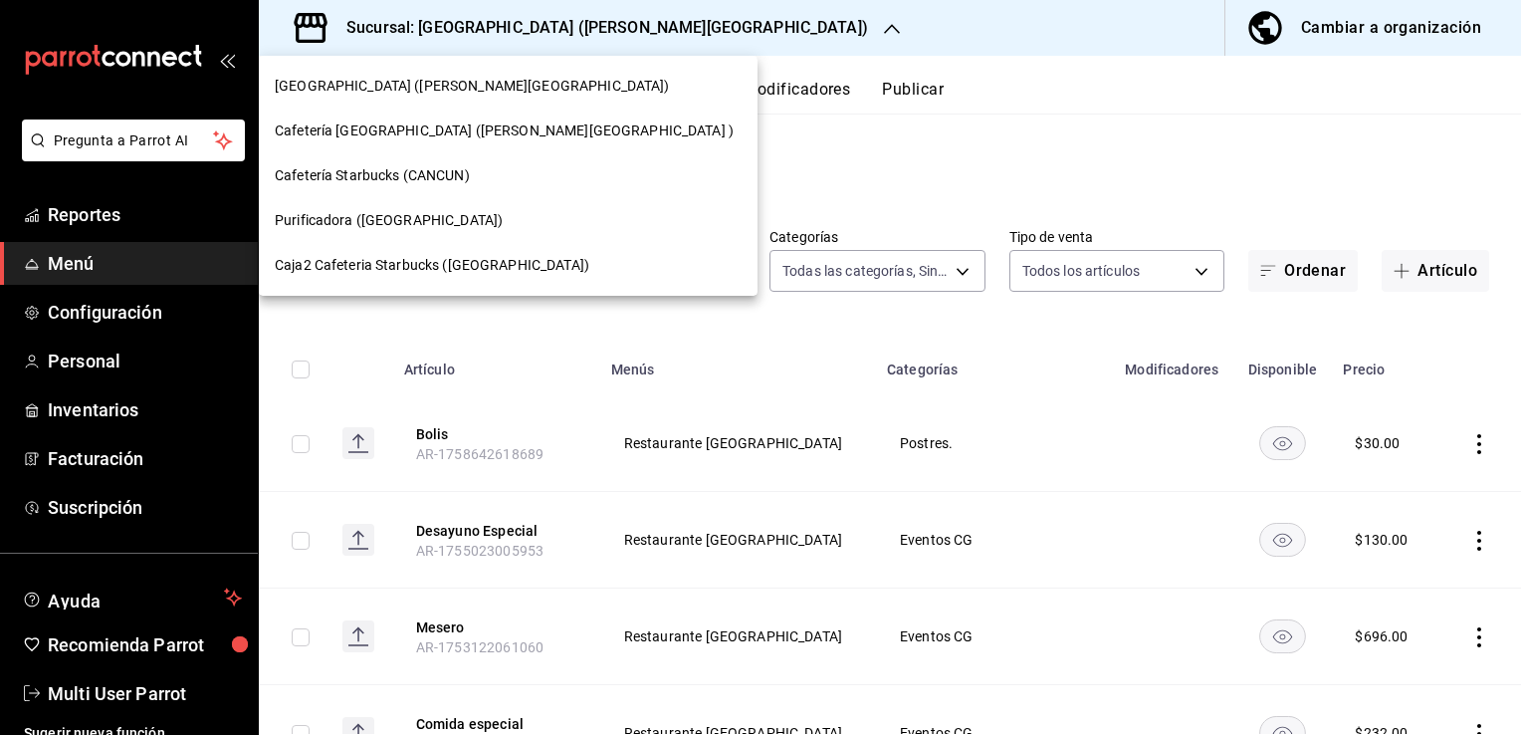
click at [427, 180] on span "Cafetería Starbucks (CANCUN)" at bounding box center [372, 175] width 195 height 21
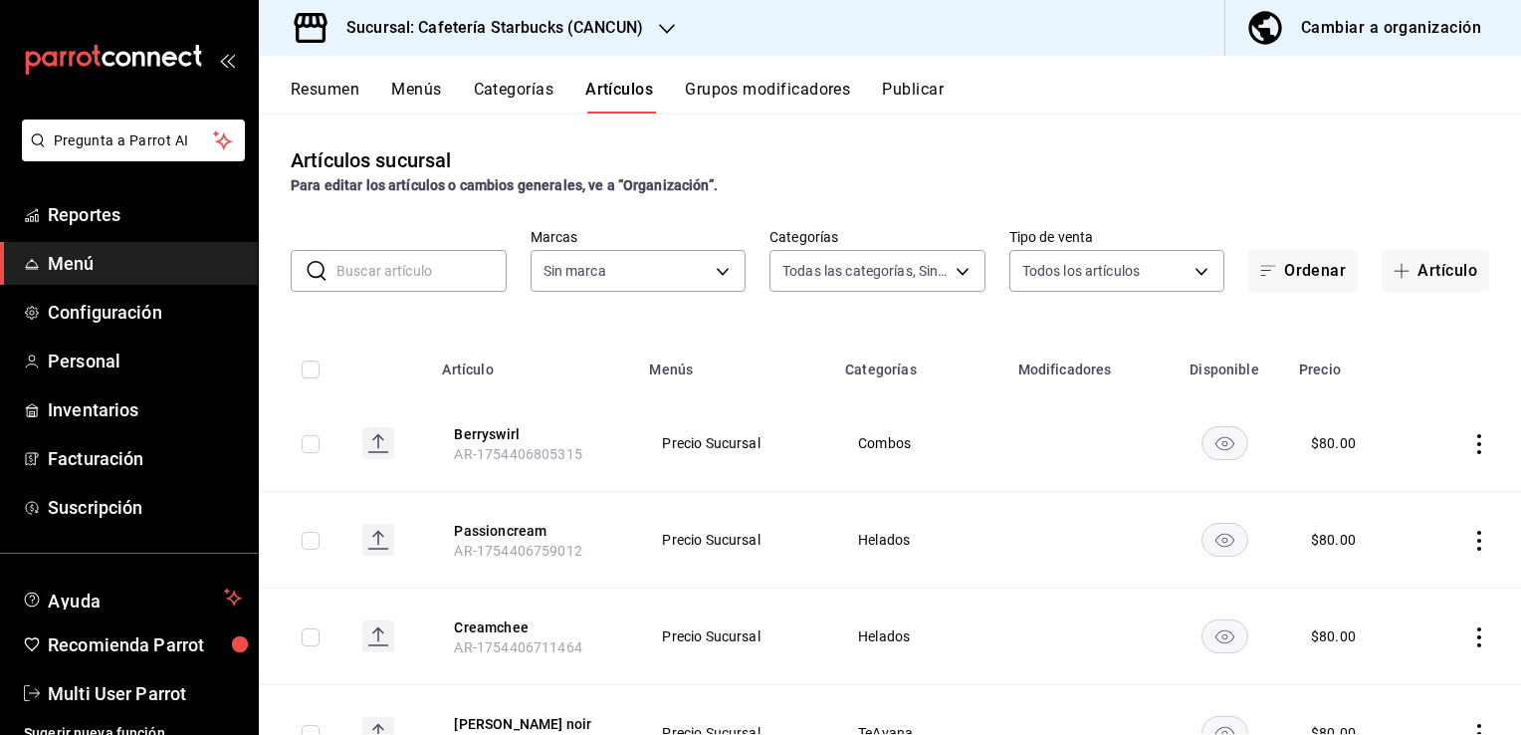
type input "a07a94aa-7c49-45f3-810b-2bd9032adcd1,908b670a-cabe-473f-9188-6356d0ae68b3,c5e0c…"
type input "a78d9646-be1d-4624-adfb-6631bf8300ff"
click at [338, 89] on button "Resumen" at bounding box center [325, 97] width 69 height 34
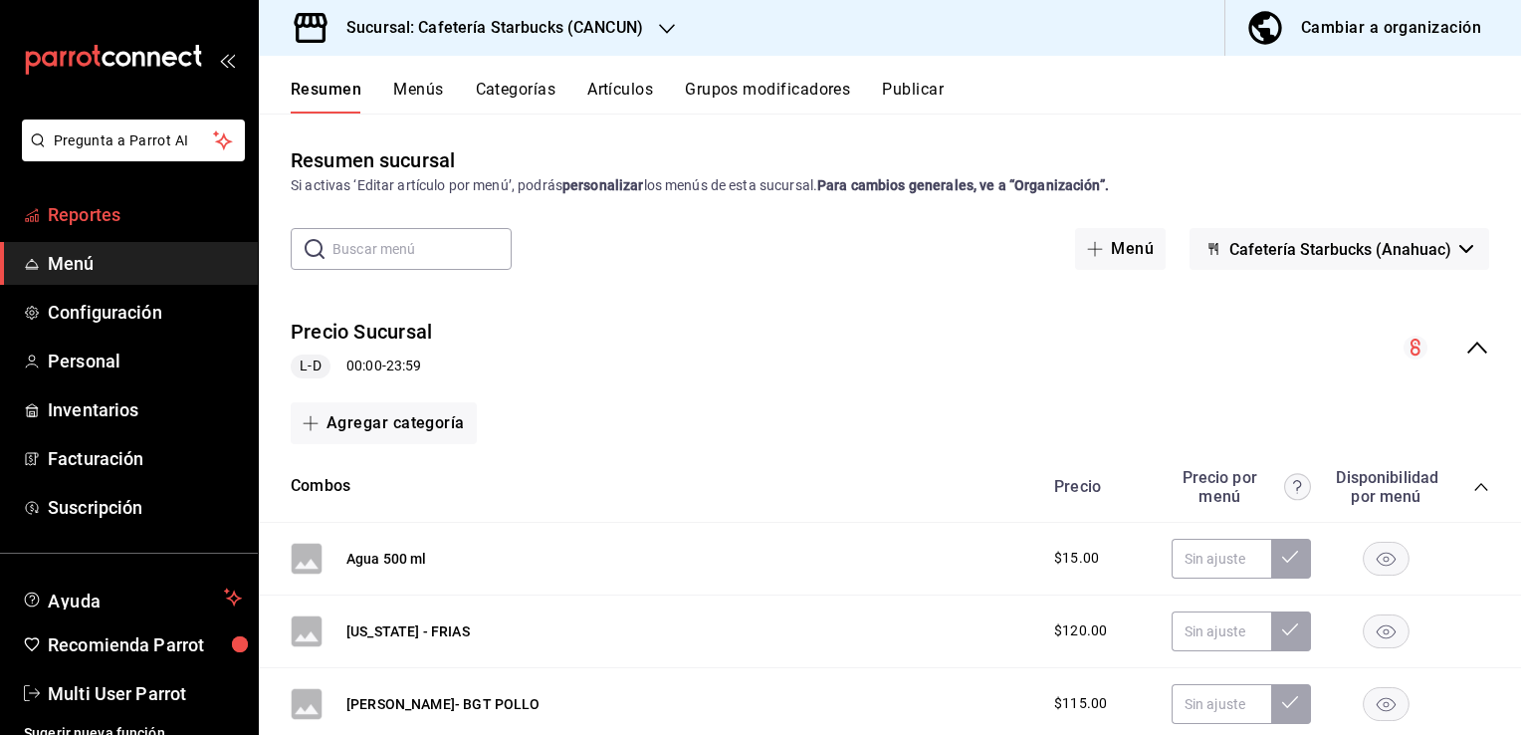
click at [208, 226] on span "Reportes" at bounding box center [145, 214] width 194 height 27
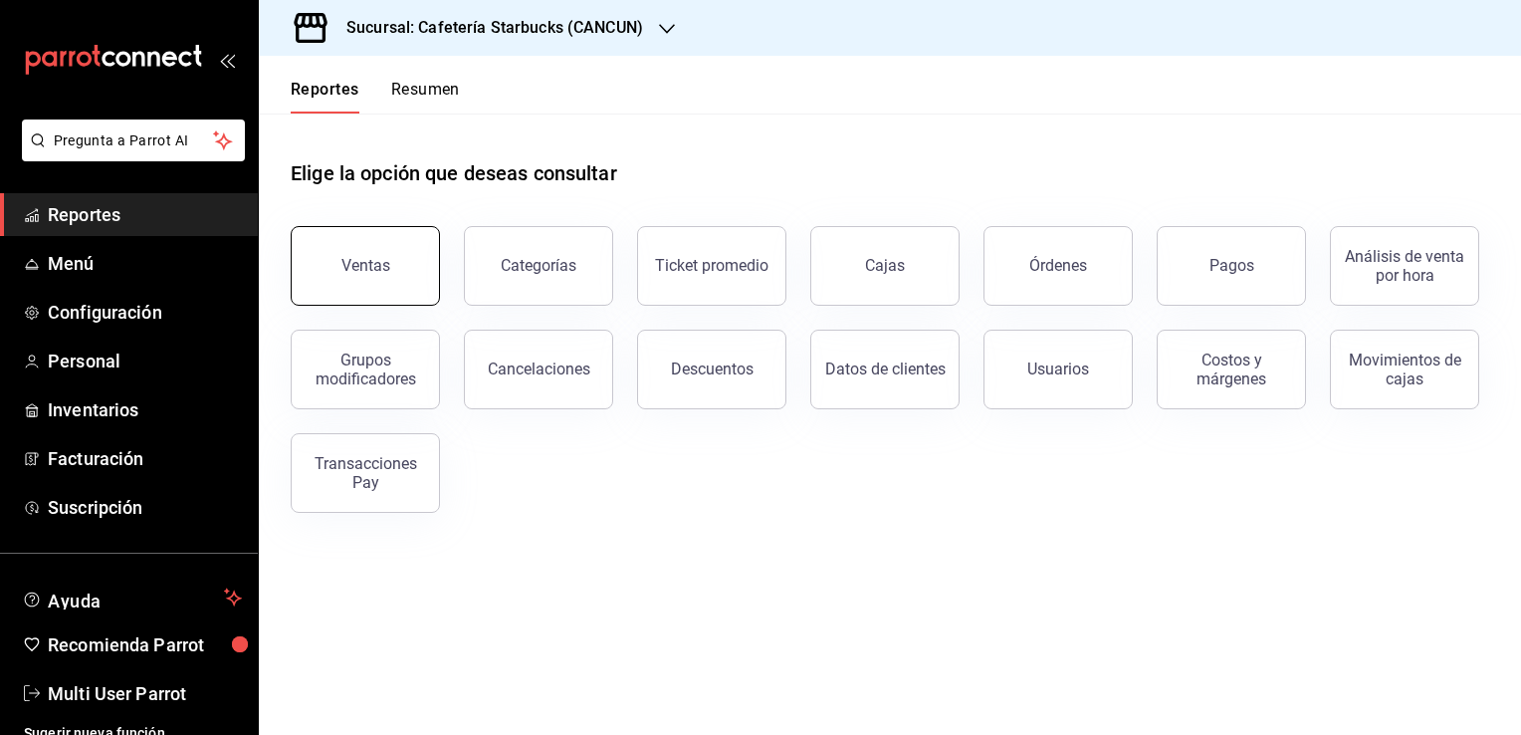
click at [387, 263] on button "Ventas" at bounding box center [365, 266] width 149 height 80
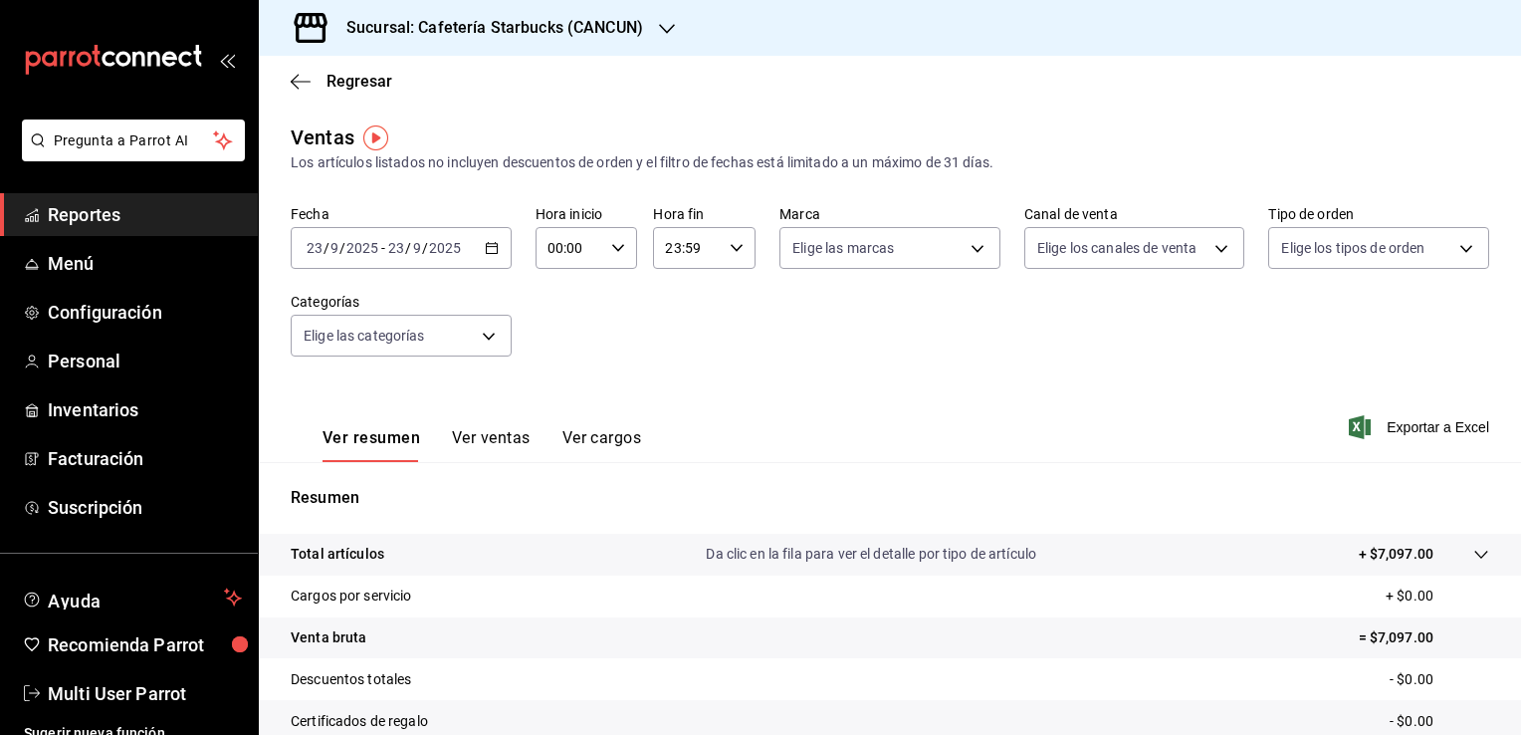
click at [487, 249] on icon "button" at bounding box center [492, 248] width 14 height 14
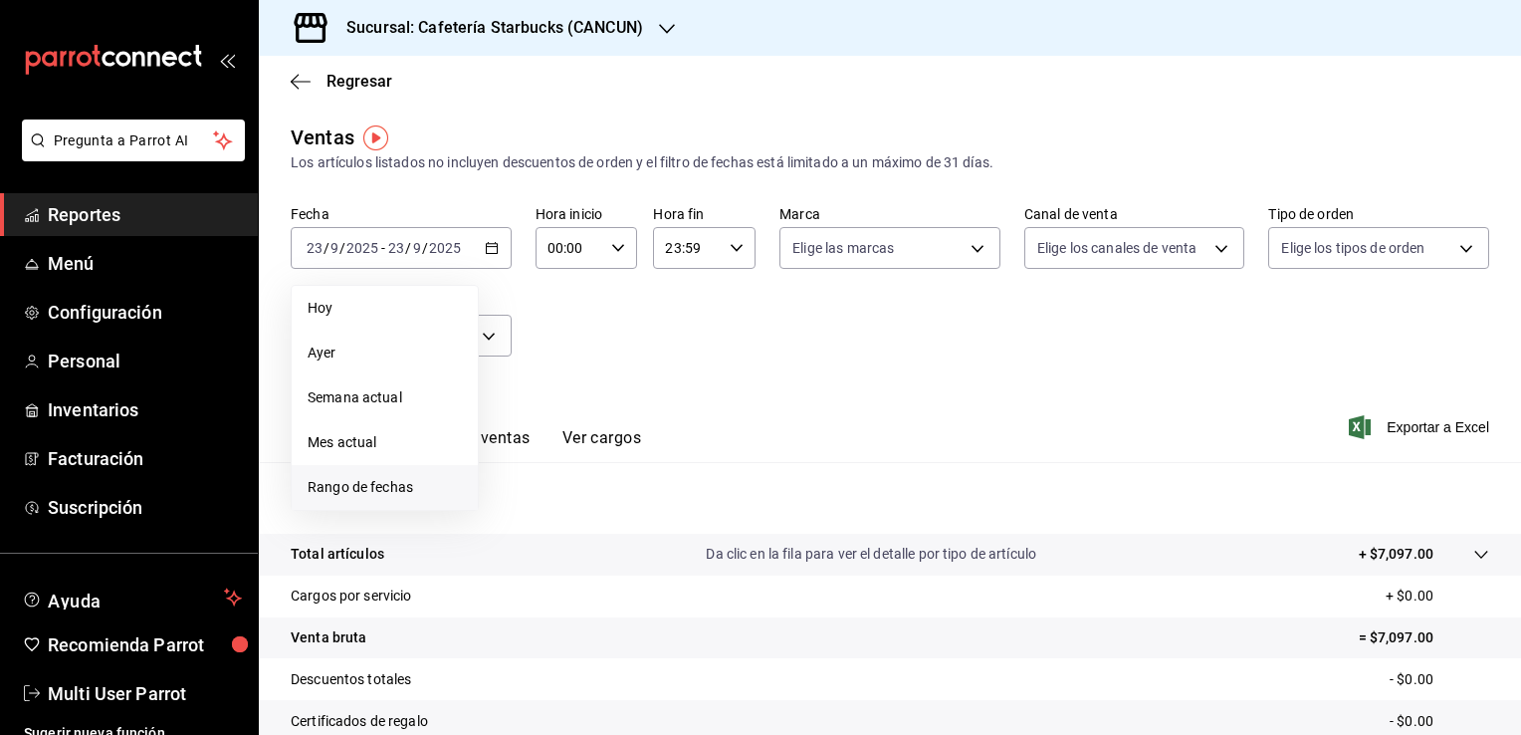
click at [362, 484] on span "Rango de fechas" at bounding box center [385, 487] width 154 height 21
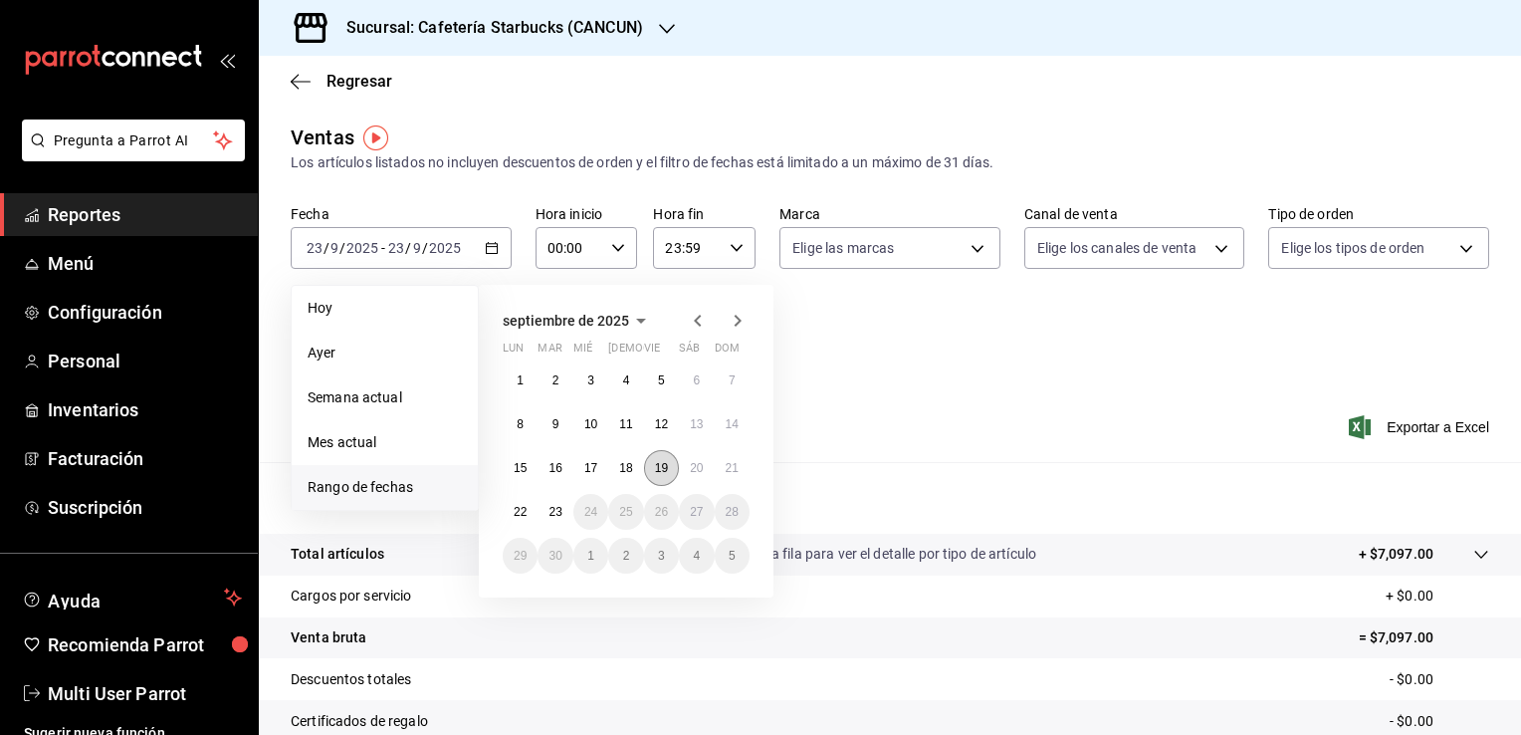
click at [661, 468] on abbr "19" at bounding box center [661, 468] width 13 height 14
click at [557, 509] on abbr "23" at bounding box center [554, 512] width 13 height 14
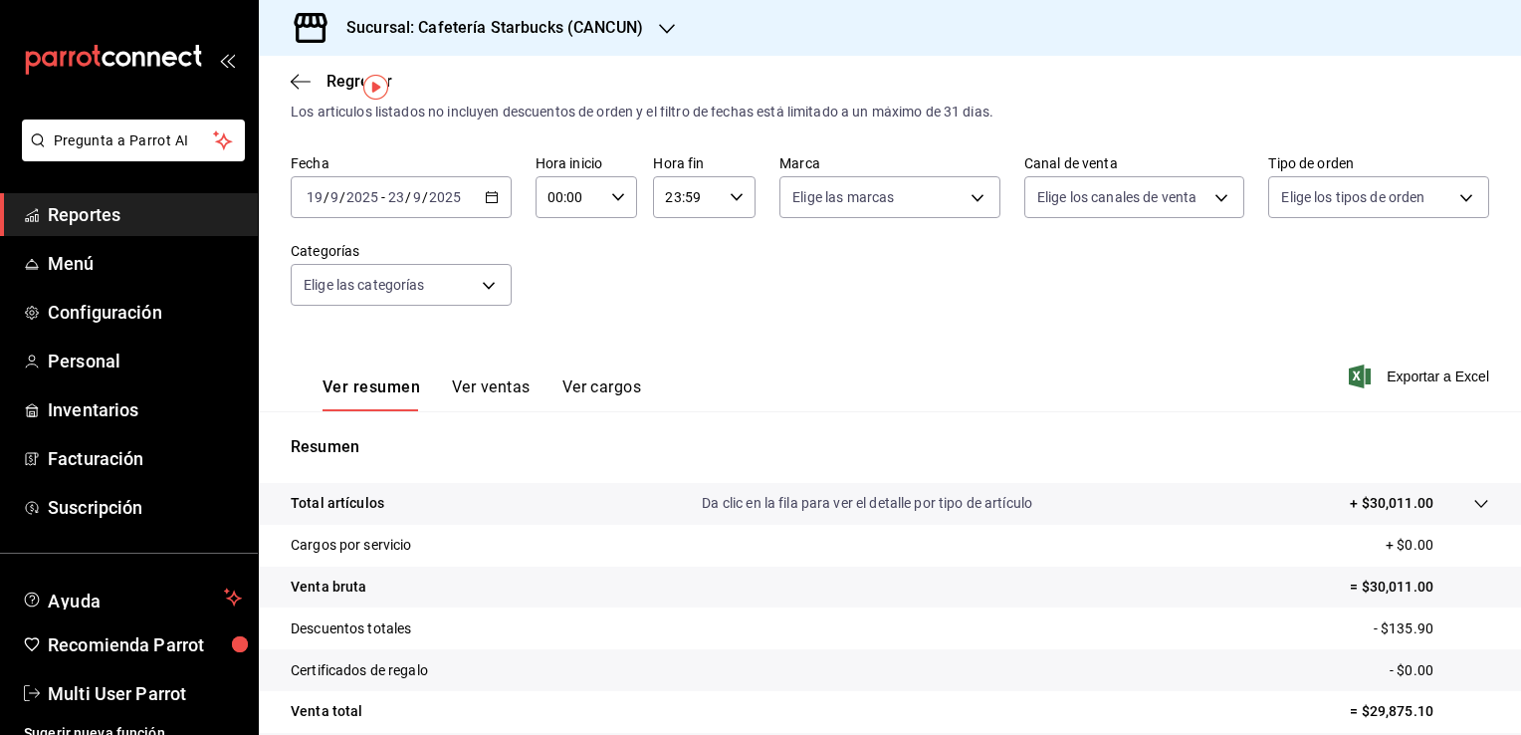
scroll to position [52, 0]
click at [503, 380] on button "Ver ventas" at bounding box center [491, 393] width 79 height 34
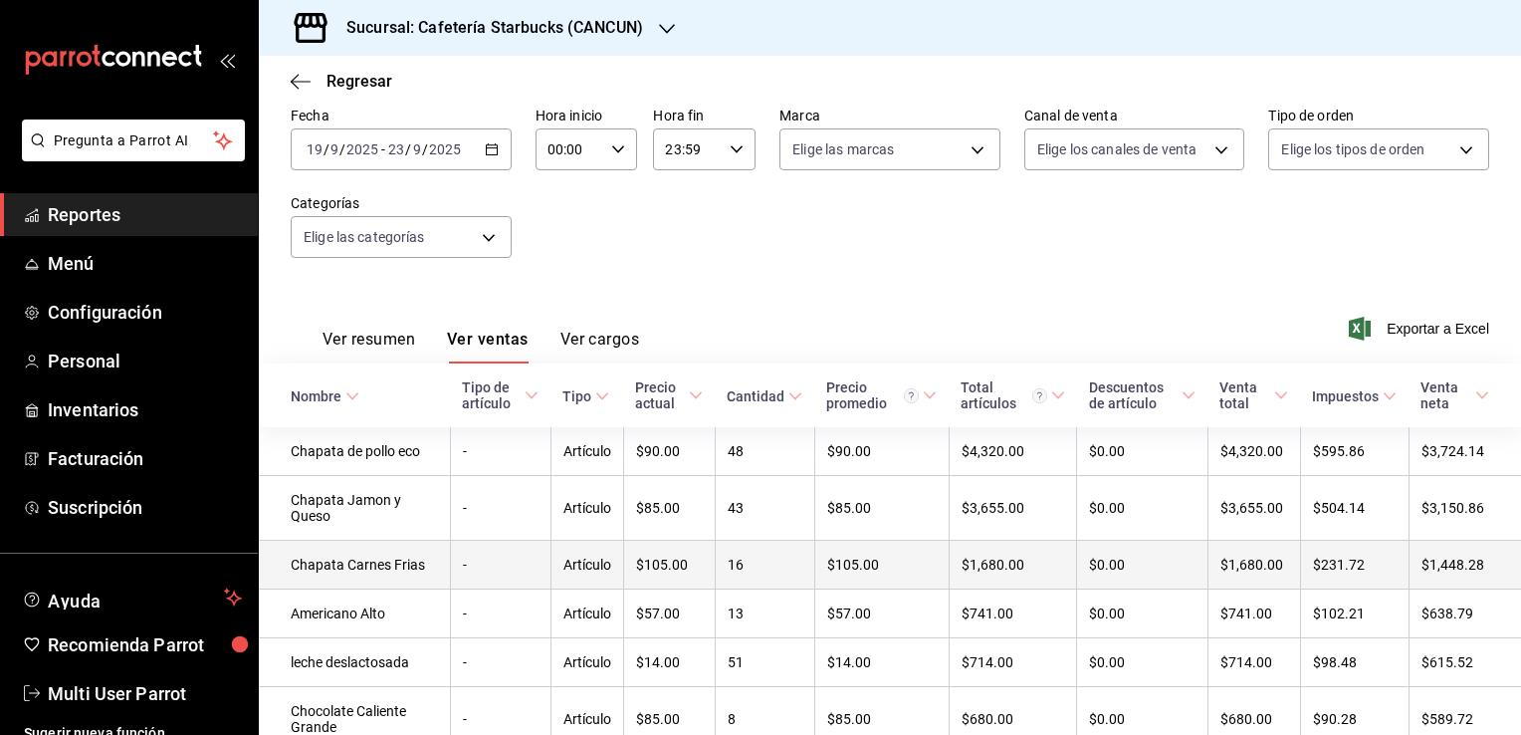
scroll to position [100, 0]
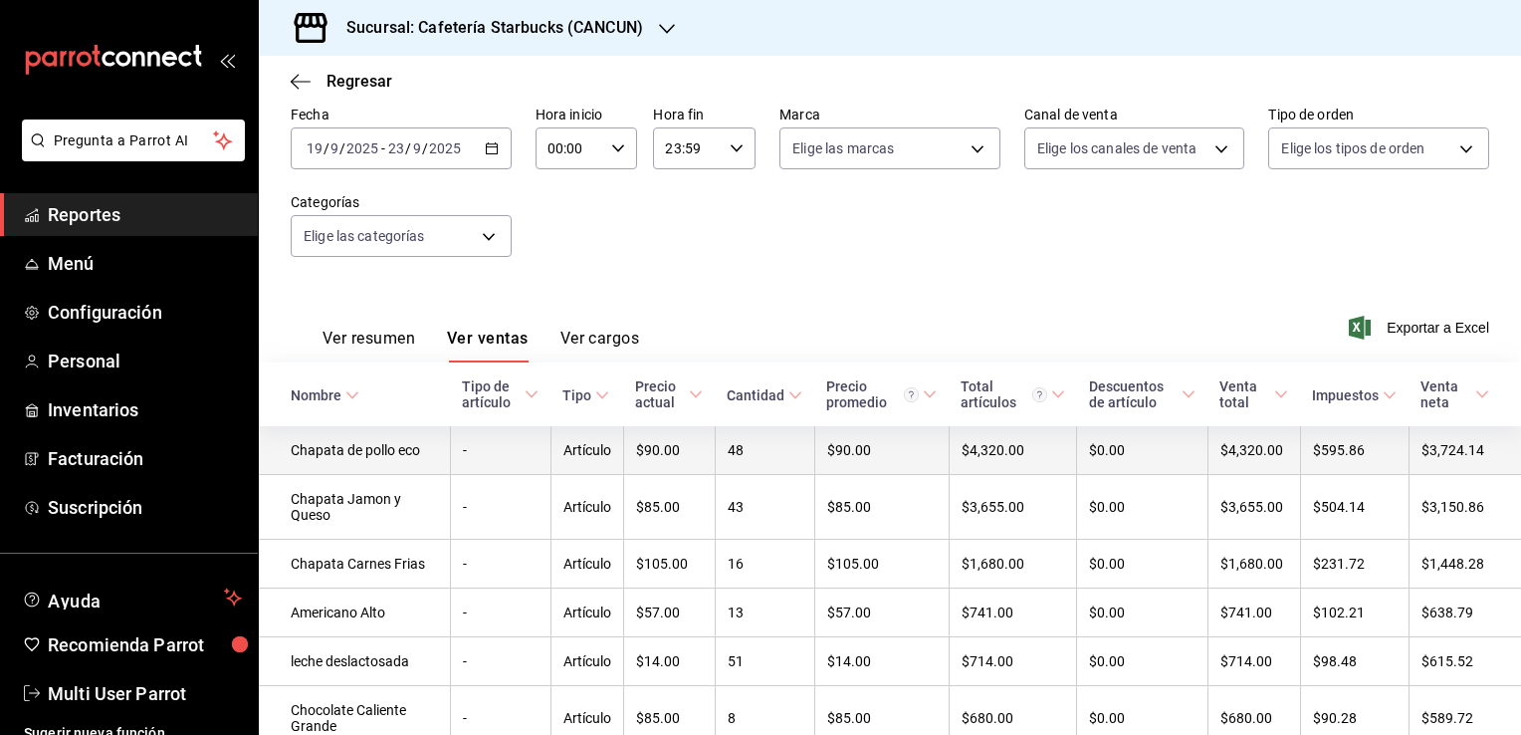
drag, startPoint x: 703, startPoint y: 461, endPoint x: 691, endPoint y: 444, distance: 20.7
click at [715, 444] on td "48" at bounding box center [765, 450] width 100 height 49
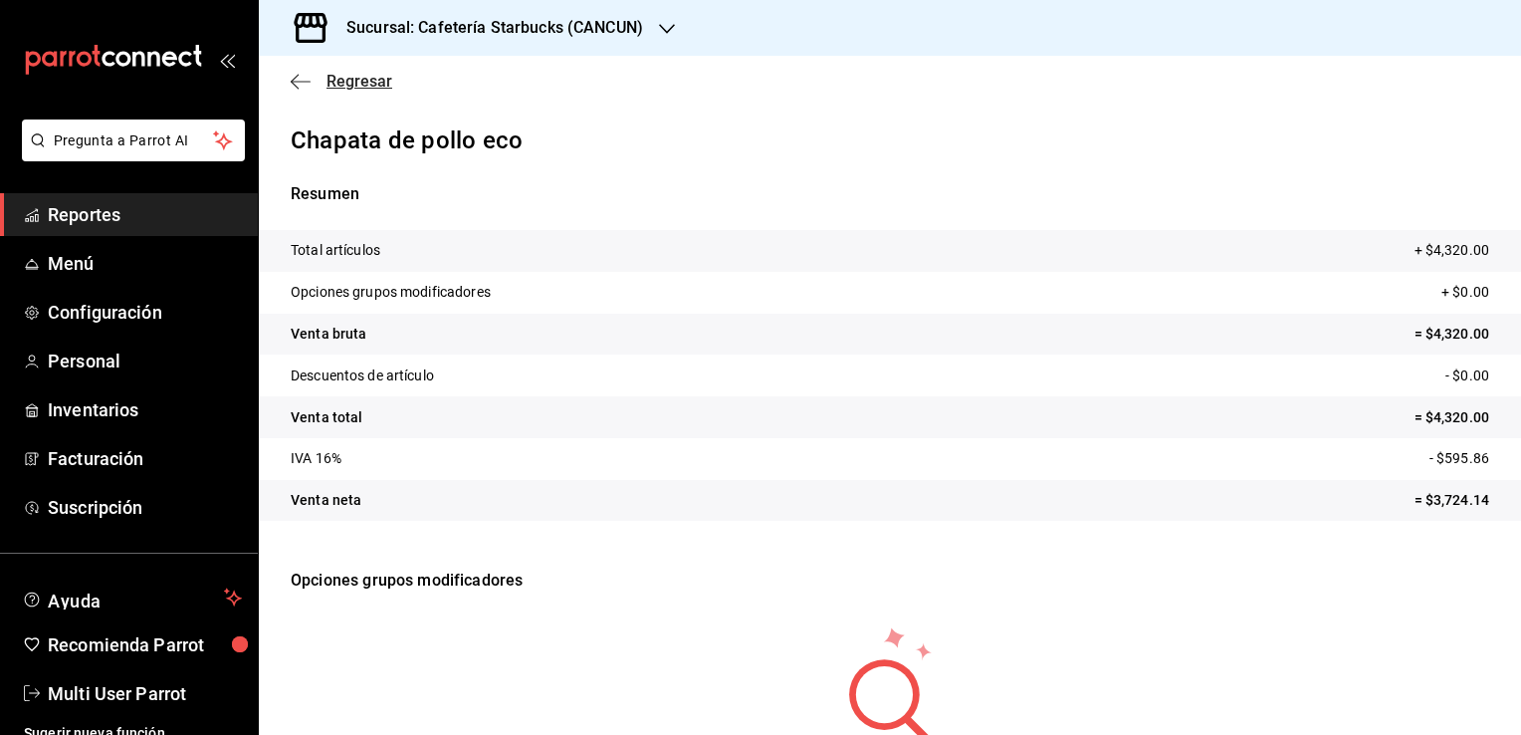
click at [294, 85] on icon "button" at bounding box center [301, 82] width 20 height 18
click at [307, 81] on icon "button" at bounding box center [301, 81] width 20 height 1
click at [349, 85] on span "Regresar" at bounding box center [359, 81] width 66 height 19
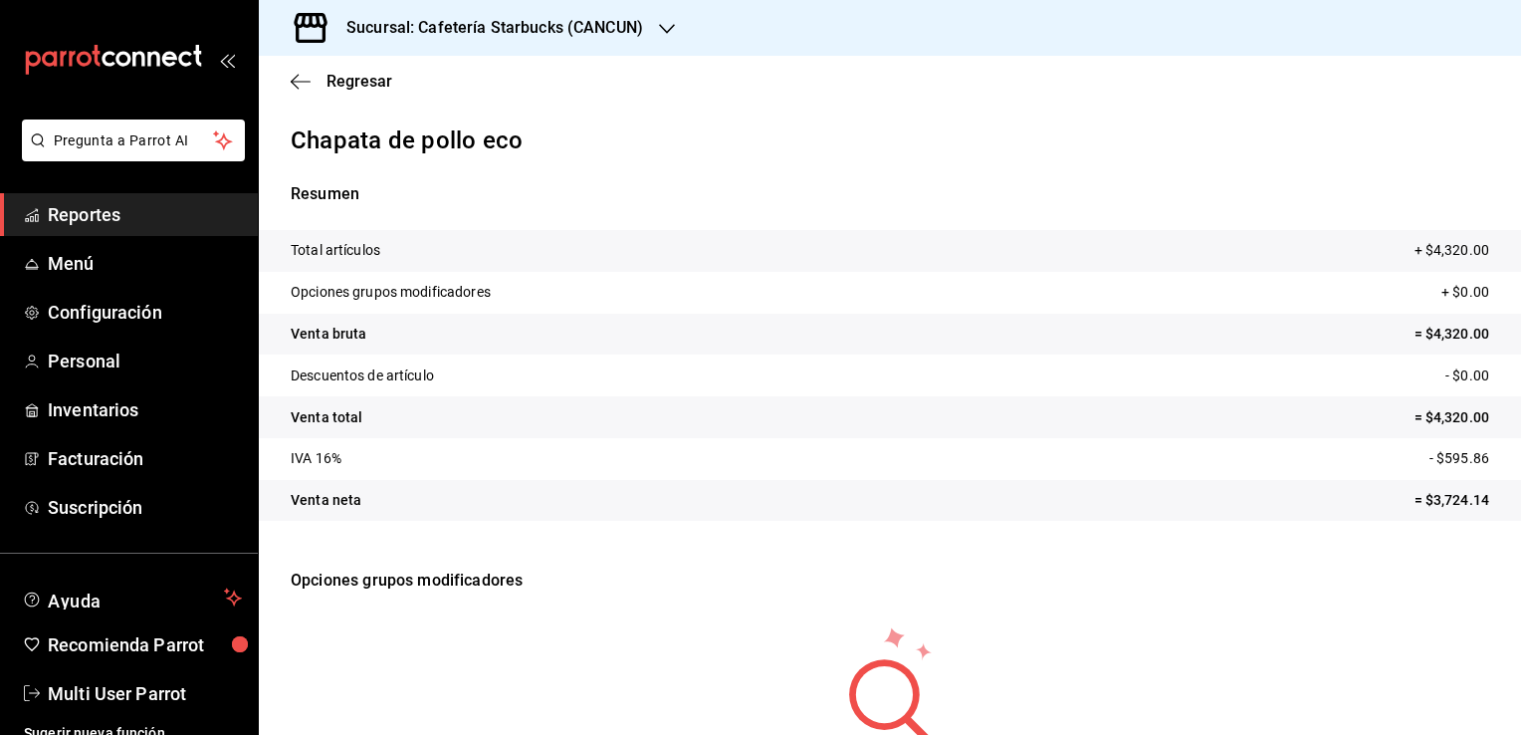
click at [284, 80] on div "Regresar" at bounding box center [890, 81] width 1262 height 51
click at [299, 82] on icon "button" at bounding box center [301, 81] width 20 height 1
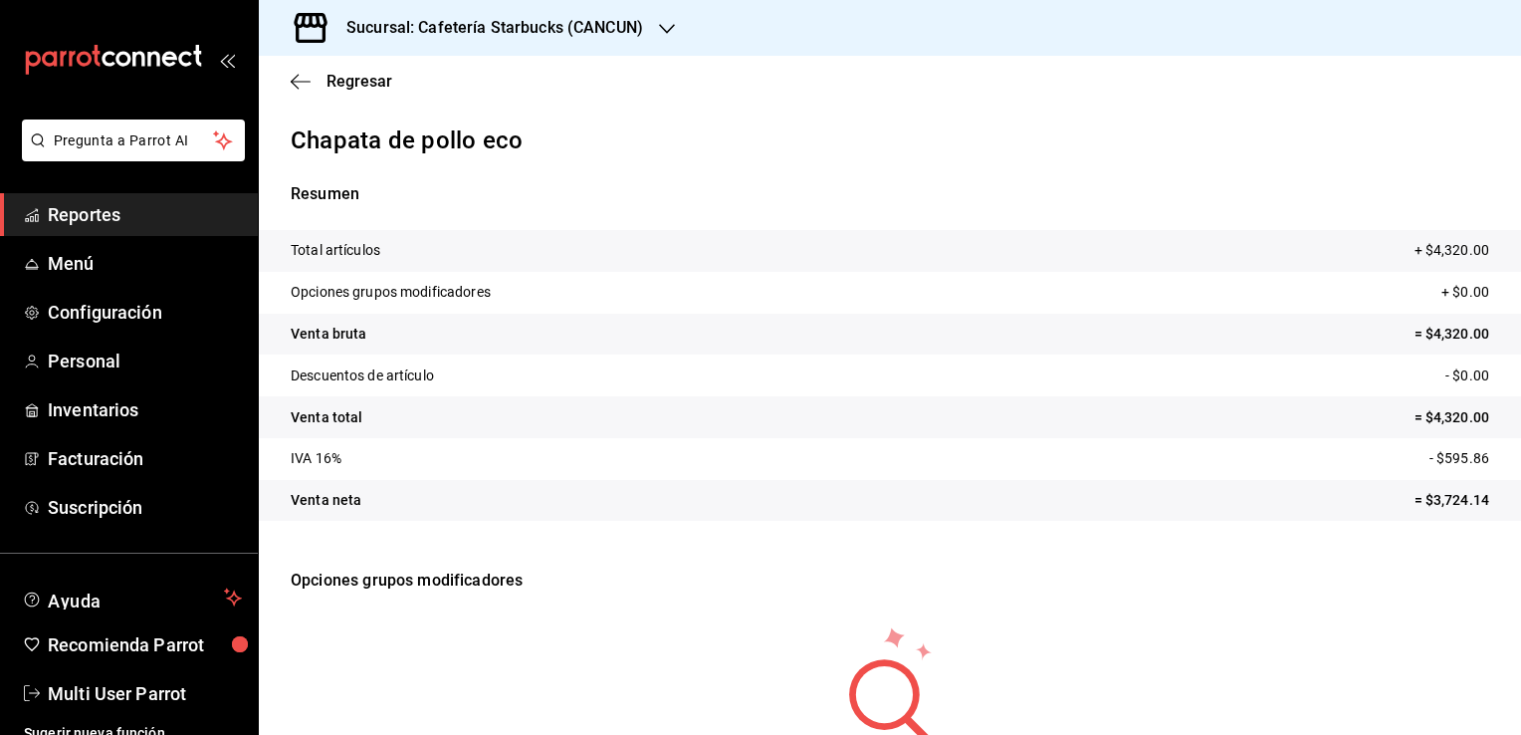
click at [689, 46] on div "Sucursal: Cafetería Starbucks (CANCUN)" at bounding box center [890, 28] width 1262 height 56
click at [670, 39] on div "Sucursal: Cafetería Starbucks (CANCUN)" at bounding box center [479, 28] width 408 height 56
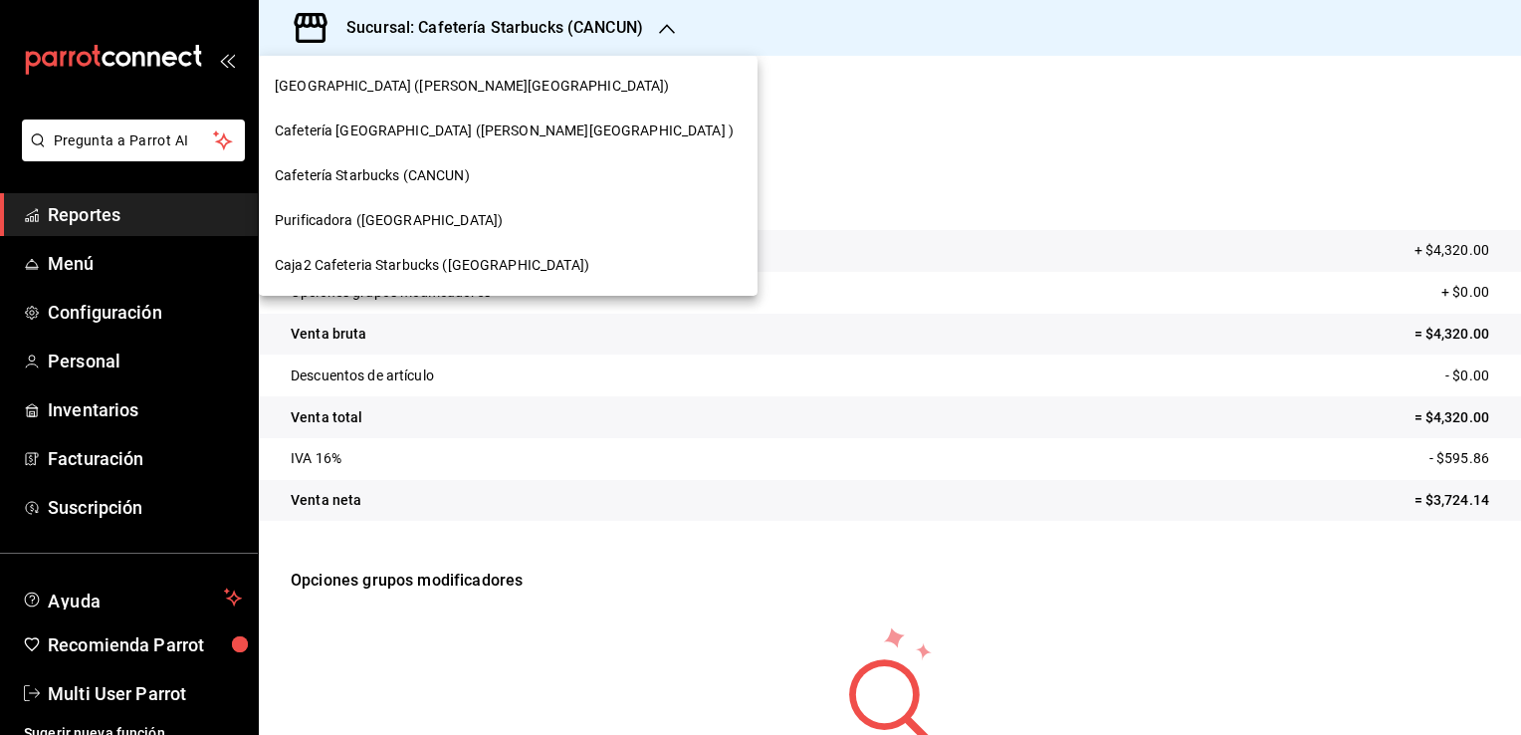
click at [422, 173] on span "Cafetería Starbucks (CANCUN)" at bounding box center [372, 175] width 195 height 21
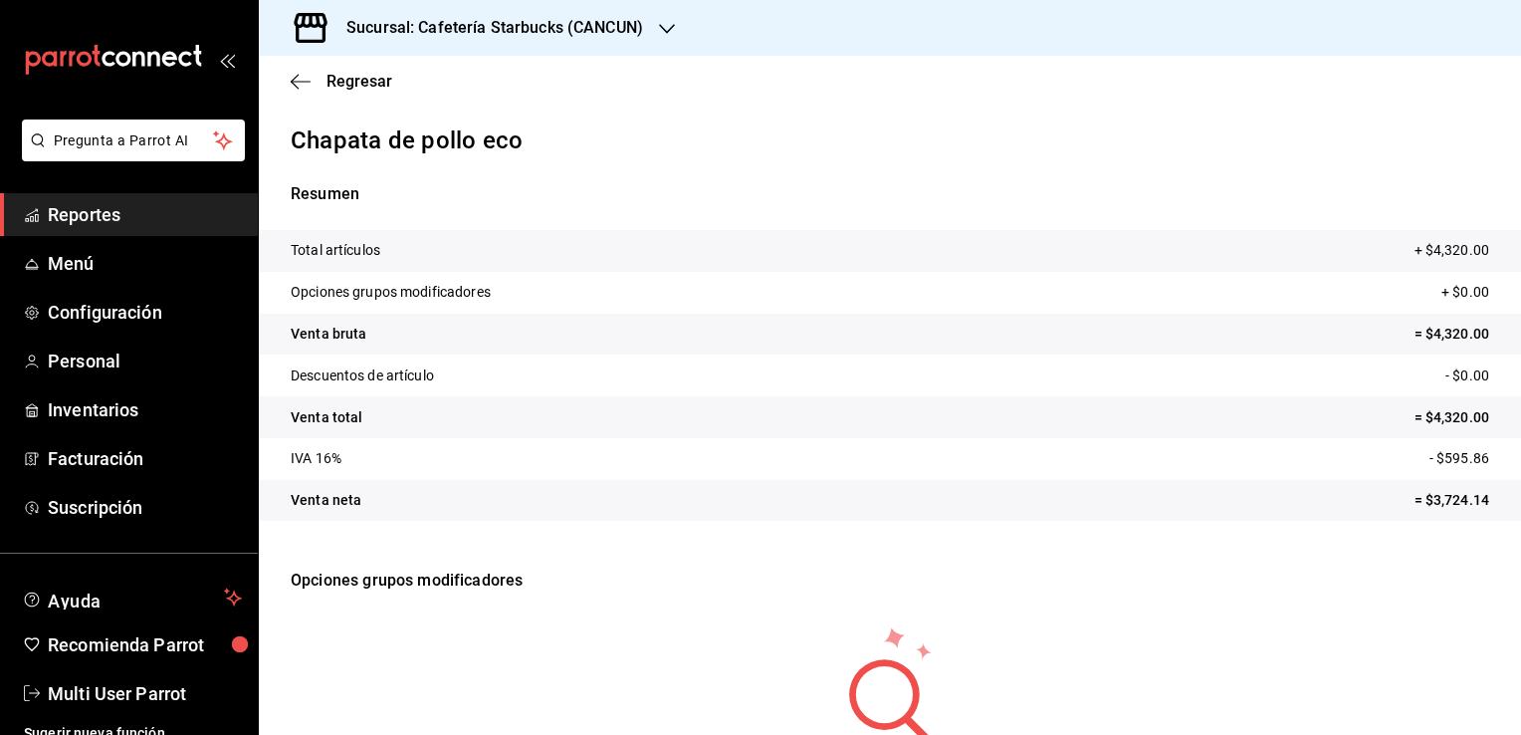
click at [340, 26] on h3 "Sucursal: Cafetería Starbucks (CANCUN)" at bounding box center [486, 28] width 313 height 24
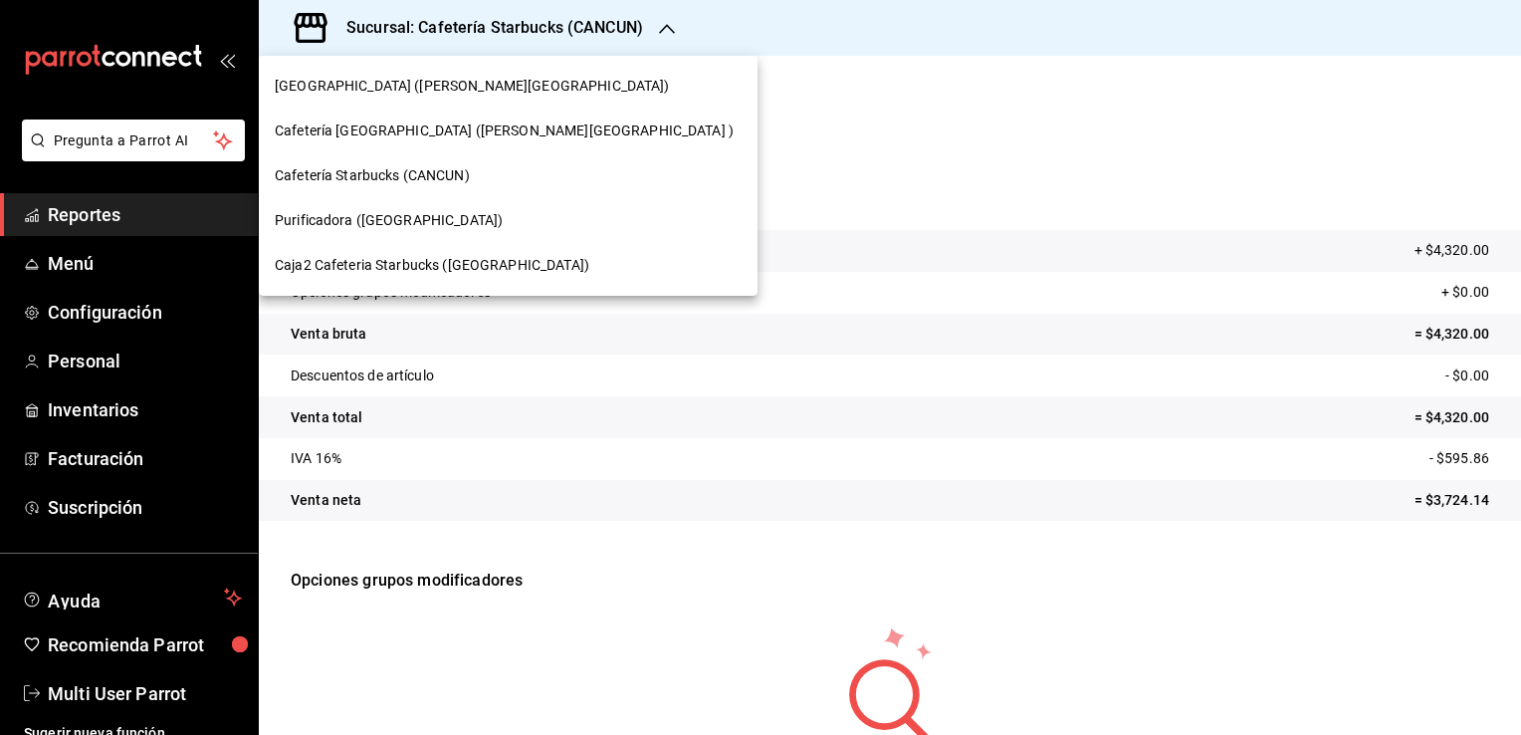
click at [311, 26] on div at bounding box center [760, 367] width 1521 height 735
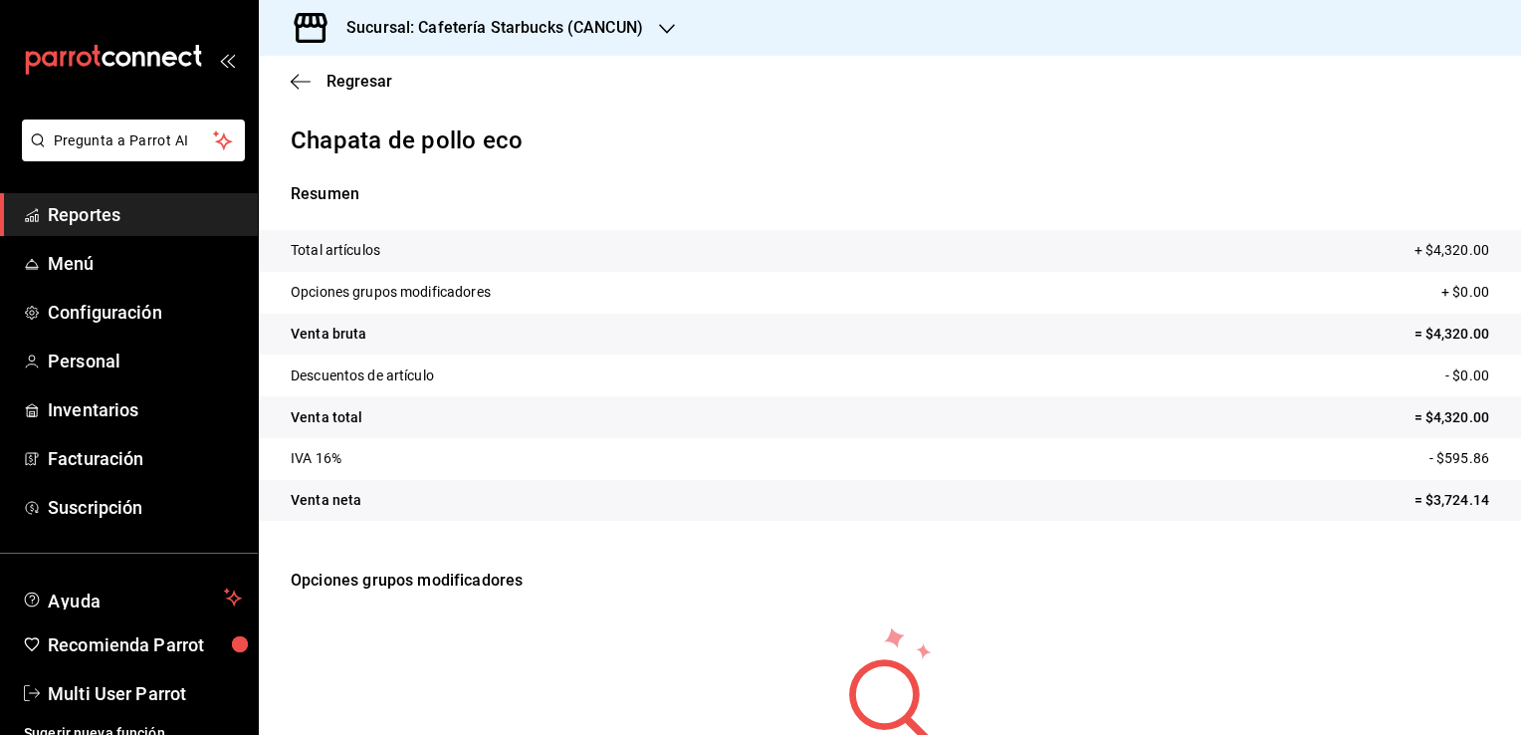
click at [147, 217] on span "Reportes" at bounding box center [145, 214] width 194 height 27
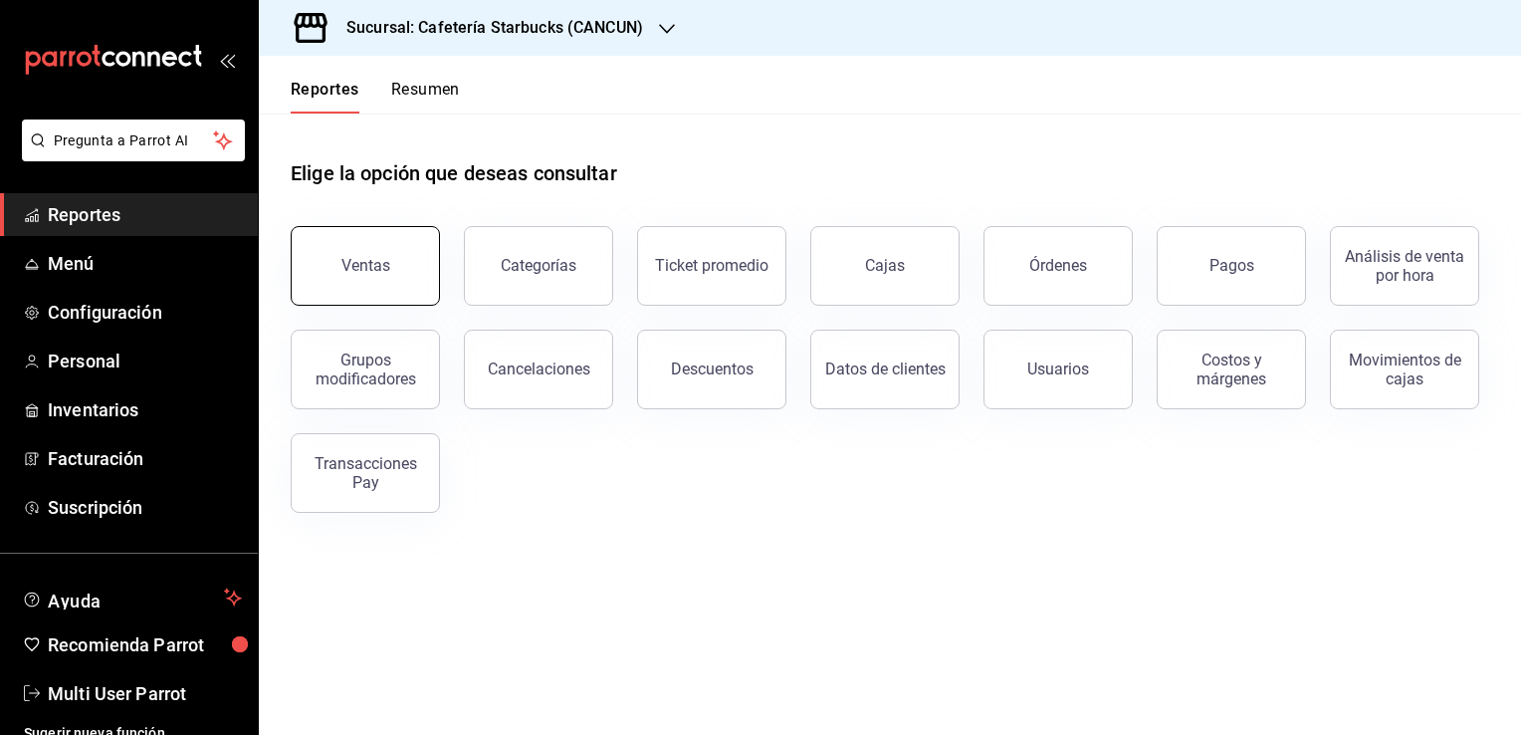
click at [384, 267] on div "Ventas" at bounding box center [365, 265] width 49 height 19
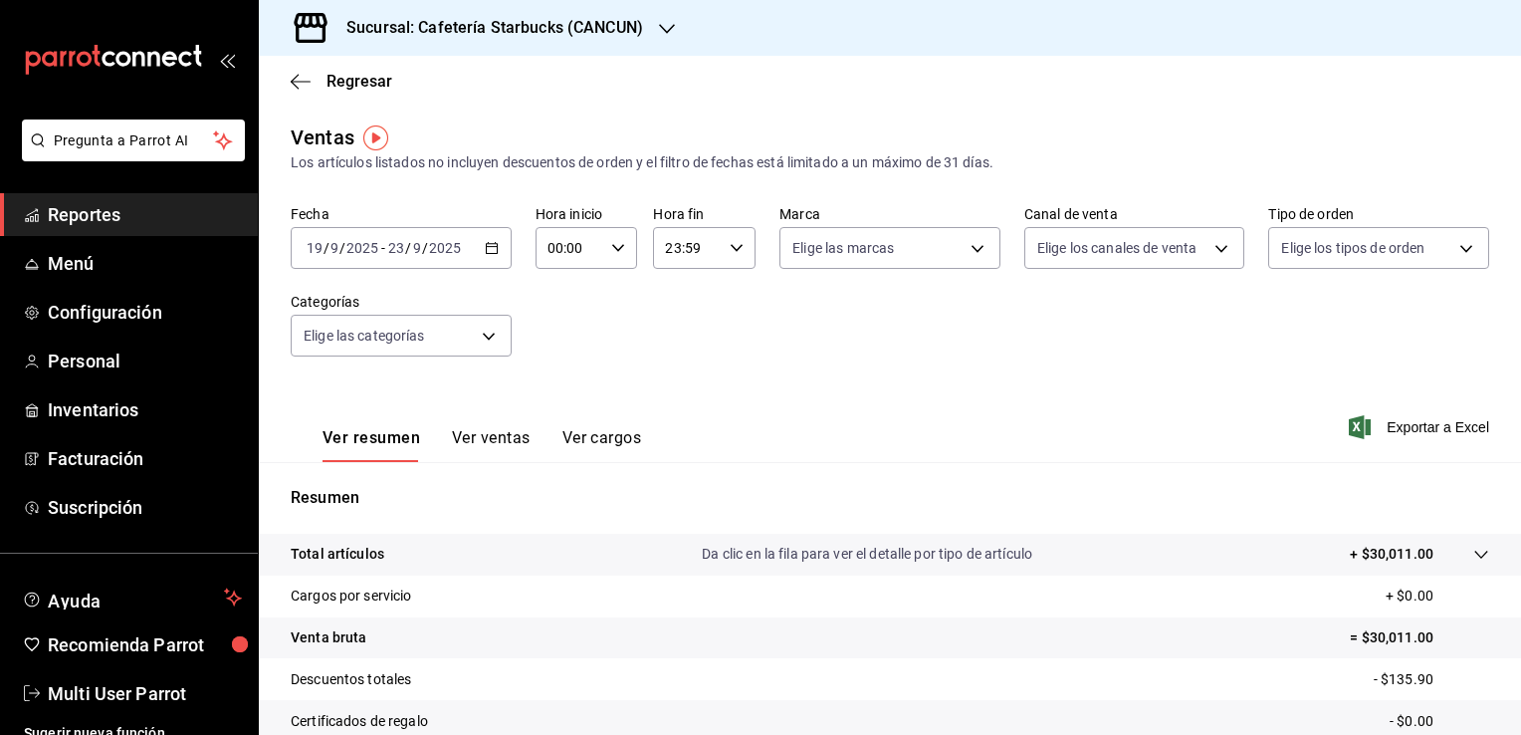
click at [494, 253] on icon "button" at bounding box center [492, 248] width 14 height 14
click at [565, 347] on div "Fecha [DATE] [DATE] - [DATE] [DATE] Hora inicio 00:00 Hora inicio Hora fin 23:5…" at bounding box center [890, 292] width 1198 height 175
click at [486, 440] on button "Ver ventas" at bounding box center [491, 445] width 79 height 34
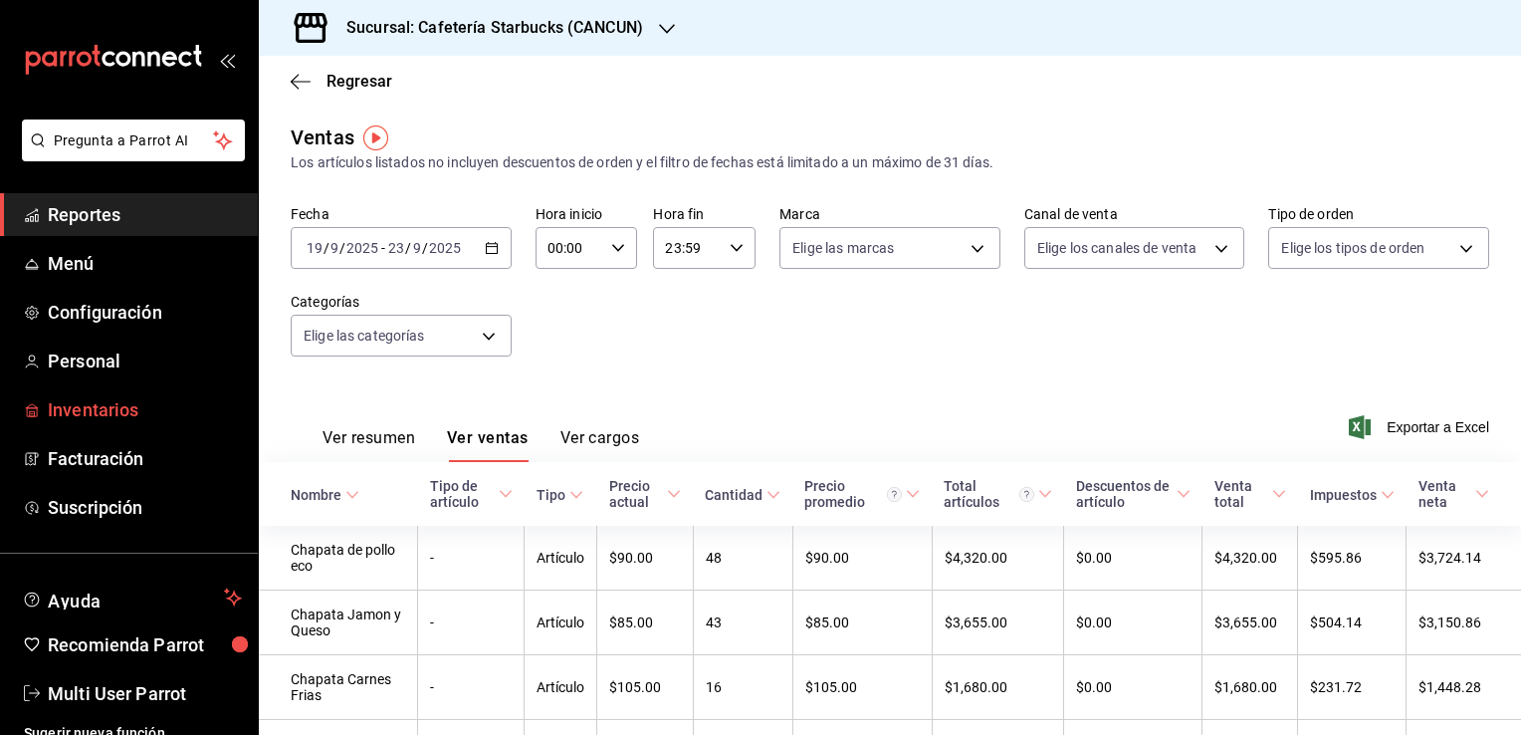
click at [146, 408] on span "Inventarios" at bounding box center [145, 409] width 194 height 27
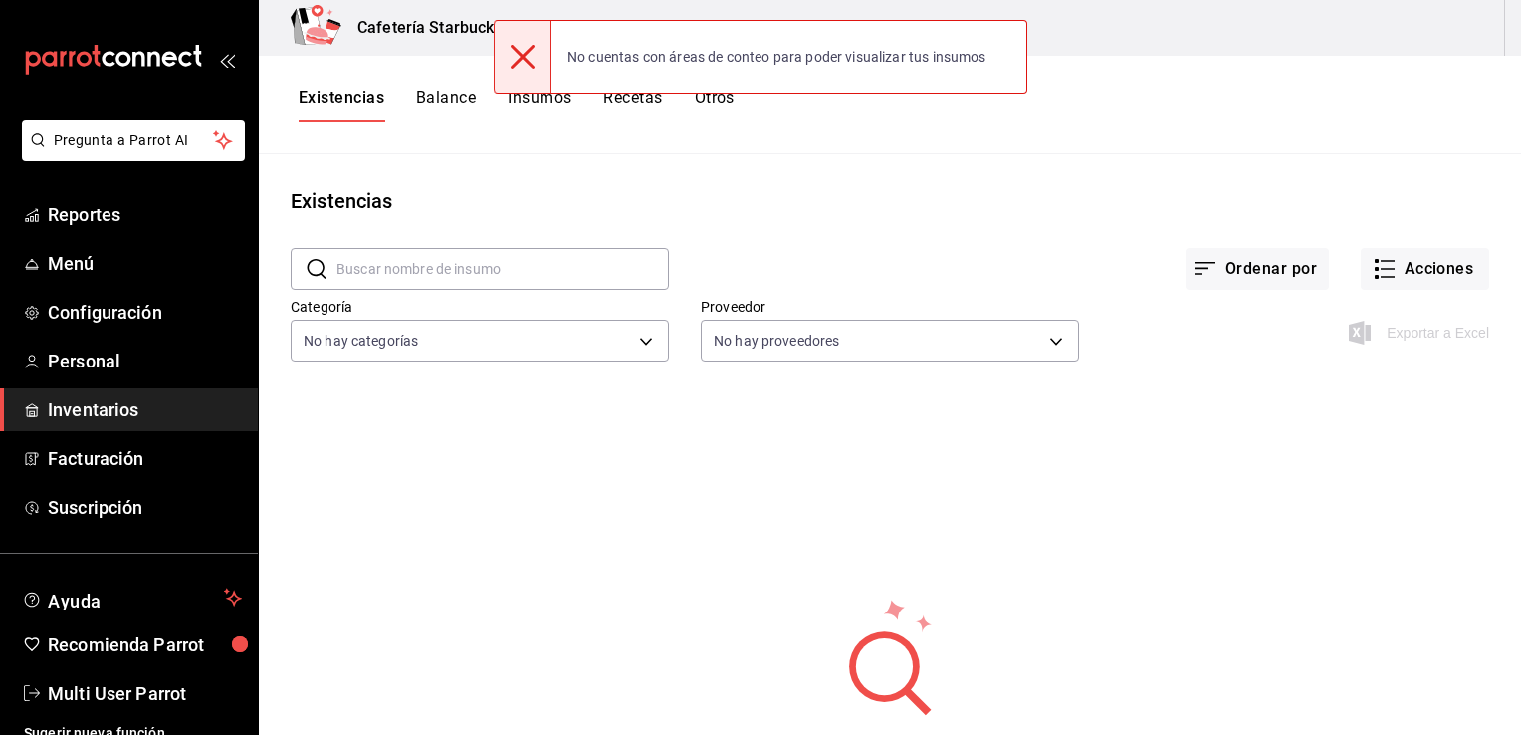
click at [518, 61] on icon at bounding box center [523, 57] width 24 height 24
click at [518, 48] on icon at bounding box center [523, 57] width 24 height 24
click at [719, 50] on div "No cuentas con áreas de conteo para poder visualizar tus insumos" at bounding box center [776, 57] width 451 height 44
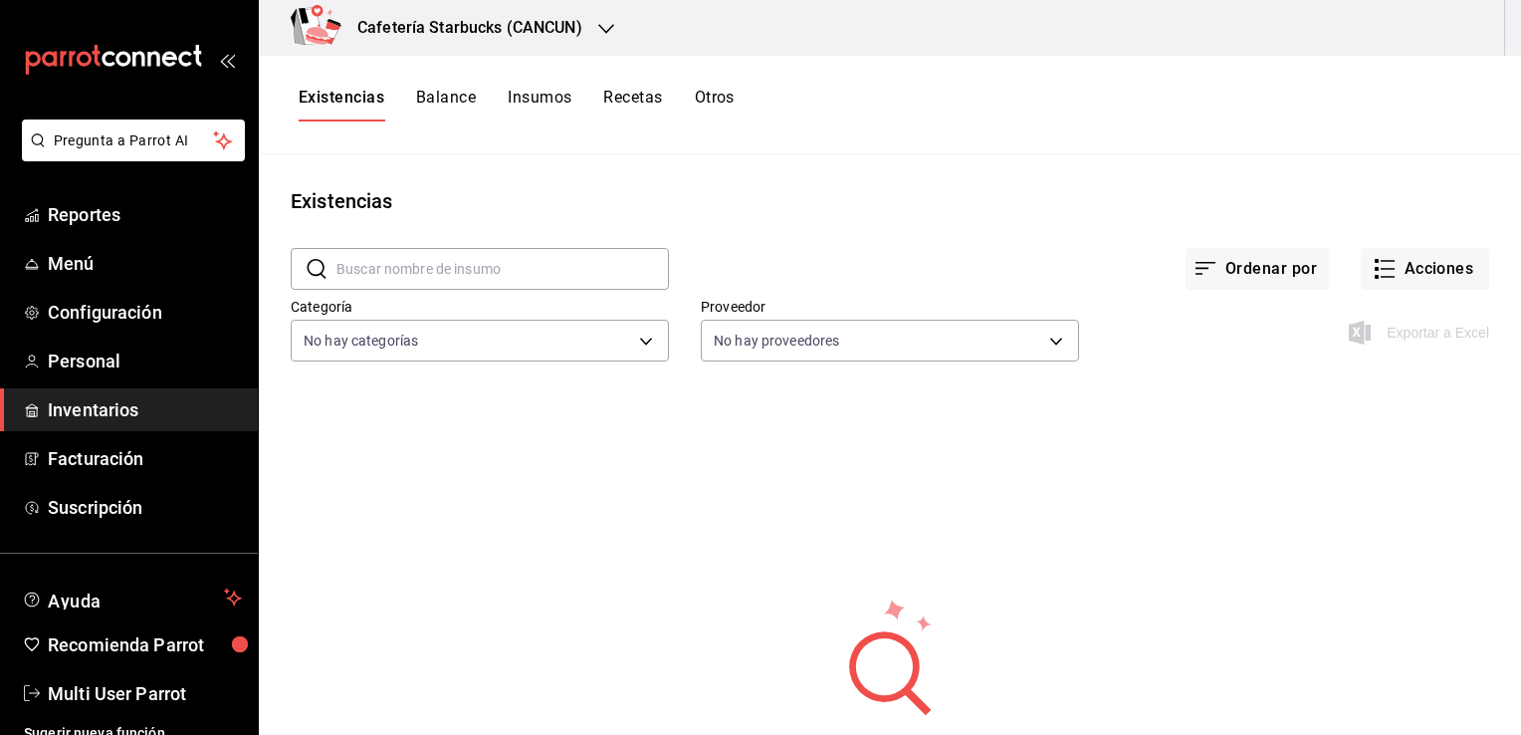
click at [445, 106] on button "Balance" at bounding box center [446, 105] width 60 height 34
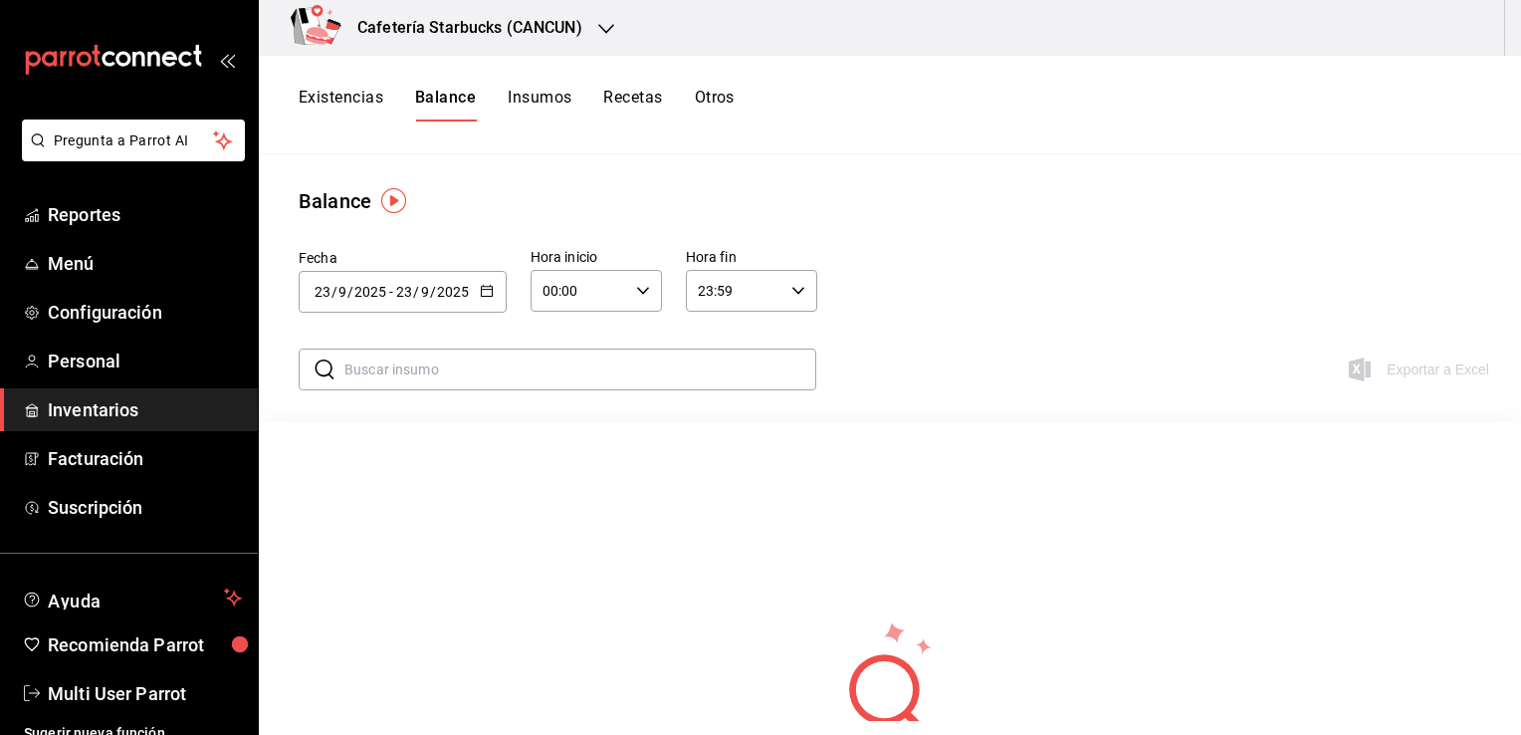
click at [571, 97] on button "Insumos" at bounding box center [540, 105] width 64 height 34
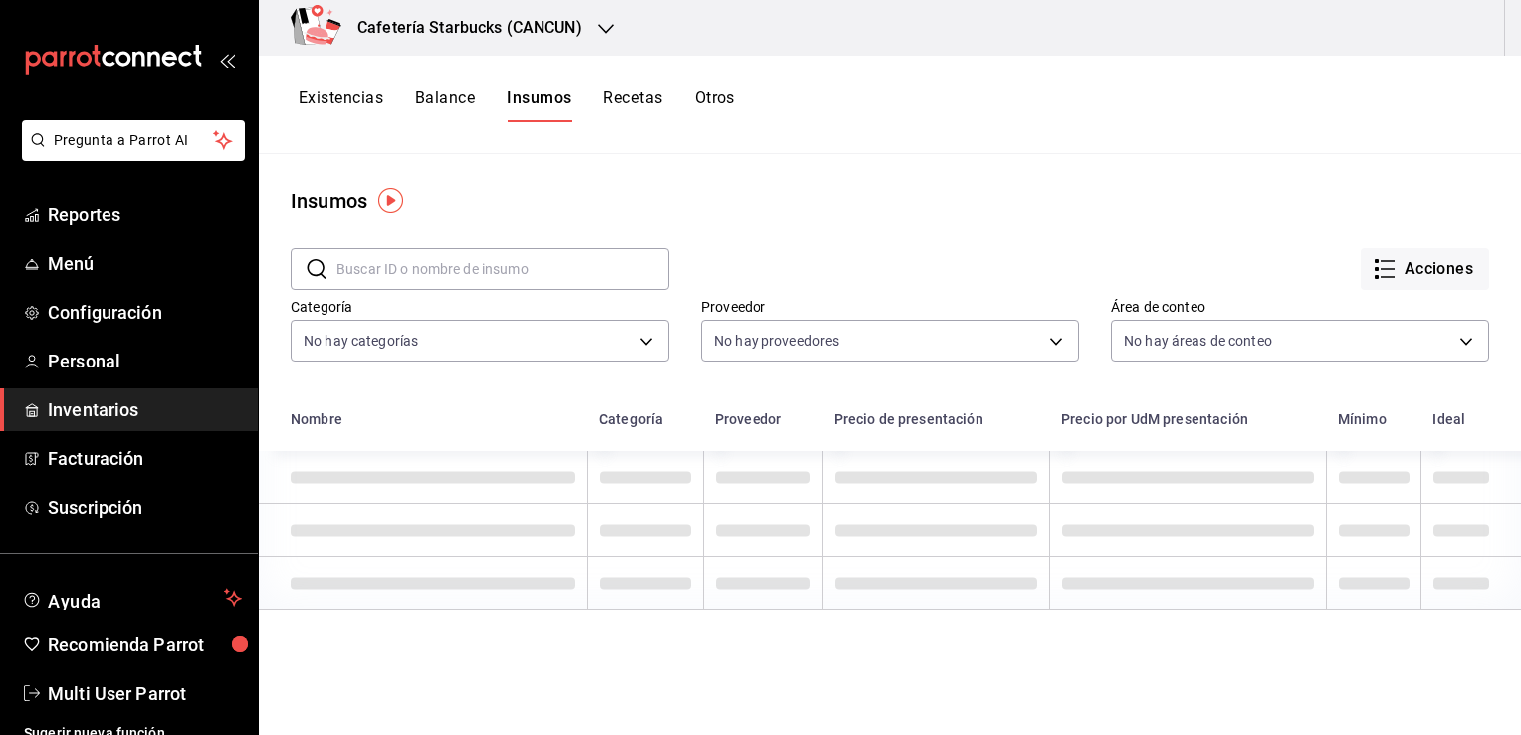
click at [612, 97] on button "Recetas" at bounding box center [632, 105] width 59 height 34
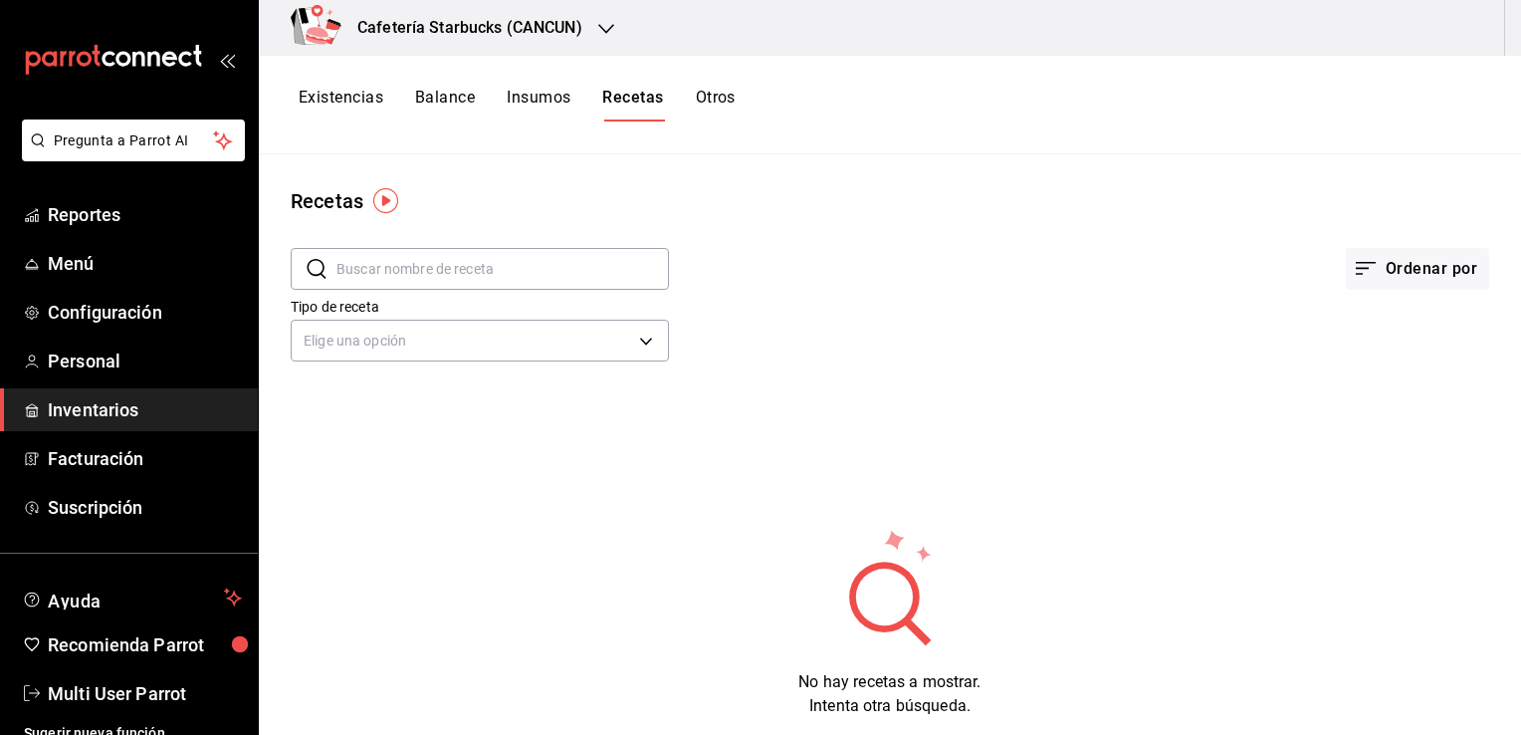
click at [353, 104] on button "Existencias" at bounding box center [341, 105] width 85 height 34
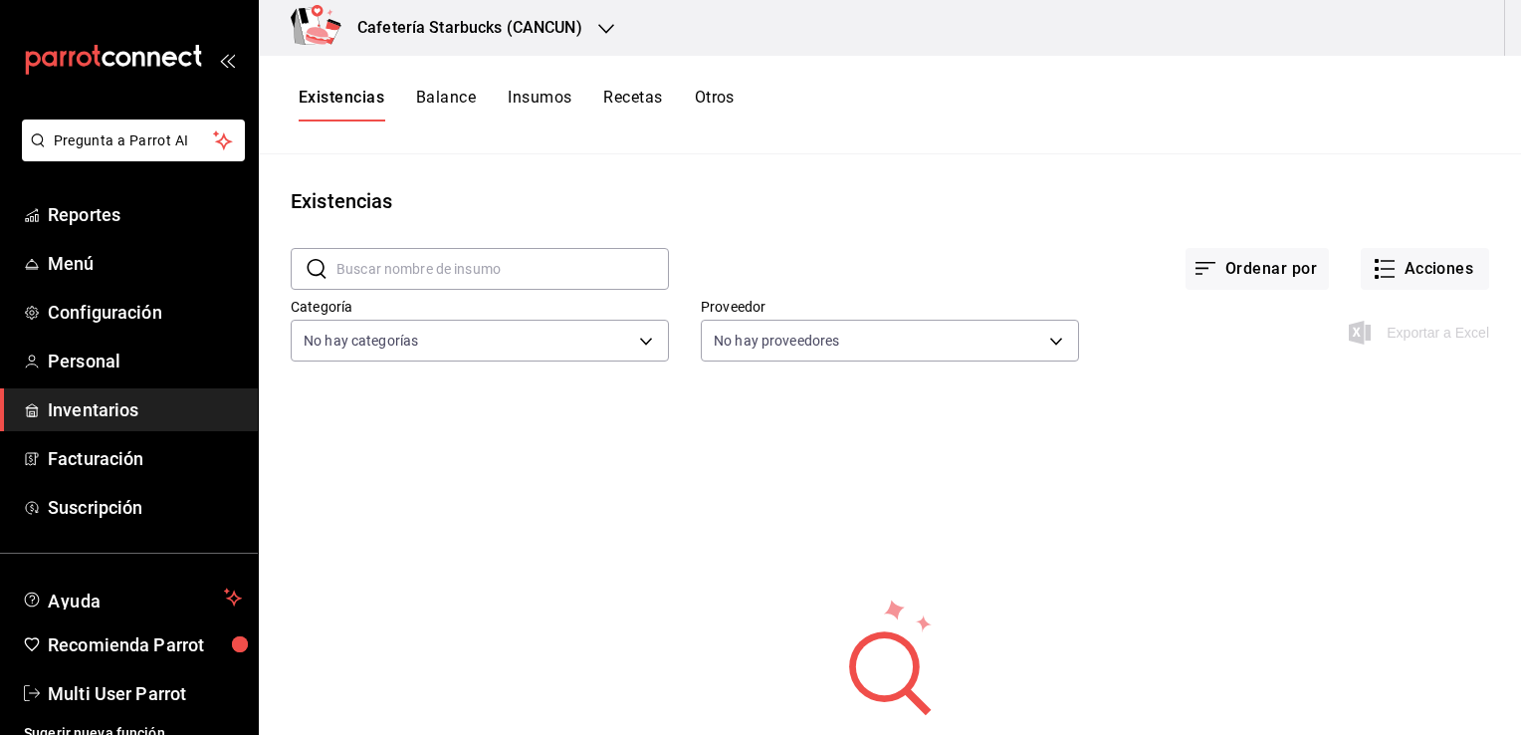
click at [523, 92] on button "Insumos" at bounding box center [540, 105] width 64 height 34
click at [507, 88] on button "Insumos" at bounding box center [539, 105] width 65 height 34
